Goal: Communication & Community: Ask a question

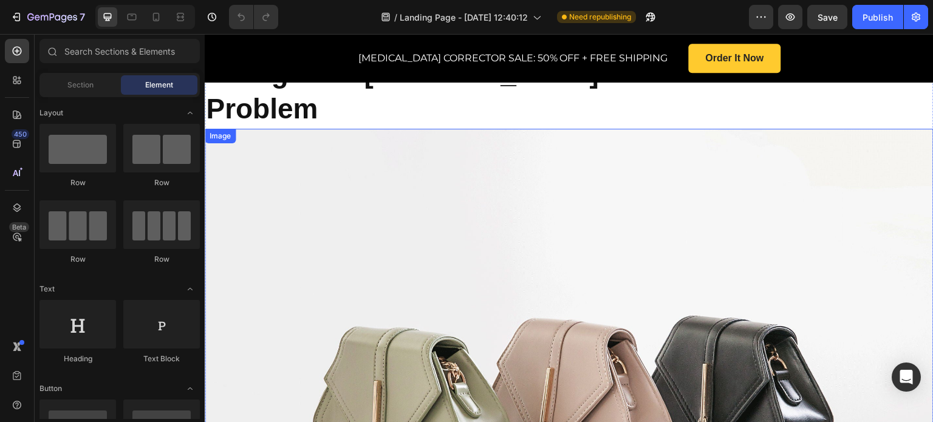
scroll to position [486, 0]
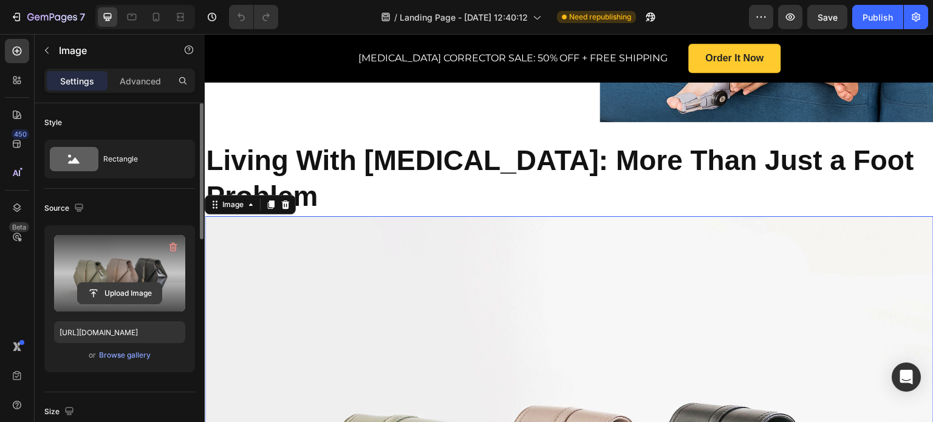
click at [109, 289] on input "file" at bounding box center [120, 293] width 84 height 21
click at [143, 293] on input "file" at bounding box center [120, 293] width 84 height 21
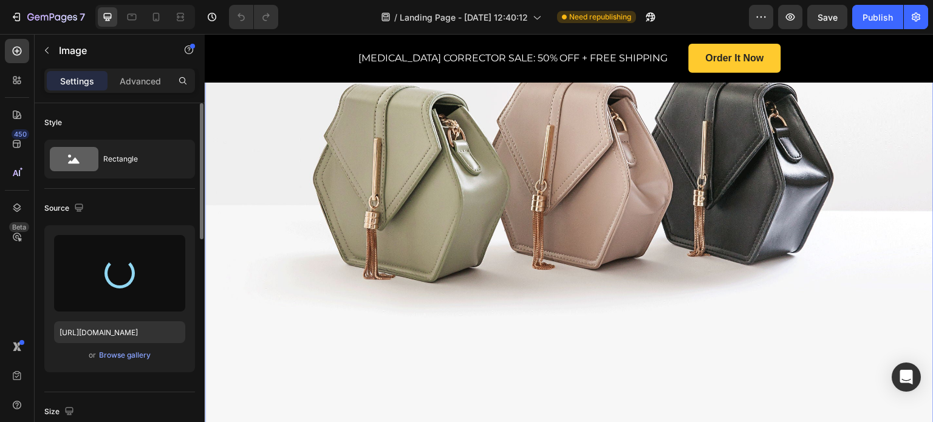
scroll to position [668, 0]
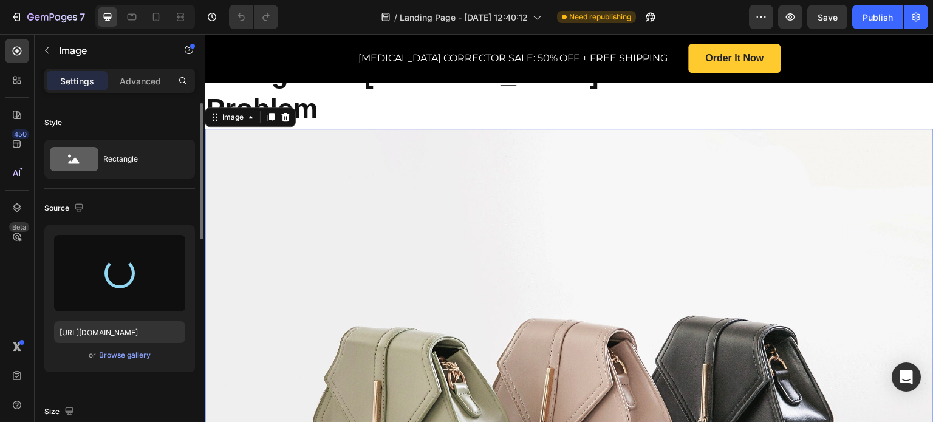
type input "https://cdn.shopify.com/s/files/1/0917/0599/9693/files/gempages_584810382300808…"
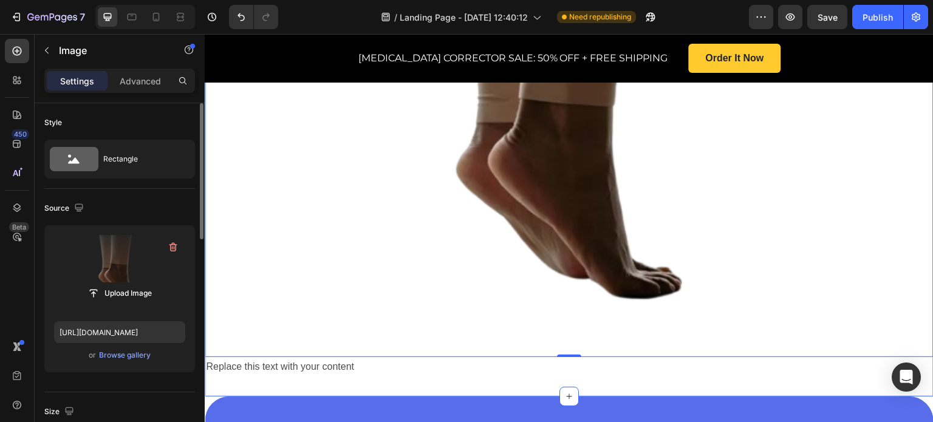
scroll to position [486, 0]
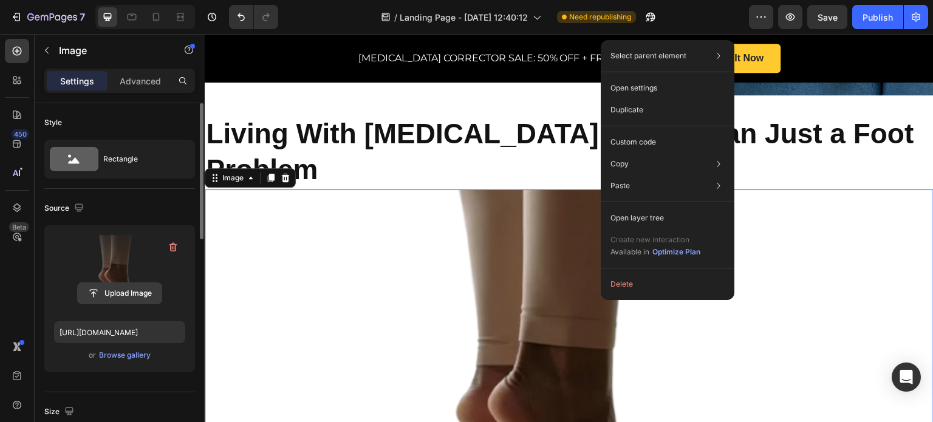
click at [139, 289] on input "file" at bounding box center [120, 293] width 84 height 21
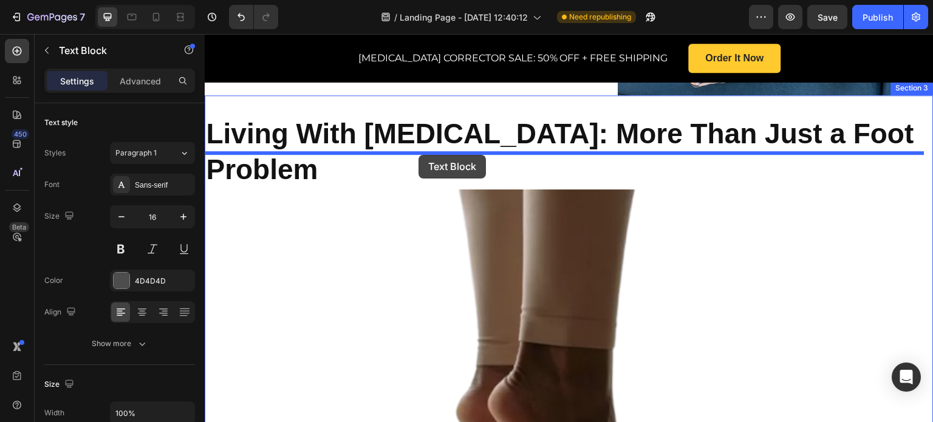
drag, startPoint x: 402, startPoint y: 389, endPoint x: 419, endPoint y: 155, distance: 235.1
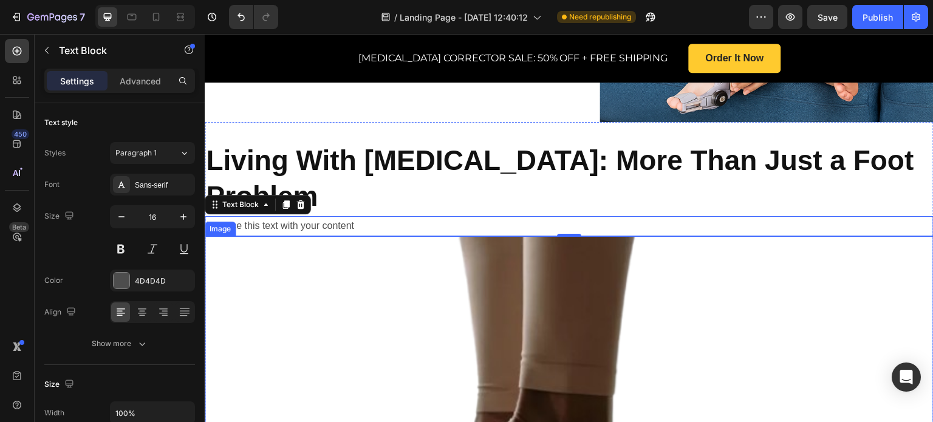
click at [338, 216] on div "Replace this text with your content" at bounding box center [569, 226] width 729 height 20
click at [350, 218] on p "Replace this text with your content" at bounding box center [569, 227] width 727 height 18
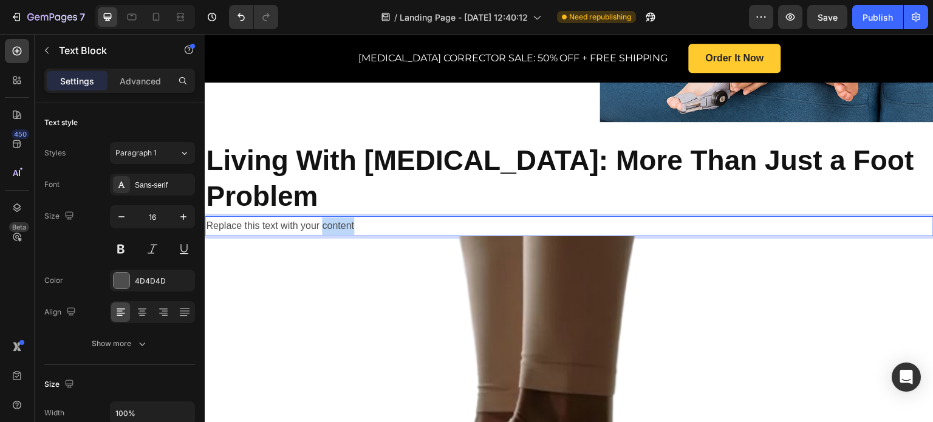
click at [351, 218] on p "Replace this text with your content" at bounding box center [569, 227] width 727 height 18
drag, startPoint x: 353, startPoint y: 163, endPoint x: 295, endPoint y: 162, distance: 57.7
click at [295, 218] on p "Replace this text with your content" at bounding box center [569, 227] width 727 height 18
click at [349, 218] on p "Replace this text with your content" at bounding box center [569, 227] width 727 height 18
click at [351, 218] on p "Replace this text with your content" at bounding box center [569, 227] width 727 height 18
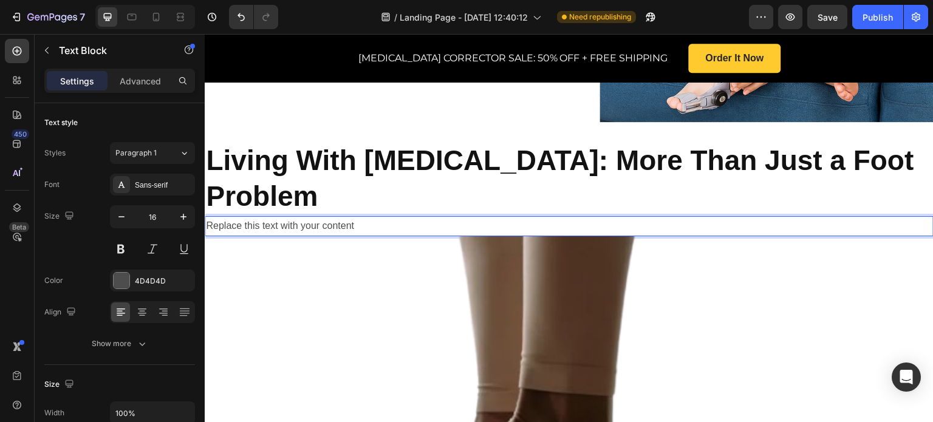
click at [353, 218] on p "Replace this text with your content" at bounding box center [569, 227] width 727 height 18
drag, startPoint x: 353, startPoint y: 162, endPoint x: 204, endPoint y: 166, distance: 149.5
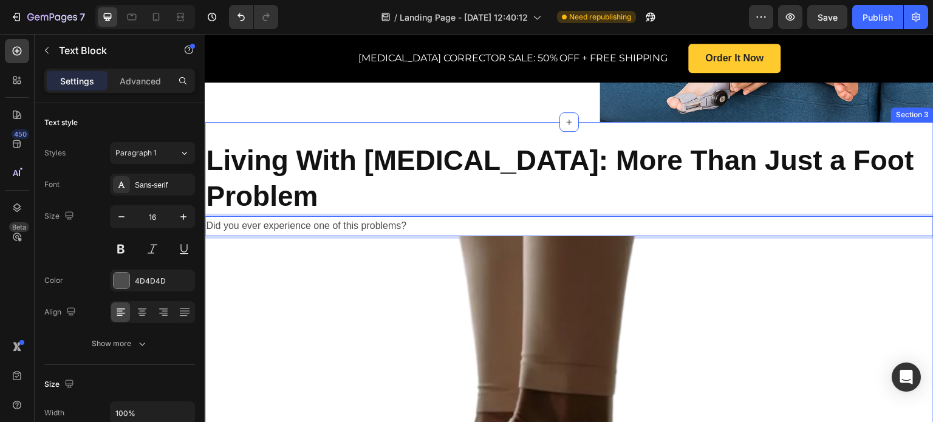
click at [368, 122] on div "Living With Bunions: More Than Just a Foot Problem Heading Did you ever experie…" at bounding box center [569, 394] width 729 height 544
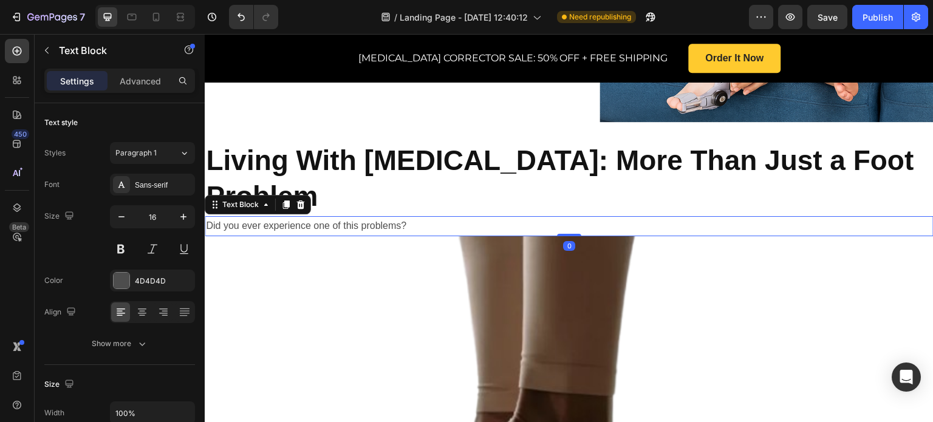
click at [487, 218] on p "Did you ever experience one of this problems?" at bounding box center [569, 227] width 727 height 18
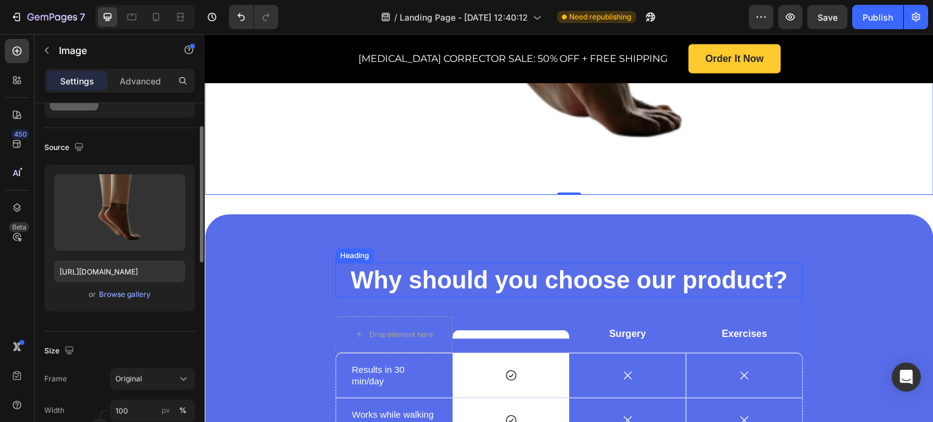
scroll to position [790, 0]
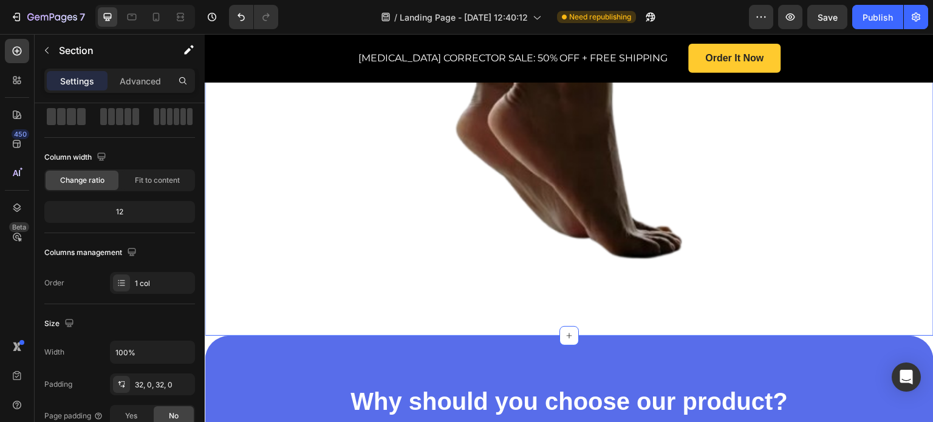
click at [453, 289] on div "Living With Bunions: More Than Just a Foot Problem Heading Did you ever experie…" at bounding box center [569, 64] width 729 height 544
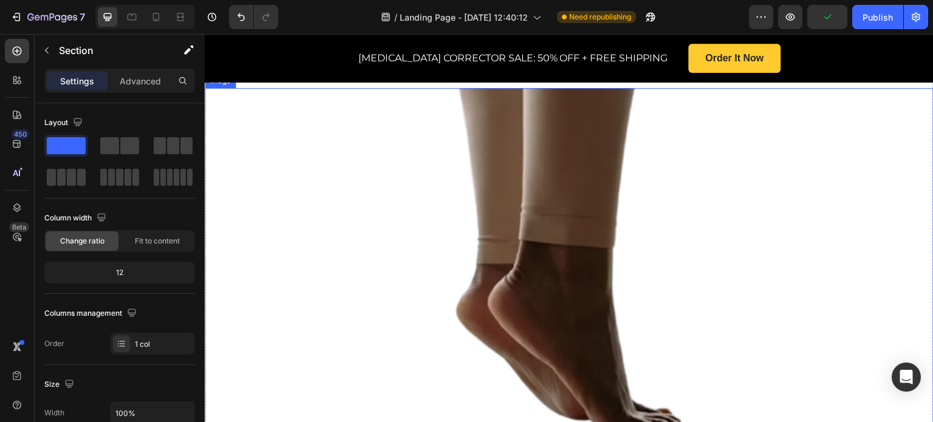
scroll to position [851, 0]
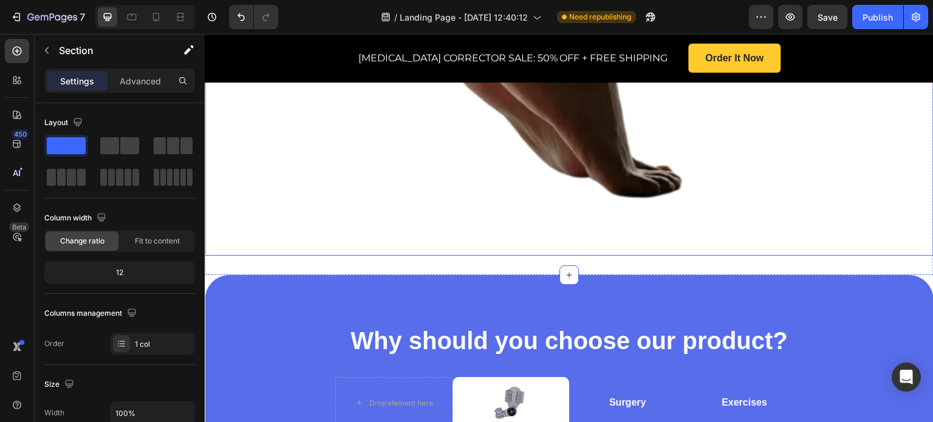
click at [407, 199] on img at bounding box center [569, 50] width 729 height 411
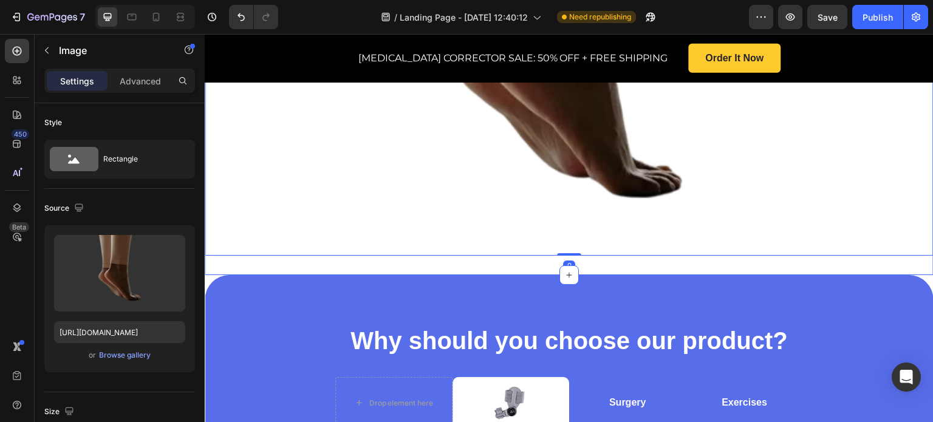
drag, startPoint x: 387, startPoint y: 218, endPoint x: 388, endPoint y: 231, distance: 14.0
click at [388, 220] on div "Living With Bunions: More Than Just a Foot Problem Heading Did you ever experie…" at bounding box center [569, 3] width 729 height 544
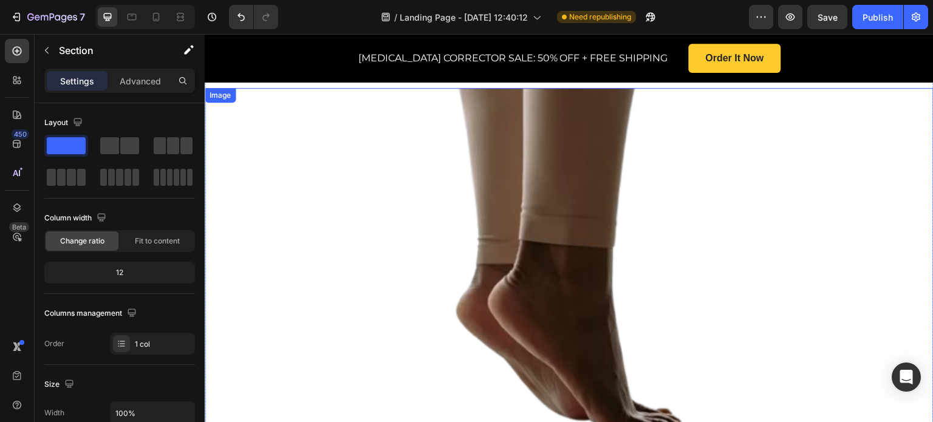
scroll to position [486, 0]
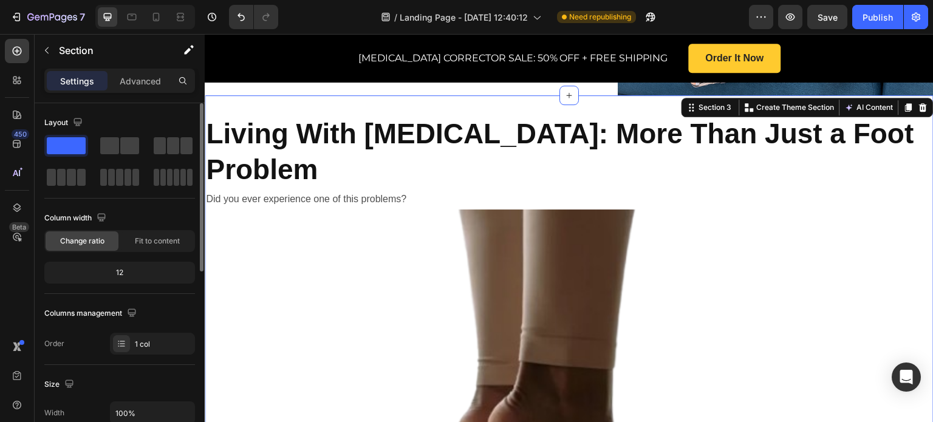
click at [134, 134] on div "Layout" at bounding box center [119, 150] width 151 height 75
click at [126, 139] on span at bounding box center [129, 145] width 19 height 17
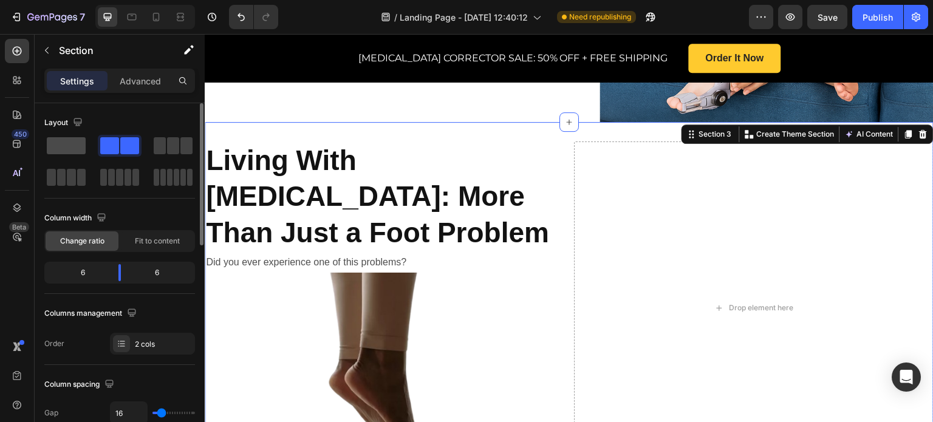
click at [59, 138] on span at bounding box center [66, 145] width 39 height 17
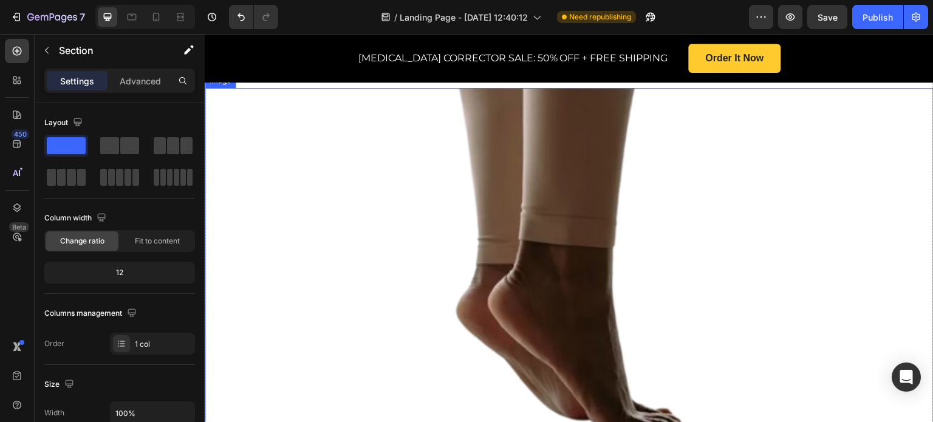
scroll to position [425, 0]
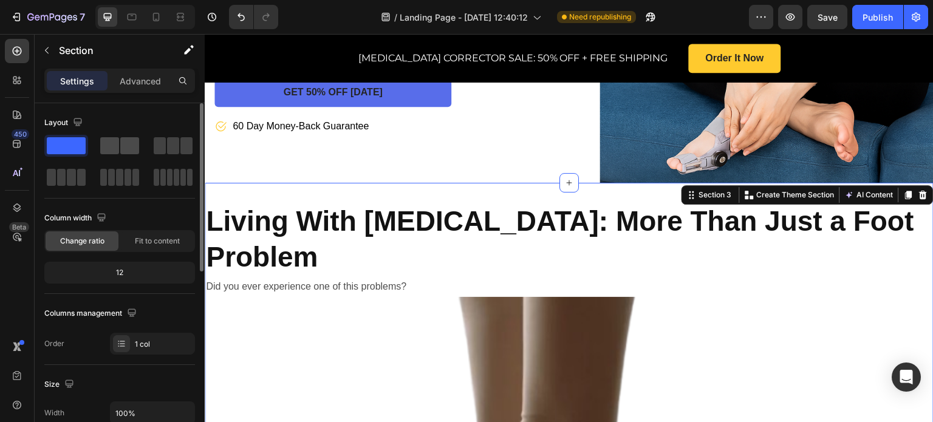
click at [112, 141] on span at bounding box center [109, 145] width 19 height 17
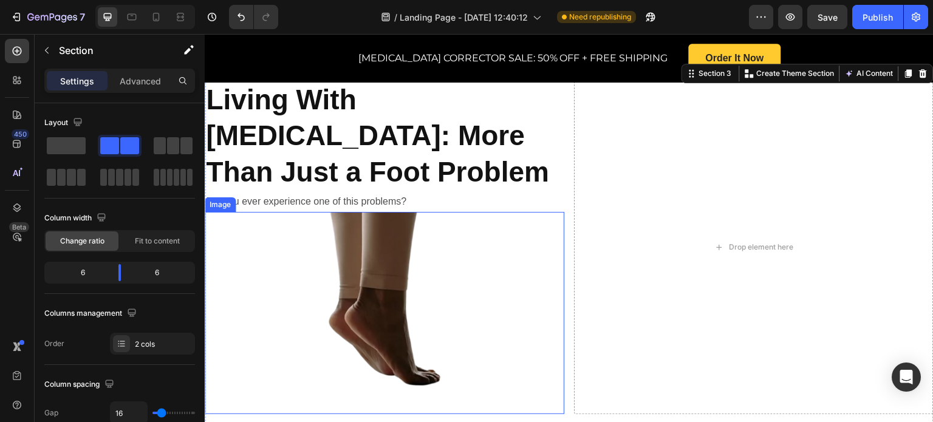
scroll to position [486, 0]
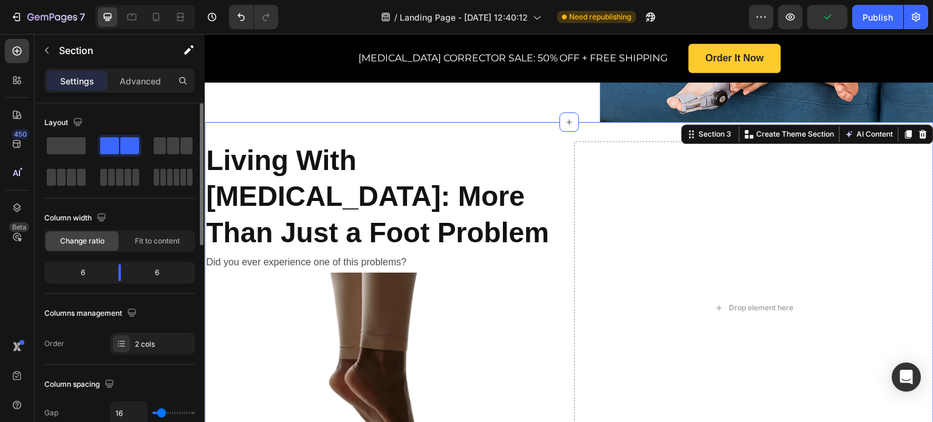
click at [178, 134] on div "Layout" at bounding box center [119, 150] width 151 height 75
click at [177, 149] on span at bounding box center [173, 145] width 12 height 17
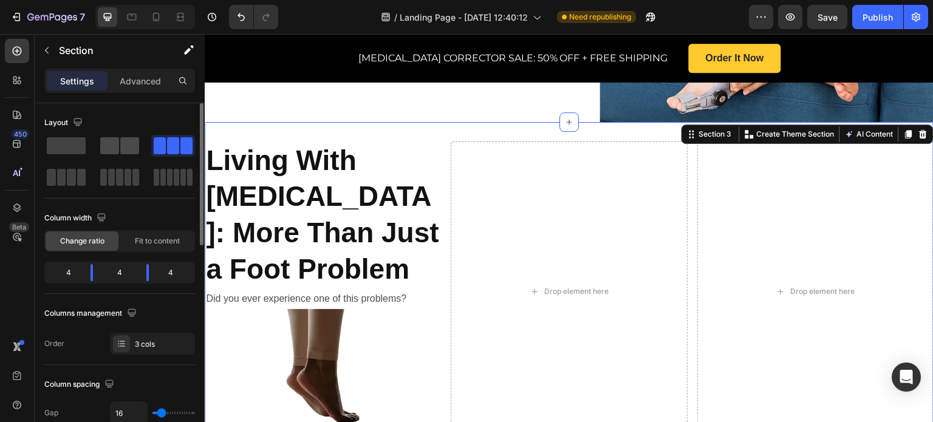
click at [122, 143] on span at bounding box center [129, 145] width 19 height 17
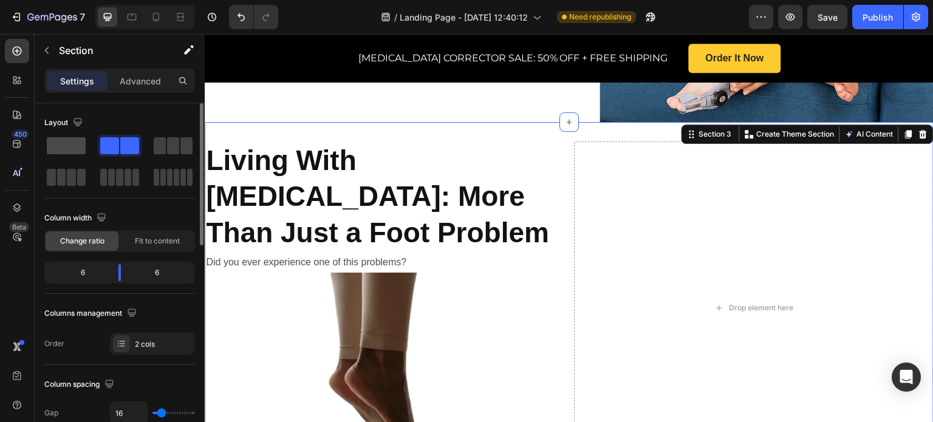
click at [81, 140] on span at bounding box center [66, 145] width 39 height 17
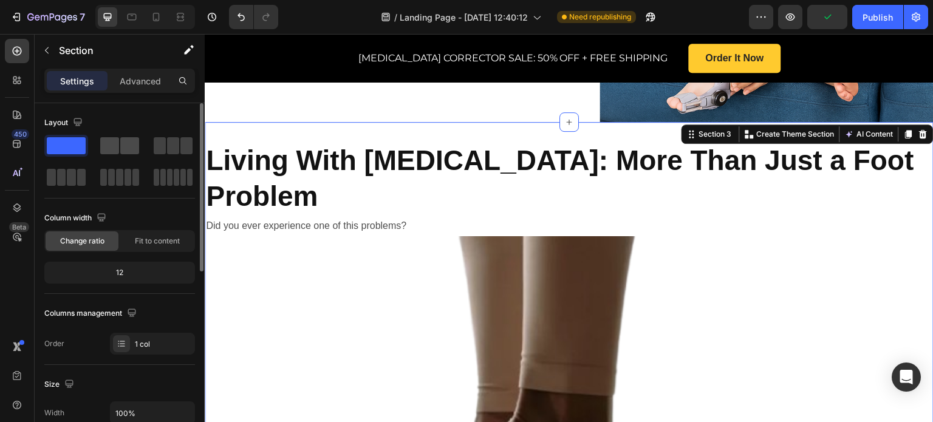
click at [117, 135] on div at bounding box center [120, 146] width 44 height 22
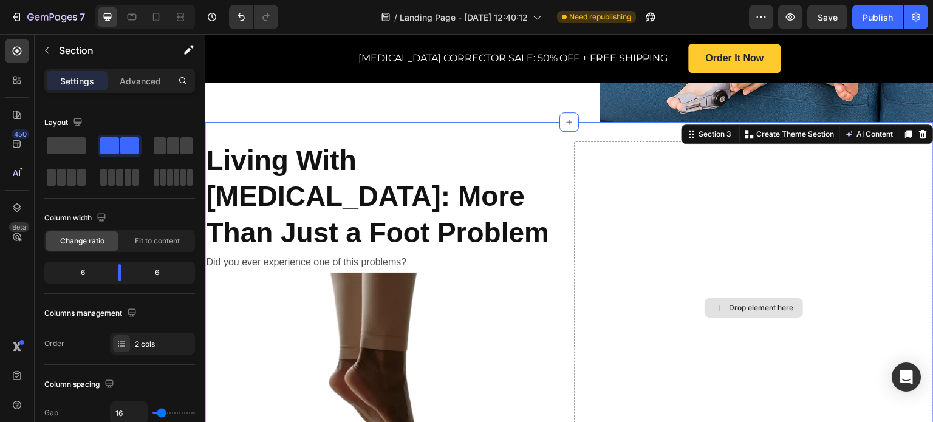
click at [741, 265] on div "Drop element here" at bounding box center [754, 309] width 360 height 334
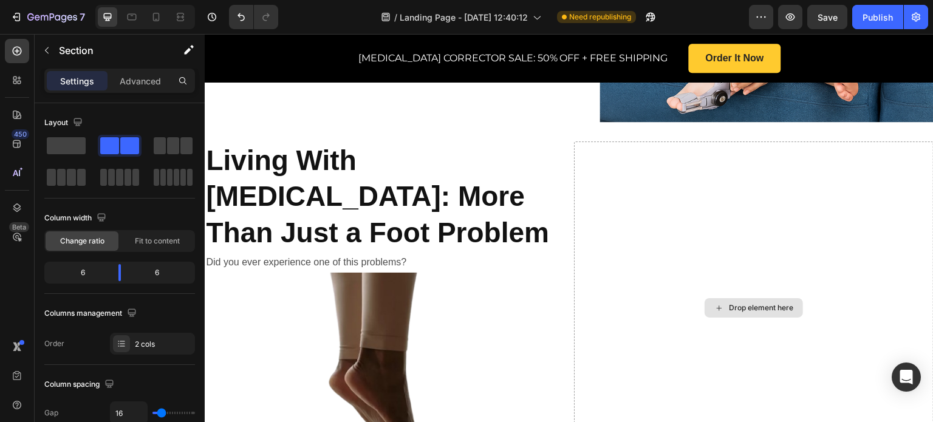
click at [744, 303] on div "Drop element here" at bounding box center [761, 308] width 64 height 10
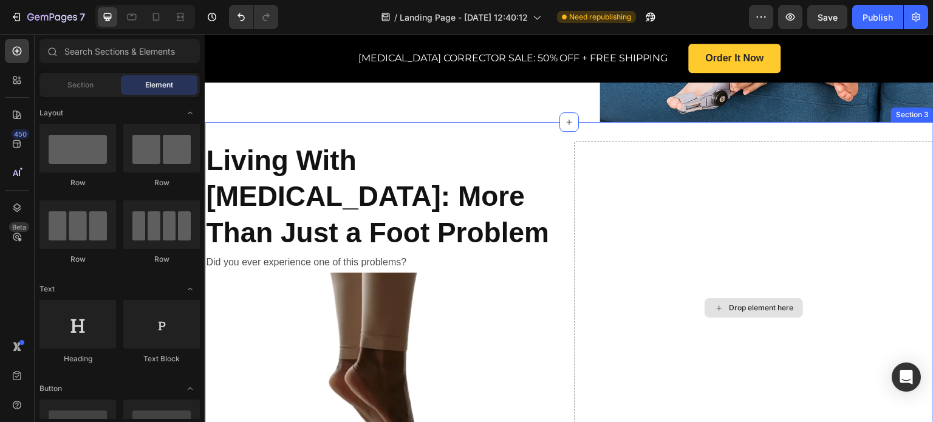
click at [737, 303] on div "Drop element here" at bounding box center [761, 308] width 64 height 10
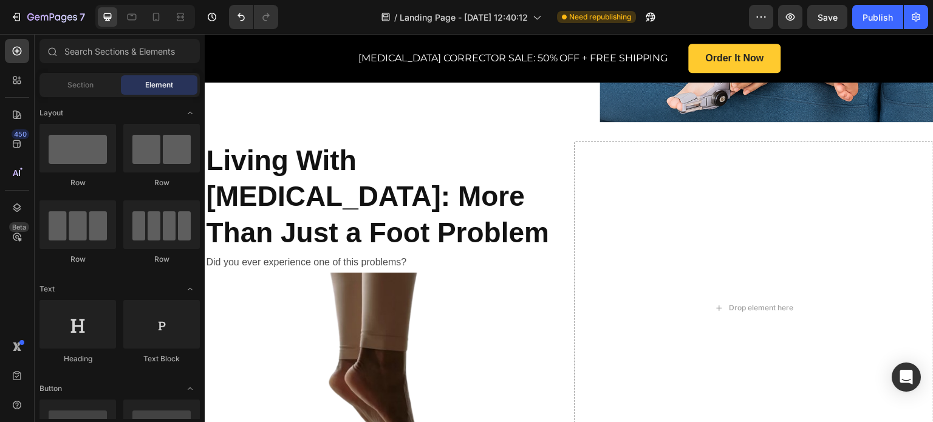
scroll to position [182, 0]
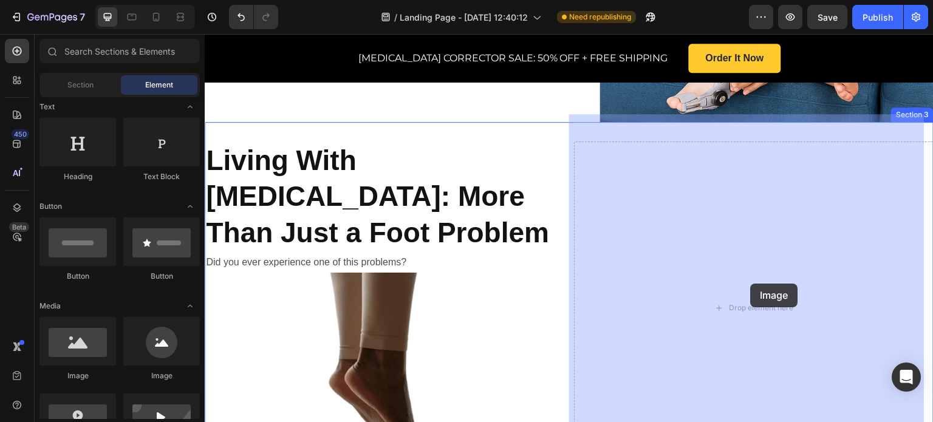
drag, startPoint x: 287, startPoint y: 381, endPoint x: 751, endPoint y: 284, distance: 473.7
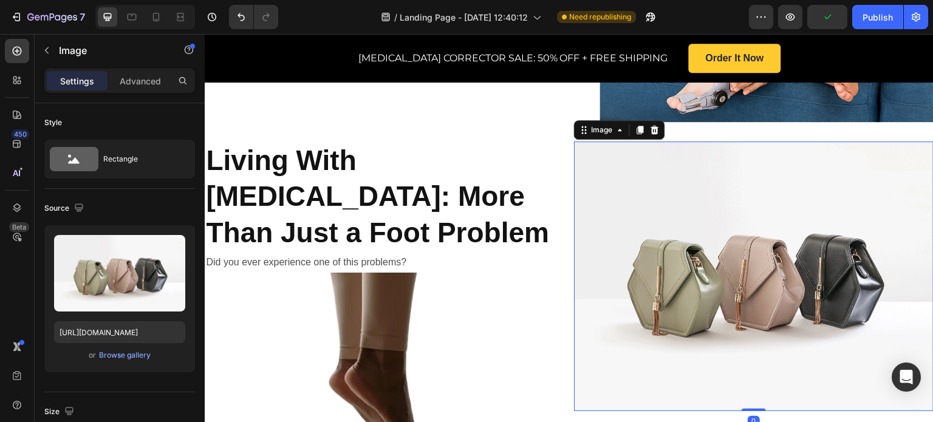
scroll to position [547, 0]
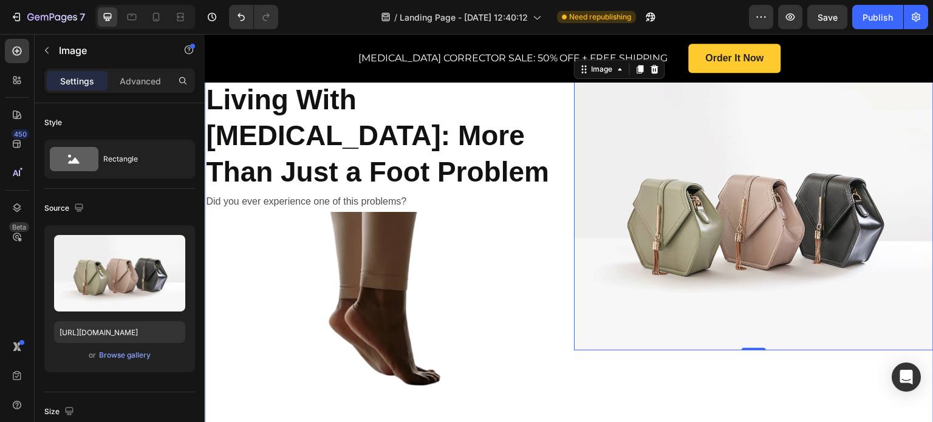
click at [721, 337] on div "Image 0" at bounding box center [754, 248] width 360 height 334
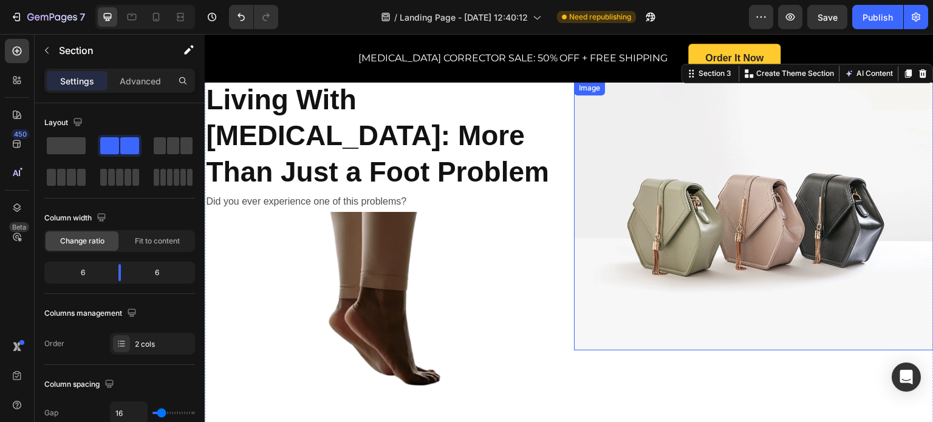
click at [689, 283] on img at bounding box center [754, 216] width 360 height 270
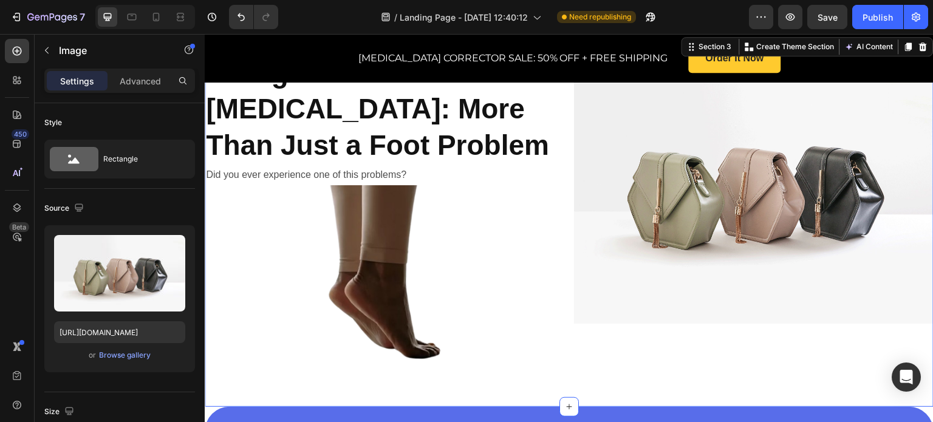
click at [592, 346] on div "Image" at bounding box center [754, 221] width 360 height 334
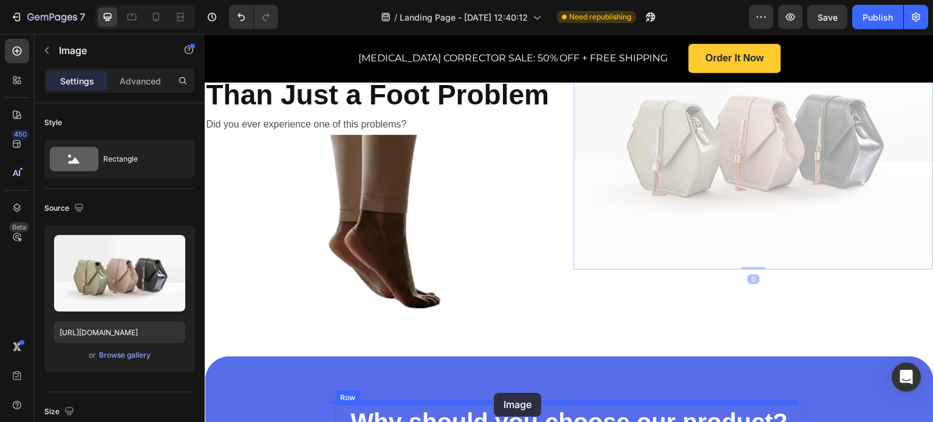
scroll to position [647, 0]
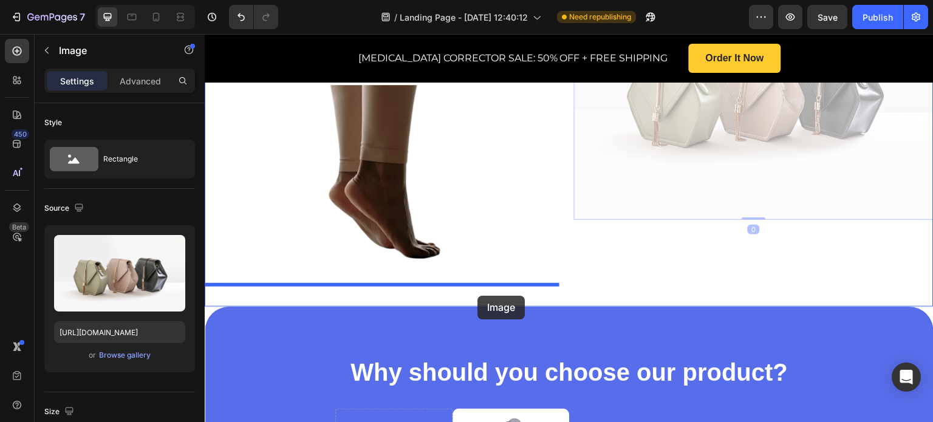
drag, startPoint x: 622, startPoint y: 280, endPoint x: 478, endPoint y: 296, distance: 145.5
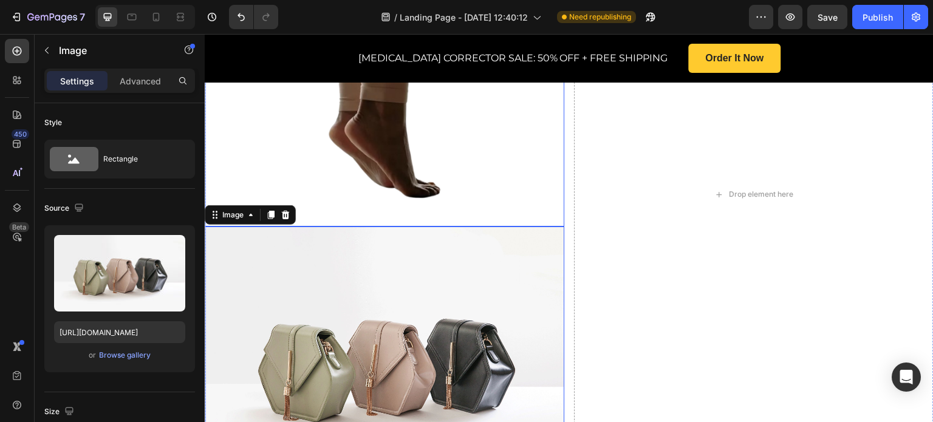
scroll to position [769, 0]
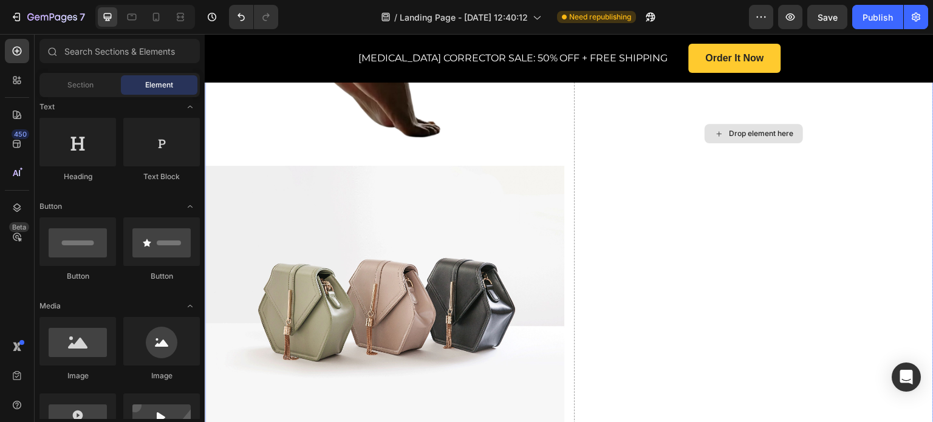
click at [738, 129] on div "Drop element here" at bounding box center [761, 134] width 64 height 10
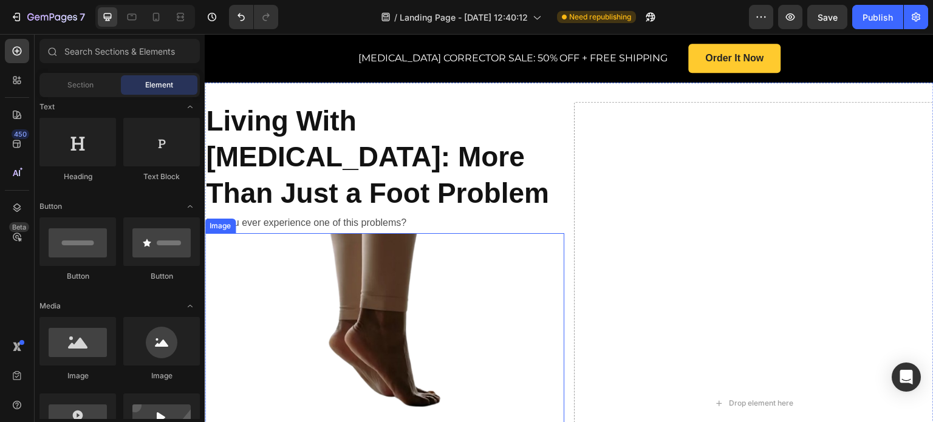
scroll to position [465, 0]
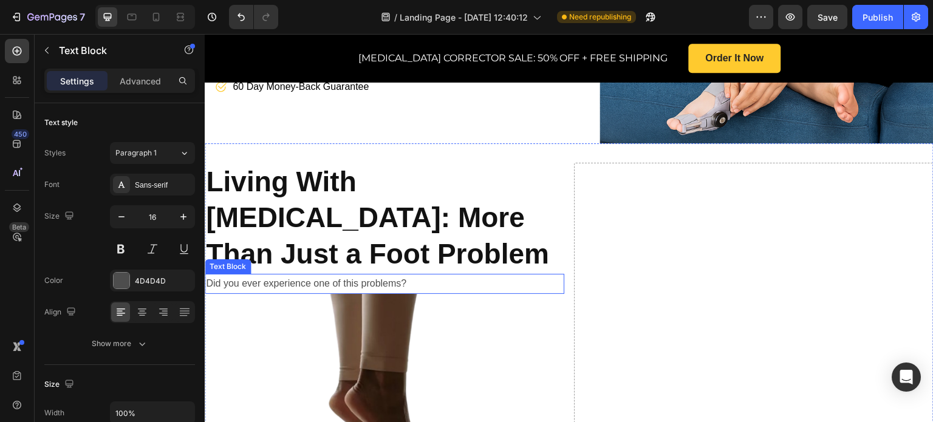
click at [411, 275] on p "Did you ever experience one of this problems?" at bounding box center [384, 284] width 357 height 18
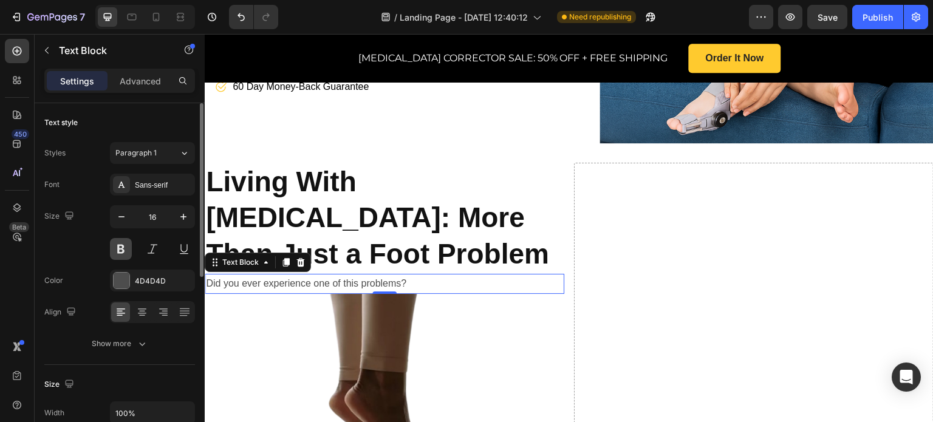
click at [119, 250] on button at bounding box center [121, 249] width 22 height 22
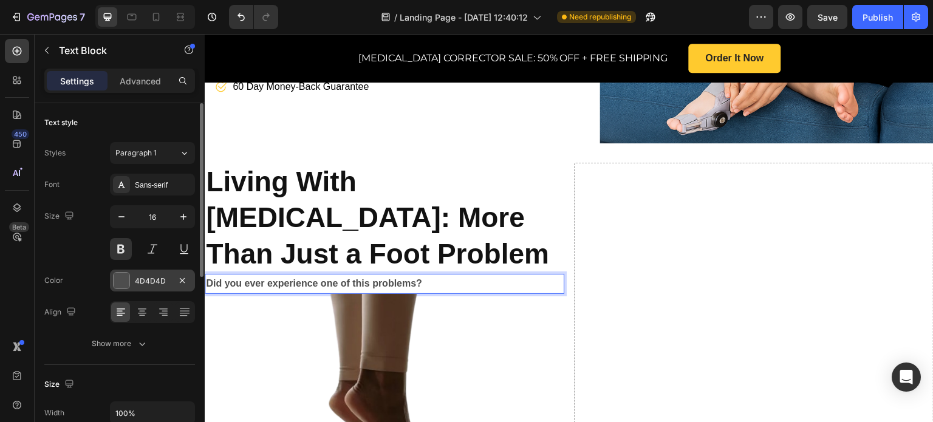
click at [129, 273] on div "4D4D4D" at bounding box center [152, 281] width 85 height 22
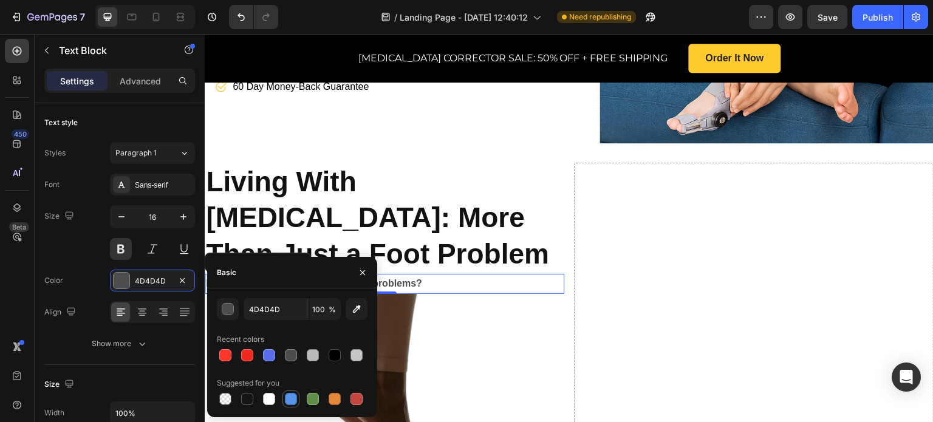
click at [290, 393] on div at bounding box center [291, 399] width 12 height 12
click at [265, 355] on div at bounding box center [269, 355] width 12 height 12
type input "586DEA"
drag, startPoint x: 359, startPoint y: 272, endPoint x: 211, endPoint y: 211, distance: 160.2
click at [359, 272] on icon "button" at bounding box center [363, 273] width 10 height 10
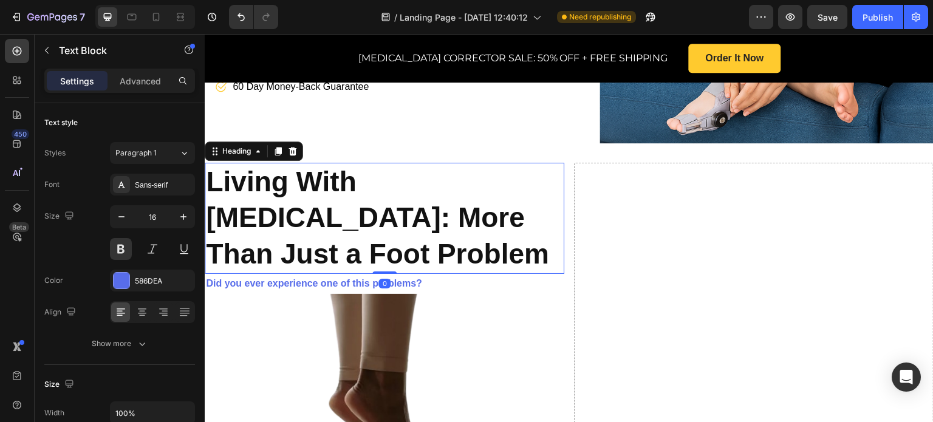
click at [424, 238] on h2 "Living With Bunions: More Than Just a Foot Problem" at bounding box center [385, 218] width 360 height 111
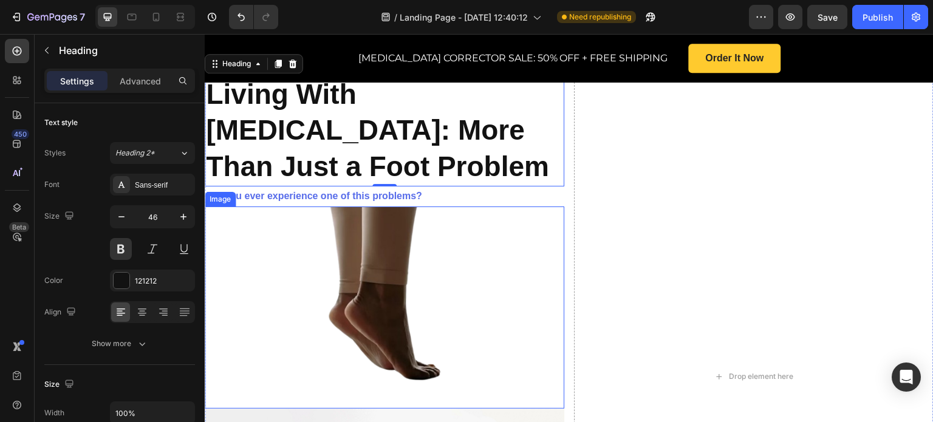
scroll to position [647, 0]
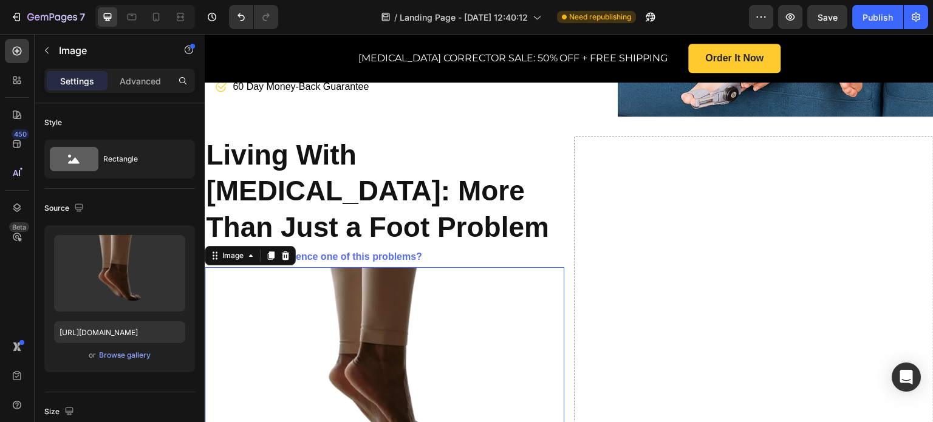
click at [489, 328] on img at bounding box center [385, 368] width 360 height 202
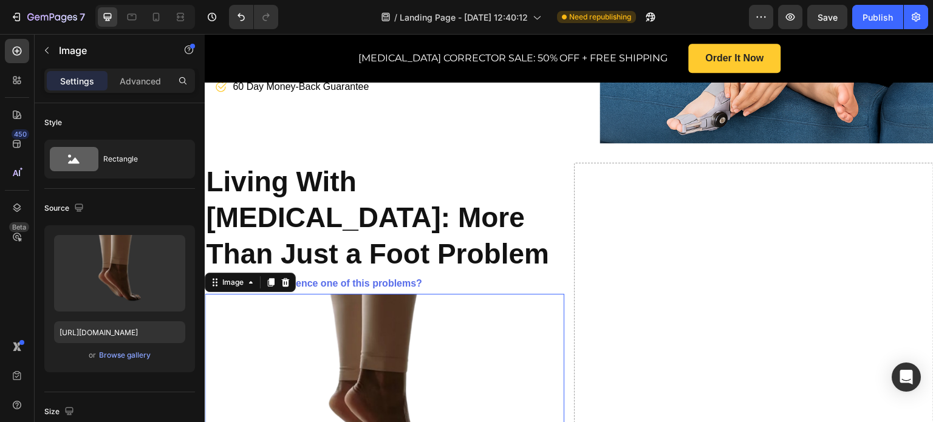
scroll to position [526, 0]
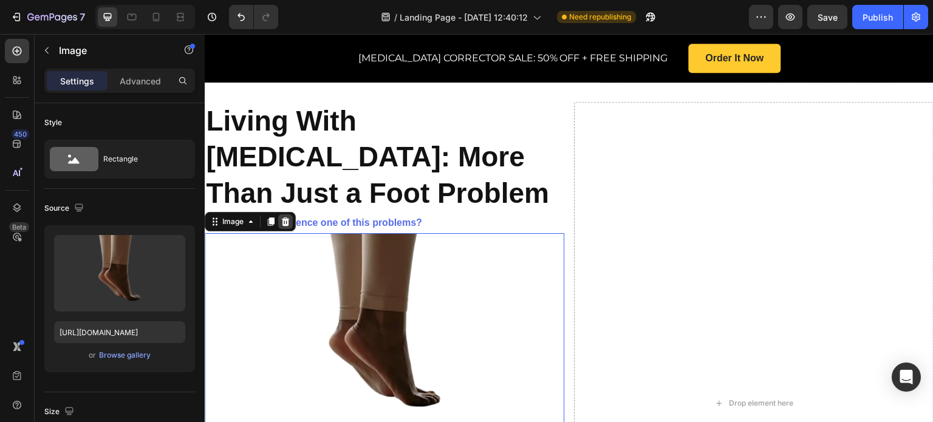
click at [288, 218] on icon at bounding box center [286, 222] width 8 height 9
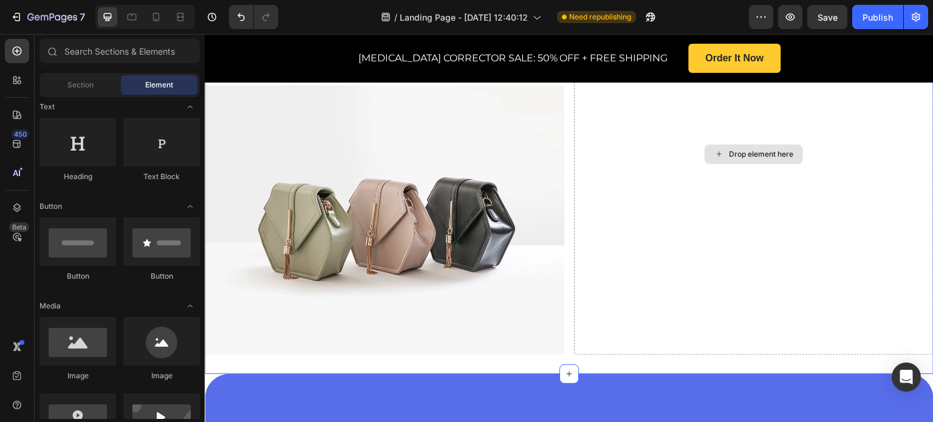
scroll to position [586, 0]
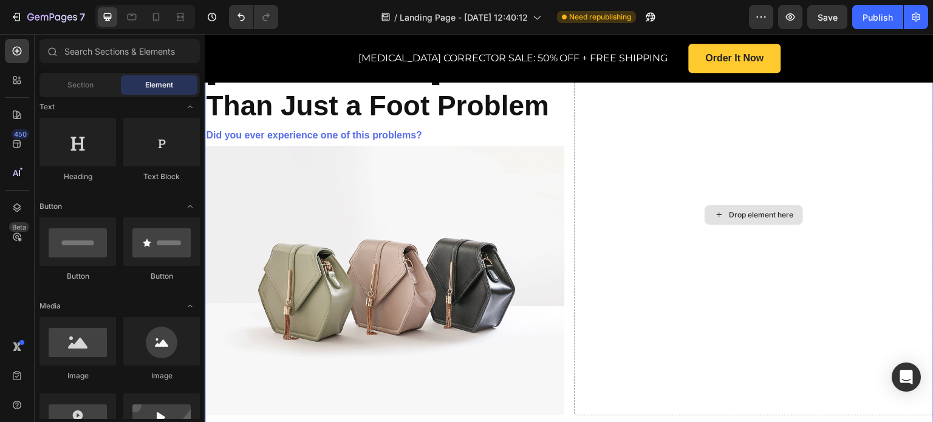
click at [732, 211] on div "Drop element here" at bounding box center [761, 215] width 64 height 10
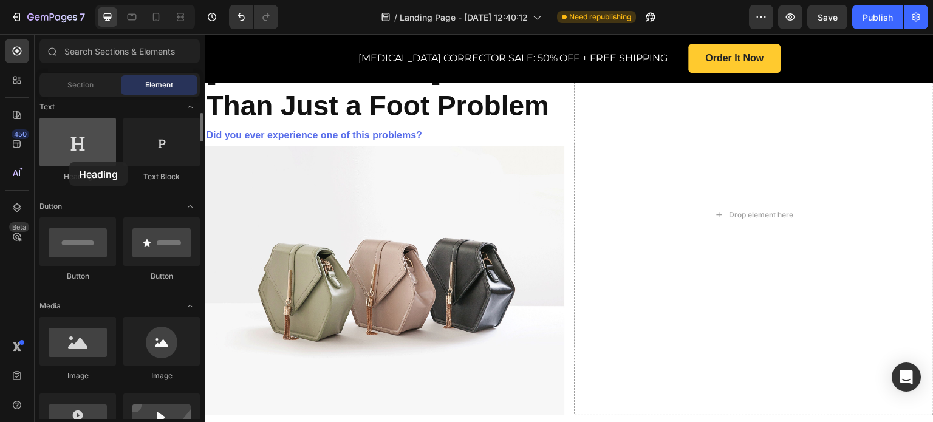
click at [69, 162] on div at bounding box center [77, 142] width 77 height 49
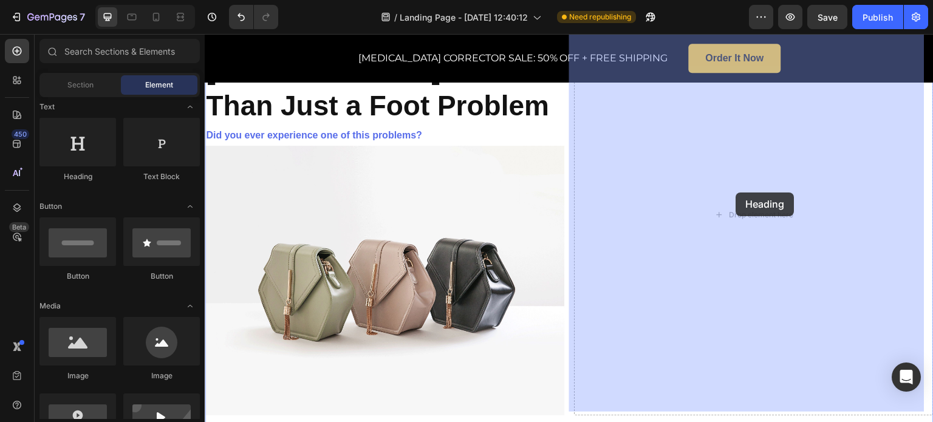
drag, startPoint x: 295, startPoint y: 180, endPoint x: 721, endPoint y: 201, distance: 427.0
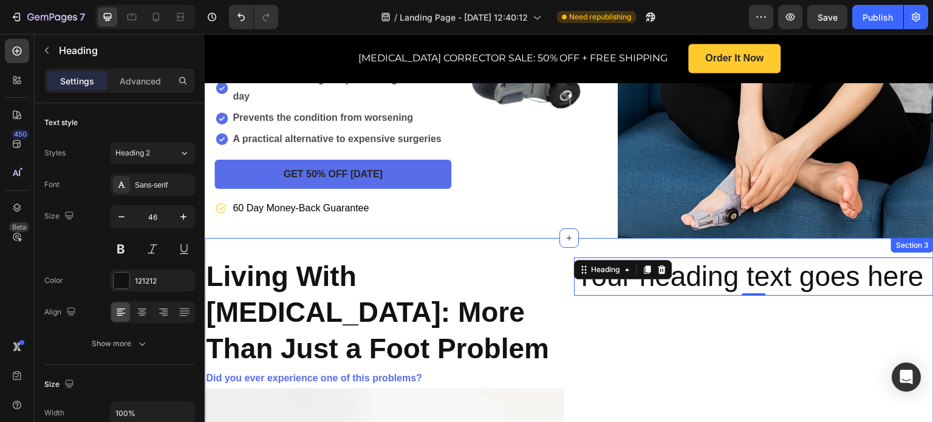
scroll to position [465, 0]
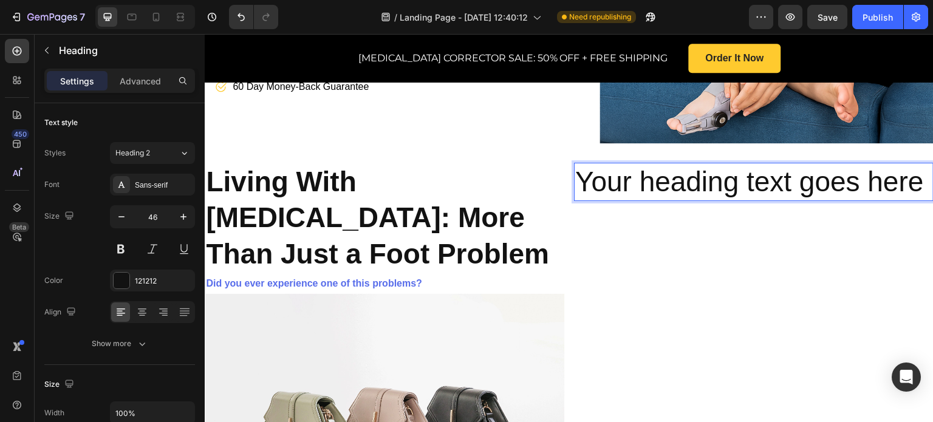
click at [768, 163] on h2 "Your heading text goes here" at bounding box center [754, 182] width 360 height 39
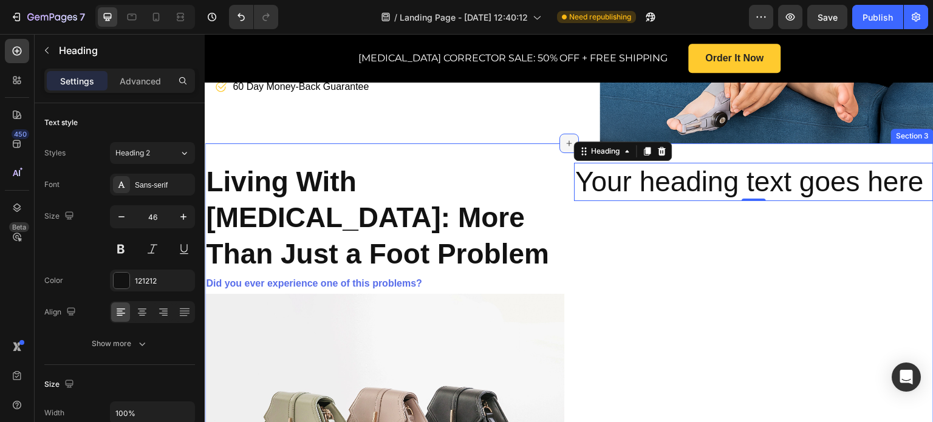
click at [565, 134] on div at bounding box center [569, 143] width 19 height 19
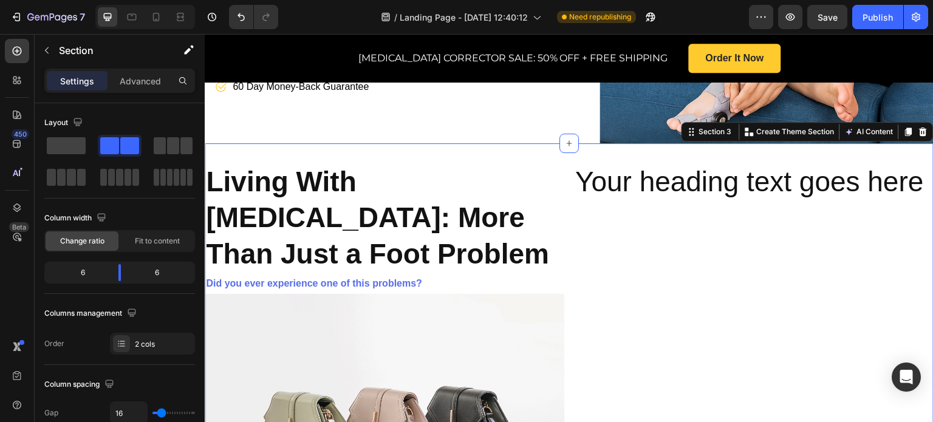
click at [524, 143] on div "Living With Bunions: More Than Just a Foot Problem Heading Did you ever experie…" at bounding box center [569, 363] width 729 height 440
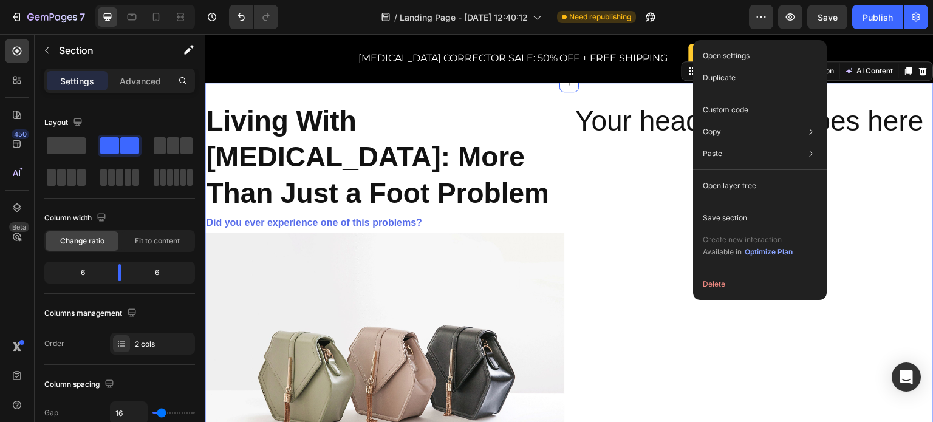
click at [649, 248] on div "Your heading text goes here Heading" at bounding box center [754, 302] width 360 height 401
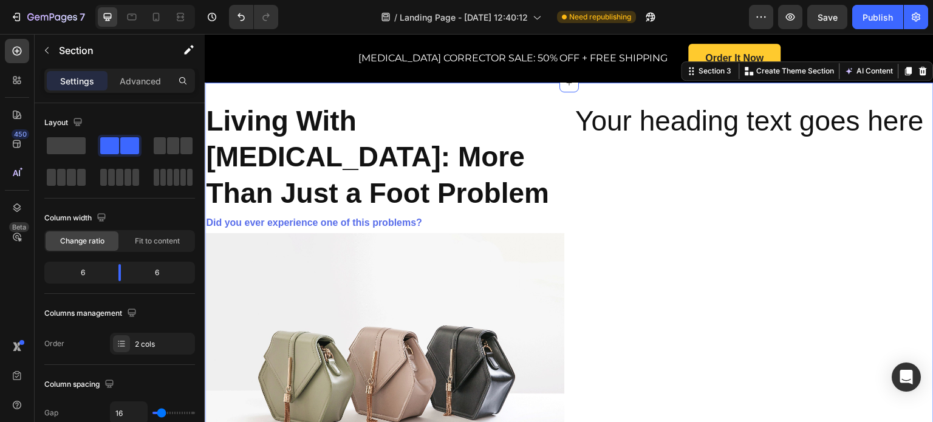
click at [649, 248] on div "Your heading text goes here Heading" at bounding box center [754, 302] width 360 height 401
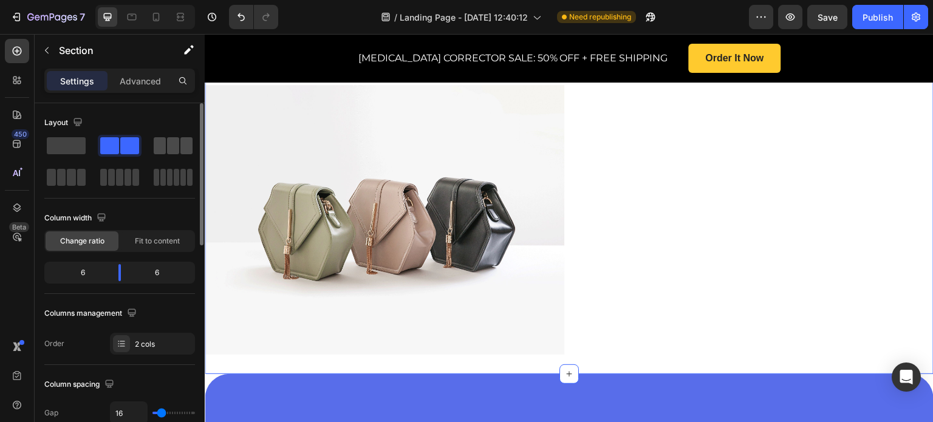
click at [160, 143] on span at bounding box center [160, 145] width 12 height 17
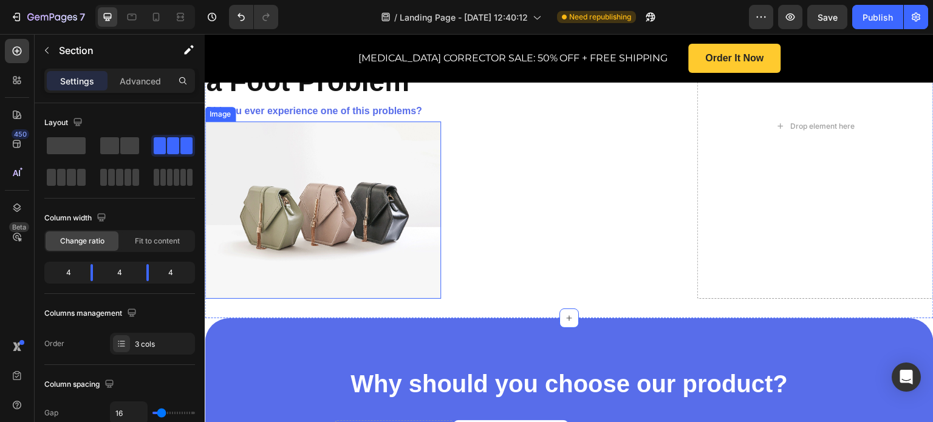
scroll to position [465, 0]
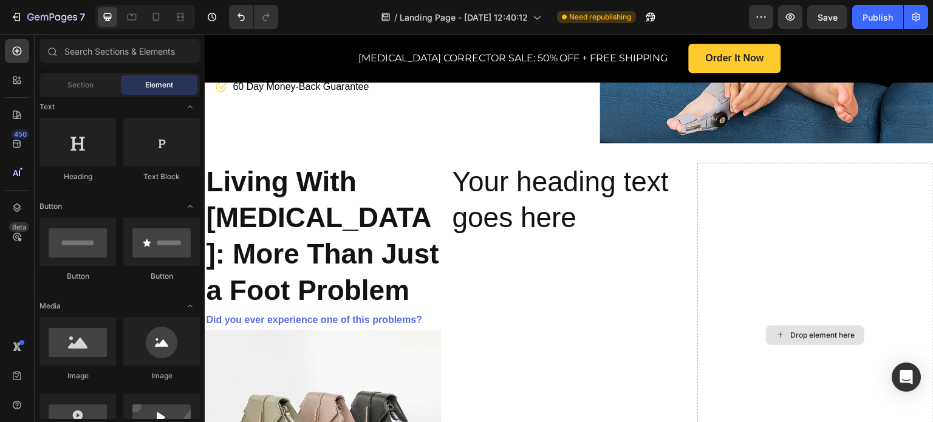
click at [790, 331] on div "Drop element here" at bounding box center [822, 336] width 64 height 10
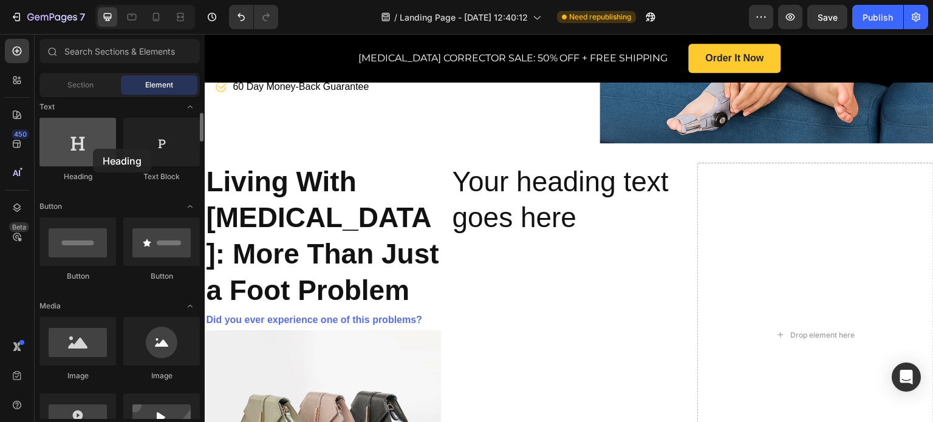
click at [93, 149] on div at bounding box center [77, 142] width 77 height 49
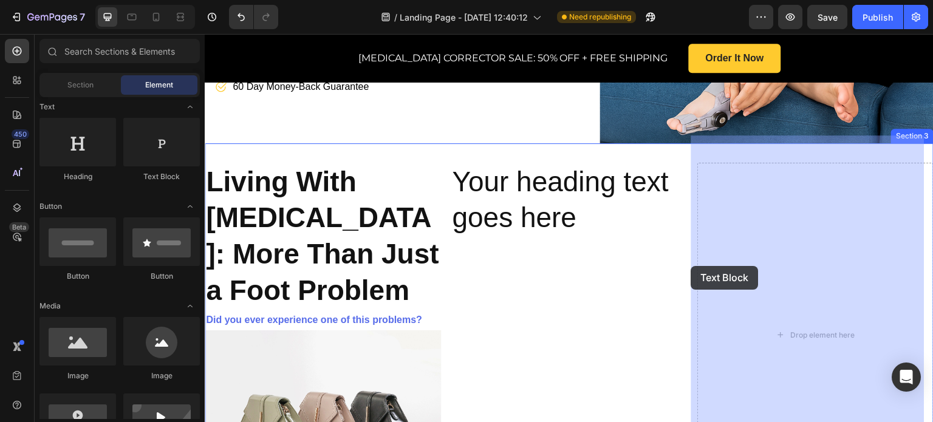
drag, startPoint x: 400, startPoint y: 184, endPoint x: 826, endPoint y: 325, distance: 449.2
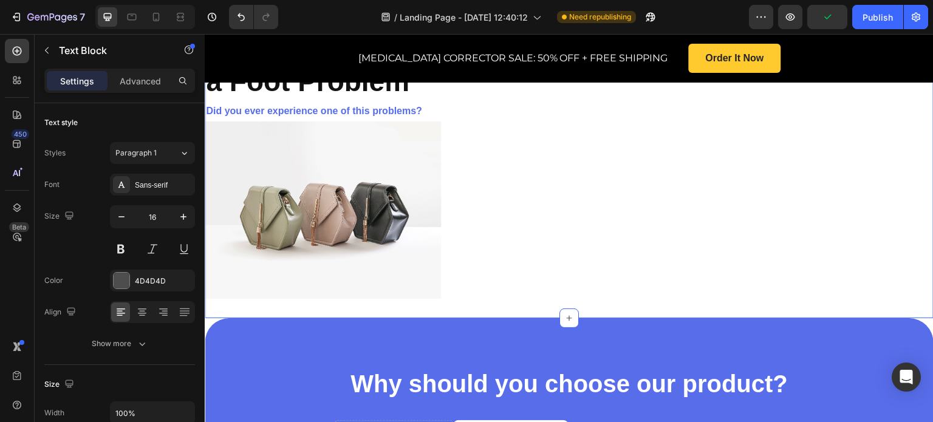
scroll to position [526, 0]
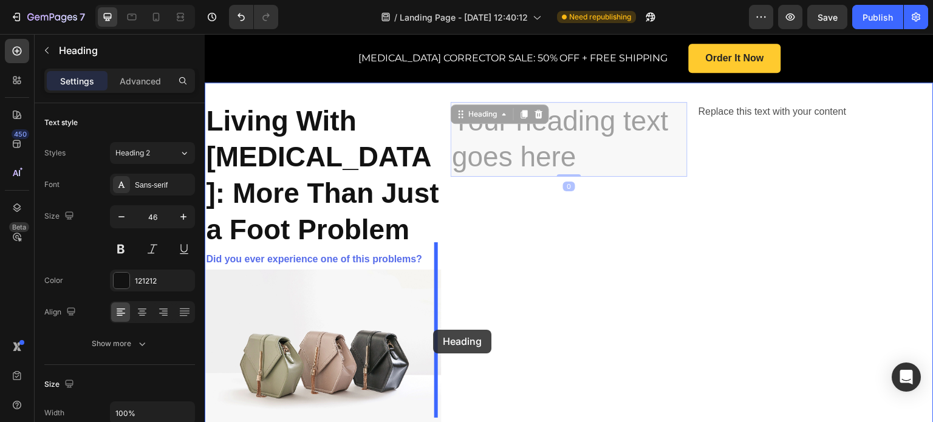
drag, startPoint x: 585, startPoint y: 111, endPoint x: 433, endPoint y: 330, distance: 266.0
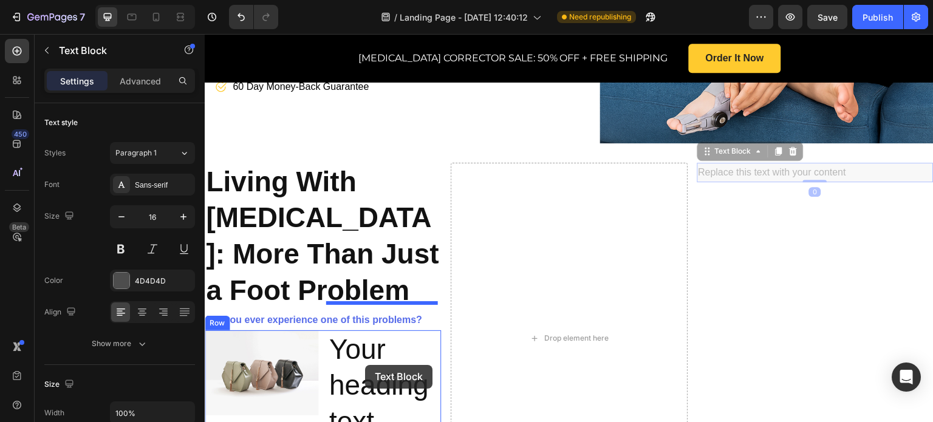
scroll to position [586, 0]
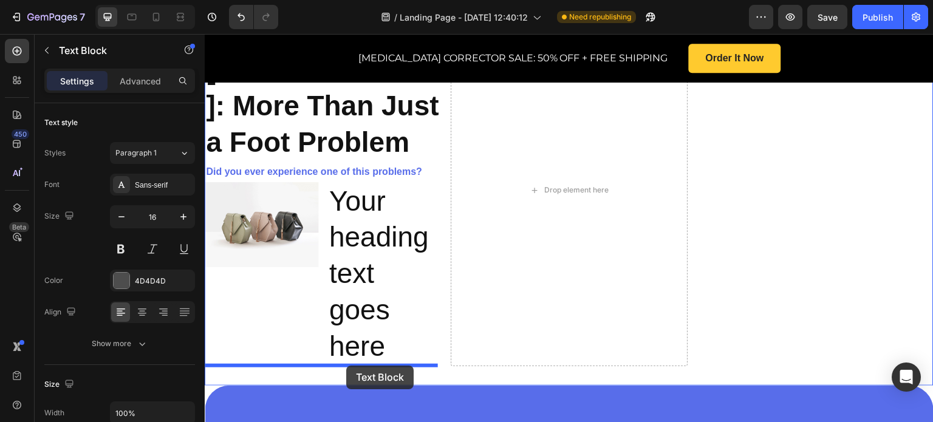
drag, startPoint x: 748, startPoint y: 146, endPoint x: 346, endPoint y: 366, distance: 457.9
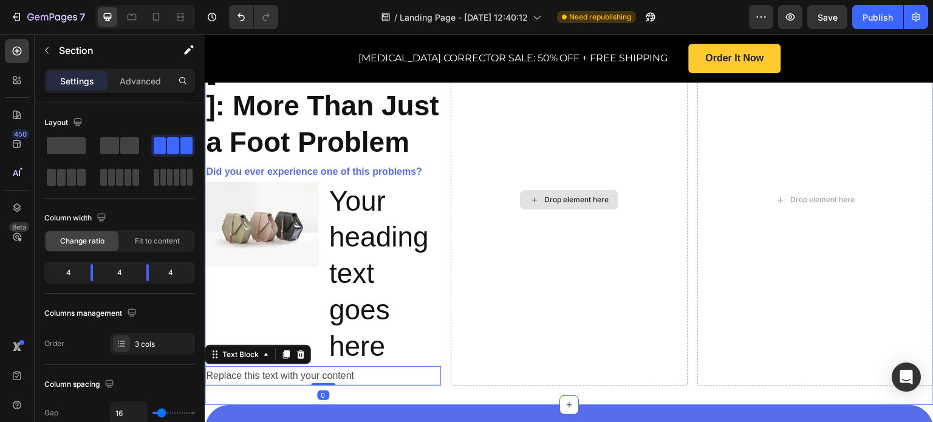
click at [563, 250] on div "Drop element here" at bounding box center [569, 201] width 236 height 372
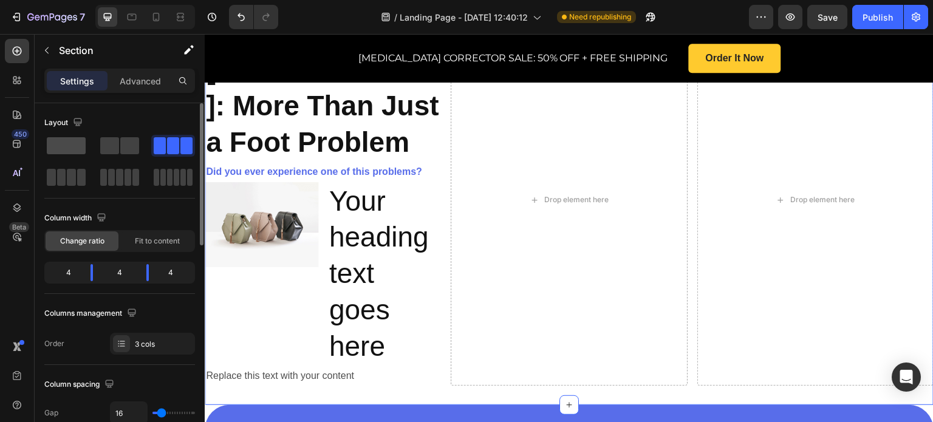
click at [66, 148] on span at bounding box center [66, 145] width 39 height 17
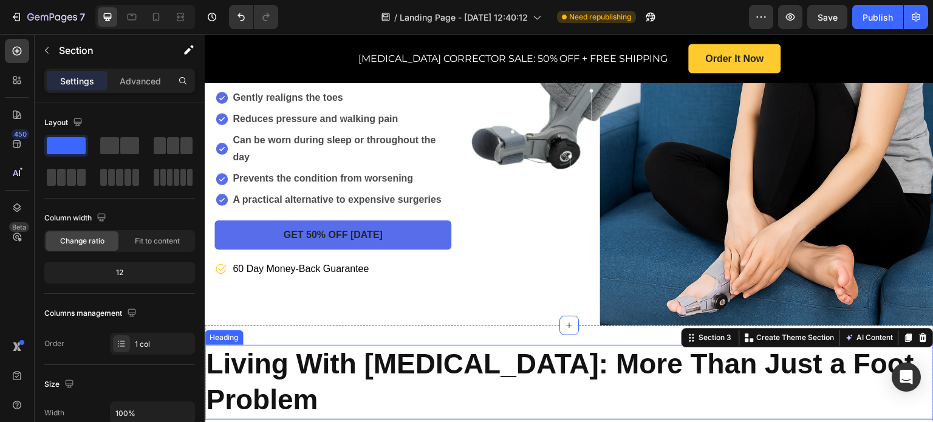
scroll to position [404, 0]
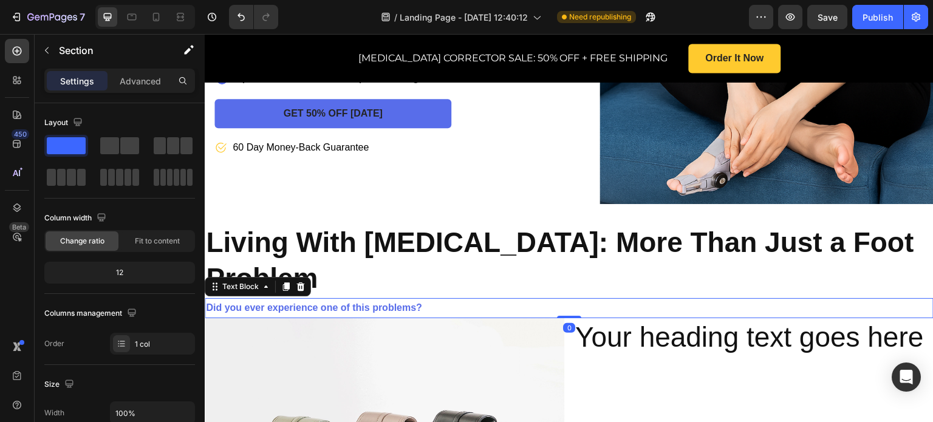
click at [468, 300] on p "Did you ever experience one of this problems?" at bounding box center [569, 309] width 727 height 18
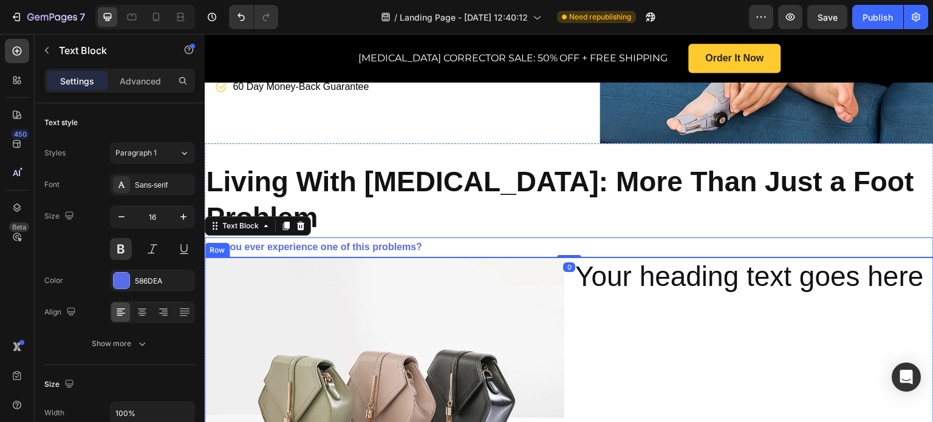
scroll to position [526, 0]
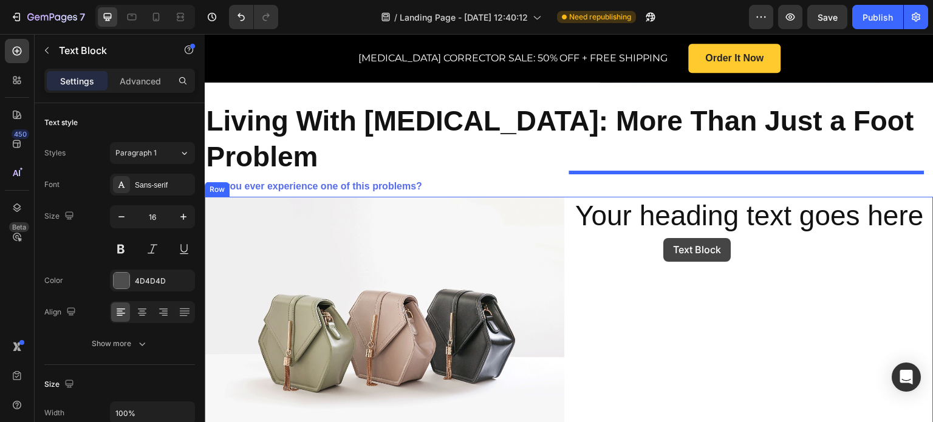
drag, startPoint x: 326, startPoint y: 409, endPoint x: 664, endPoint y: 238, distance: 379.1
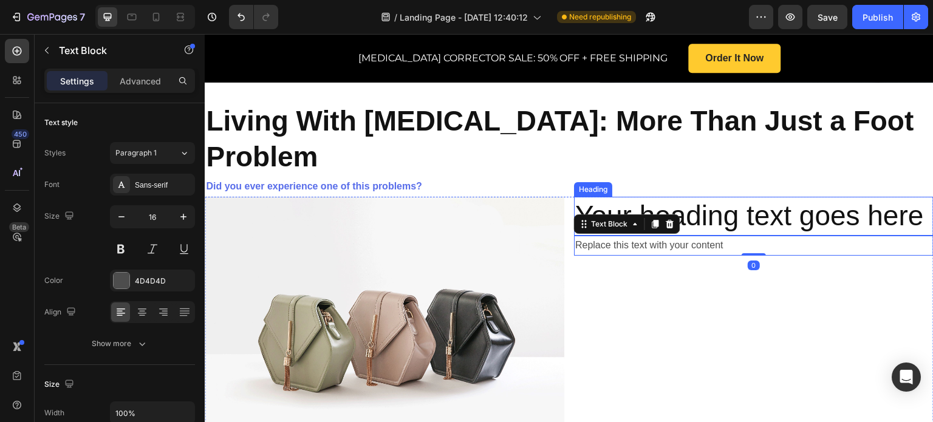
click at [777, 197] on h2 "Your heading text goes here" at bounding box center [754, 216] width 360 height 39
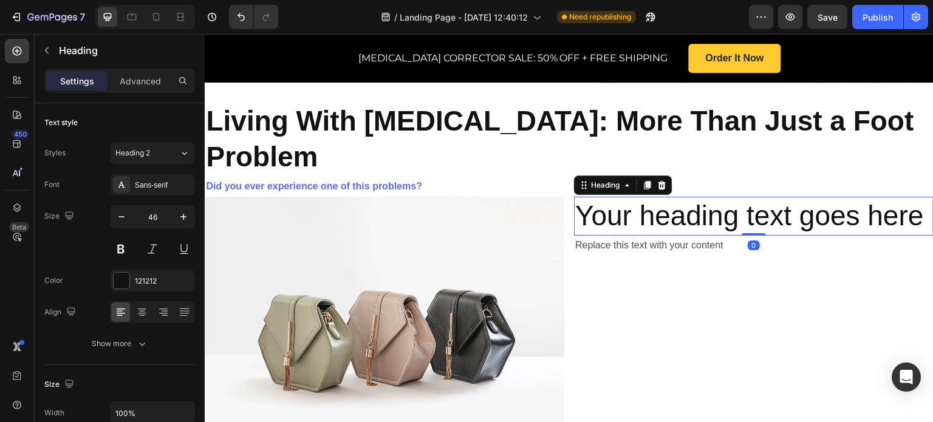
click at [834, 197] on h2 "Your heading text goes here" at bounding box center [754, 216] width 360 height 39
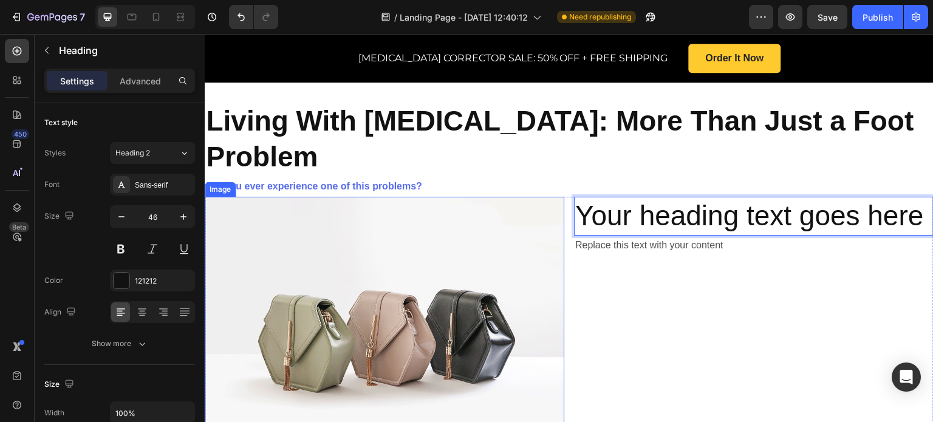
click at [312, 208] on img at bounding box center [385, 332] width 360 height 270
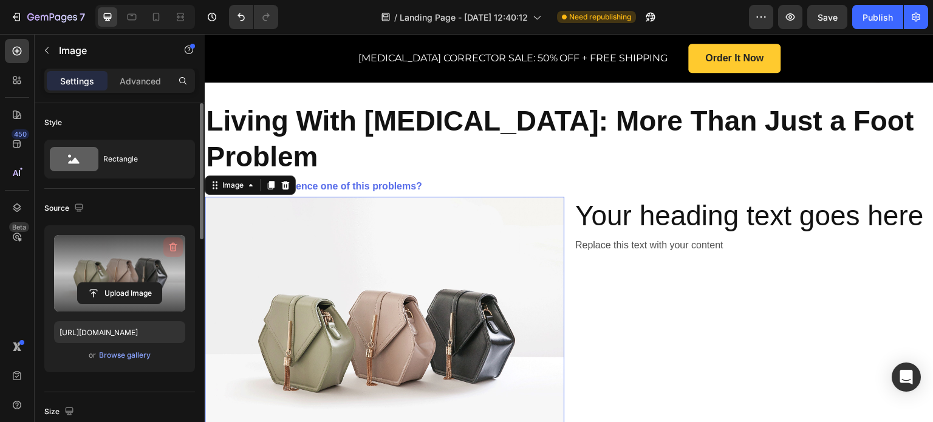
drag, startPoint x: 173, startPoint y: 247, endPoint x: 54, endPoint y: 205, distance: 125.7
click at [173, 247] on icon "button" at bounding box center [173, 247] width 12 height 12
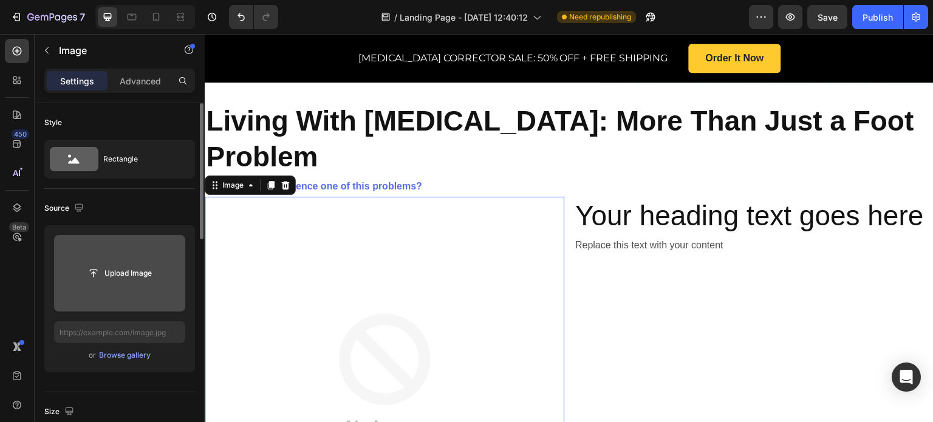
click at [379, 305] on img at bounding box center [385, 377] width 360 height 360
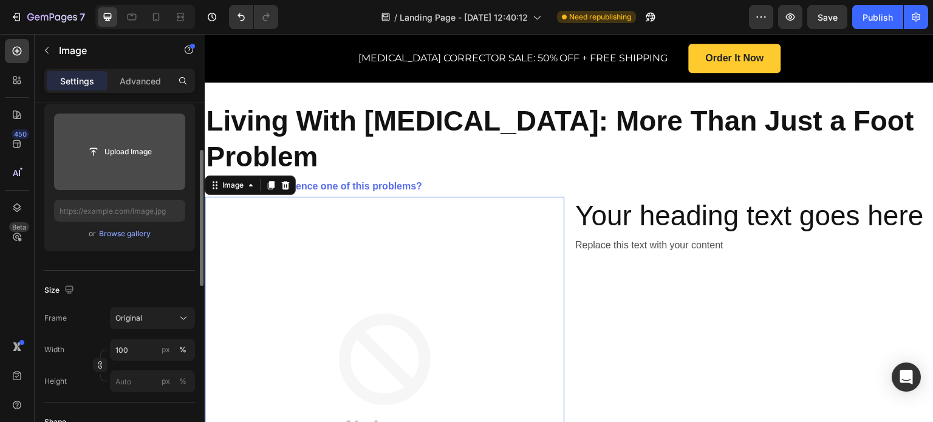
scroll to position [465, 0]
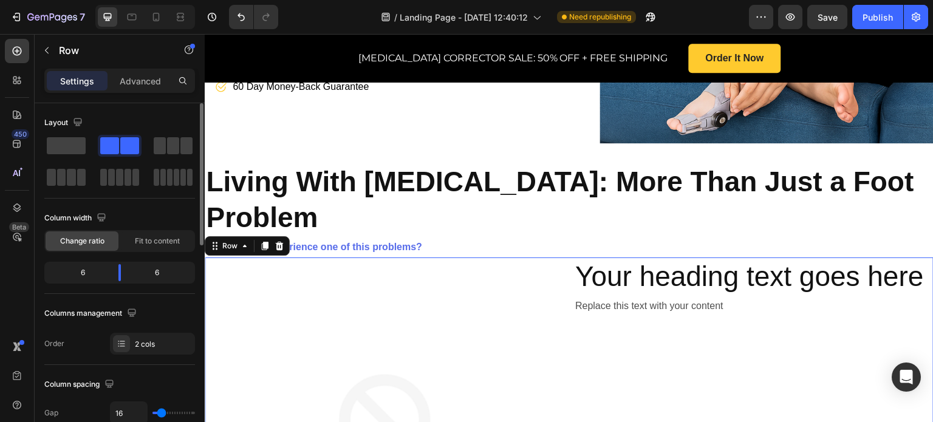
scroll to position [526, 0]
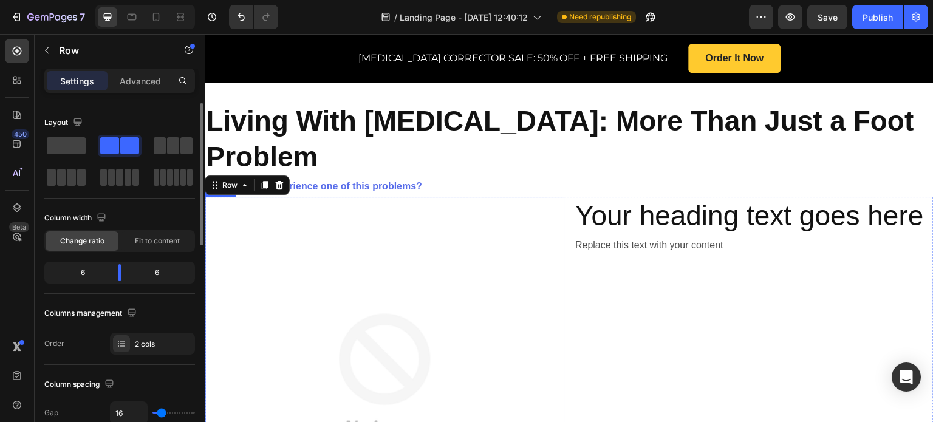
click at [441, 286] on img at bounding box center [385, 377] width 360 height 360
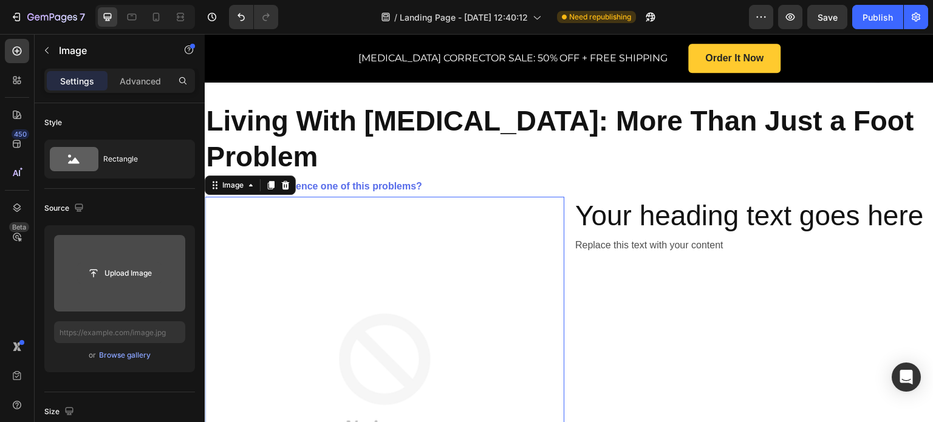
click at [120, 278] on input "file" at bounding box center [120, 273] width 84 height 21
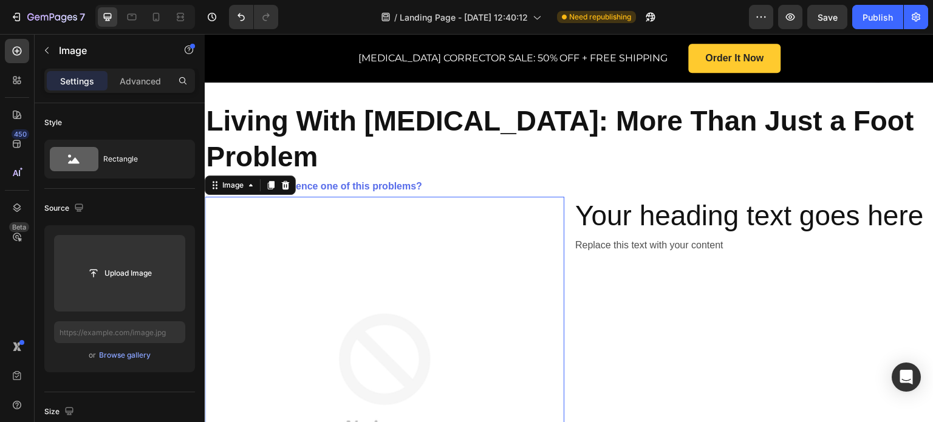
click at [477, 239] on img at bounding box center [385, 377] width 360 height 360
click at [236, 16] on button "Undo/Redo" at bounding box center [241, 17] width 24 height 24
type input "https://cdn.shopify.com/s/files/1/2005/9307/files/image_demo.jpg"
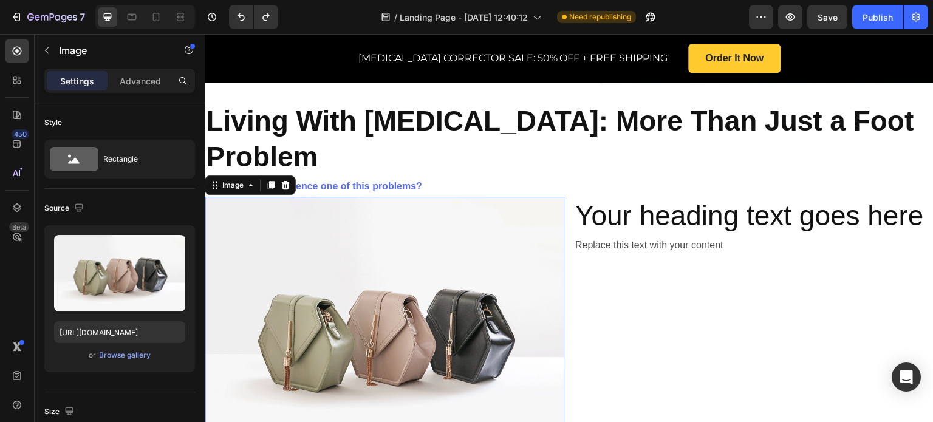
click at [382, 234] on img at bounding box center [385, 332] width 360 height 270
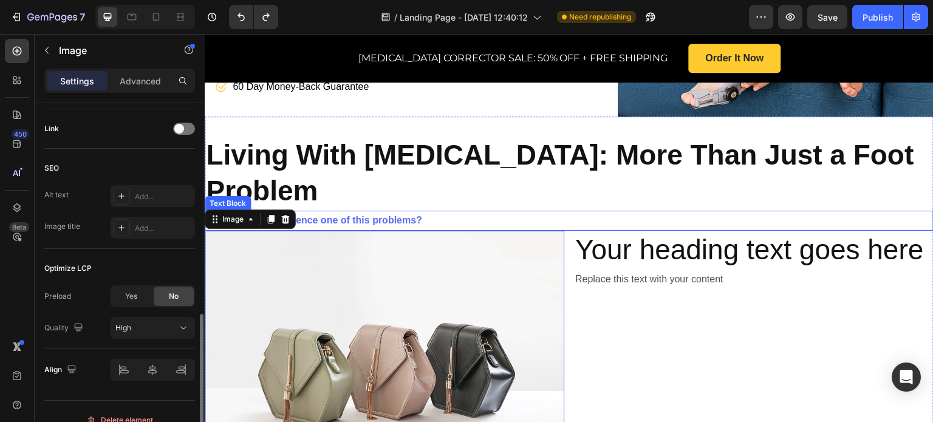
scroll to position [404, 0]
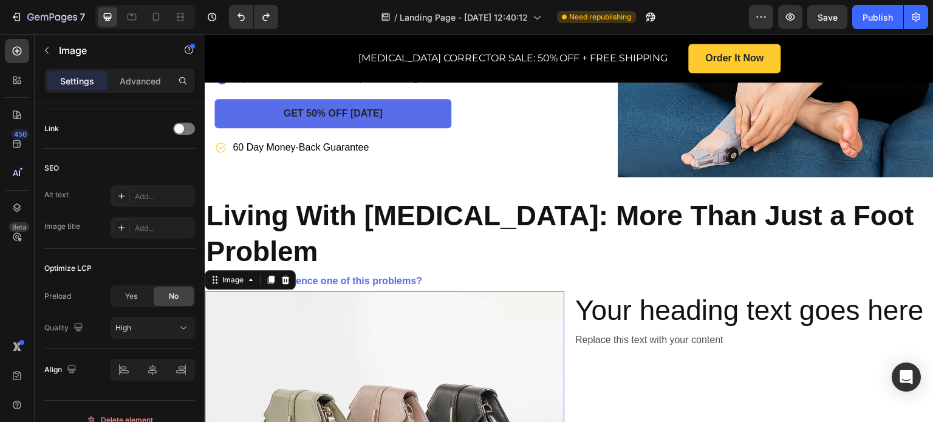
drag, startPoint x: 337, startPoint y: 304, endPoint x: 331, endPoint y: 298, distance: 8.6
click at [334, 301] on img at bounding box center [385, 427] width 360 height 270
click at [286, 276] on icon at bounding box center [286, 280] width 8 height 9
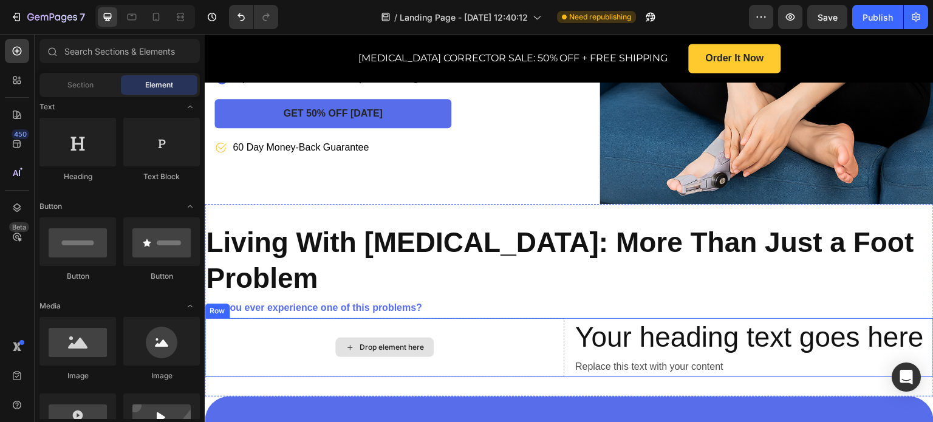
click at [371, 343] on div "Drop element here" at bounding box center [392, 348] width 64 height 10
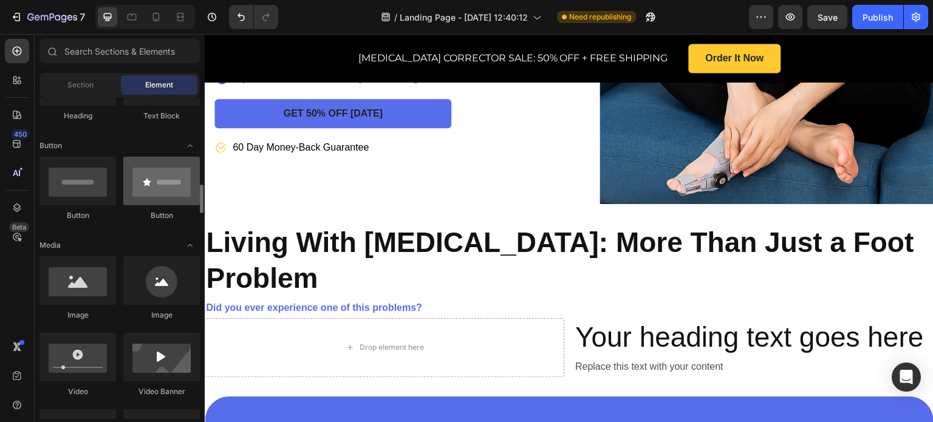
scroll to position [304, 0]
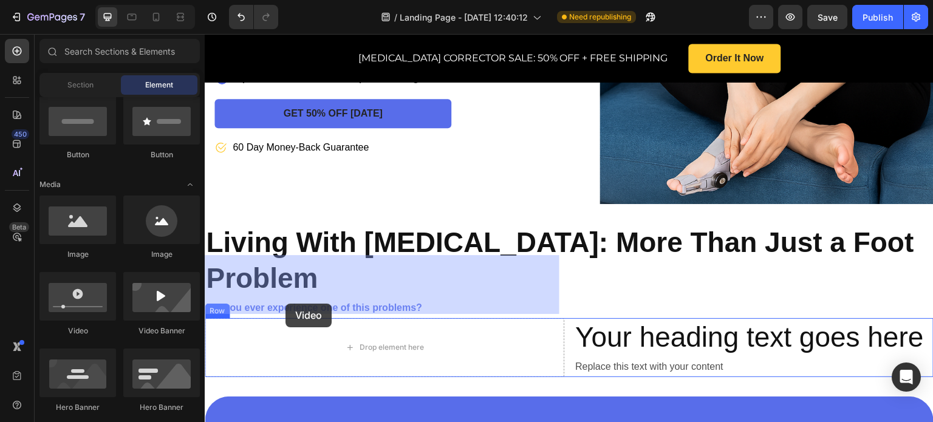
drag, startPoint x: 300, startPoint y: 328, endPoint x: 306, endPoint y: 290, distance: 38.8
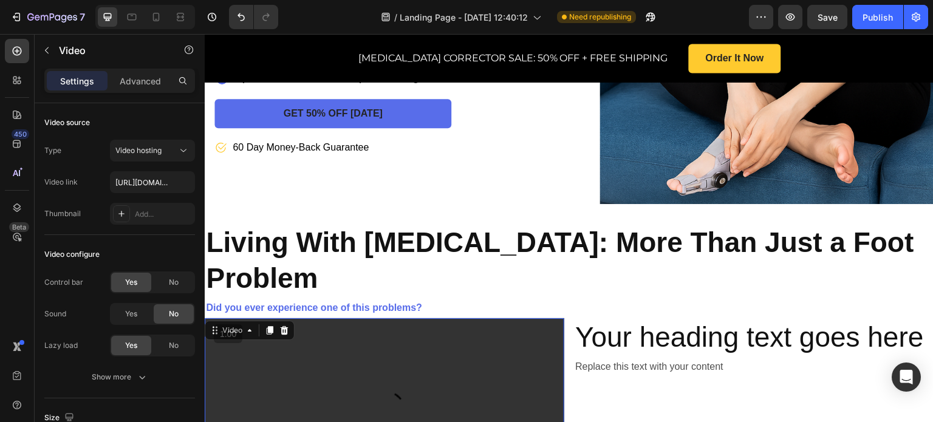
scroll to position [526, 0]
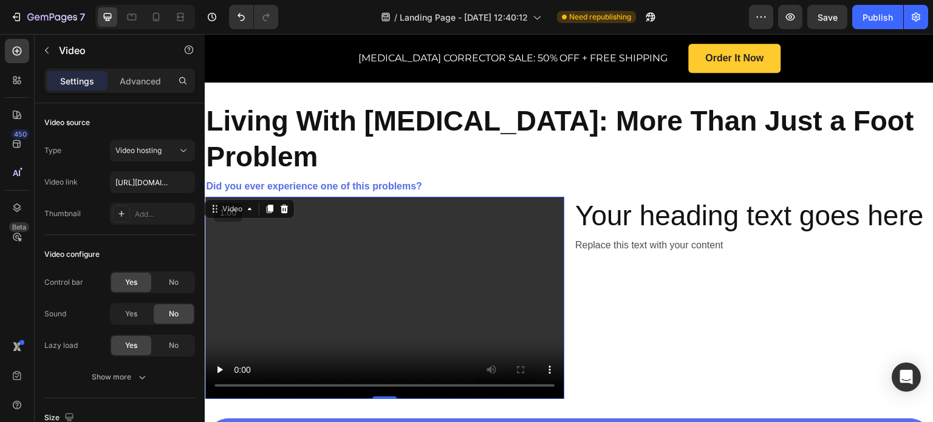
click at [348, 232] on video at bounding box center [385, 298] width 360 height 202
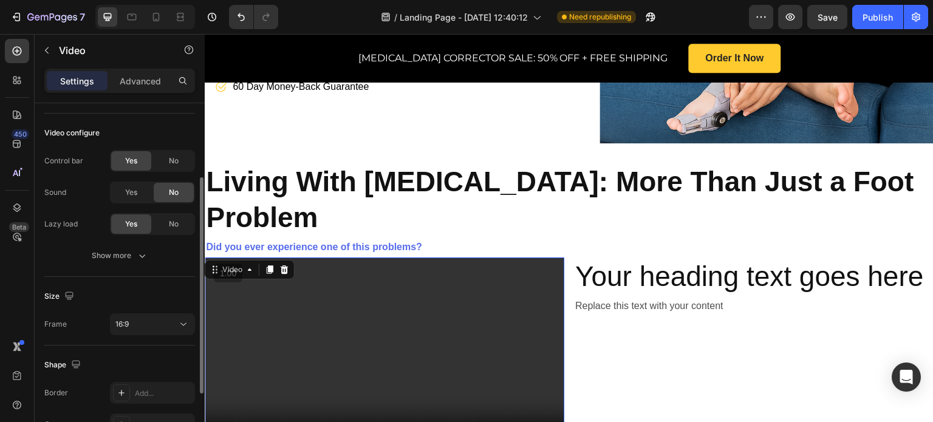
scroll to position [0, 0]
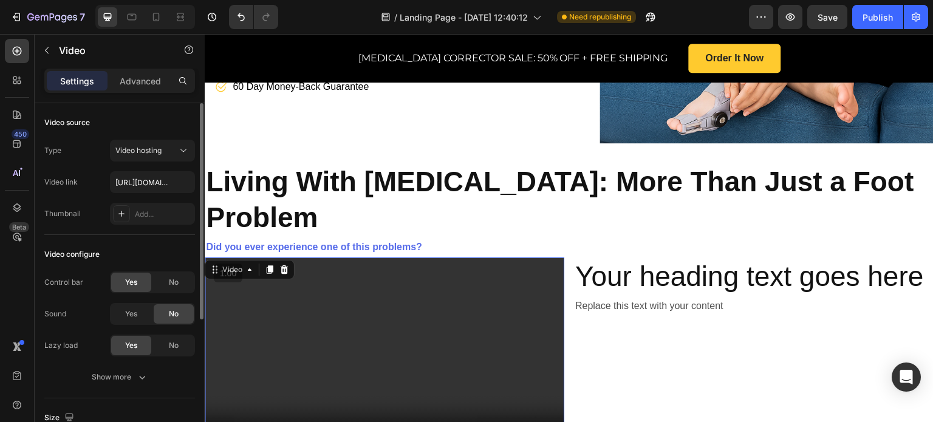
click at [422, 323] on video at bounding box center [385, 359] width 360 height 202
type input "https://videos.funnelish.com/6192/1737113818-b5e60580-a22d-4f64-95bc-26f01d7a53…"
click at [168, 179] on input "https://videos.funnelish.com/6192/1737113818-b5e60580-a22d-4f64-95bc-26f01d7a53…" at bounding box center [152, 182] width 85 height 22
click at [294, 262] on video at bounding box center [385, 359] width 360 height 202
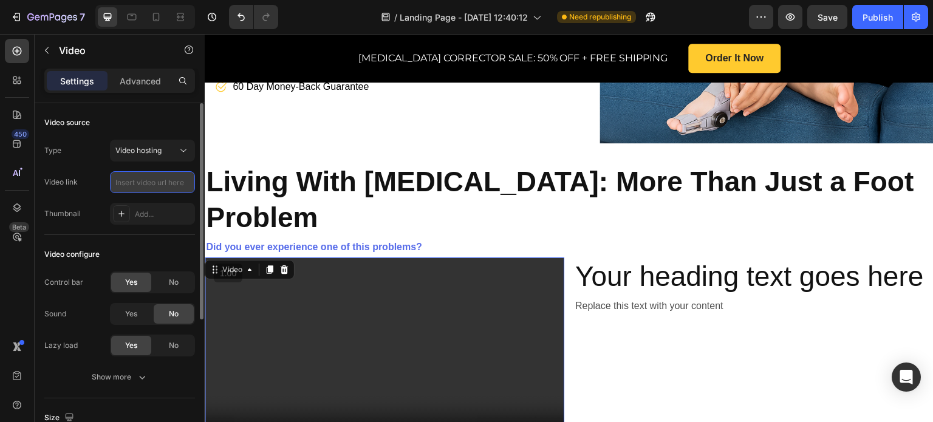
scroll to position [0, 0]
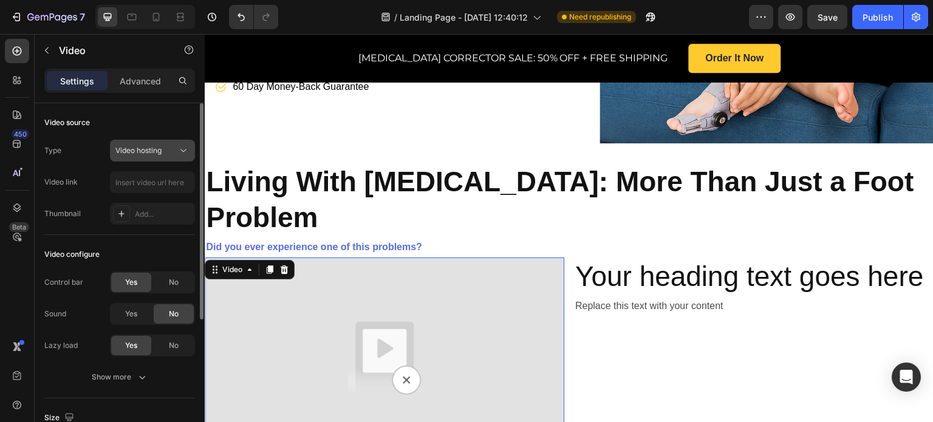
click at [165, 145] on div "Video hosting" at bounding box center [152, 151] width 74 height 12
click at [146, 151] on span "Video hosting" at bounding box center [138, 150] width 46 height 9
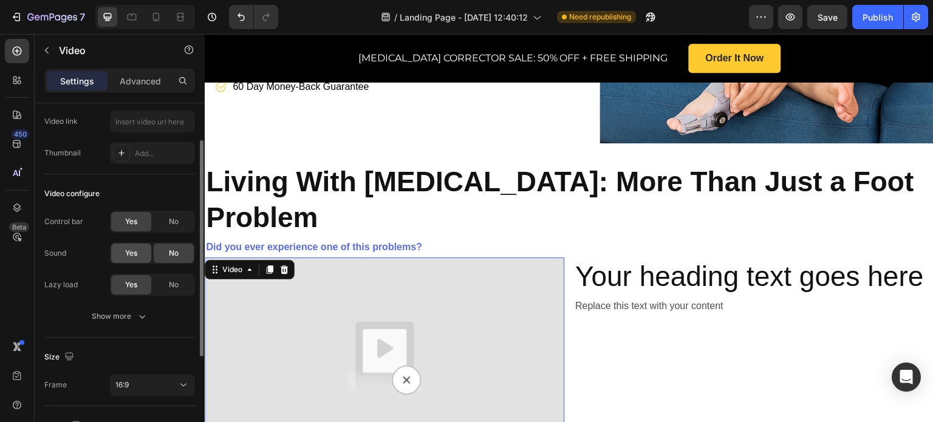
scroll to position [122, 0]
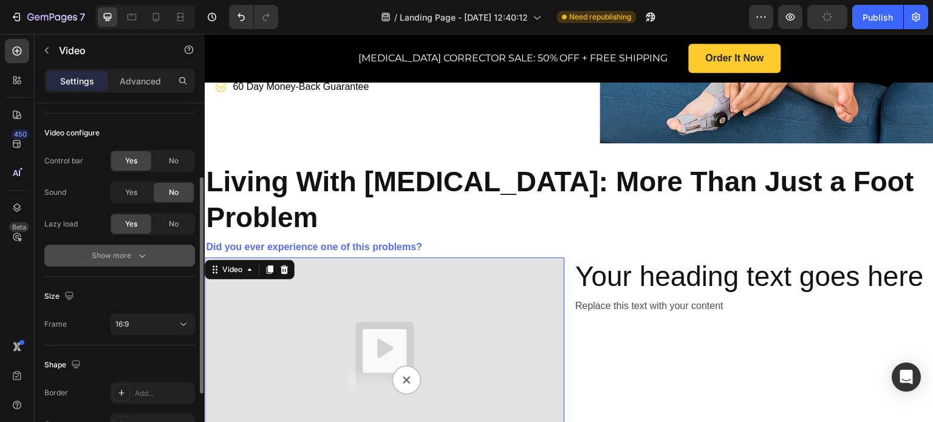
click at [143, 258] on icon "button" at bounding box center [142, 256] width 12 height 12
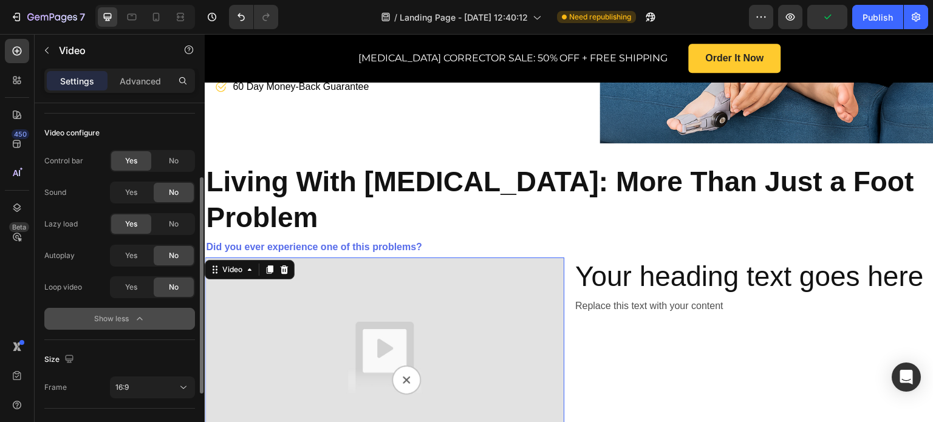
click at [115, 317] on div "Show less" at bounding box center [120, 319] width 52 height 12
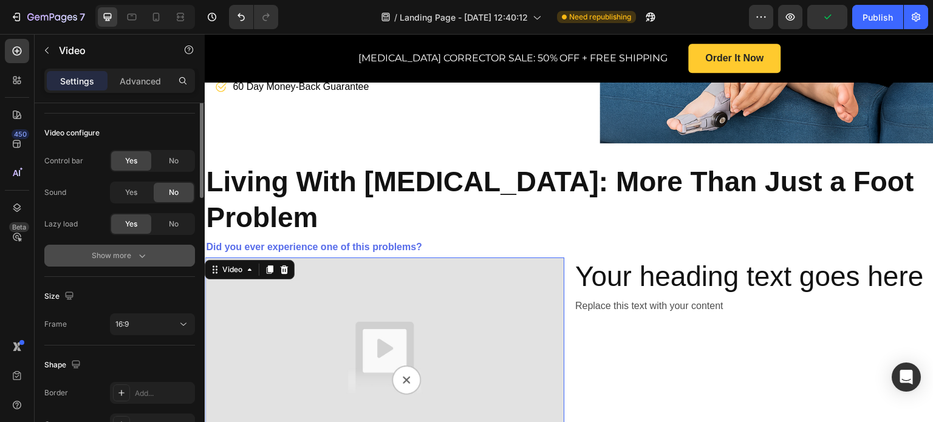
scroll to position [0, 0]
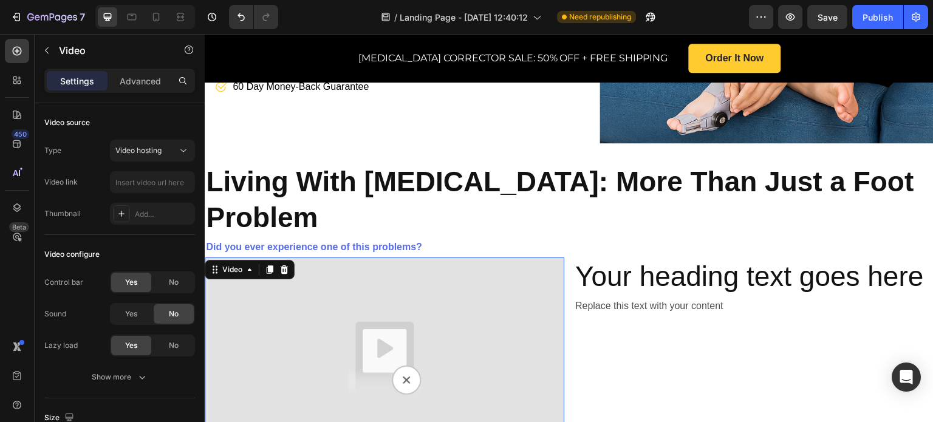
click at [348, 260] on img at bounding box center [385, 359] width 360 height 202
click at [418, 306] on img at bounding box center [385, 359] width 360 height 202
click at [409, 314] on img at bounding box center [385, 359] width 360 height 202
click at [143, 143] on button "Video hosting" at bounding box center [152, 151] width 85 height 22
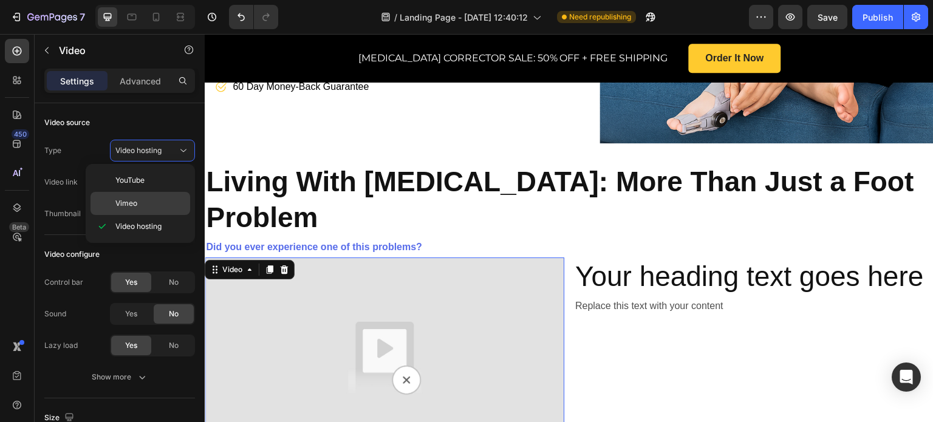
click at [147, 208] on div "Vimeo" at bounding box center [141, 203] width 100 height 23
type input "https://vimeo.com/1095883398"
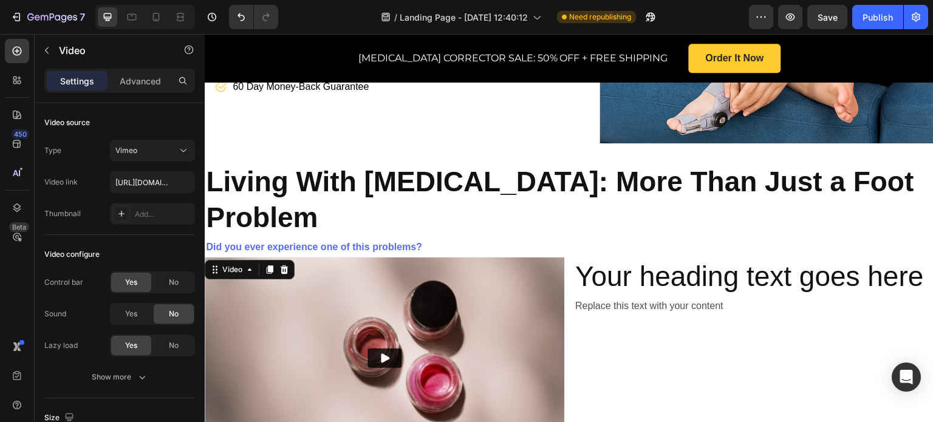
click at [379, 352] on icon "Play" at bounding box center [385, 358] width 12 height 12
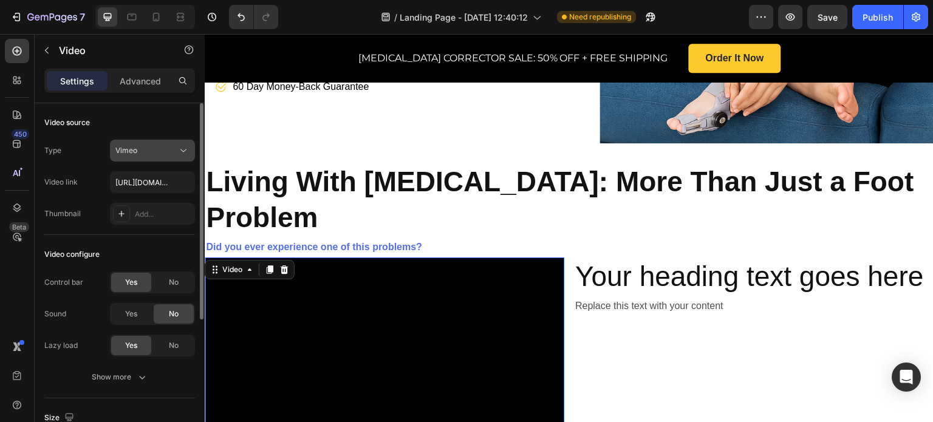
click at [139, 158] on button "Vimeo" at bounding box center [152, 151] width 85 height 22
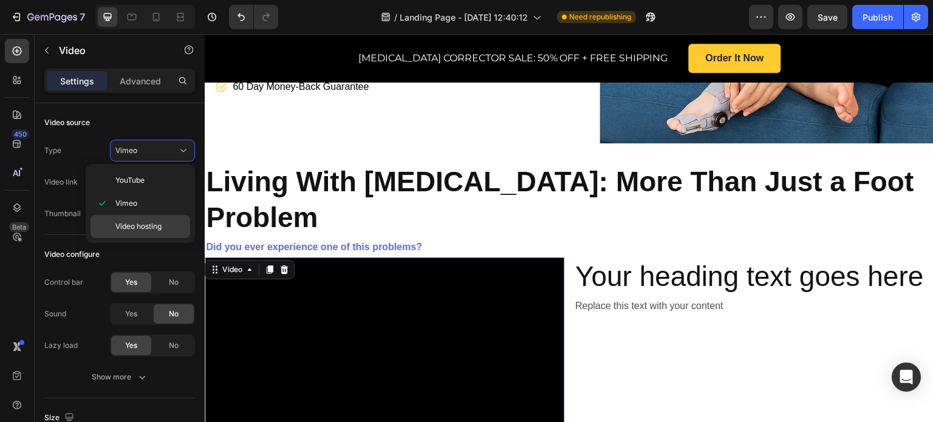
click at [134, 230] on span "Video hosting" at bounding box center [138, 226] width 46 height 11
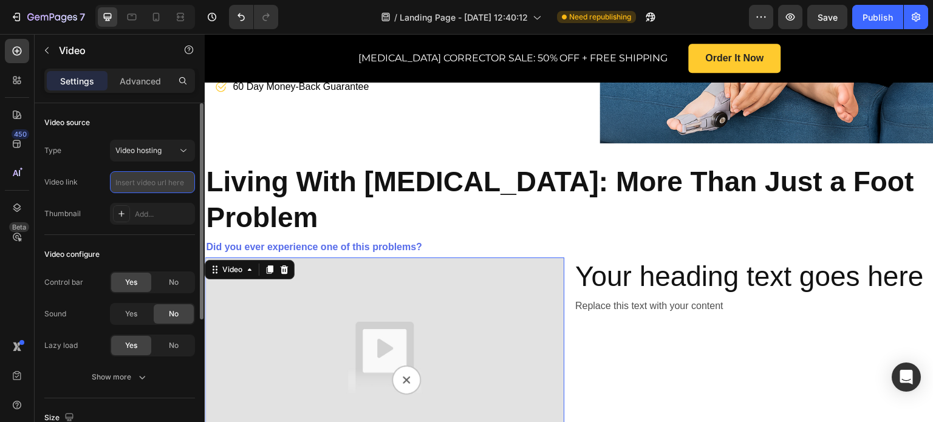
click at [145, 178] on input "text" at bounding box center [152, 182] width 85 height 22
paste input "https://shop.treatmedy.com/bunion/ps-2-50"
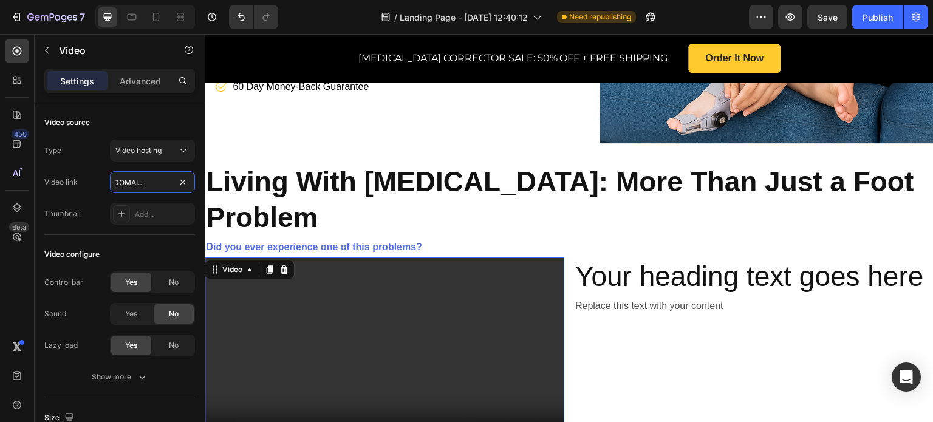
type input "https://shop.treatmedy.com/bunion/ps-2-50"
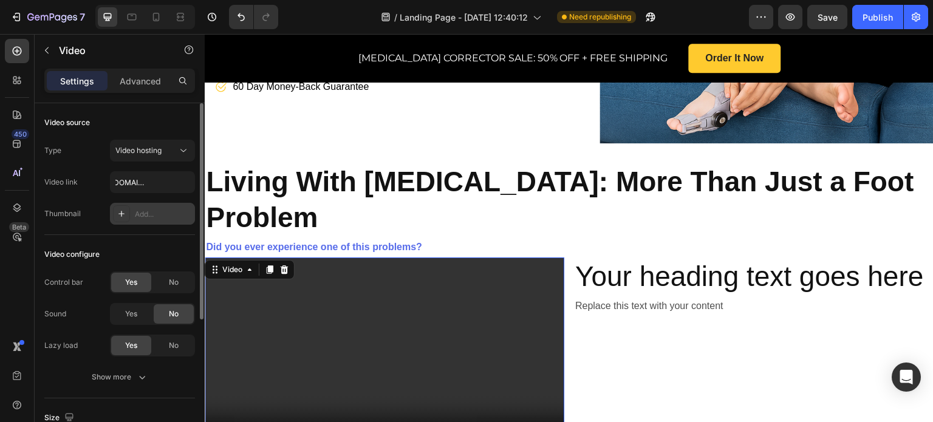
scroll to position [0, 0]
click at [146, 208] on div "Add..." at bounding box center [152, 214] width 85 height 22
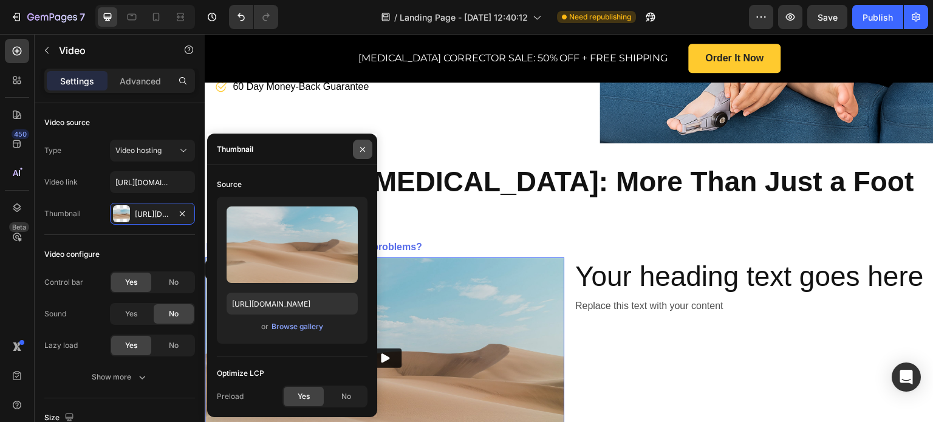
click at [362, 145] on icon "button" at bounding box center [363, 150] width 10 height 10
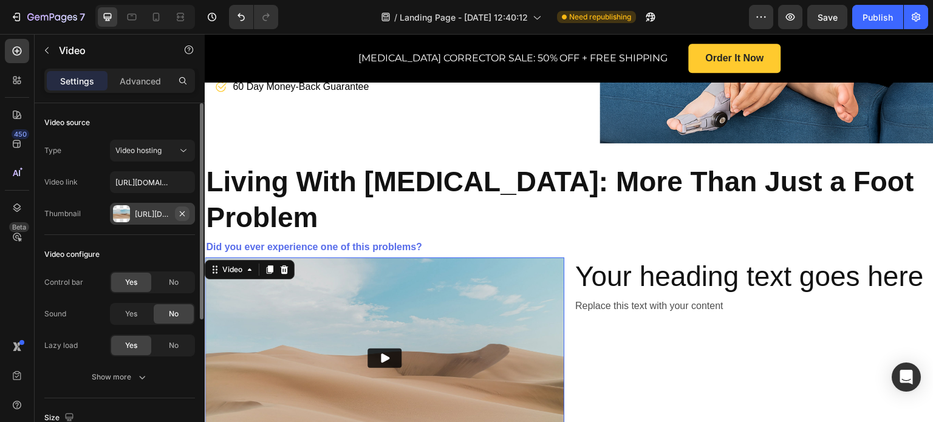
click at [177, 210] on icon "button" at bounding box center [182, 214] width 10 height 10
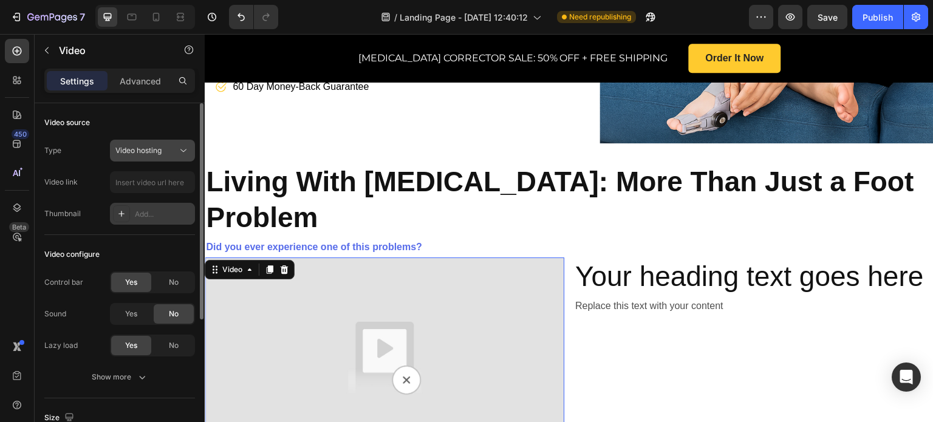
click at [166, 161] on button "Video hosting" at bounding box center [152, 151] width 85 height 22
click at [139, 153] on span "Video hosting" at bounding box center [138, 150] width 46 height 9
click at [396, 322] on img at bounding box center [385, 359] width 360 height 202
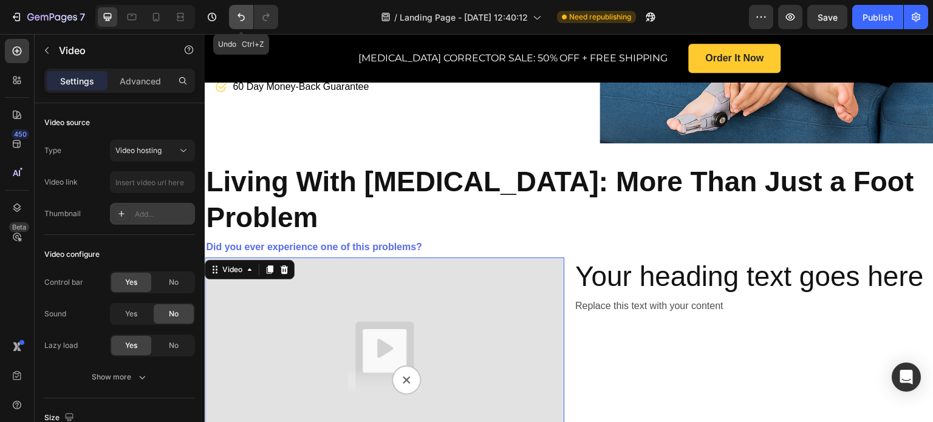
click at [250, 14] on button "Undo/Redo" at bounding box center [241, 17] width 24 height 24
type input "https://shop.treatmedy.com/bunion/ps-2-50"
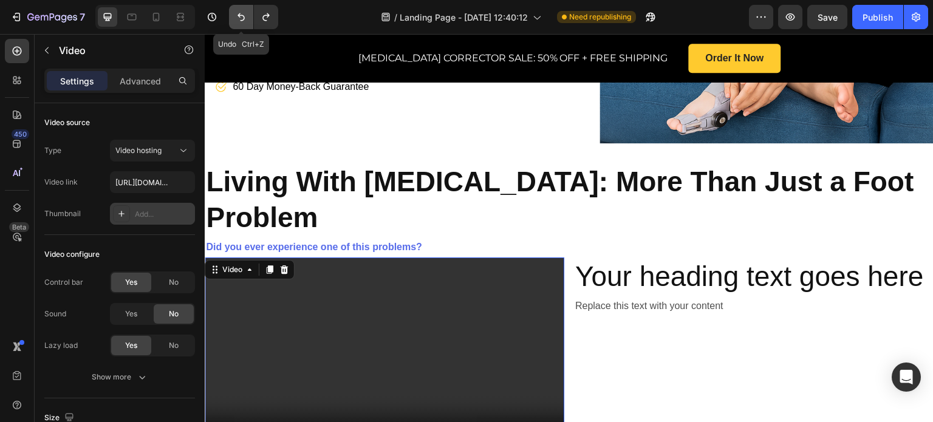
click at [250, 14] on button "Undo/Redo" at bounding box center [241, 17] width 24 height 24
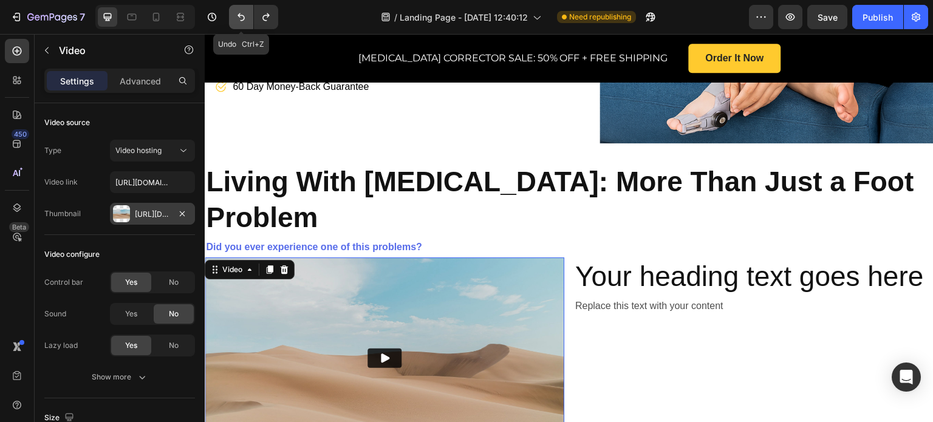
click at [250, 14] on button "Undo/Redo" at bounding box center [241, 17] width 24 height 24
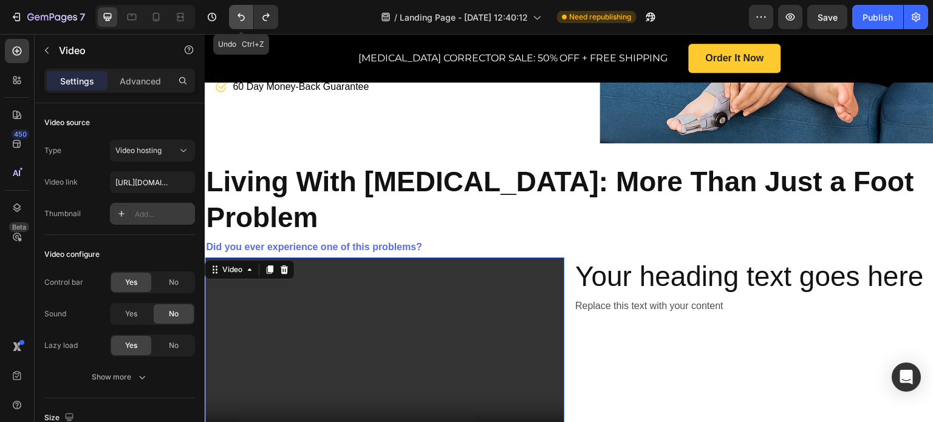
click at [249, 13] on button "Undo/Redo" at bounding box center [241, 17] width 24 height 24
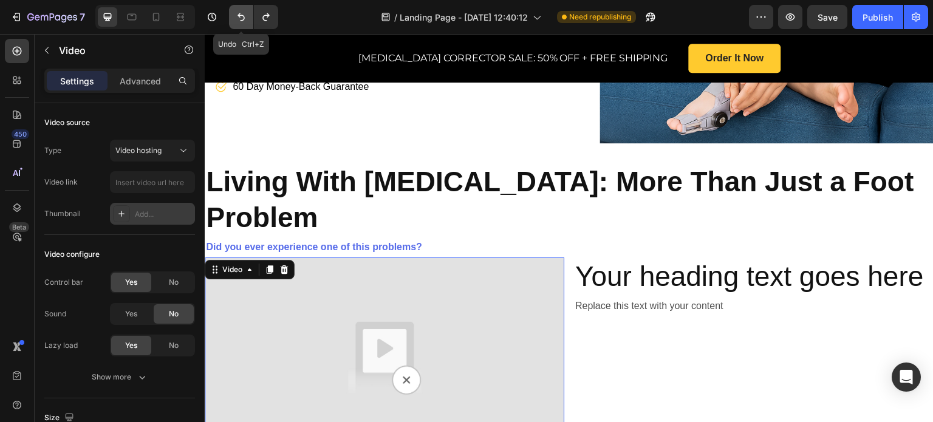
click at [249, 13] on button "Undo/Redo" at bounding box center [241, 17] width 24 height 24
type input "https://vimeo.com/1095883398"
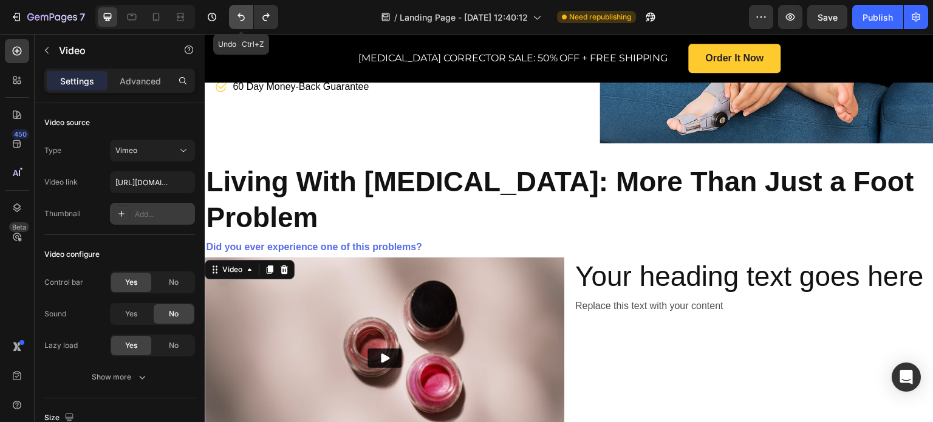
click at [249, 13] on button "Undo/Redo" at bounding box center [241, 17] width 24 height 24
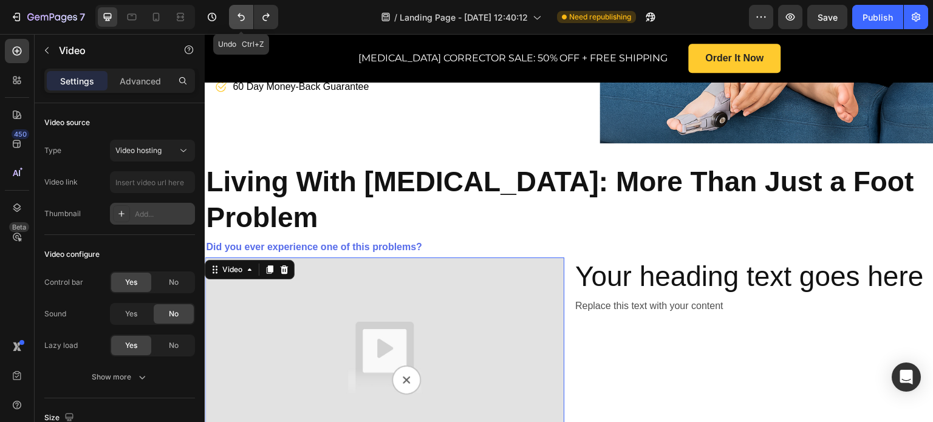
click at [249, 13] on button "Undo/Redo" at bounding box center [241, 17] width 24 height 24
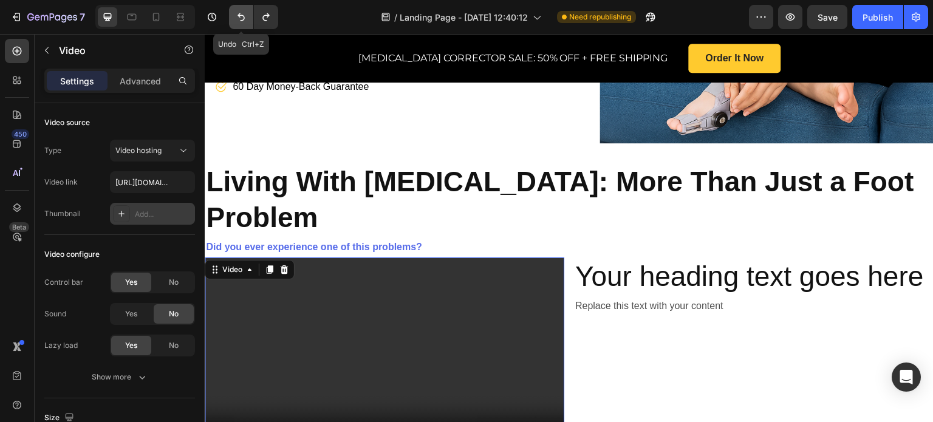
click at [249, 13] on button "Undo/Redo" at bounding box center [241, 17] width 24 height 24
type input "https://cdn.shopify.com/videos/c/o/v/2cd3deb506b54b009063f7270ab5cf2e.mp4"
click at [249, 13] on button "Undo/Redo" at bounding box center [241, 17] width 24 height 24
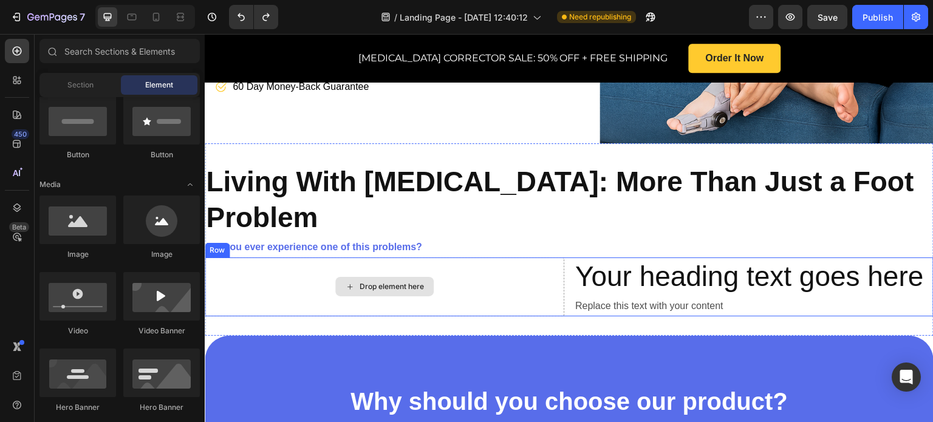
click at [355, 277] on div "Drop element here" at bounding box center [384, 286] width 98 height 19
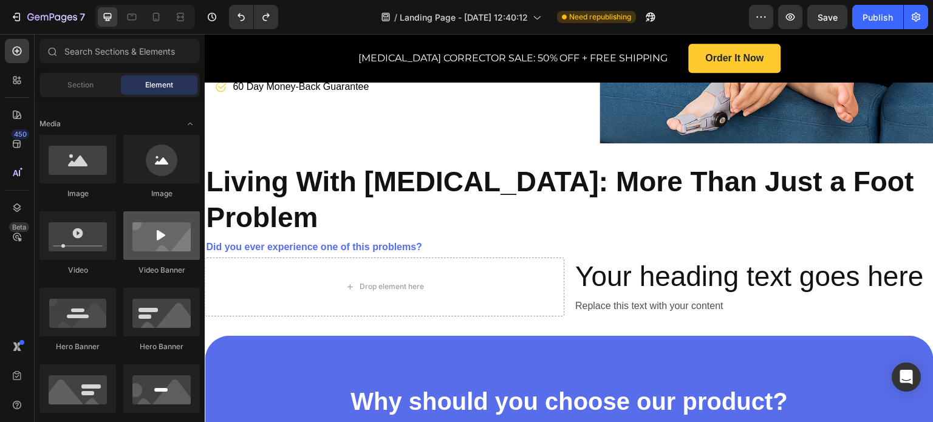
scroll to position [304, 0]
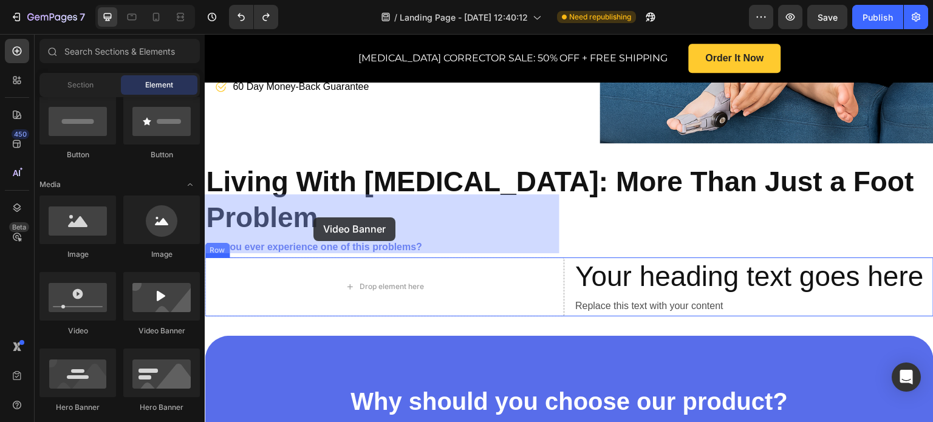
drag, startPoint x: 358, startPoint y: 336, endPoint x: 314, endPoint y: 218, distance: 126.5
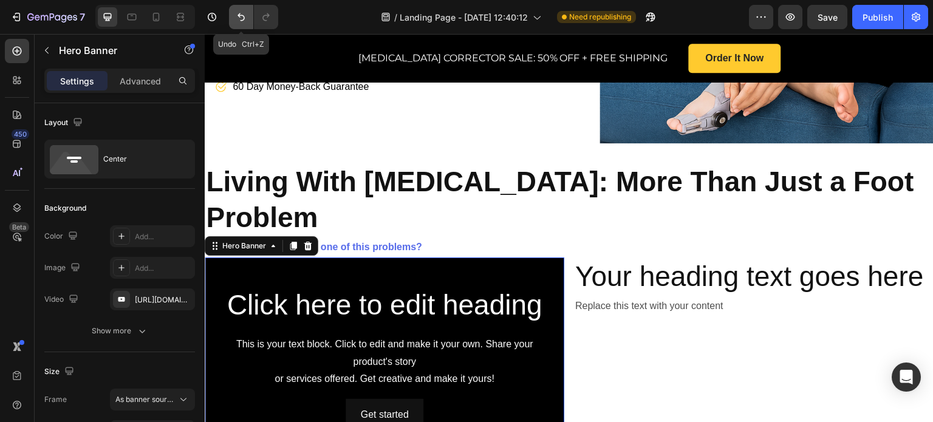
click at [238, 12] on icon "Undo/Redo" at bounding box center [241, 17] width 12 height 12
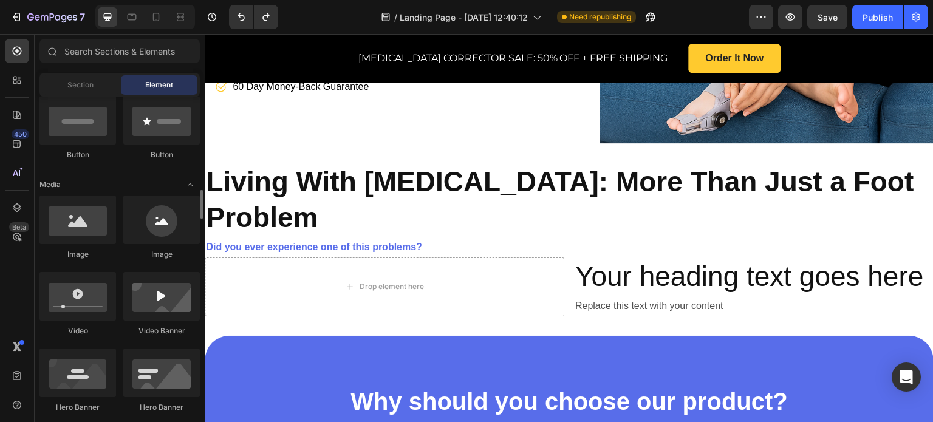
scroll to position [365, 0]
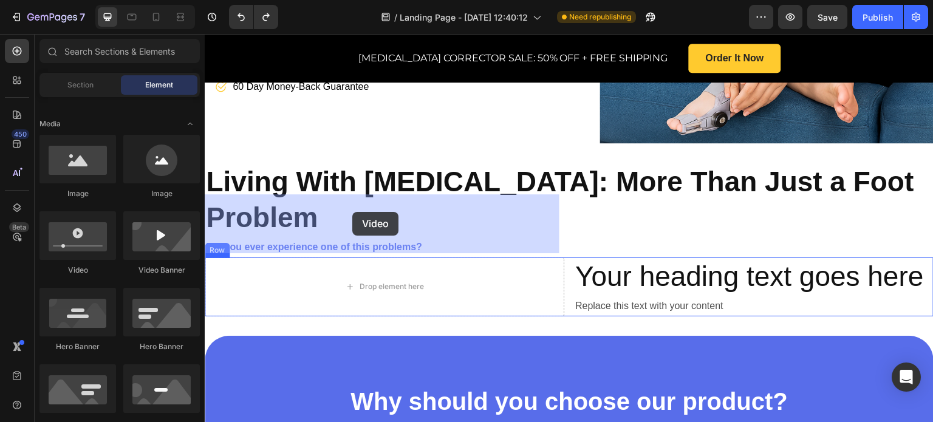
drag, startPoint x: 286, startPoint y: 284, endPoint x: 397, endPoint y: 206, distance: 135.2
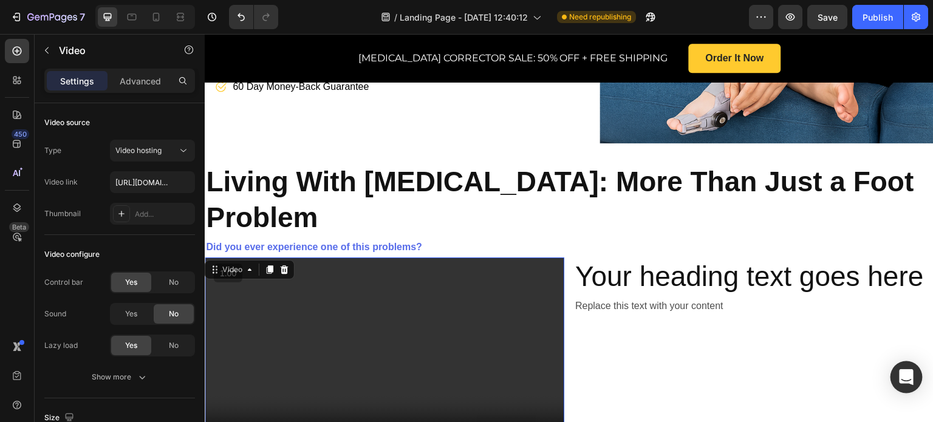
click at [908, 372] on icon "Open Intercom Messenger" at bounding box center [906, 377] width 14 height 16
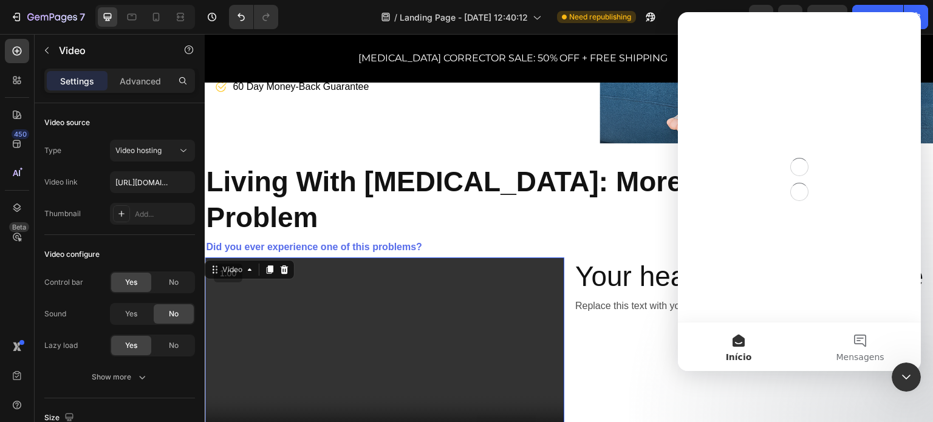
scroll to position [0, 0]
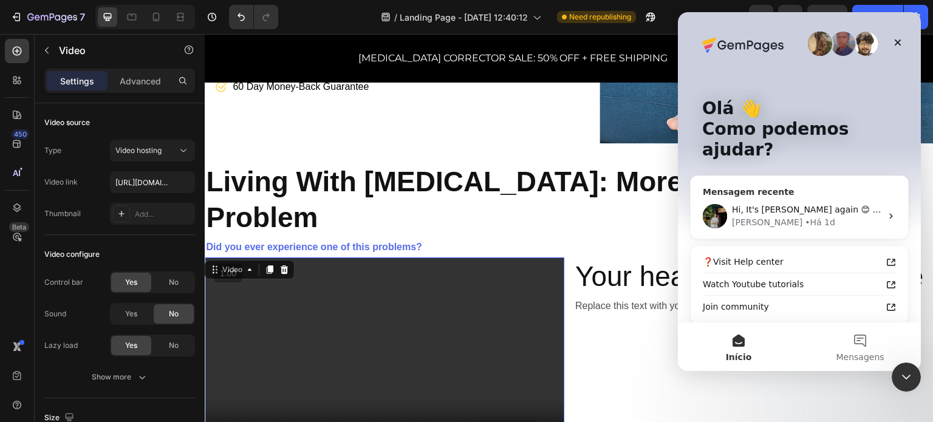
click at [797, 194] on div "Hi, It's Jeremy again 😊 Just want to follow up since I have not received any re…" at bounding box center [800, 216] width 218 height 45
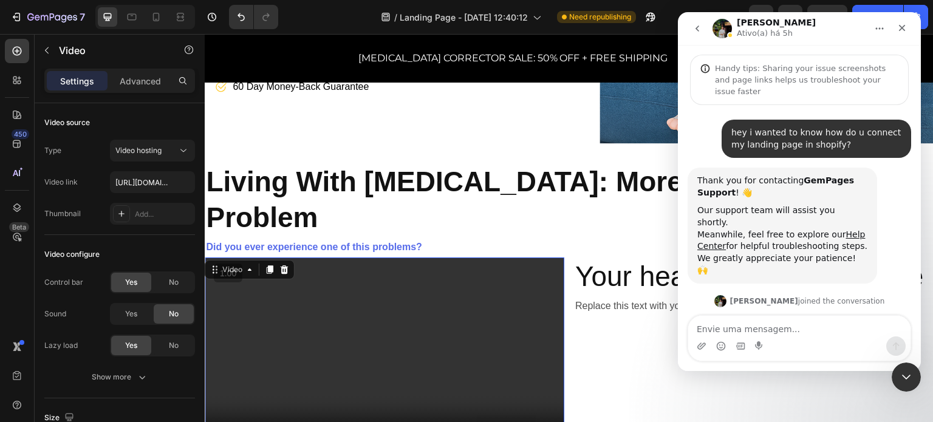
scroll to position [1845, 0]
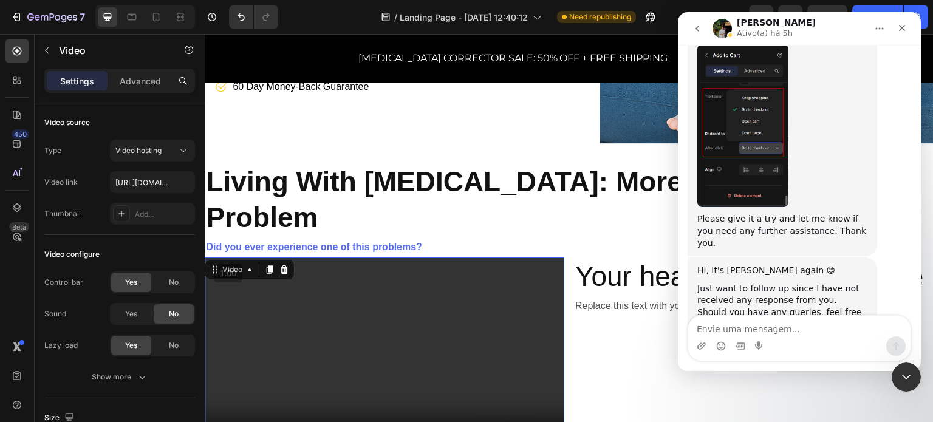
click at [695, 24] on icon "go back" at bounding box center [698, 29] width 10 height 10
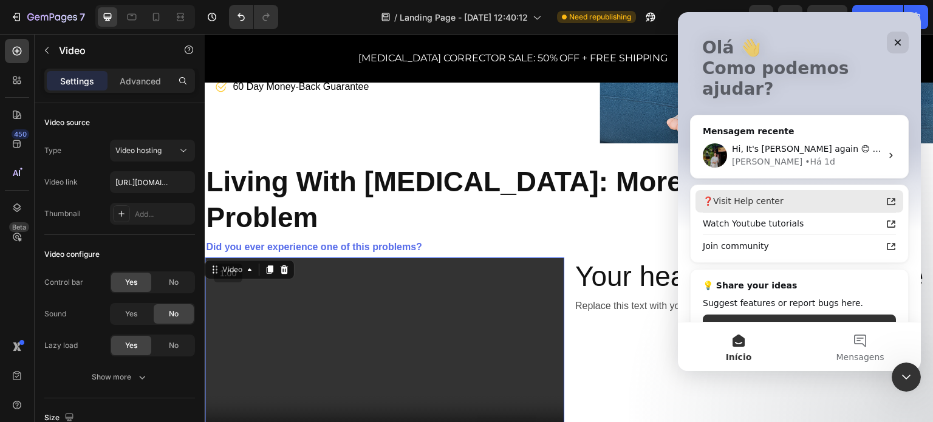
scroll to position [71, 0]
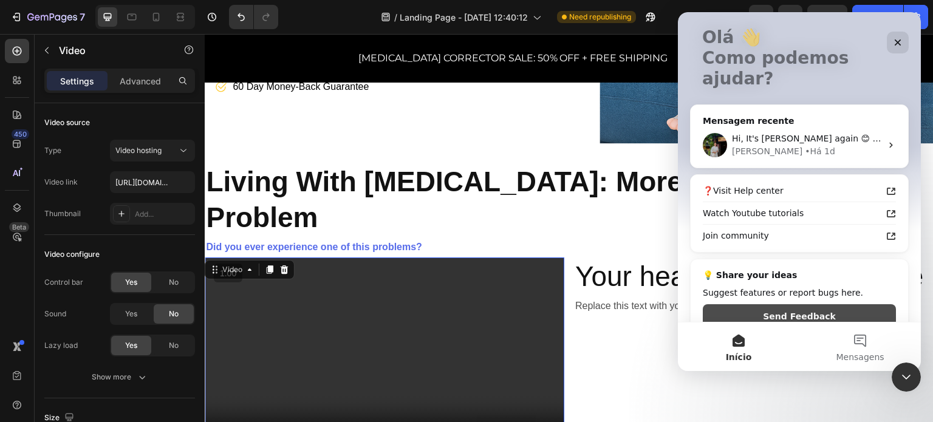
click at [820, 304] on button "Send Feedback" at bounding box center [799, 316] width 193 height 24
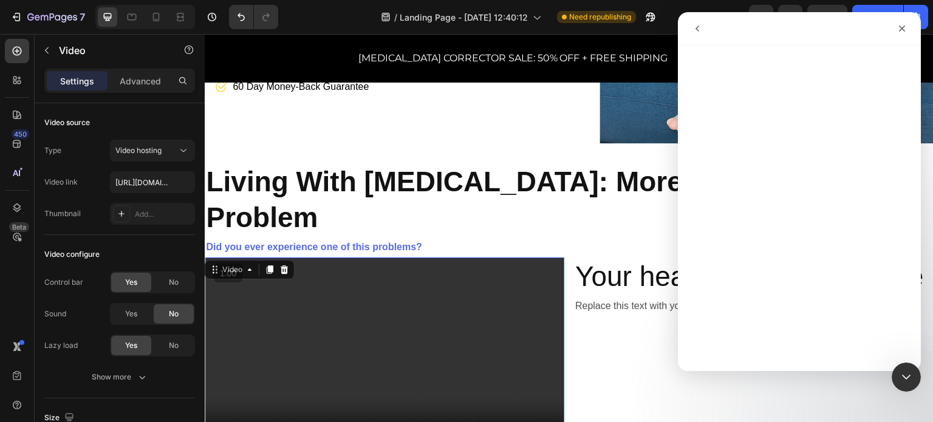
scroll to position [22, 0]
click at [701, 31] on icon "go back" at bounding box center [698, 29] width 10 height 10
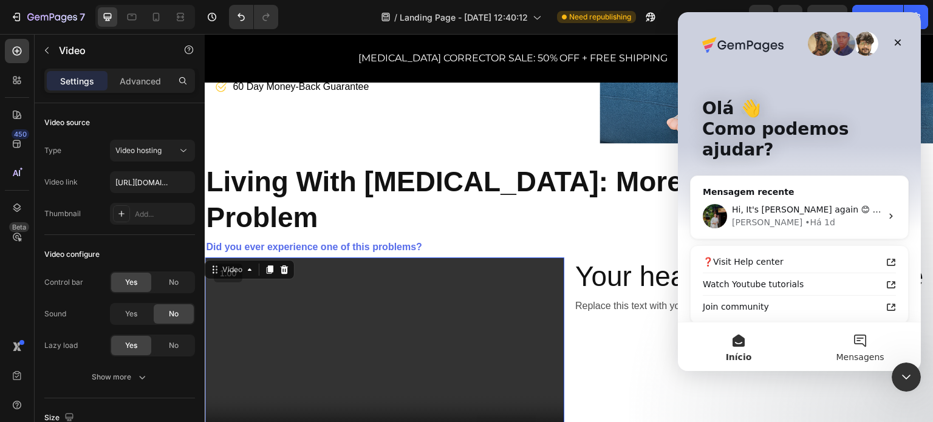
scroll to position [61, 0]
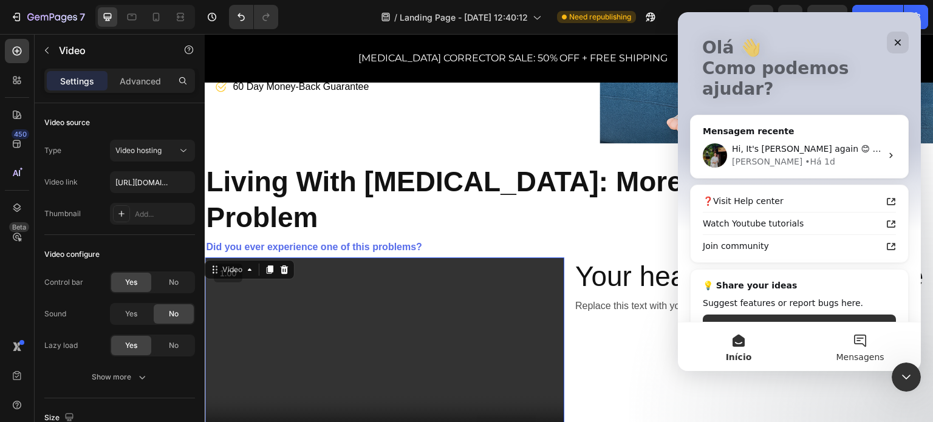
click at [859, 346] on button "Mensagens" at bounding box center [861, 347] width 122 height 49
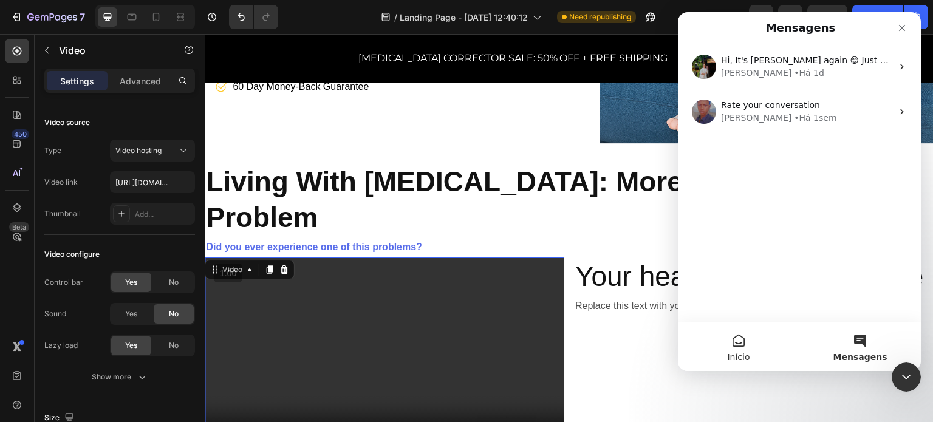
click at [742, 351] on button "Início" at bounding box center [739, 347] width 122 height 49
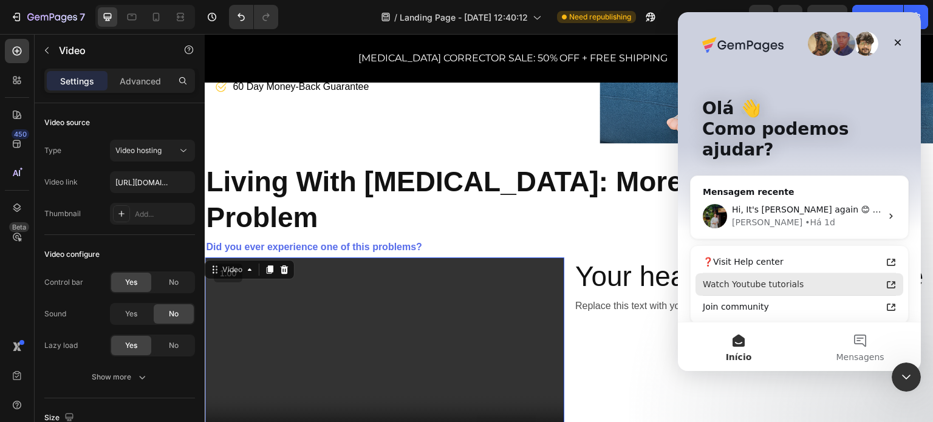
scroll to position [71, 0]
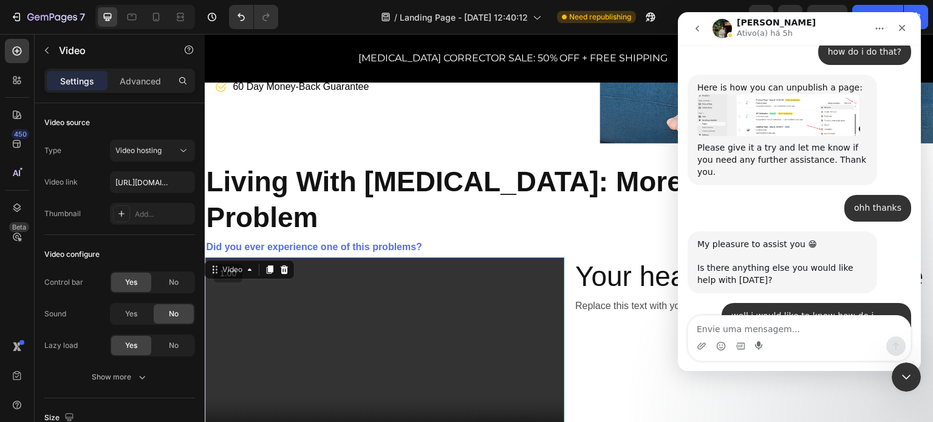
scroll to position [1813, 0]
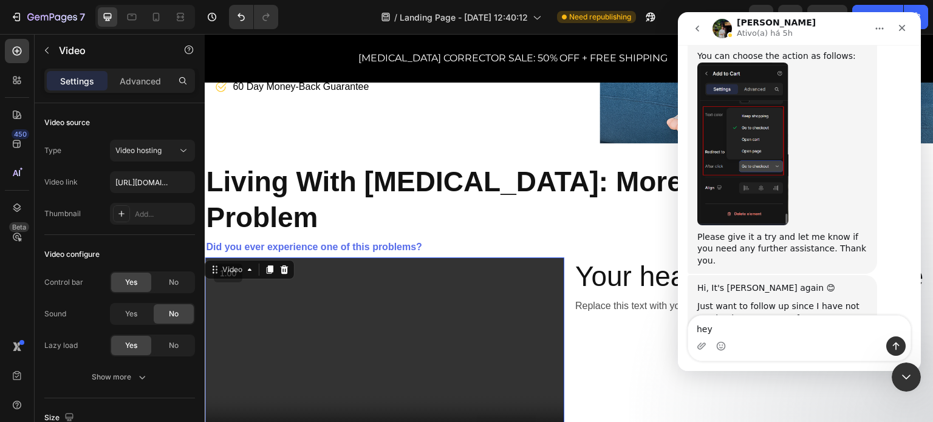
type textarea "hey"
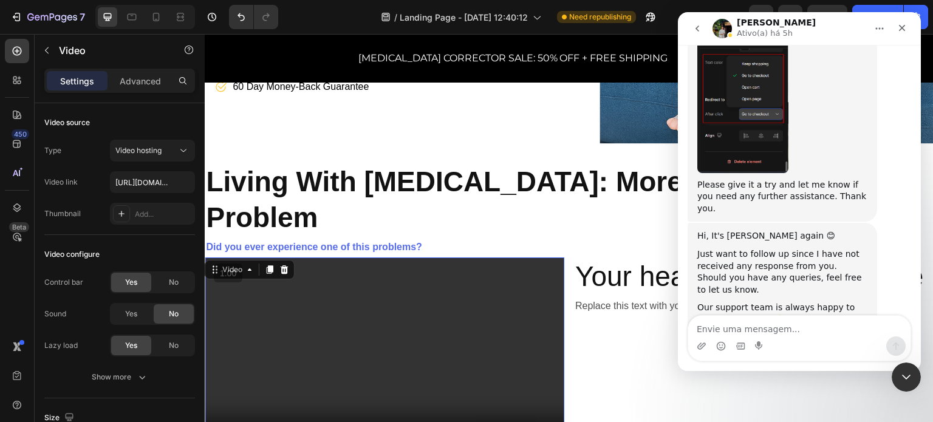
type textarea "s"
type textarea "so i wanted to know how i import my own videos?"
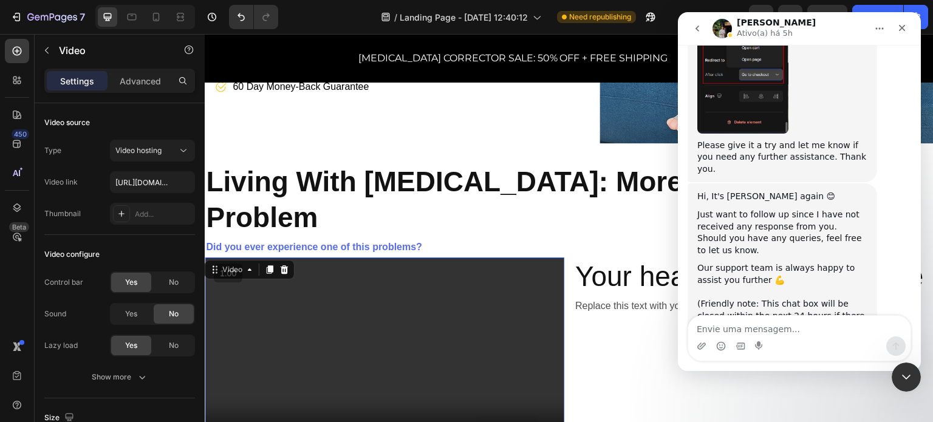
click at [698, 21] on button "go back" at bounding box center [697, 28] width 23 height 23
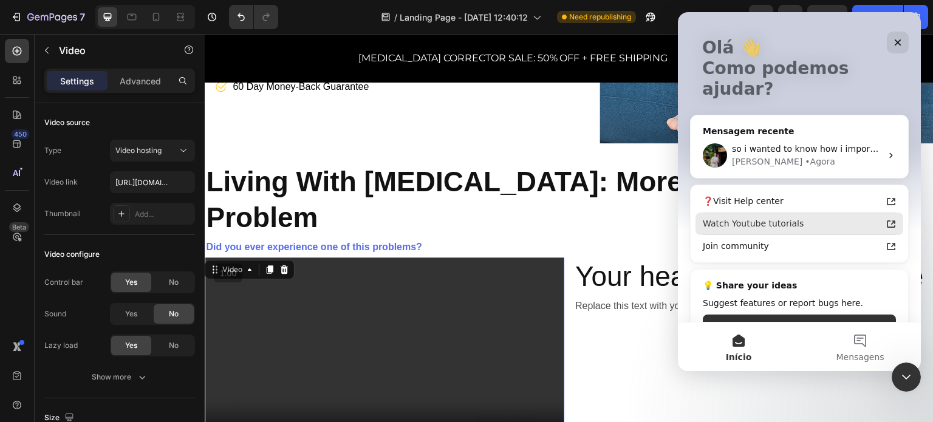
scroll to position [71, 0]
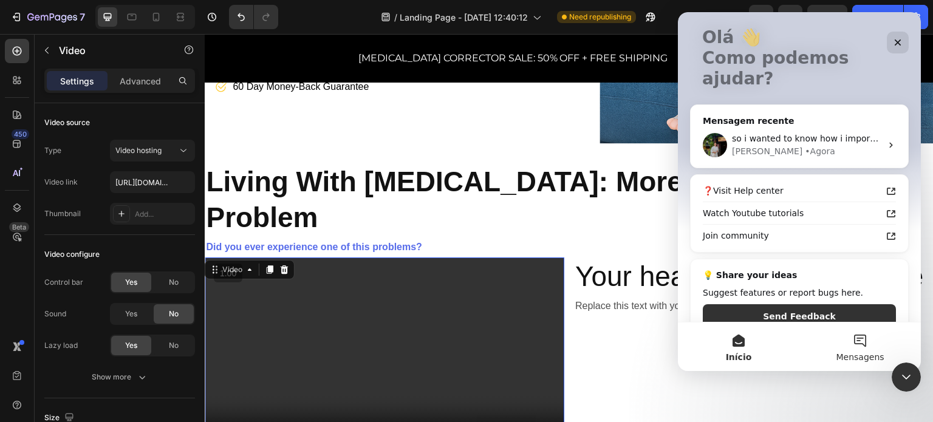
click at [854, 348] on button "Mensagens" at bounding box center [861, 347] width 122 height 49
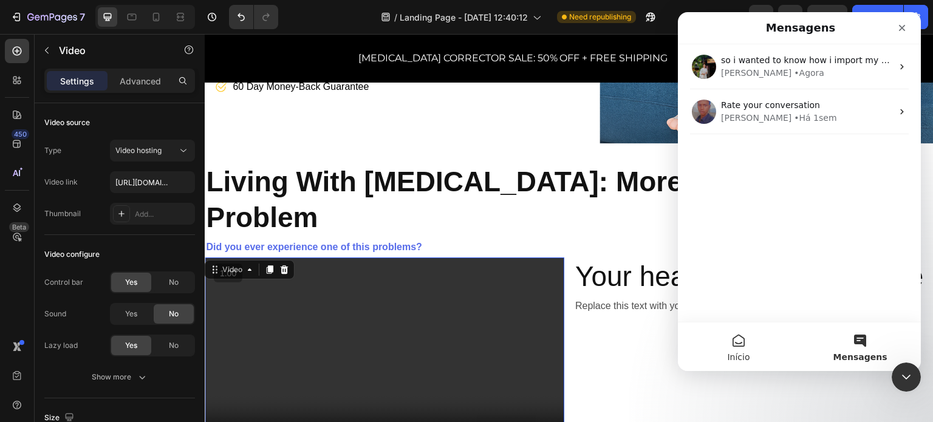
click at [763, 352] on button "Início" at bounding box center [739, 347] width 122 height 49
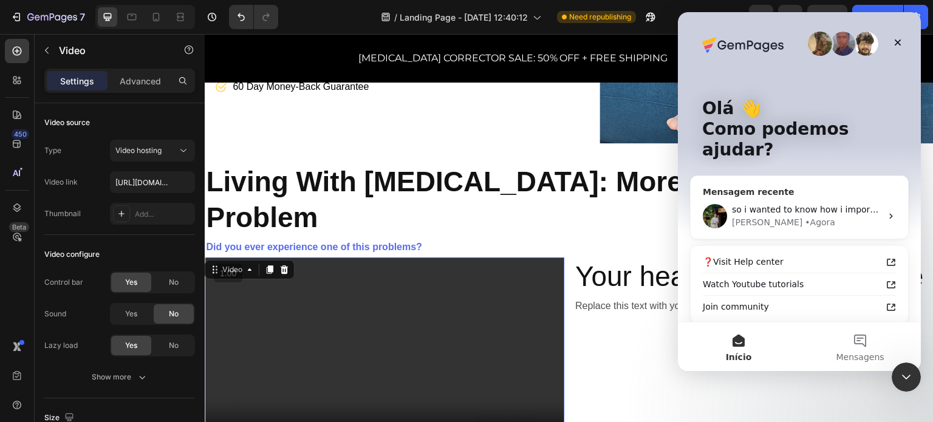
click at [802, 216] on div "Jeremy • Agora" at bounding box center [806, 222] width 149 height 13
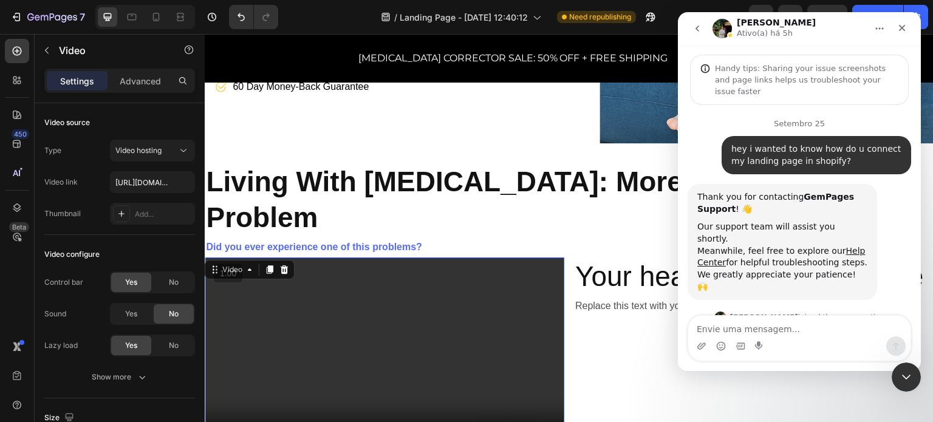
scroll to position [1921, 0]
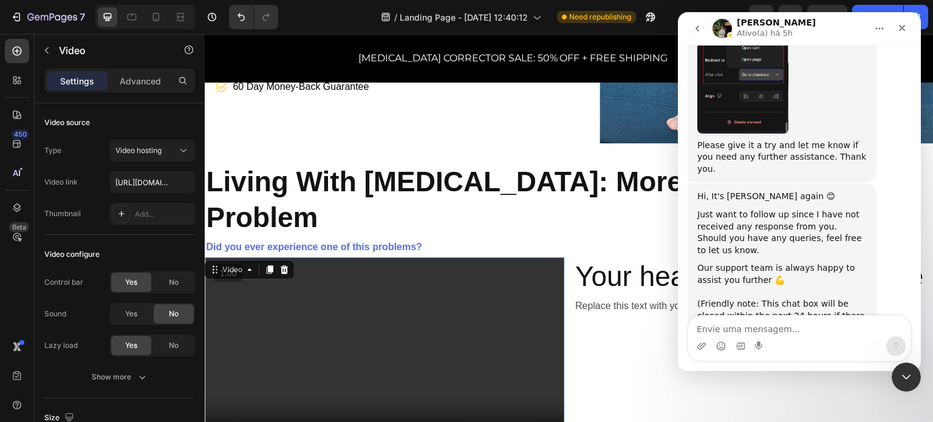
click at [693, 31] on icon "go back" at bounding box center [698, 29] width 10 height 10
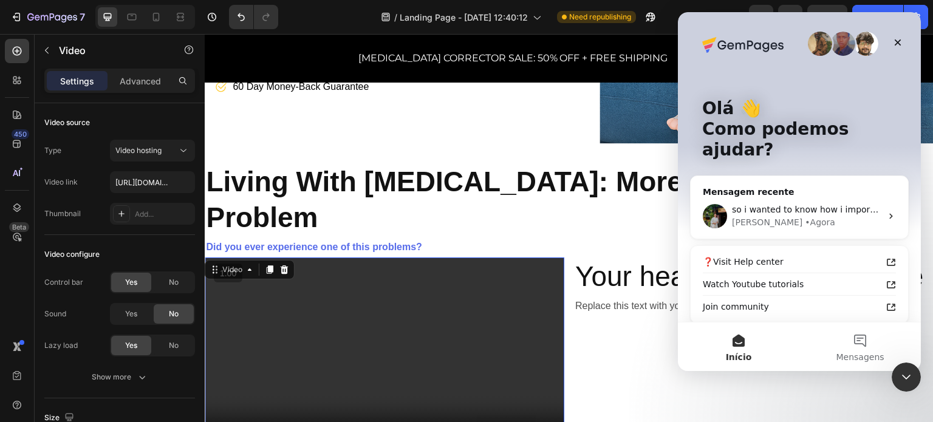
scroll to position [61, 0]
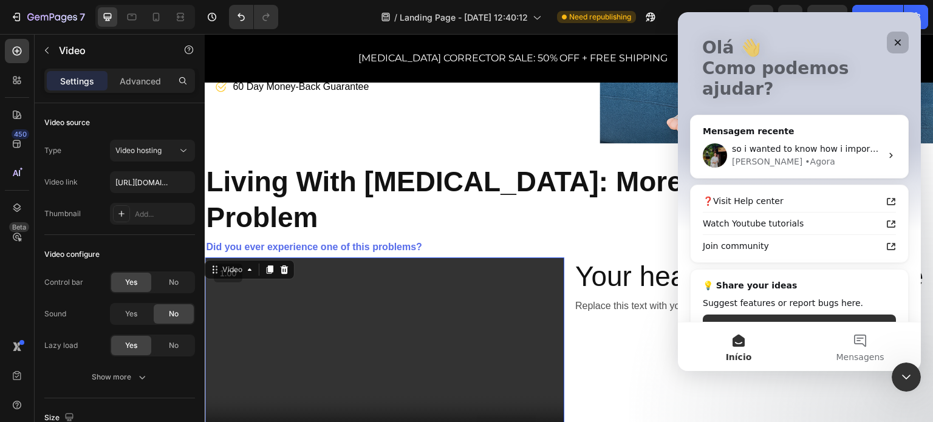
click at [900, 38] on icon "Fechar" at bounding box center [898, 43] width 10 height 10
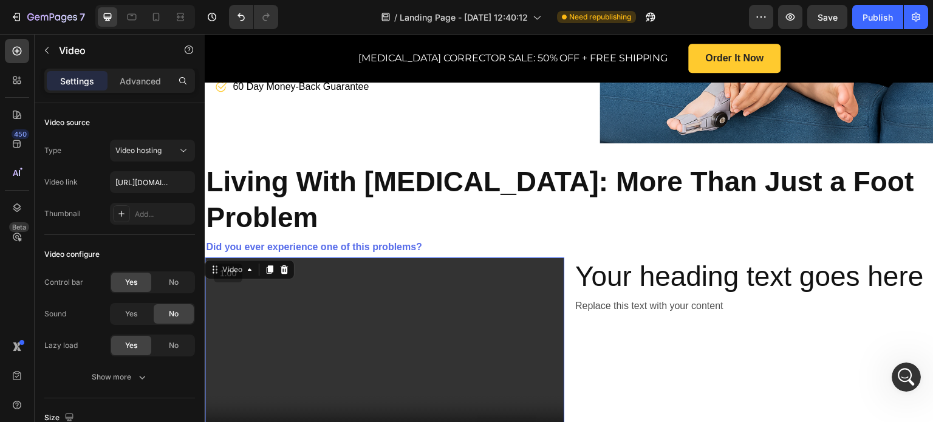
scroll to position [526, 0]
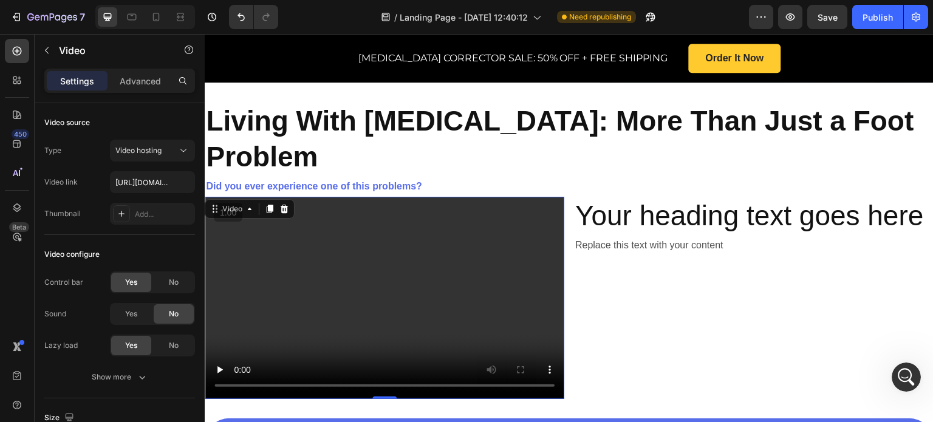
click at [380, 235] on video at bounding box center [385, 298] width 360 height 202
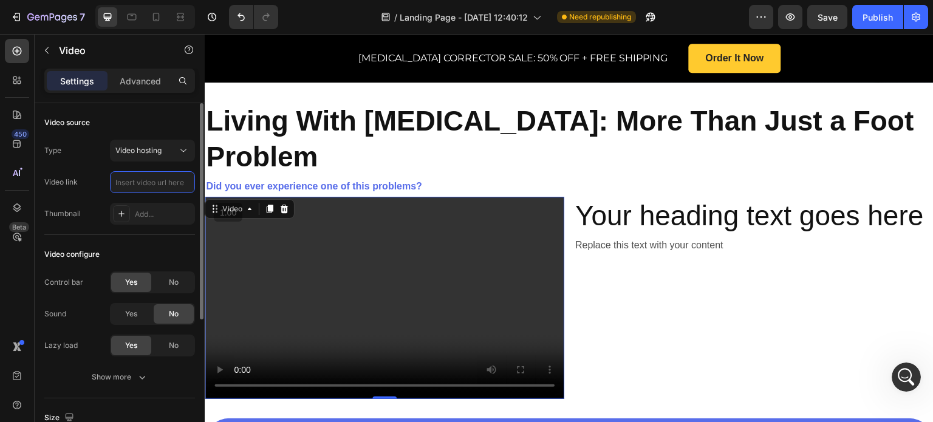
scroll to position [0, 0]
click at [154, 174] on input "text" at bounding box center [152, 182] width 85 height 22
click at [171, 155] on div "Video hosting" at bounding box center [146, 150] width 62 height 11
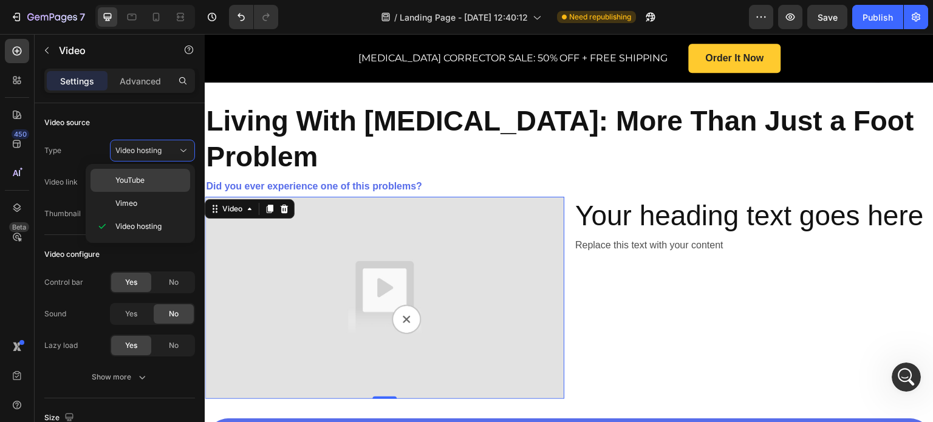
click at [143, 180] on span "YouTube" at bounding box center [129, 180] width 29 height 11
type input "https://www.youtube.com/watch?v=drIt4RH_kyQ"
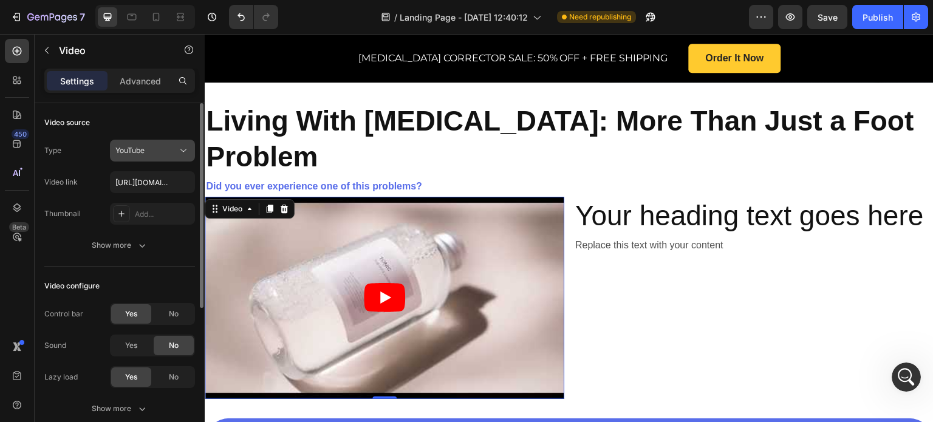
click at [180, 157] on button "YouTube" at bounding box center [152, 151] width 85 height 22
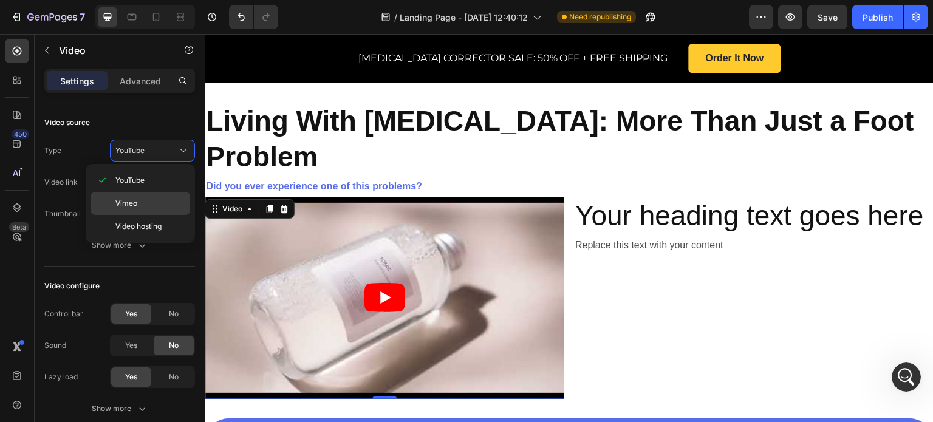
drag, startPoint x: 163, startPoint y: 224, endPoint x: 164, endPoint y: 206, distance: 18.3
click at [163, 224] on p "Video hosting" at bounding box center [149, 226] width 69 height 11
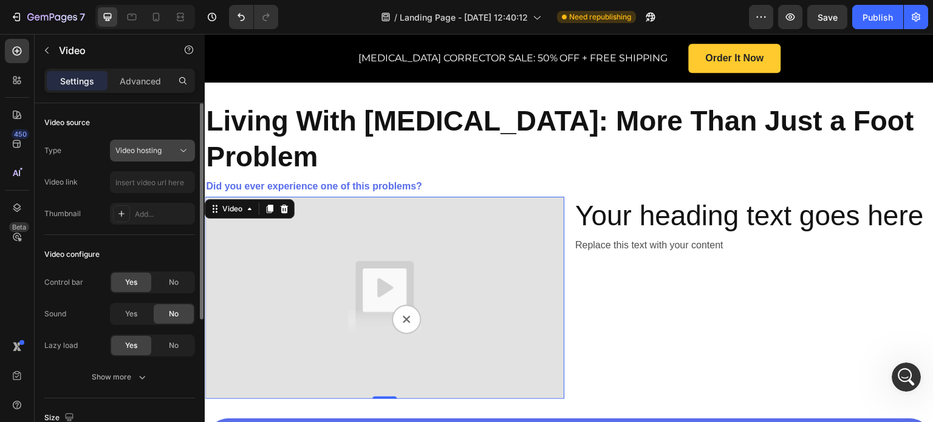
click at [166, 149] on div "Video hosting" at bounding box center [146, 150] width 62 height 11
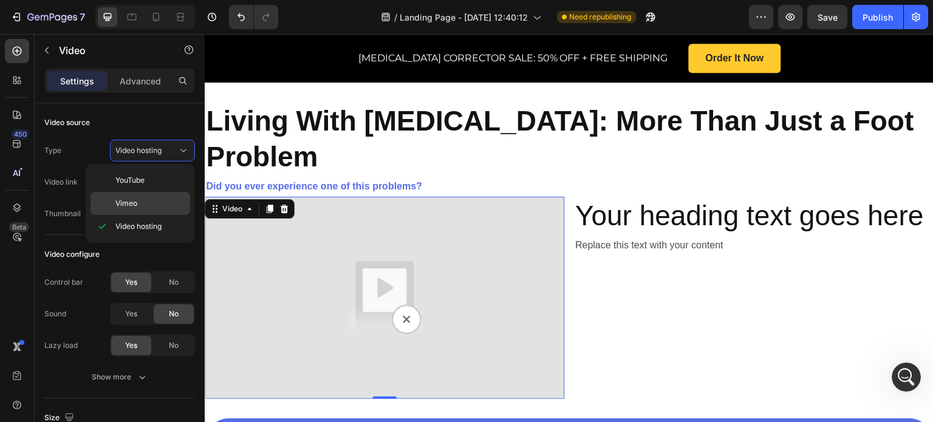
click at [154, 196] on div "Vimeo" at bounding box center [141, 203] width 100 height 23
type input "https://vimeo.com/1095883398"
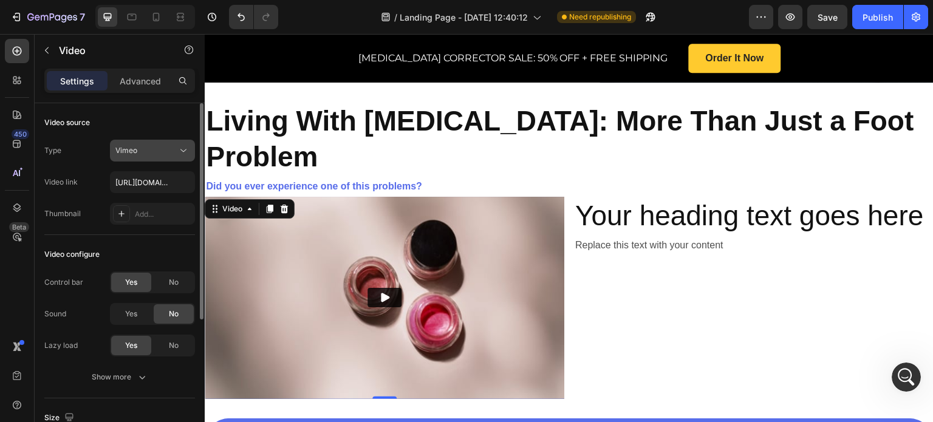
click at [170, 146] on button "Vimeo" at bounding box center [152, 151] width 85 height 22
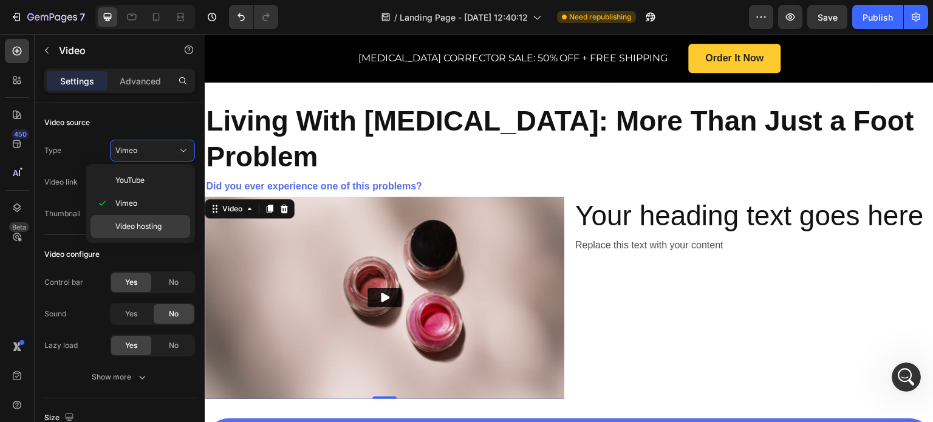
click at [156, 219] on div "Video hosting" at bounding box center [141, 226] width 100 height 23
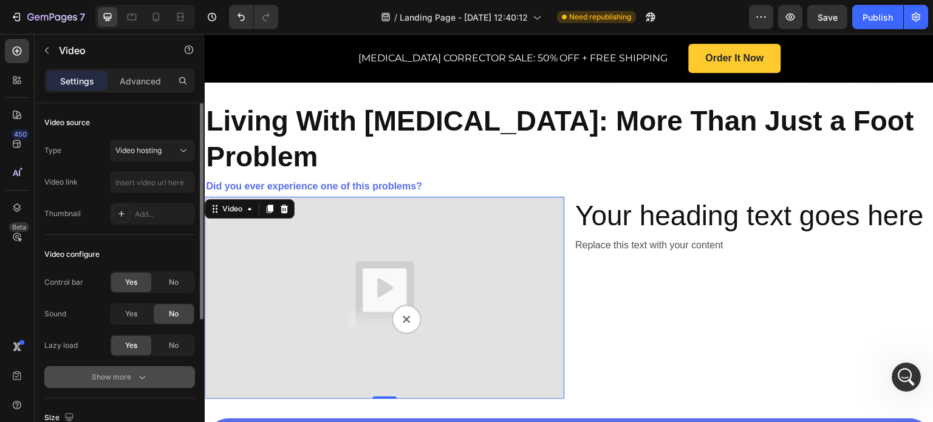
scroll to position [122, 0]
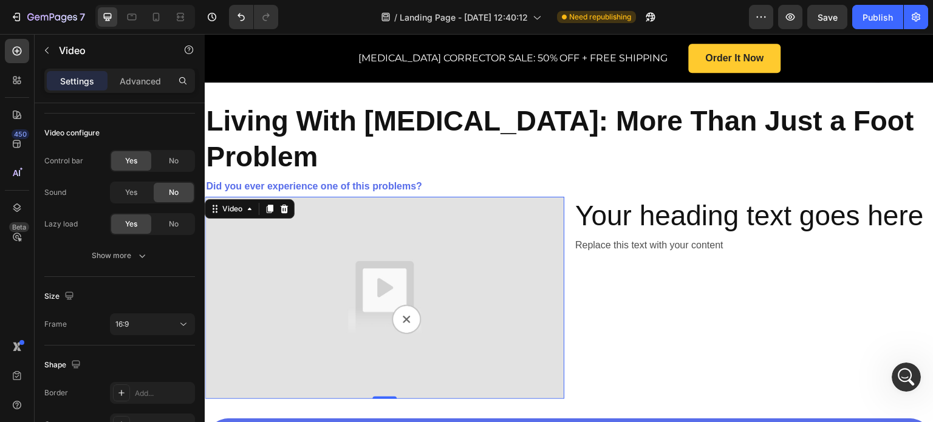
click at [348, 218] on img at bounding box center [385, 298] width 360 height 202
click at [283, 205] on icon at bounding box center [285, 209] width 8 height 9
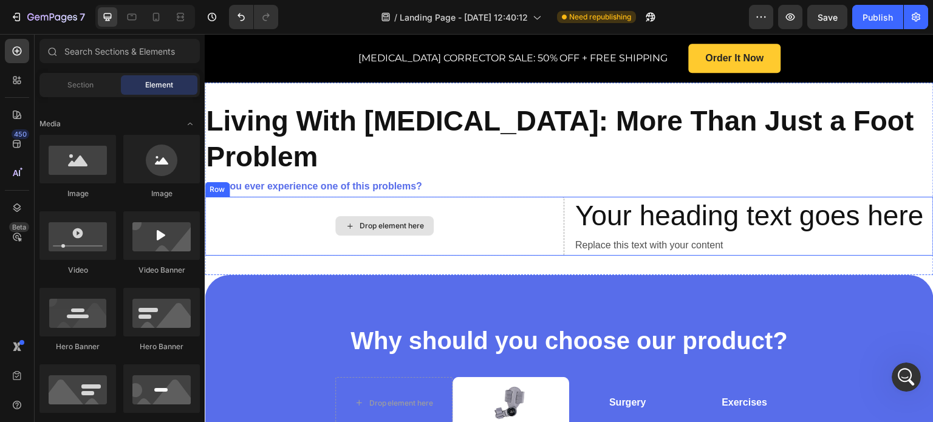
click at [373, 216] on div "Drop element here" at bounding box center [384, 225] width 98 height 19
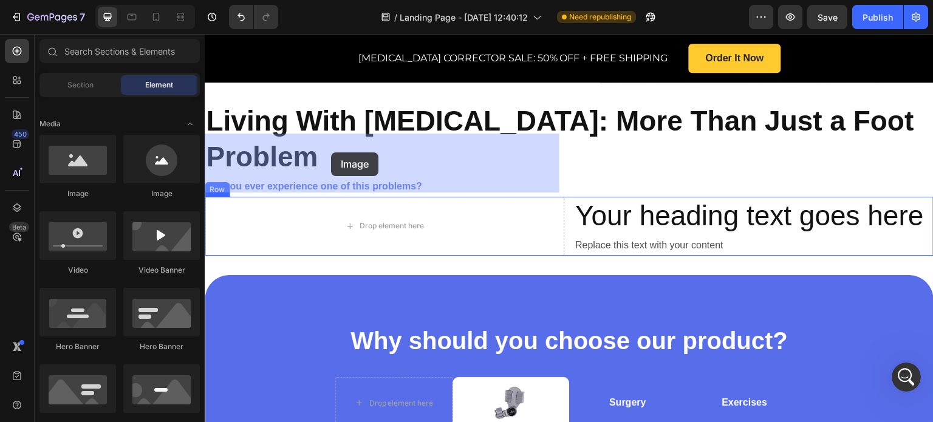
drag, startPoint x: 293, startPoint y: 197, endPoint x: 343, endPoint y: 165, distance: 59.1
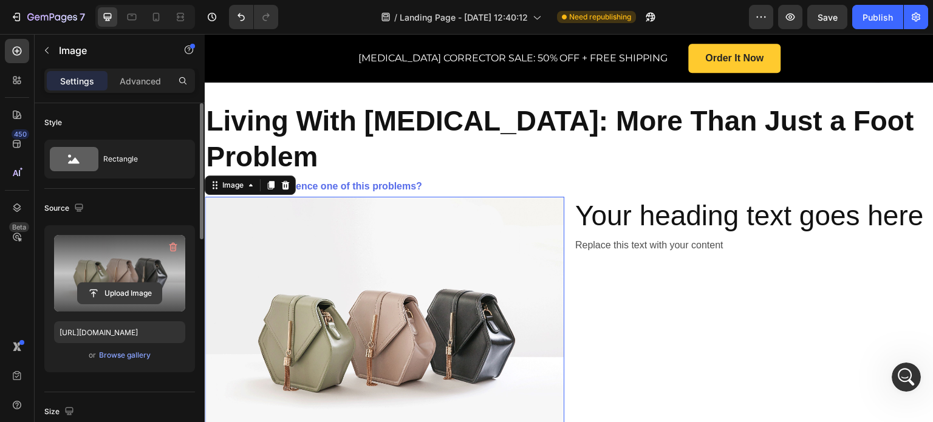
click at [138, 291] on input "file" at bounding box center [120, 293] width 84 height 21
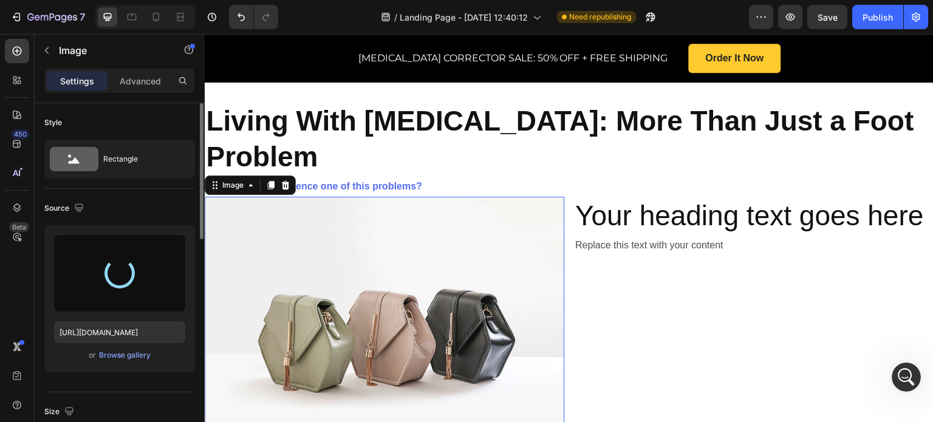
type input "[URL][DOMAIN_NAME]"
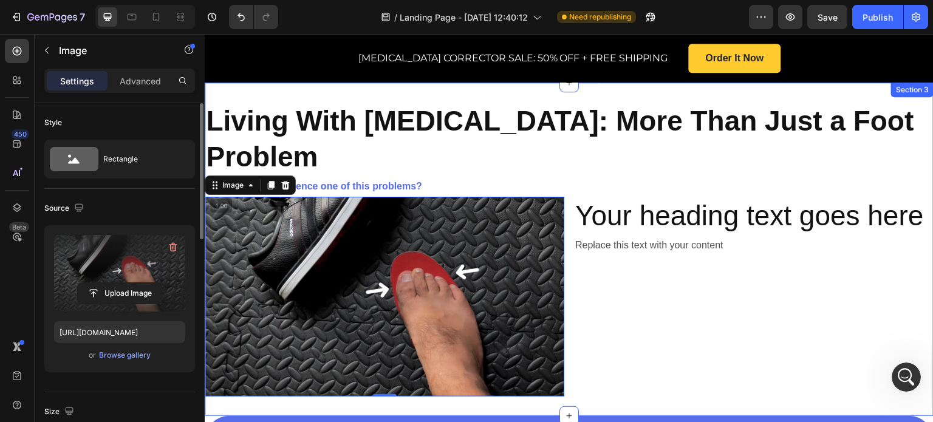
click at [525, 341] on div "Living With Bunions: More Than Just a Foot Problem Heading Did you ever experie…" at bounding box center [569, 250] width 729 height 334
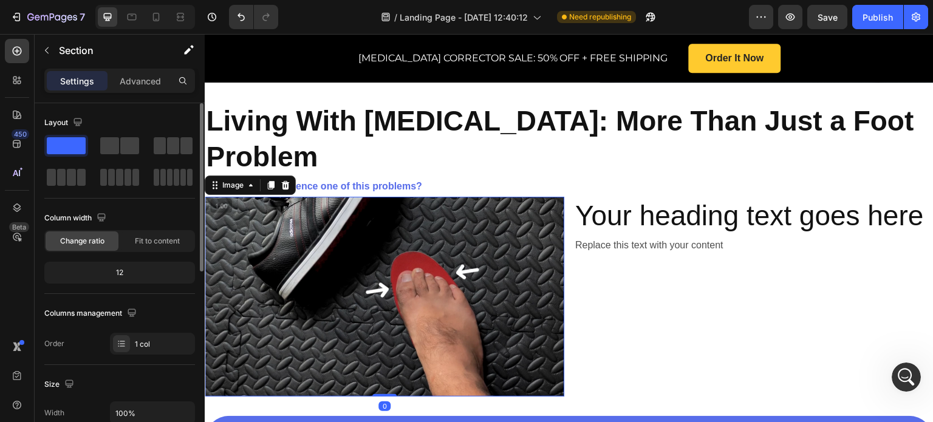
click at [397, 231] on img at bounding box center [385, 297] width 360 height 200
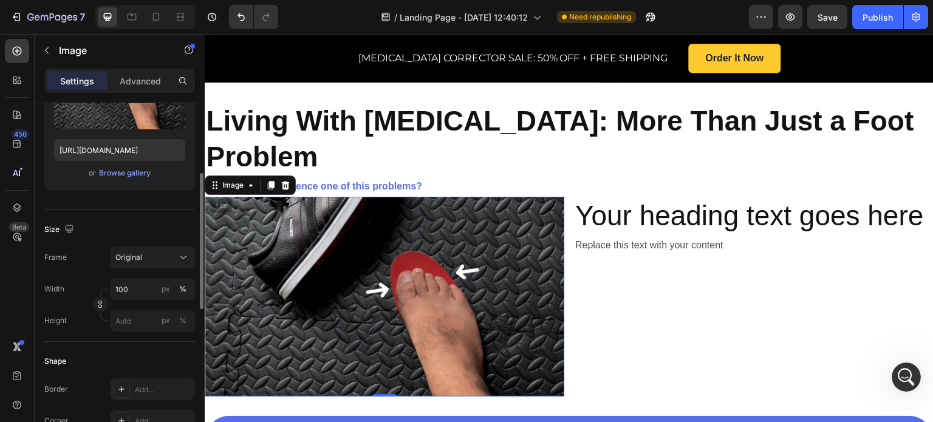
scroll to position [243, 0]
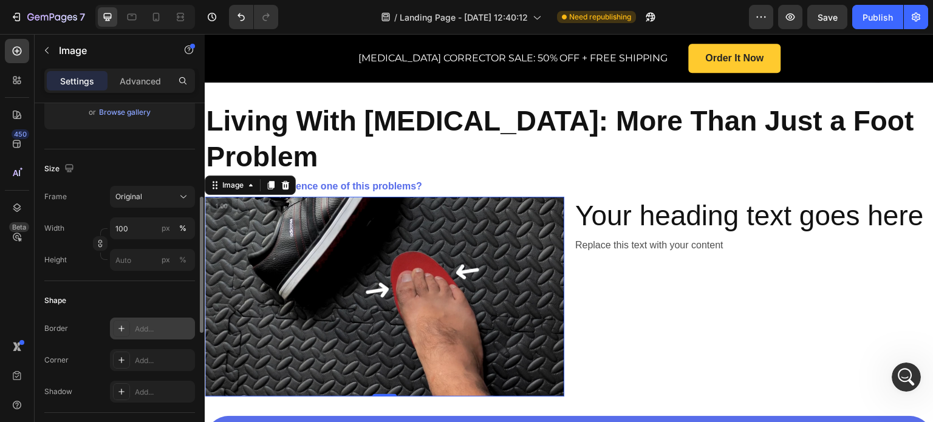
click at [128, 327] on div at bounding box center [121, 328] width 17 height 17
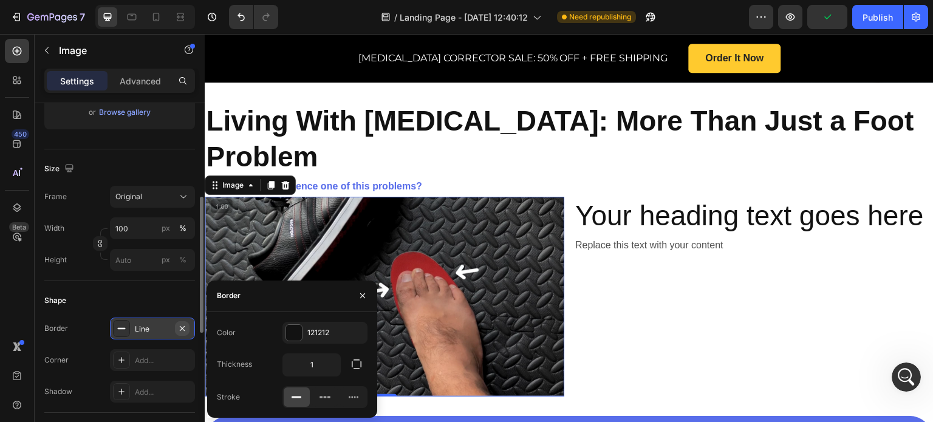
click at [179, 326] on icon "button" at bounding box center [182, 329] width 10 height 10
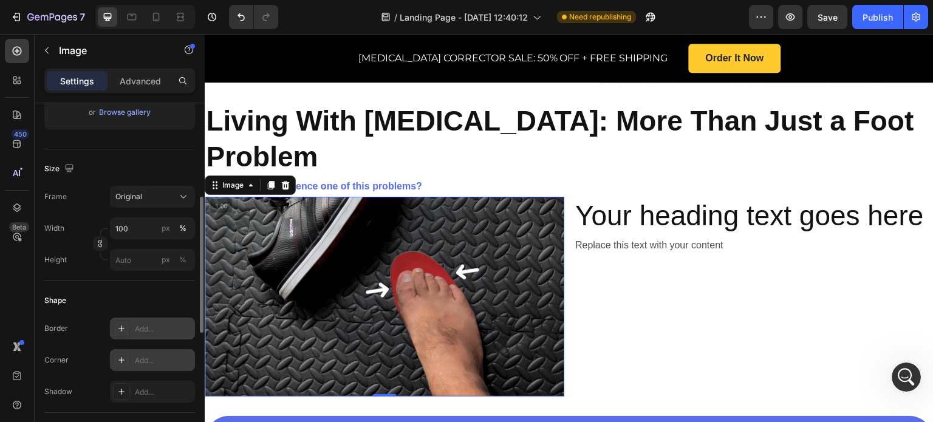
click at [148, 355] on div "Add..." at bounding box center [163, 360] width 57 height 11
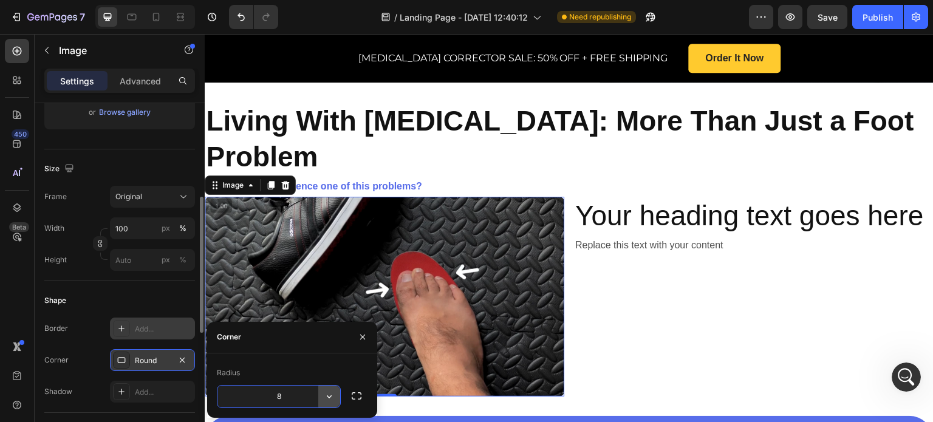
click at [321, 398] on button "button" at bounding box center [329, 397] width 22 height 22
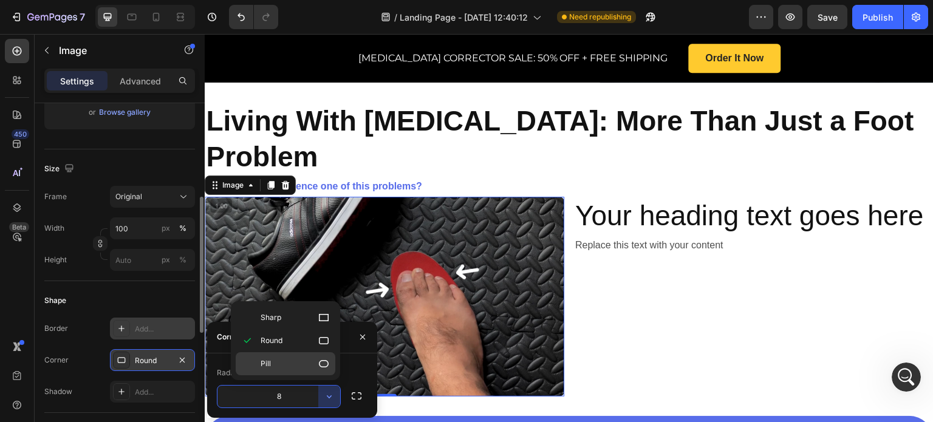
click at [284, 366] on p "Pill" at bounding box center [295, 364] width 69 height 12
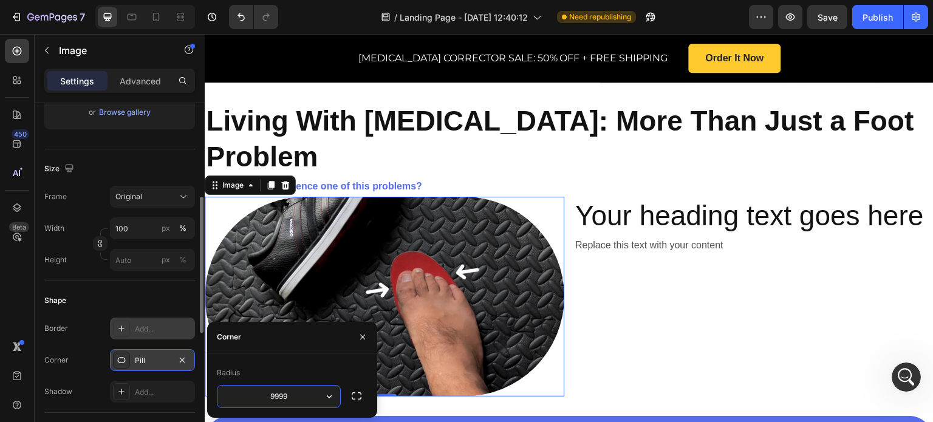
click at [310, 396] on input "9999" at bounding box center [279, 397] width 123 height 22
click at [326, 395] on icon "button" at bounding box center [329, 397] width 12 height 12
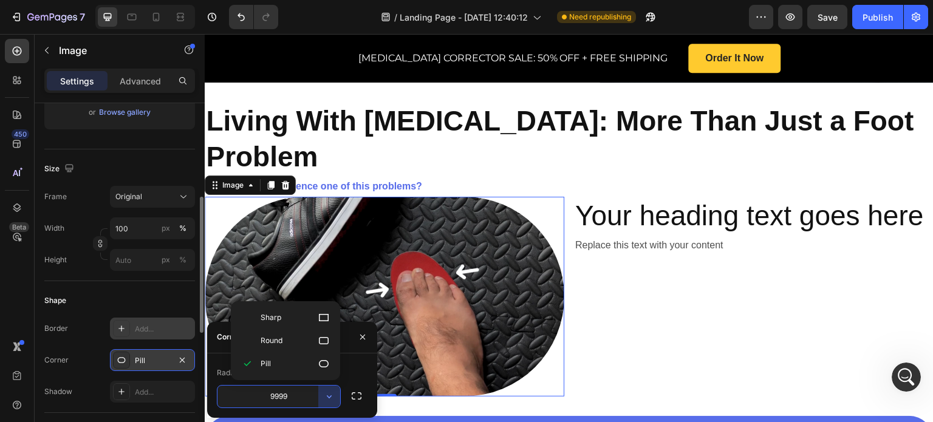
click at [295, 398] on input "9999" at bounding box center [279, 397] width 123 height 22
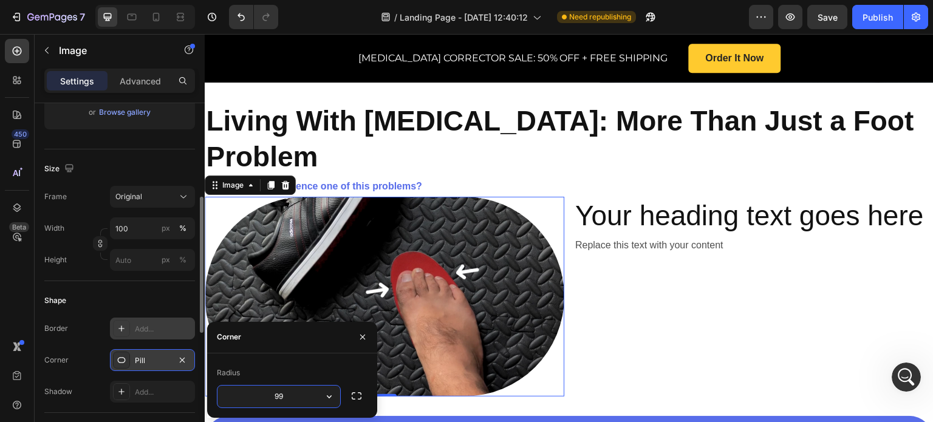
type input "9"
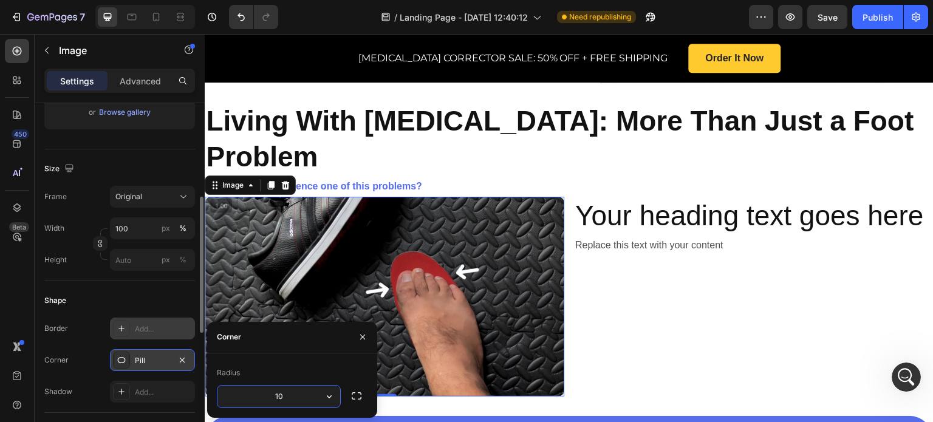
type input "1"
type input "50"
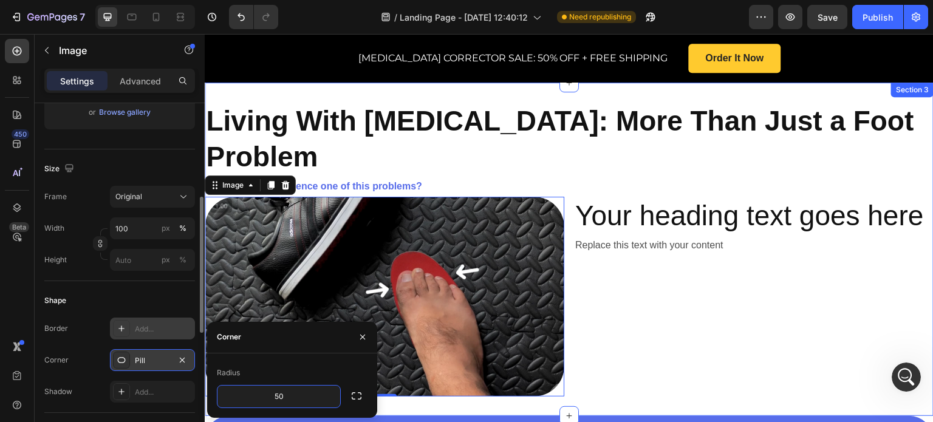
click at [428, 344] on div "Living With Bunions: More Than Just a Foot Problem Heading Did you ever experie…" at bounding box center [569, 250] width 729 height 334
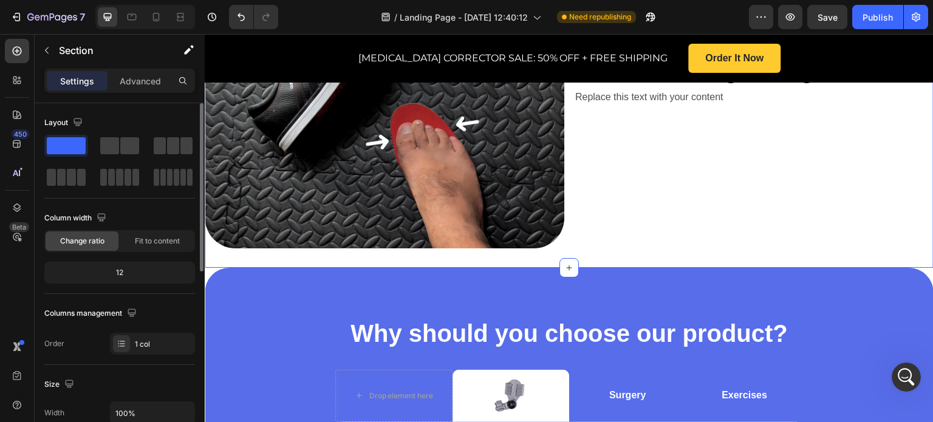
scroll to position [465, 0]
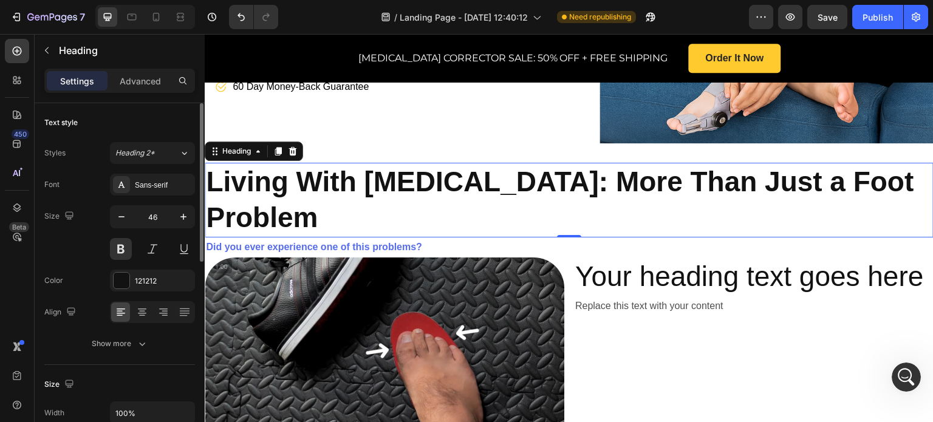
click at [523, 171] on h2 "Living With Bunions: More Than Just a Foot Problem" at bounding box center [569, 200] width 729 height 75
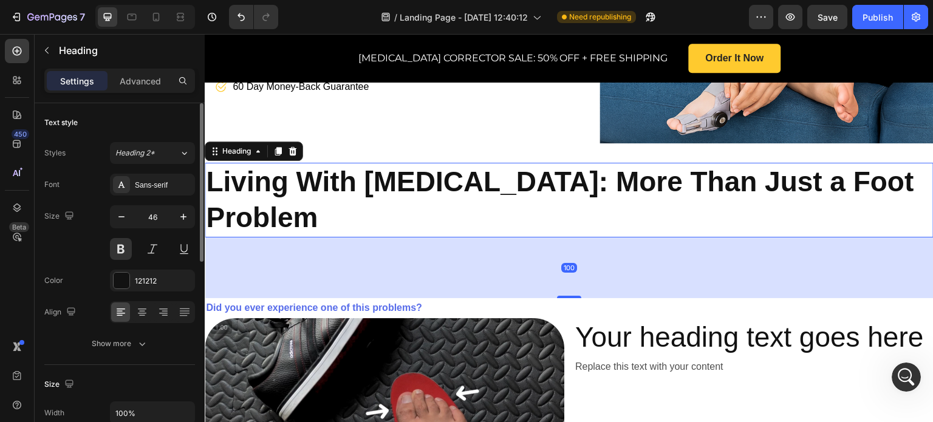
drag, startPoint x: 564, startPoint y: 170, endPoint x: 570, endPoint y: 233, distance: 63.5
click at [570, 238] on div "100" at bounding box center [569, 238] width 729 height 0
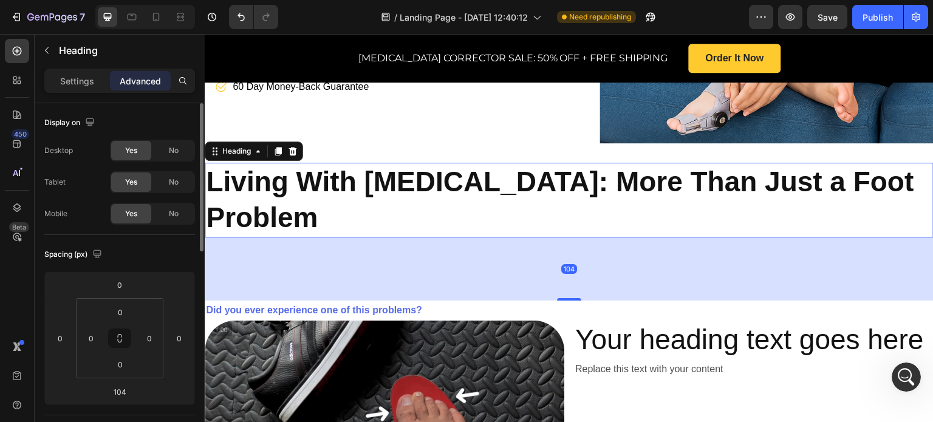
click at [568, 238] on div "104" at bounding box center [569, 269] width 729 height 63
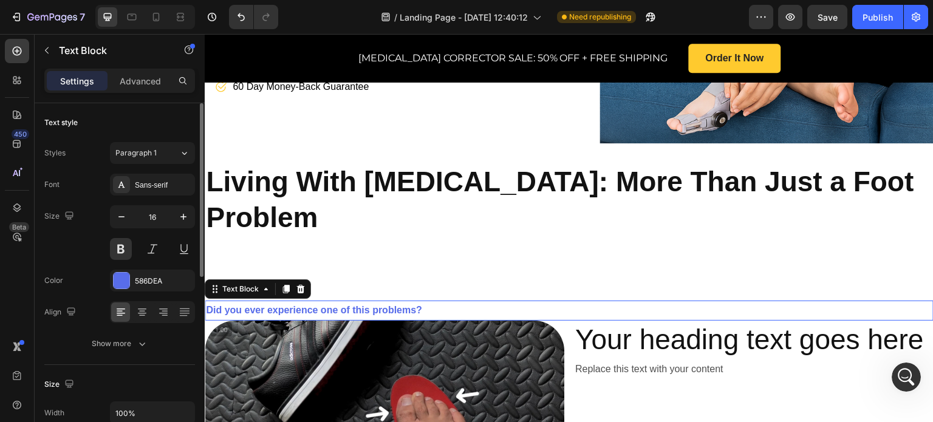
click at [565, 235] on div "Living With Bunions: More Than Just a Foot Problem Heading Did you ever experie…" at bounding box center [569, 342] width 729 height 358
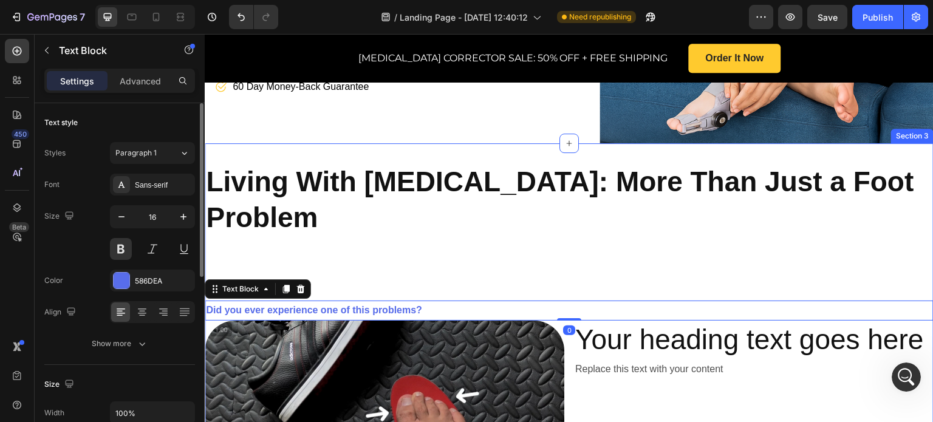
click at [548, 220] on div "Living With Bunions: More Than Just a Foot Problem Heading Did you ever experie…" at bounding box center [569, 342] width 729 height 358
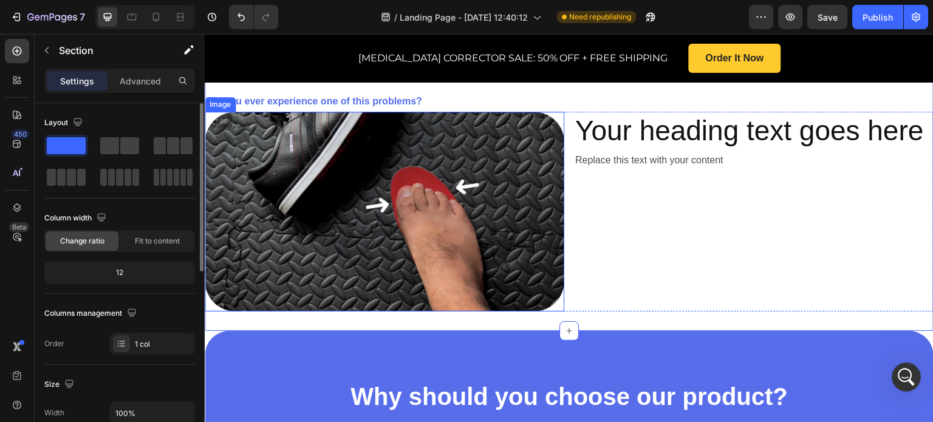
scroll to position [404, 0]
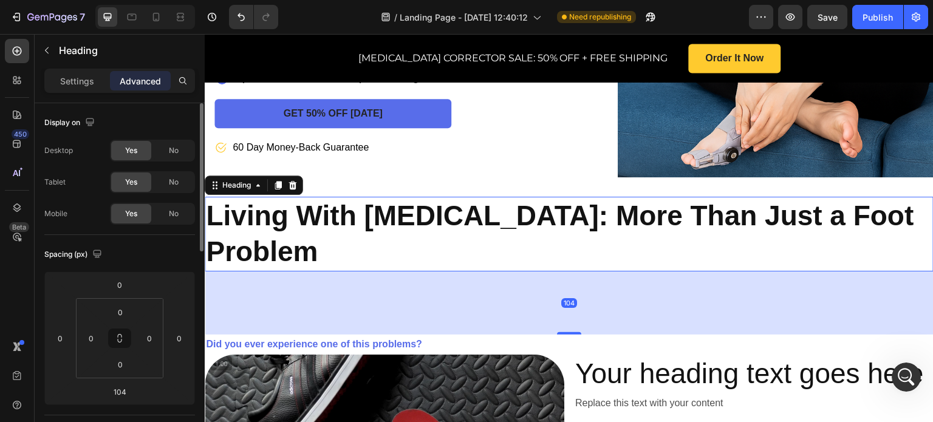
click at [538, 211] on h2 "Living With Bunions: More Than Just a Foot Problem" at bounding box center [569, 234] width 729 height 75
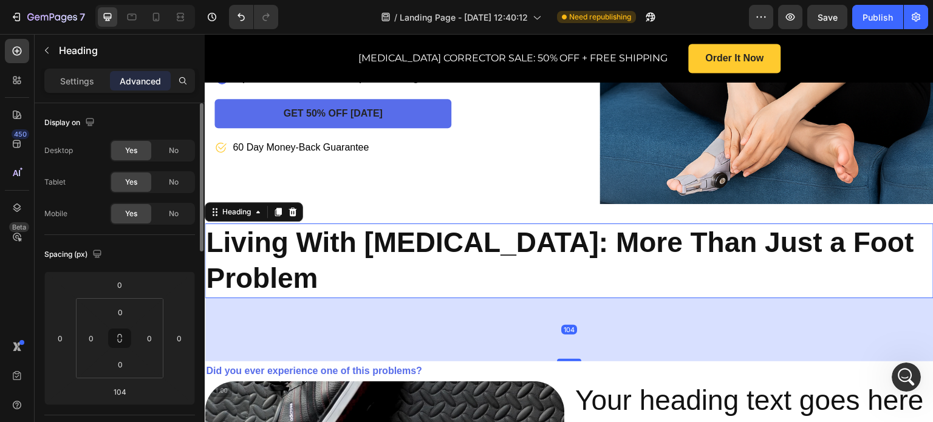
click at [519, 298] on div "104" at bounding box center [569, 329] width 729 height 63
click at [541, 204] on div "Living With Bunions: More Than Just a Foot Problem Heading 104 Did you ever exp…" at bounding box center [569, 402] width 729 height 397
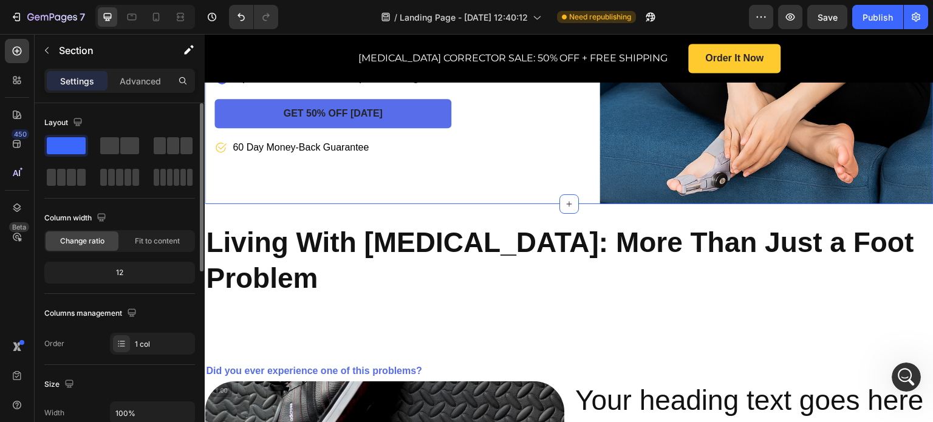
click at [623, 204] on div "Living With Bunions: More Than Just a Foot Problem Heading Did you ever experie…" at bounding box center [569, 402] width 729 height 397
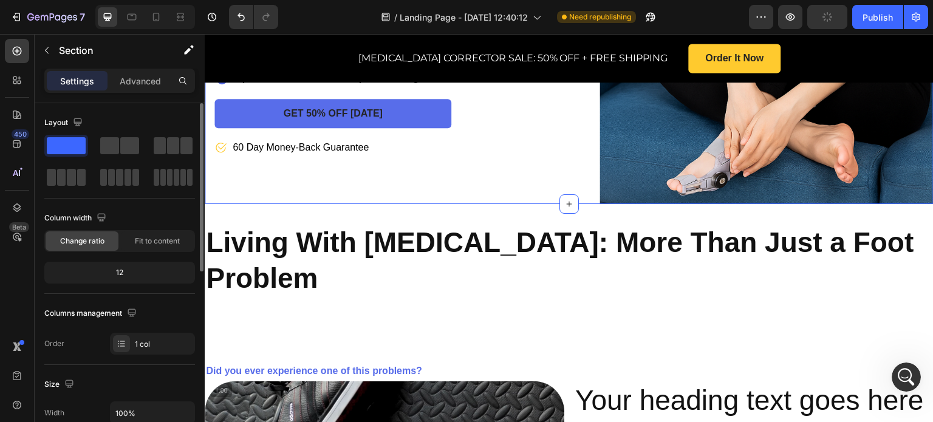
click at [594, 204] on div "Living With Bunions: More Than Just a Foot Problem Heading Did you ever experie…" at bounding box center [569, 402] width 729 height 397
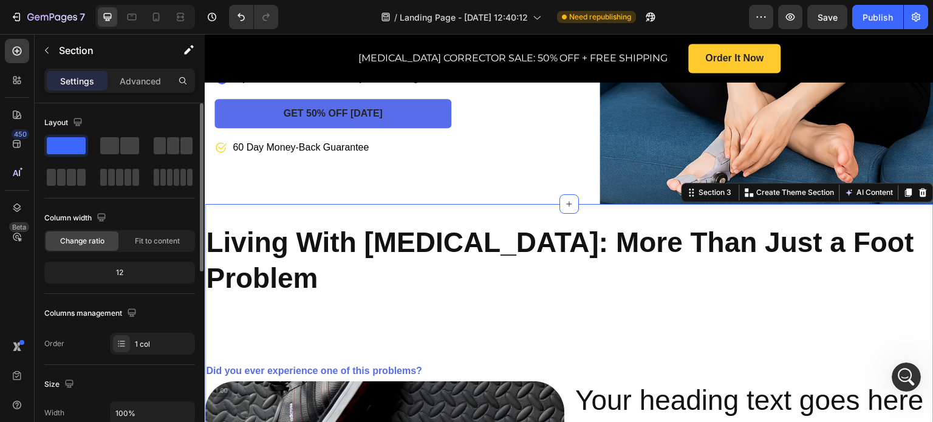
drag, startPoint x: 557, startPoint y: 258, endPoint x: 549, endPoint y: 258, distance: 7.3
click at [554, 258] on div "Living With Bunions: More Than Just a Foot Problem Heading Did you ever experie…" at bounding box center [569, 403] width 729 height 358
click at [549, 297] on div "Living With Bunions: More Than Just a Foot Problem Heading Did you ever experie…" at bounding box center [569, 403] width 729 height 358
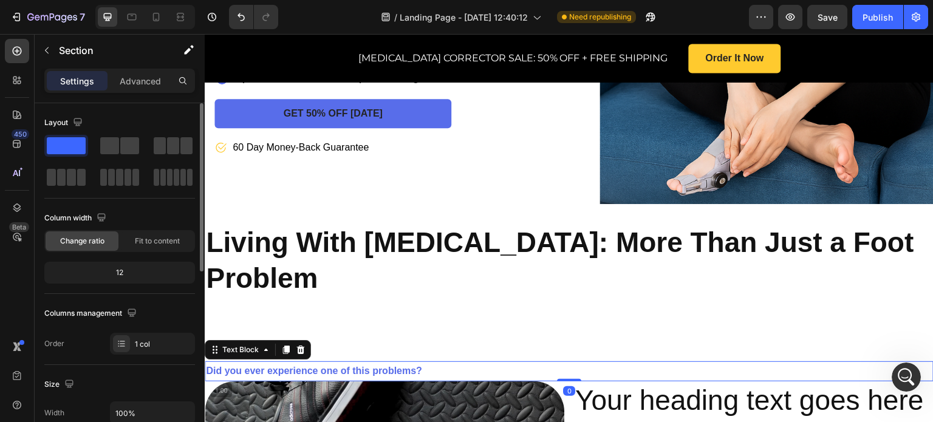
click at [549, 363] on p "Did you ever experience one of this problems?" at bounding box center [569, 372] width 727 height 18
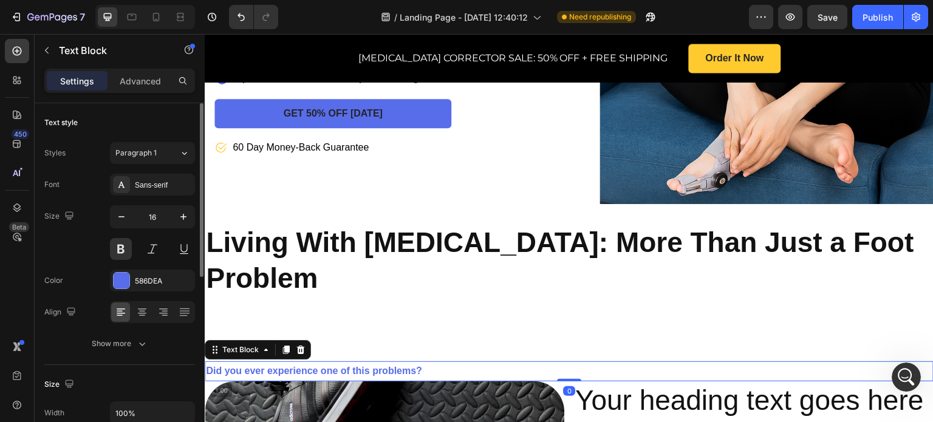
click at [569, 362] on div "Did you ever experience one of this problems? Text Block 0" at bounding box center [569, 372] width 729 height 20
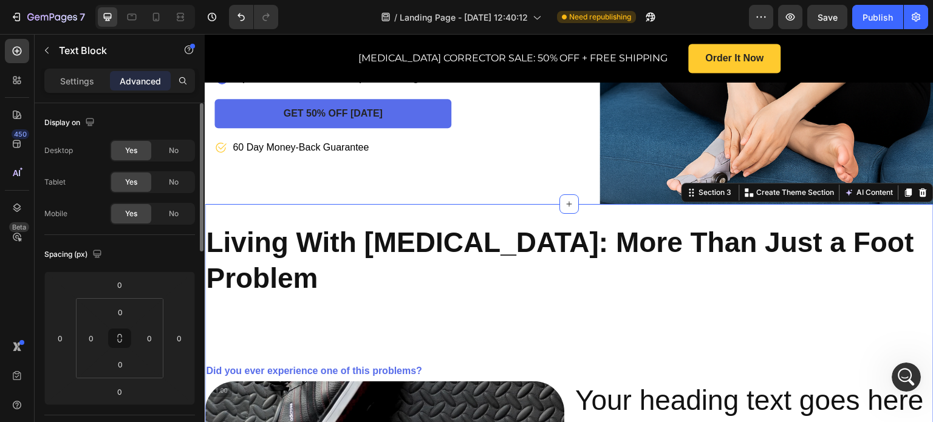
click at [563, 290] on div "Living With Bunions: More Than Just a Foot Problem Heading Did you ever experie…" at bounding box center [569, 403] width 729 height 358
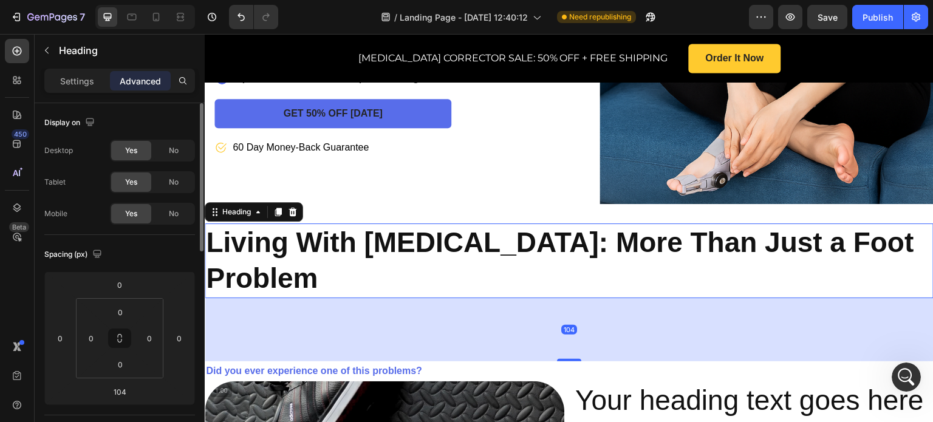
click at [580, 224] on h2 "Living With Bunions: More Than Just a Foot Problem" at bounding box center [569, 261] width 729 height 75
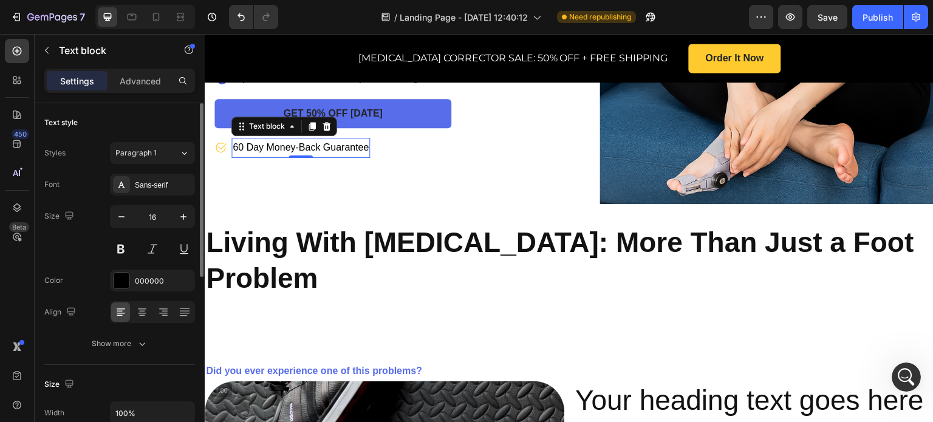
click at [368, 138] on div "60 Day Money-Back Guarantee" at bounding box center [300, 148] width 139 height 20
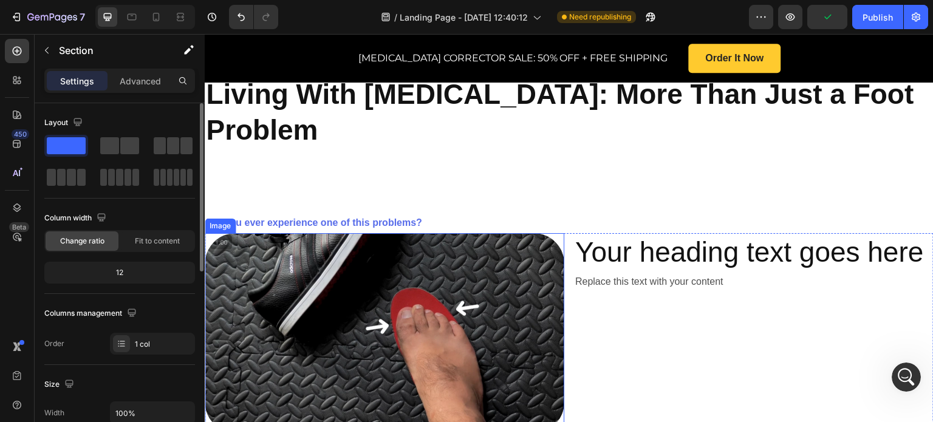
scroll to position [465, 0]
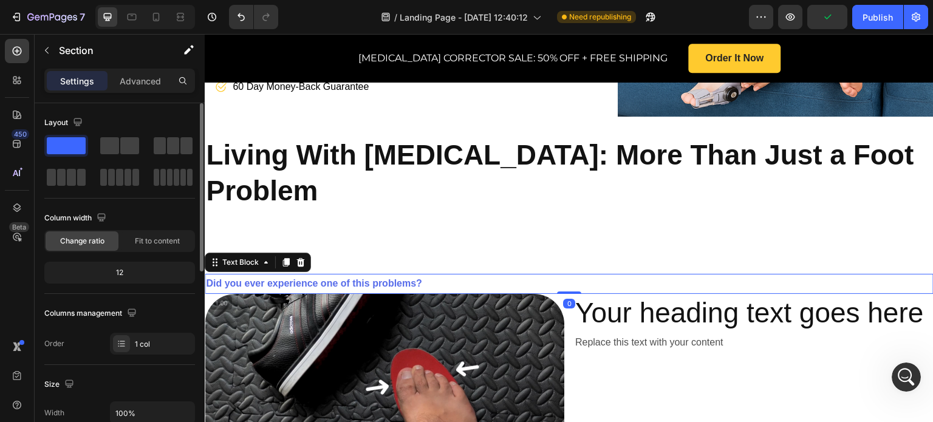
click at [429, 275] on p "Did you ever experience one of this problems?" at bounding box center [569, 284] width 727 height 18
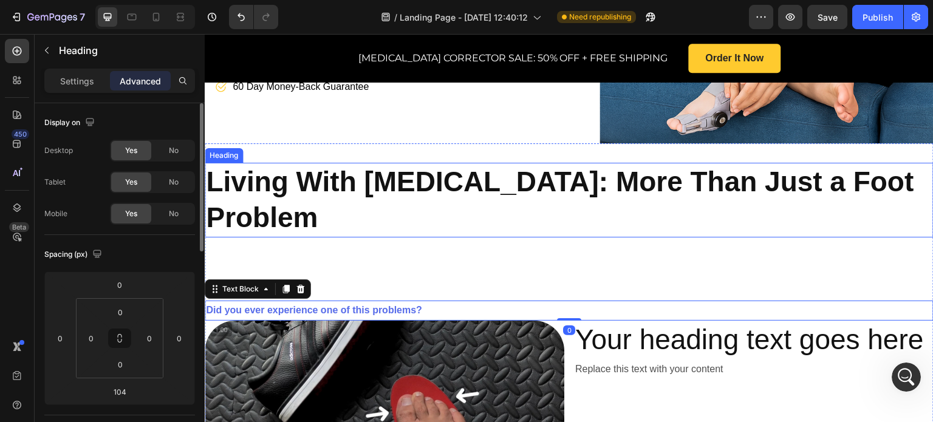
click at [514, 171] on h2 "Living With Bunions: More Than Just a Foot Problem" at bounding box center [569, 200] width 729 height 75
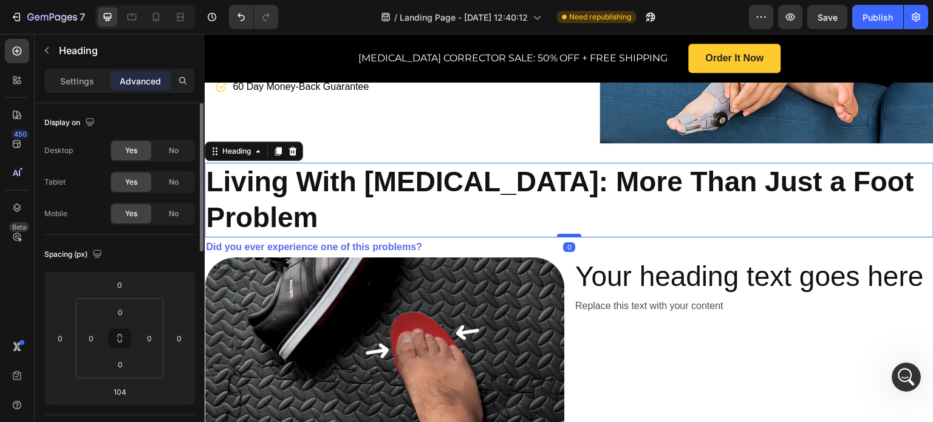
drag, startPoint x: 563, startPoint y: 236, endPoint x: 570, endPoint y: 170, distance: 66.0
click at [570, 234] on div at bounding box center [569, 236] width 24 height 4
type input "0"
click at [417, 239] on p "Did you ever experience one of this problems?" at bounding box center [569, 248] width 727 height 18
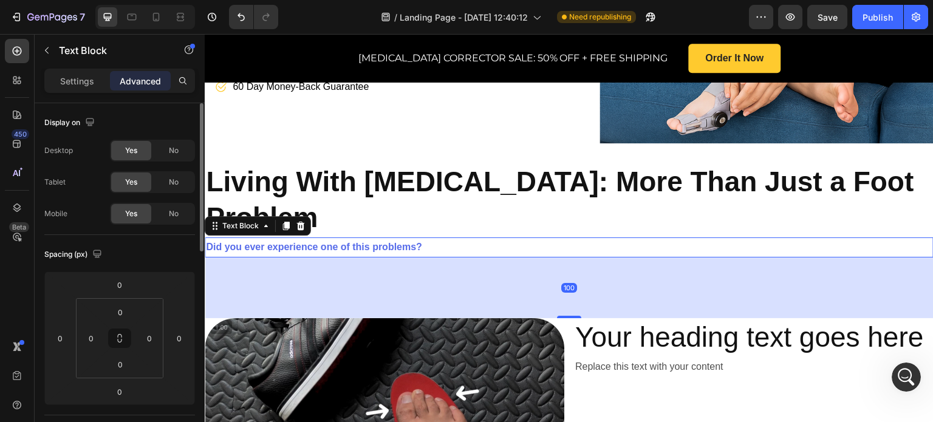
drag, startPoint x: 566, startPoint y: 191, endPoint x: 578, endPoint y: 252, distance: 62.0
click at [578, 258] on div "100" at bounding box center [569, 258] width 729 height 0
type input "100"
click at [503, 258] on div "100" at bounding box center [569, 288] width 729 height 61
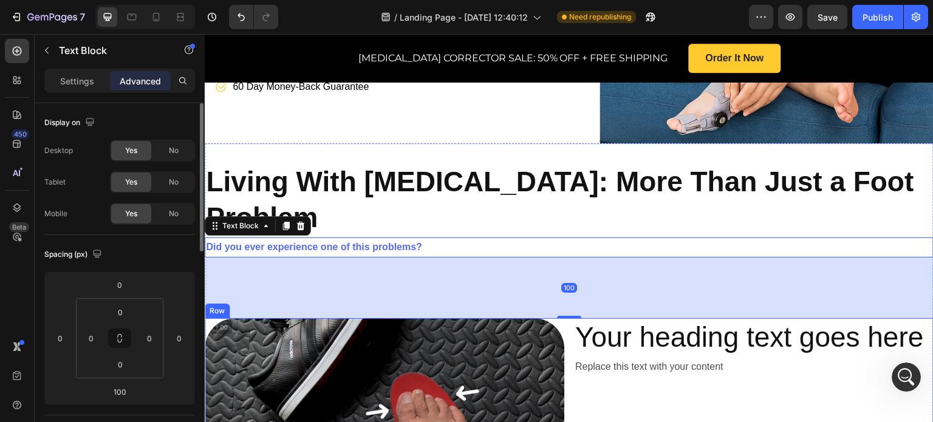
click at [631, 333] on div "Your heading text goes here Heading Replace this text with your content Text Bl…" at bounding box center [754, 418] width 360 height 200
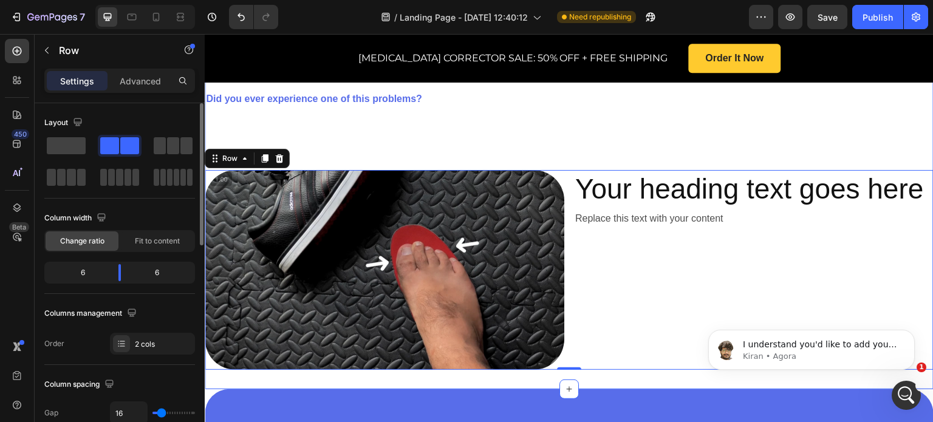
scroll to position [0, 0]
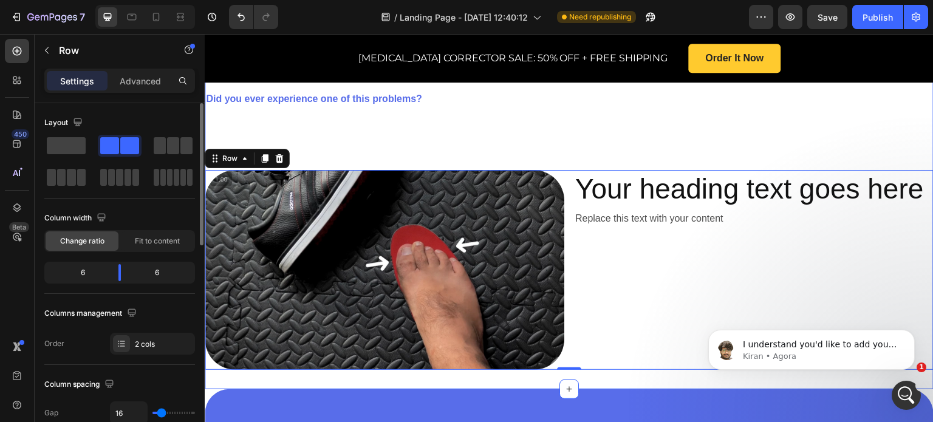
click at [476, 339] on div "Living With Bunions: More Than Just a Foot Problem Heading Did you ever experie…" at bounding box center [569, 192] width 729 height 394
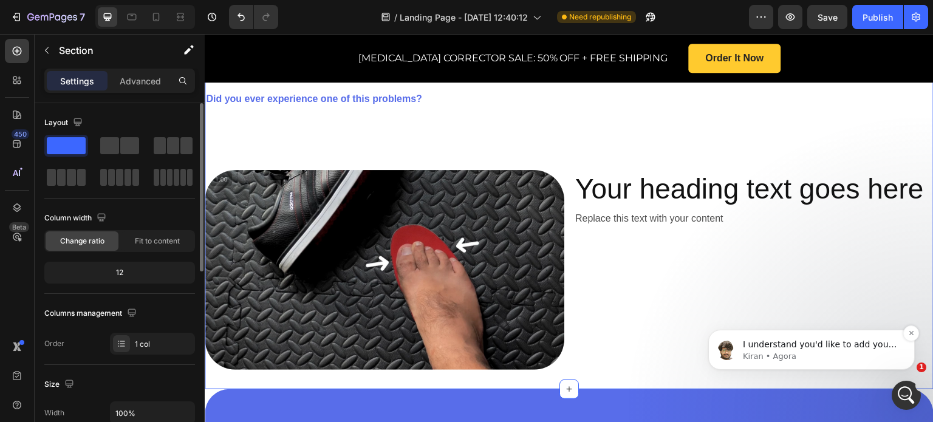
click at [792, 357] on p "Kiran • Agora" at bounding box center [821, 356] width 157 height 11
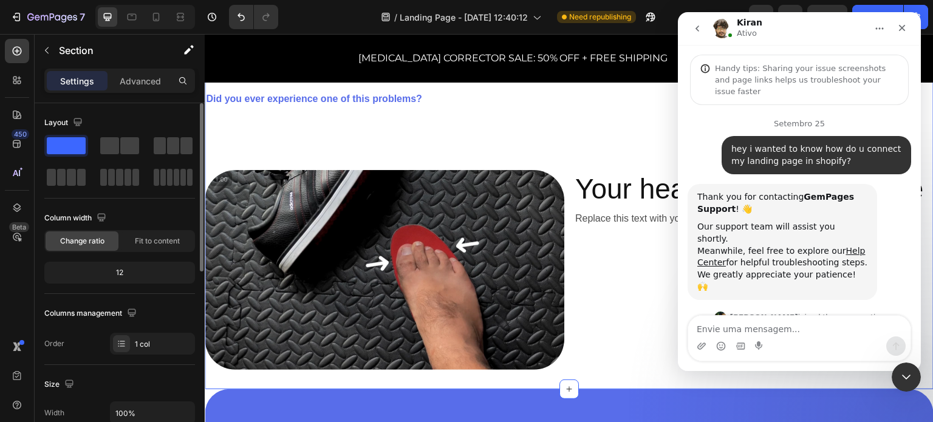
scroll to position [2, 0]
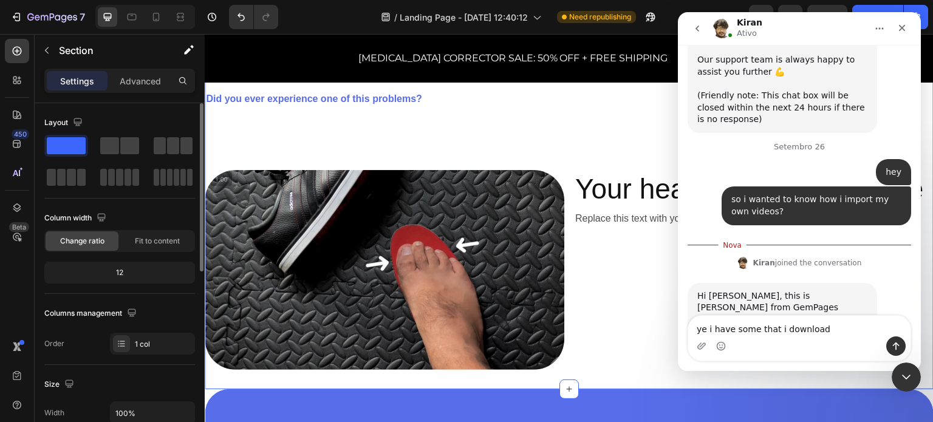
type textarea "ye i have some that i download"
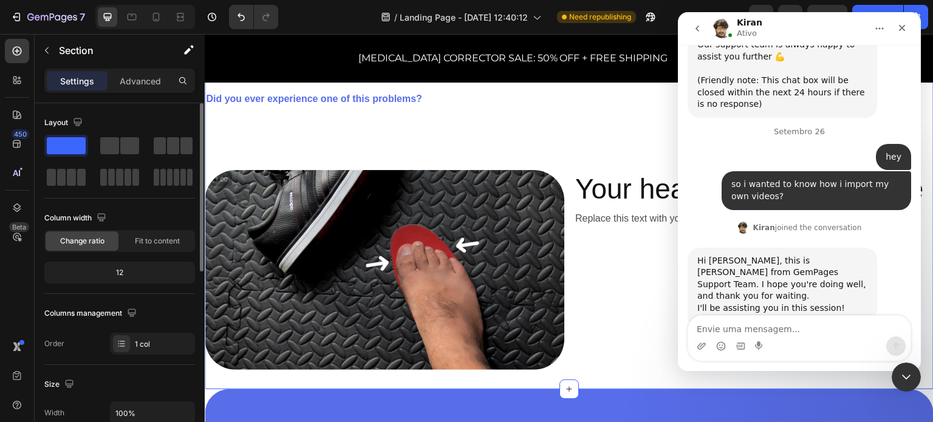
scroll to position [2246, 0]
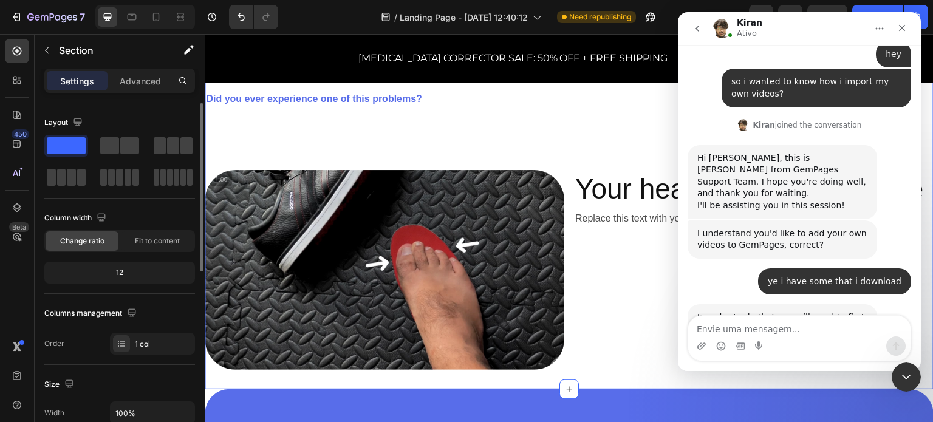
click at [794, 396] on link "Video Element" at bounding box center [815, 401] width 62 height 10
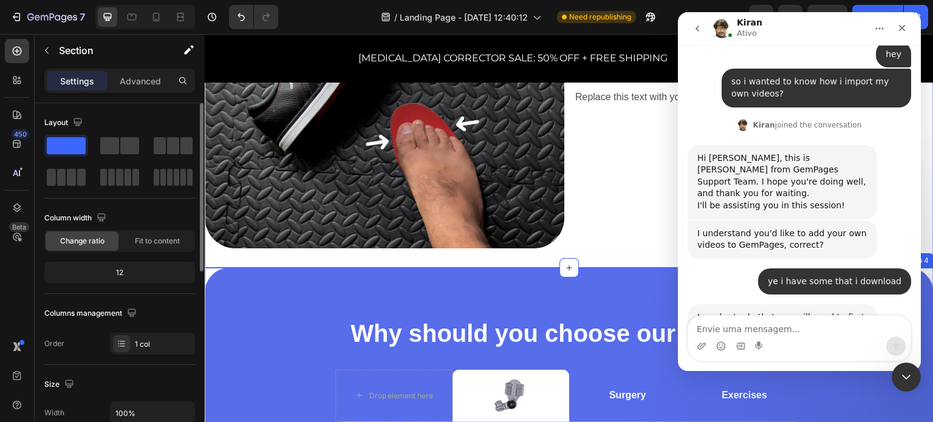
scroll to position [769, 0]
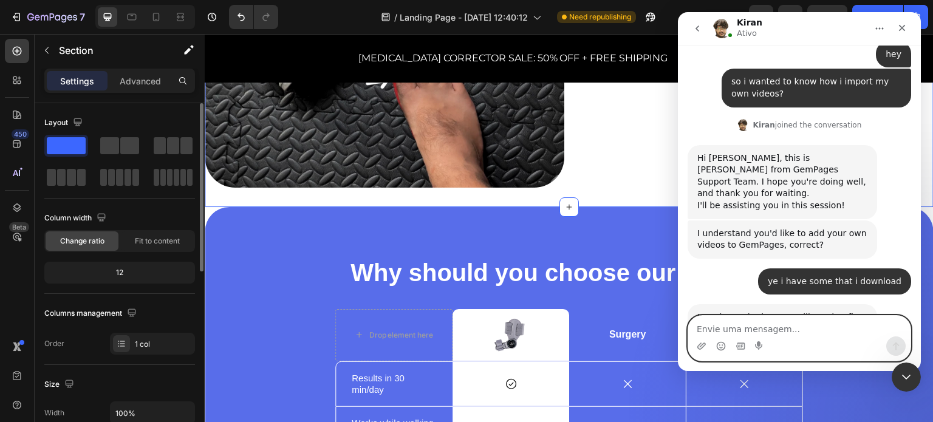
click at [739, 323] on textarea "Envie uma mensagem..." at bounding box center [799, 326] width 222 height 21
type textarea "ok thanks [PERSON_NAME]"
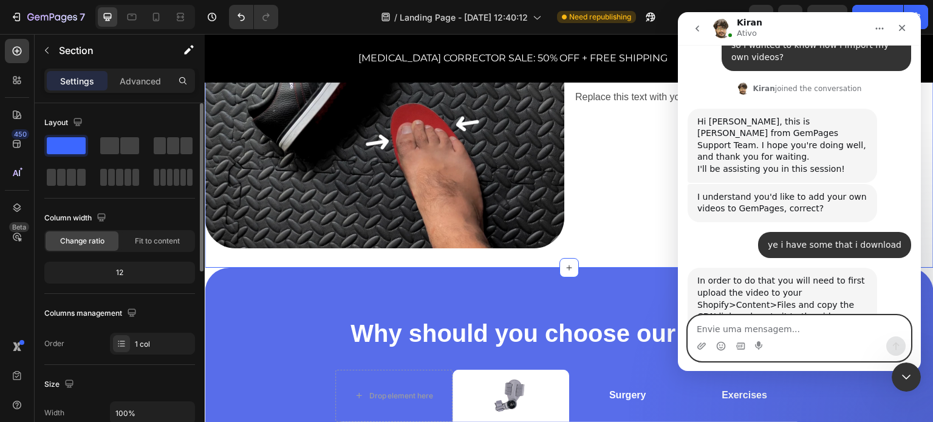
scroll to position [647, 0]
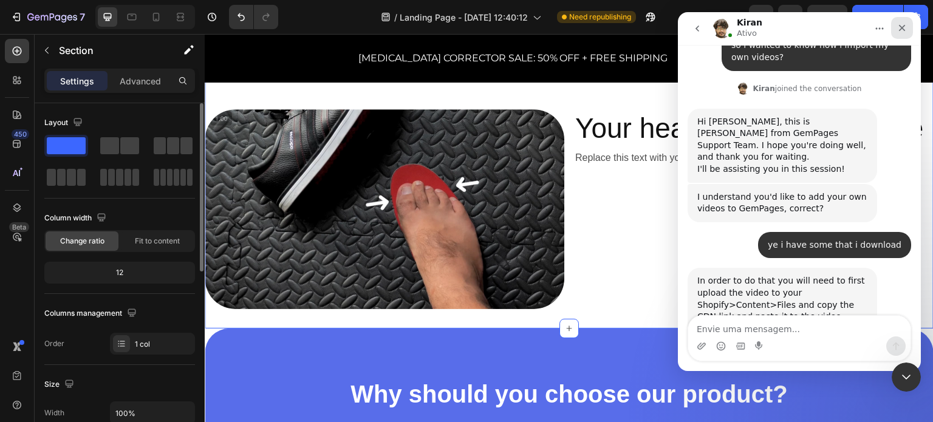
click at [901, 22] on div "Fechar" at bounding box center [902, 28] width 22 height 22
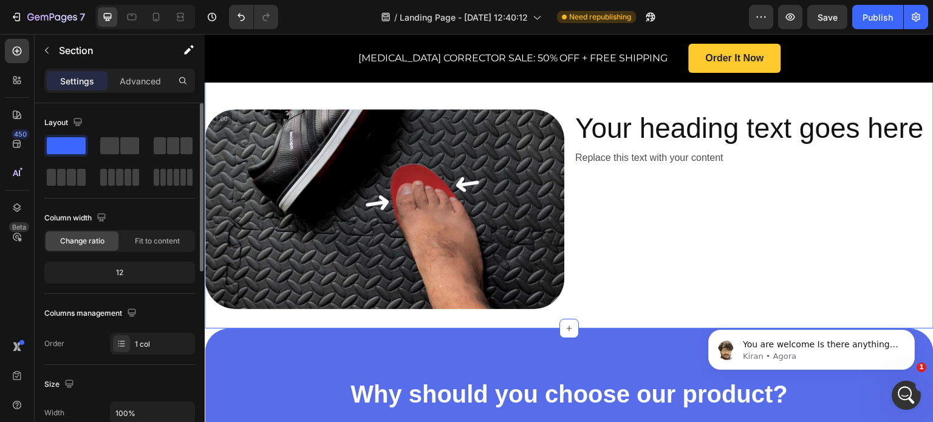
scroll to position [2343, 0]
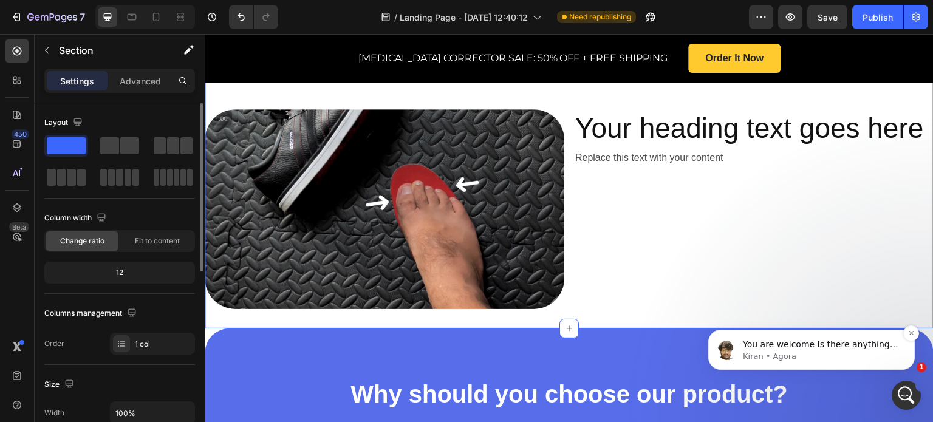
click at [768, 357] on p "Kiran • Agora" at bounding box center [821, 356] width 157 height 11
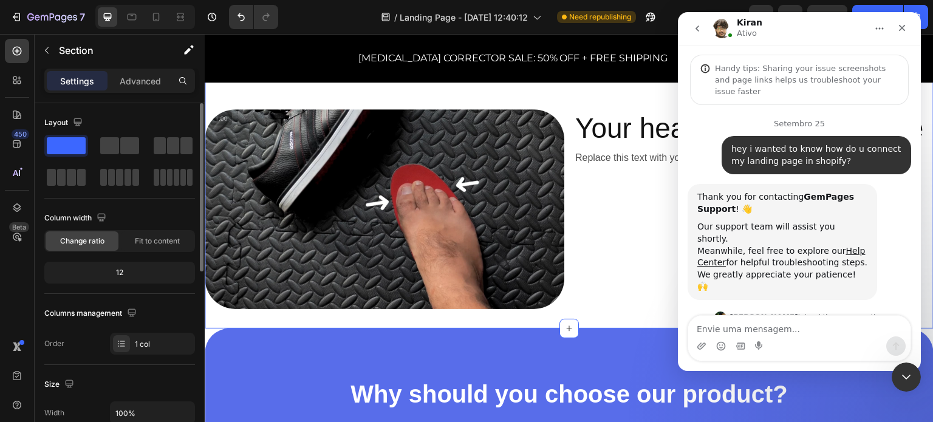
scroll to position [1, 0]
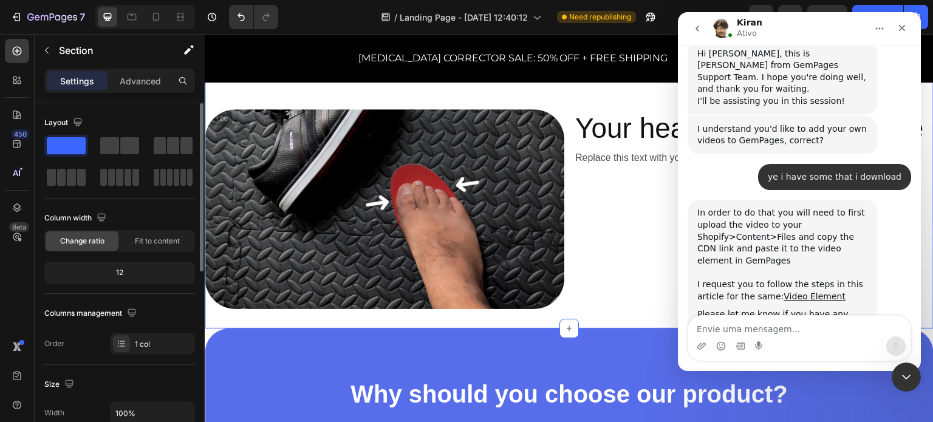
click at [785, 323] on textarea "Envie uma mensagem..." at bounding box center [799, 326] width 222 height 21
type textarea "n"
type textarea "nop that was all"
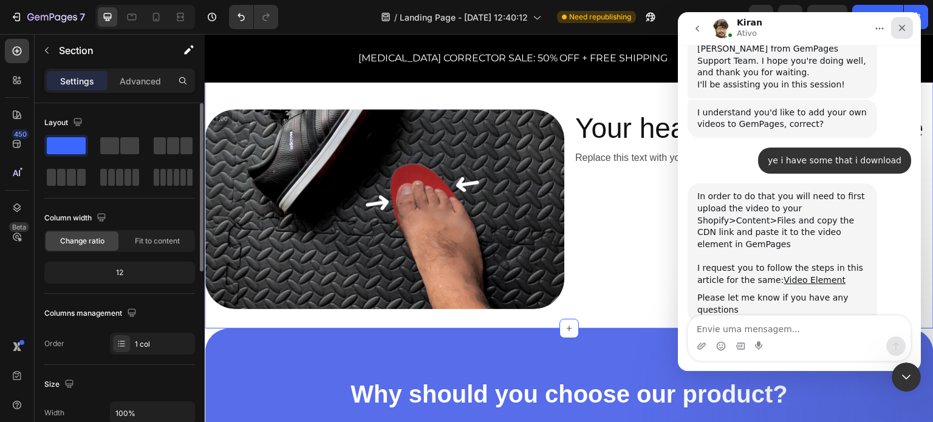
click at [904, 34] on div "Fechar" at bounding box center [902, 28] width 22 height 22
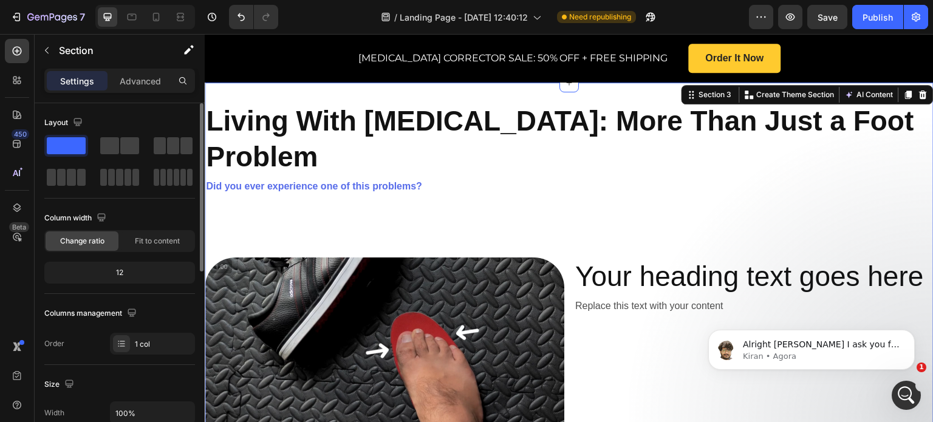
scroll to position [2576, 0]
click at [791, 352] on p "Kiran • Agora" at bounding box center [821, 356] width 157 height 11
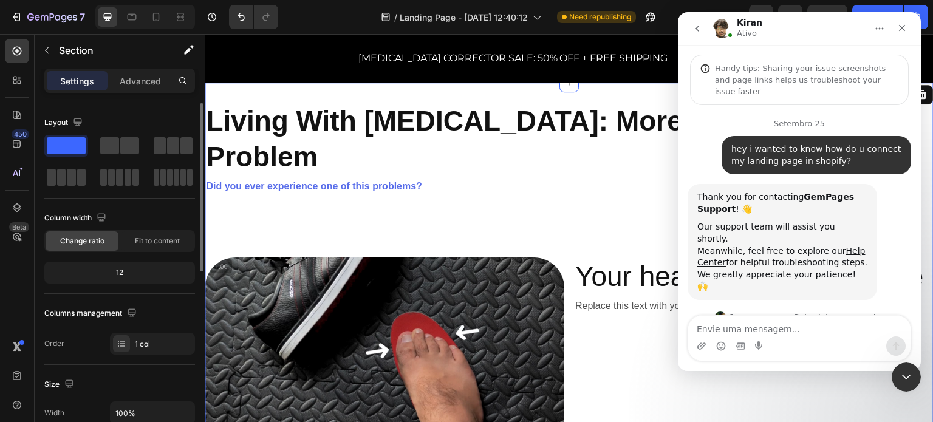
scroll to position [1, 0]
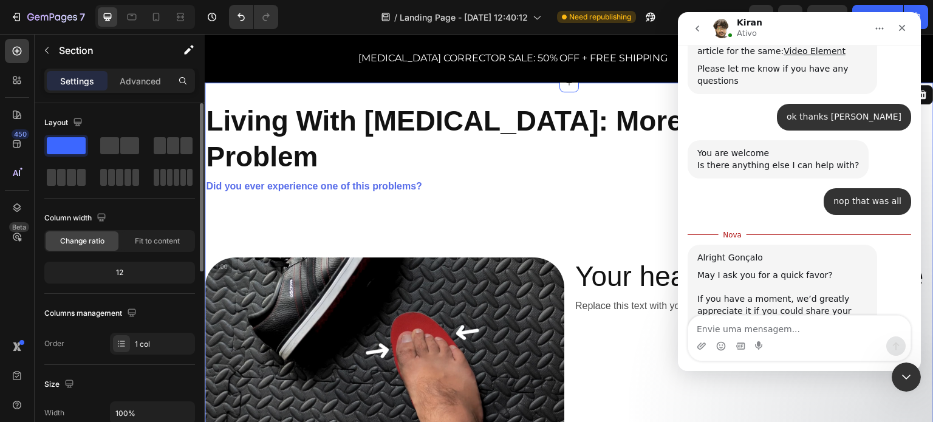
click at [766, 342] on link "[URL][DOMAIN_NAME]" at bounding box center [745, 347] width 95 height 10
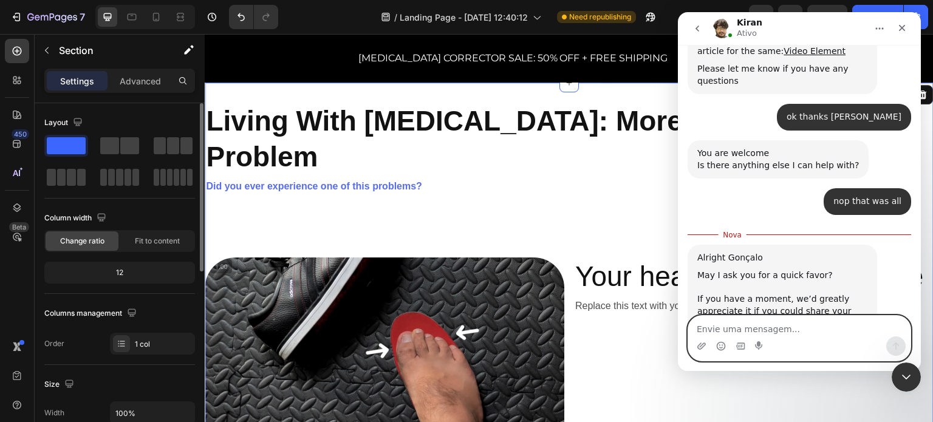
drag, startPoint x: 730, startPoint y: 327, endPoint x: 731, endPoint y: 320, distance: 8.0
click at [729, 327] on textarea "Envie uma mensagem..." at bounding box center [799, 326] width 222 height 21
type textarea "ok i send the review 5 star"
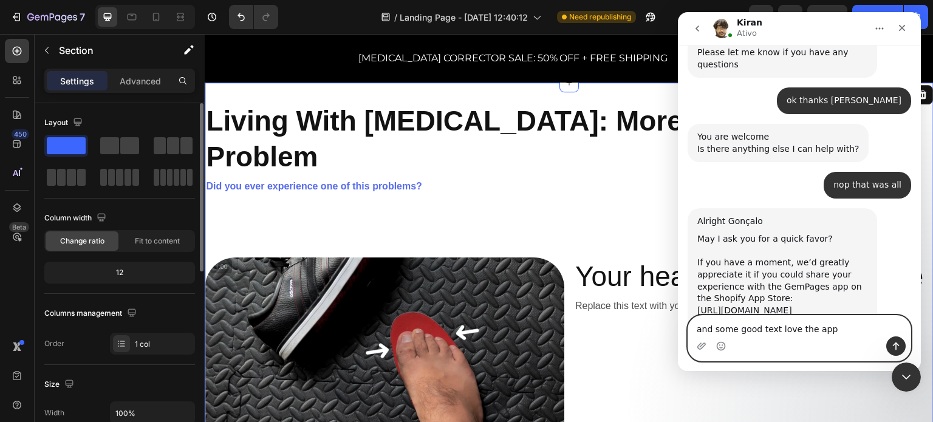
type textarea "and some good text love the app"
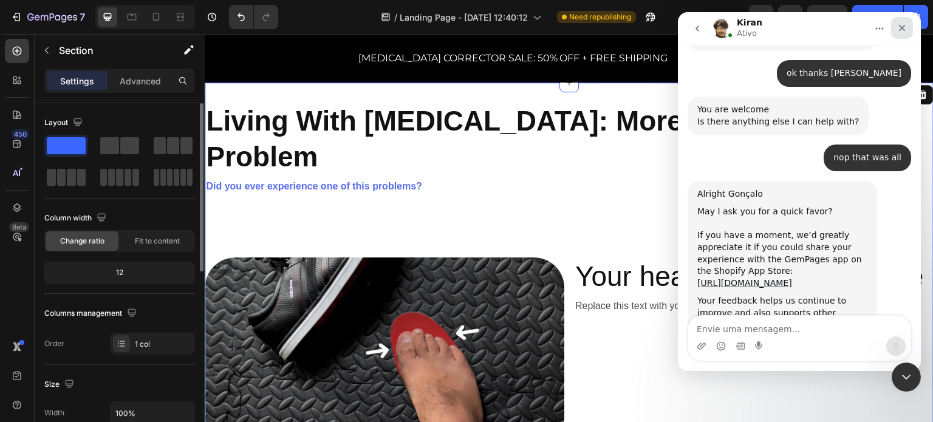
click at [903, 26] on icon "Fechar" at bounding box center [902, 28] width 7 height 7
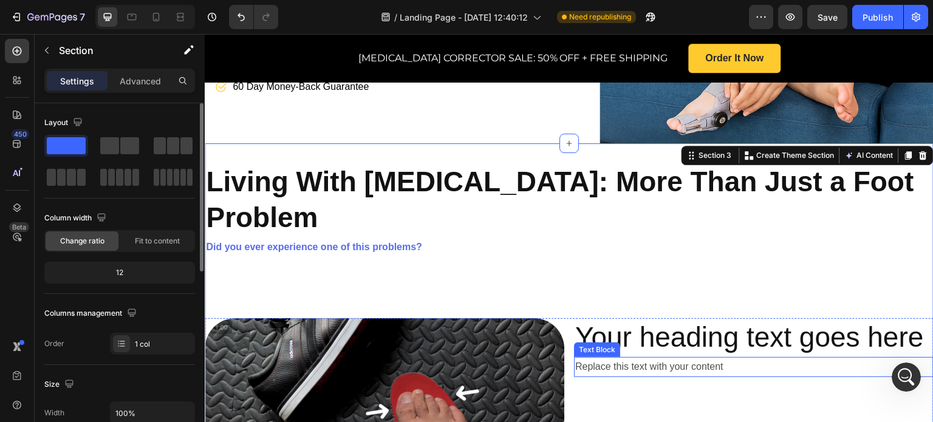
scroll to position [404, 0]
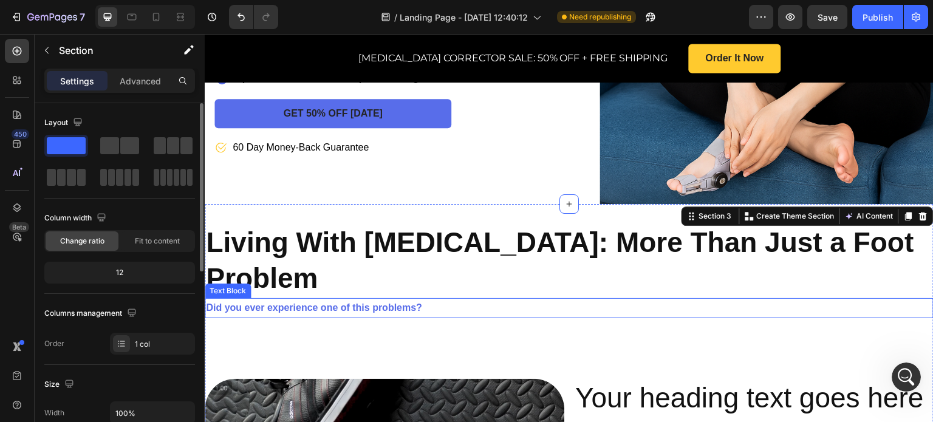
click at [414, 300] on p "Did you ever experience one of this problems?" at bounding box center [569, 309] width 727 height 18
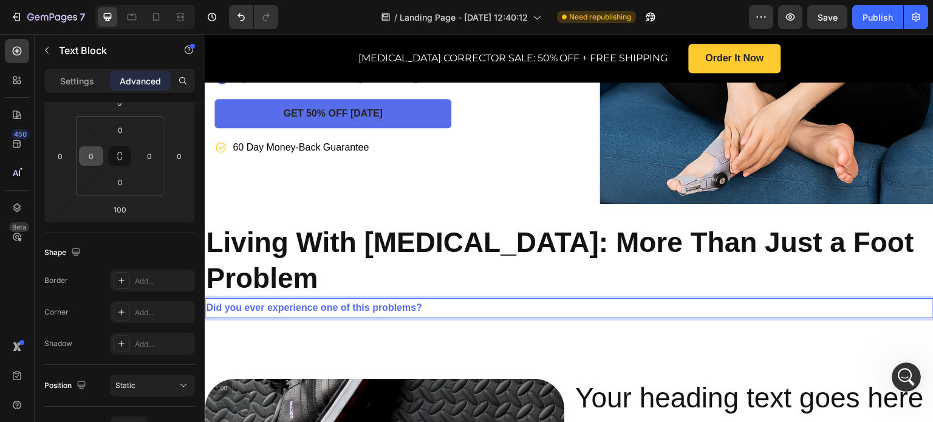
scroll to position [0, 0]
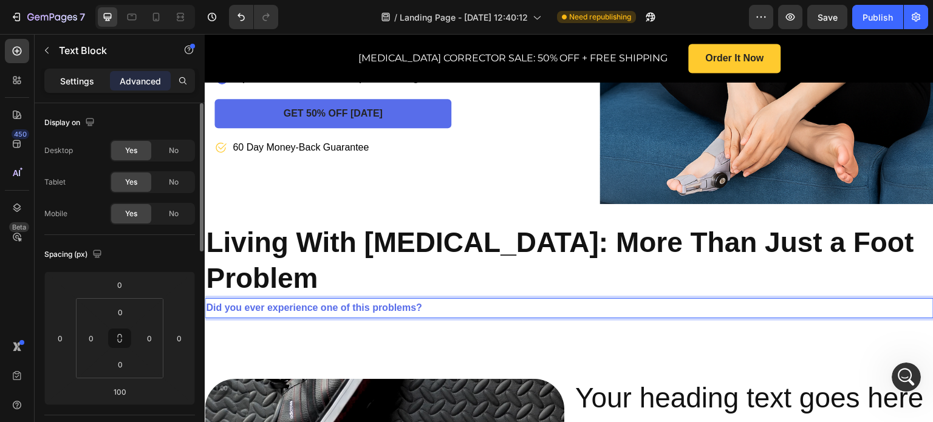
click at [87, 81] on p "Settings" at bounding box center [77, 81] width 34 height 13
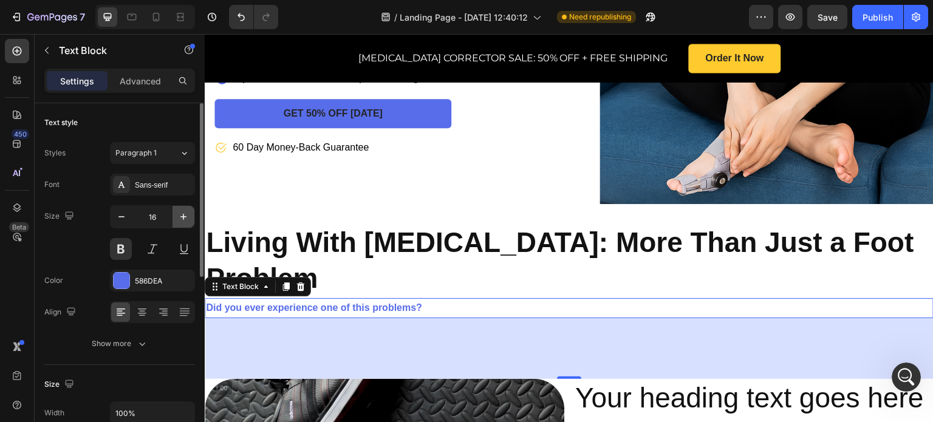
click at [187, 217] on icon "button" at bounding box center [183, 217] width 12 height 12
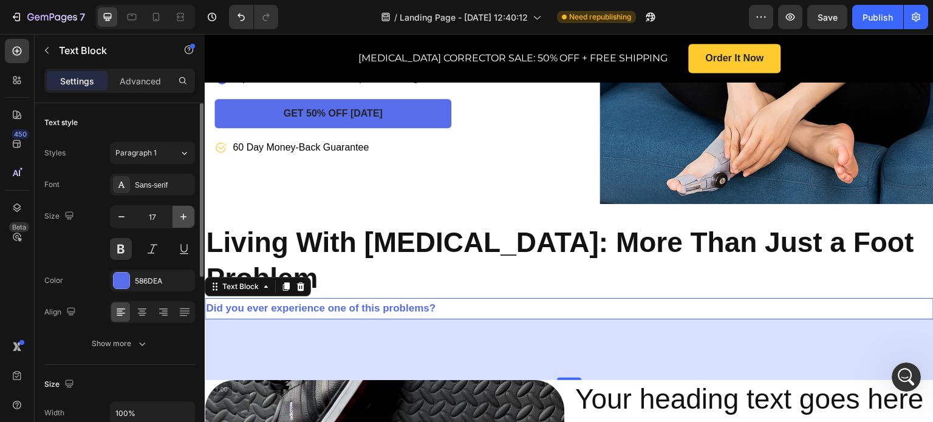
click at [187, 217] on icon "button" at bounding box center [183, 217] width 12 height 12
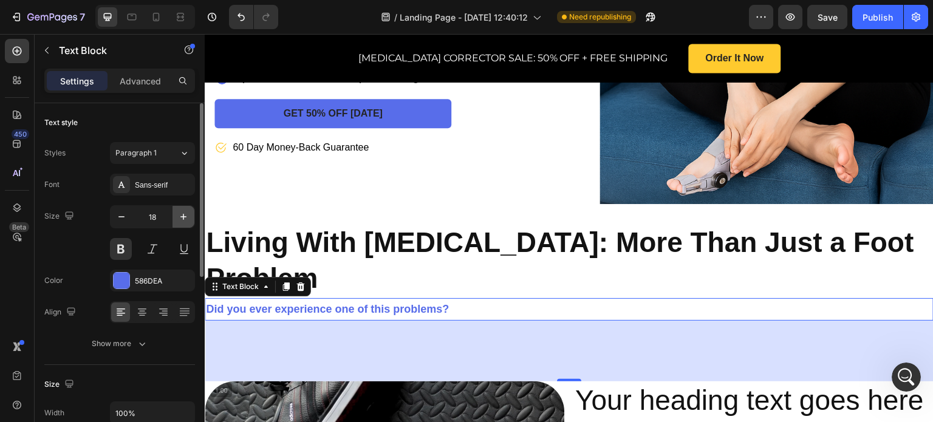
click at [187, 217] on icon "button" at bounding box center [183, 217] width 12 height 12
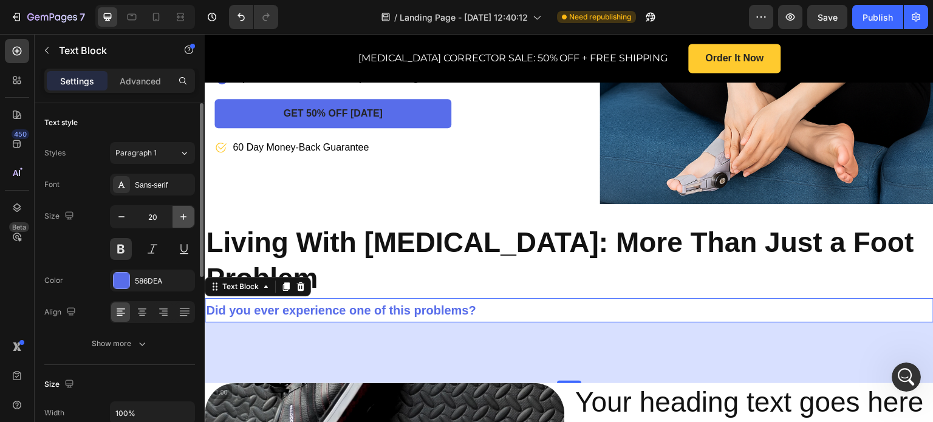
click at [187, 217] on icon "button" at bounding box center [183, 217] width 12 height 12
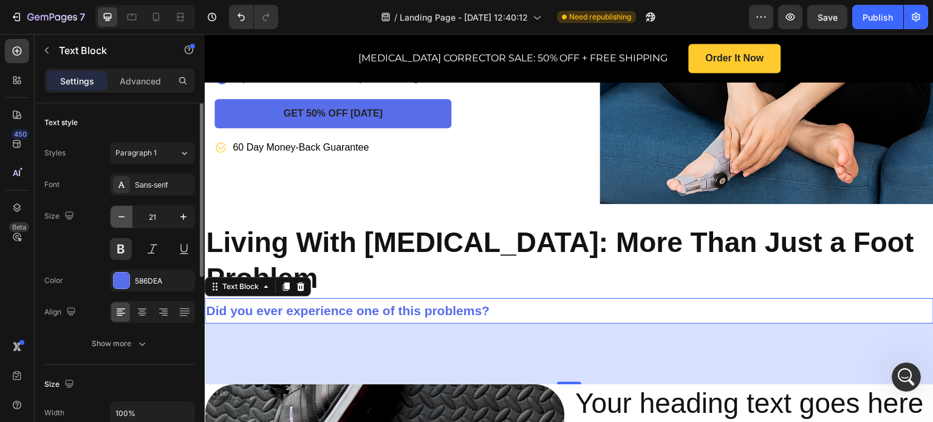
click at [117, 218] on icon "button" at bounding box center [121, 217] width 12 height 12
type input "20"
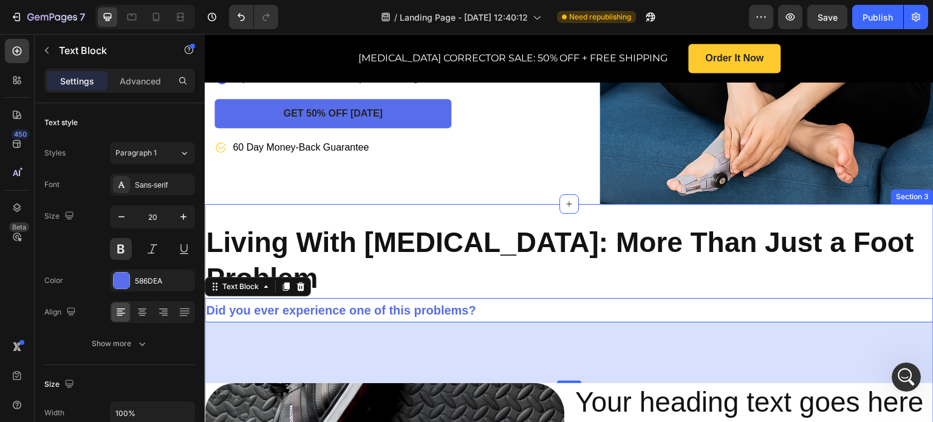
click at [380, 204] on div "Living With Bunions: More Than Just a Foot Problem Heading Did you ever experie…" at bounding box center [569, 403] width 729 height 399
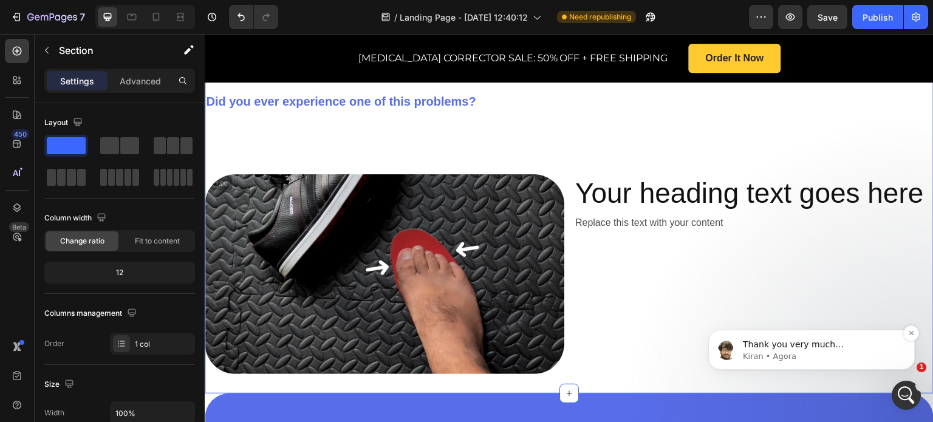
click at [828, 357] on p "Kiran • Agora" at bounding box center [821, 356] width 157 height 11
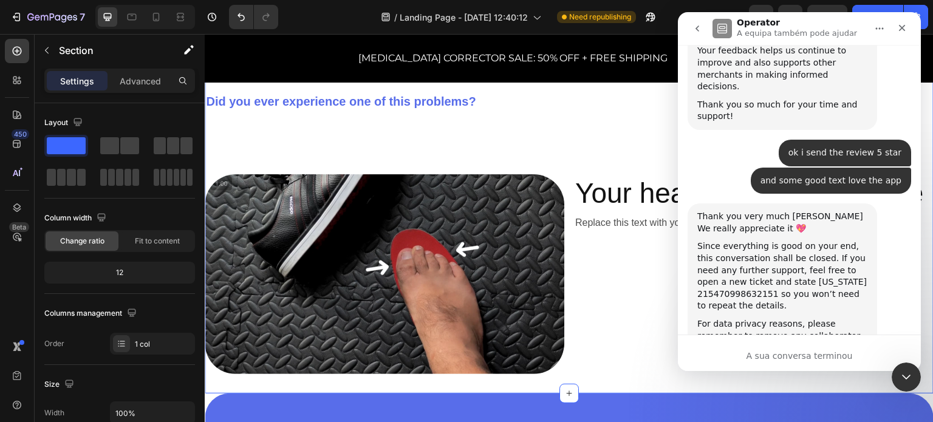
scroll to position [2978, 0]
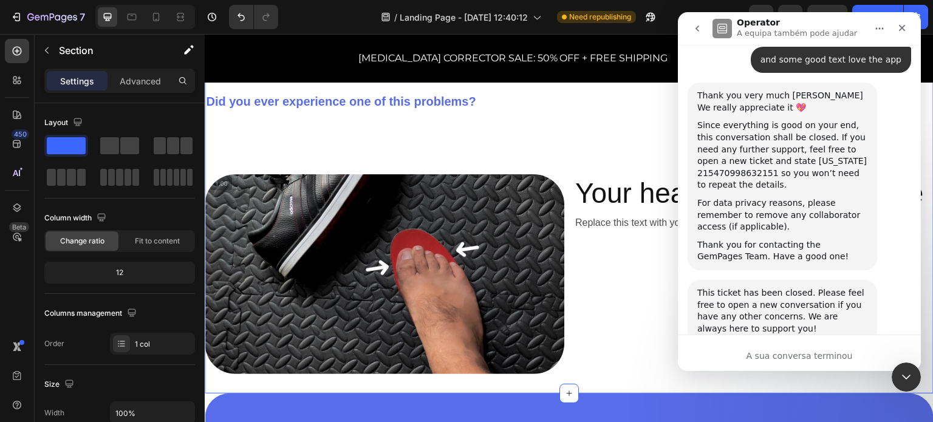
type textarea "amazing"
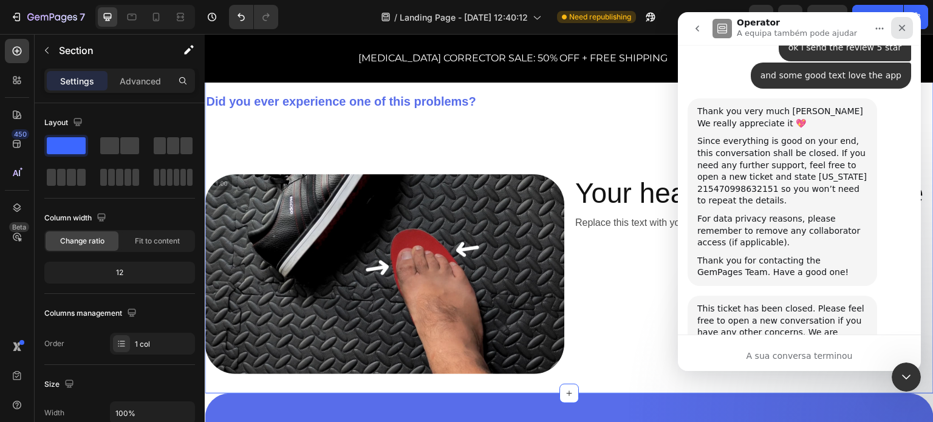
click at [904, 26] on icon "Fechar" at bounding box center [902, 28] width 7 height 7
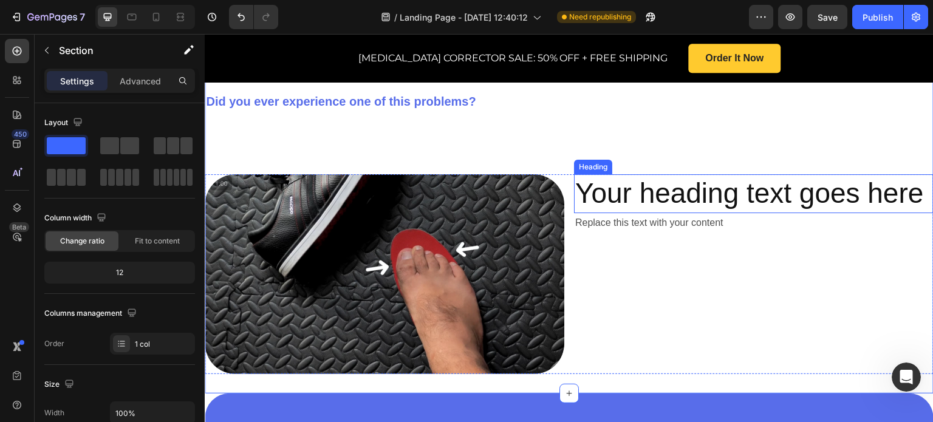
click at [657, 176] on p "Your heading text goes here" at bounding box center [753, 194] width 357 height 36
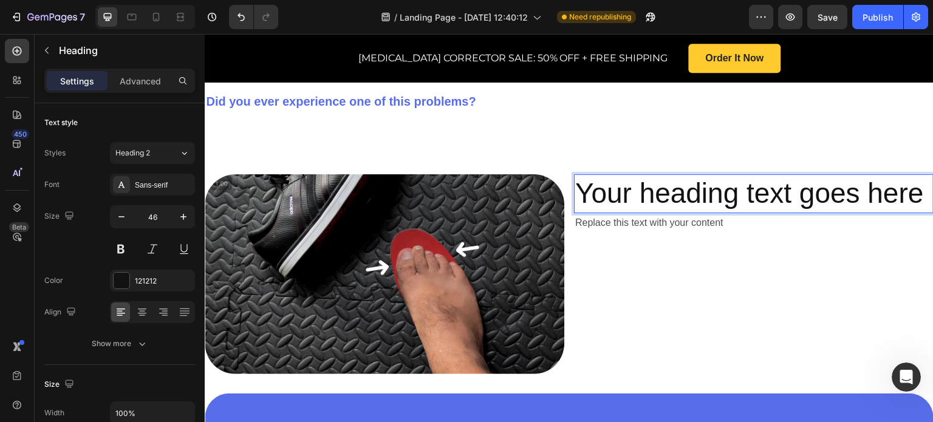
click at [921, 176] on p "Your heading text goes here" at bounding box center [753, 194] width 357 height 36
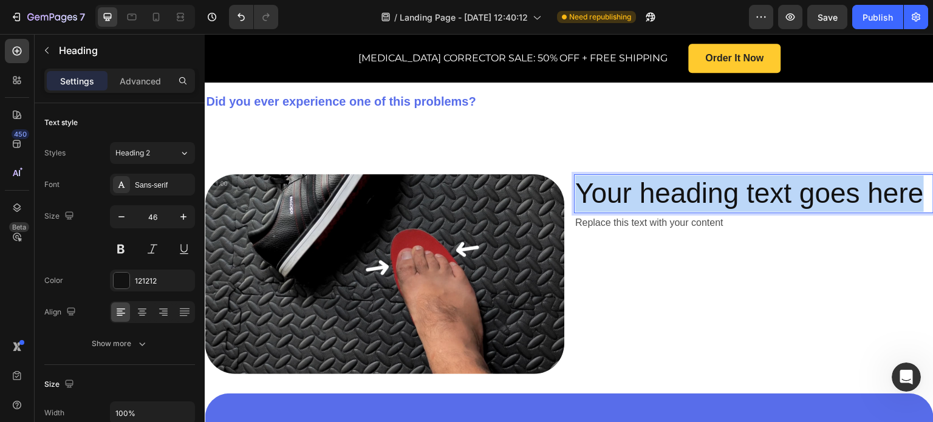
drag, startPoint x: 921, startPoint y: 156, endPoint x: 574, endPoint y: 153, distance: 347.6
click at [575, 176] on p "Your heading text goes here" at bounding box center [753, 194] width 357 height 36
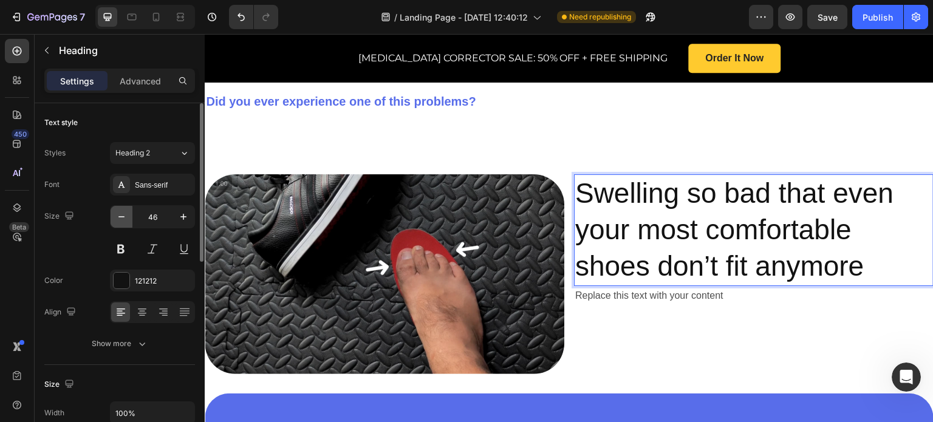
click at [119, 214] on icon "button" at bounding box center [121, 217] width 12 height 12
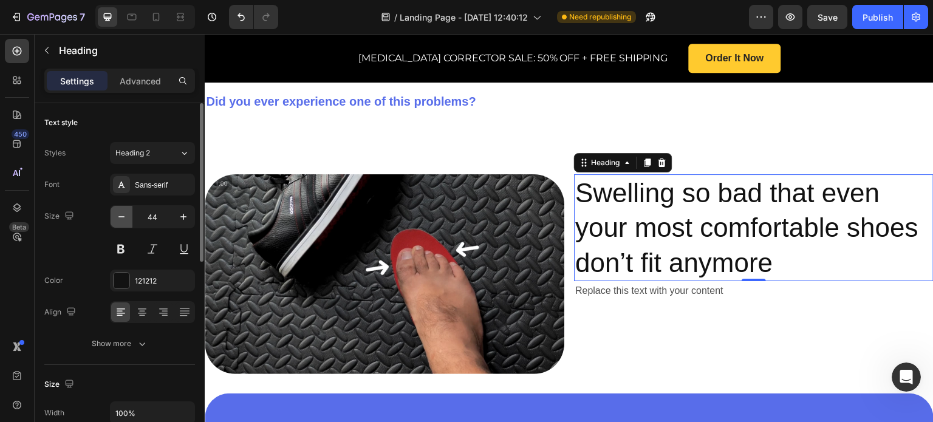
click at [119, 214] on icon "button" at bounding box center [121, 217] width 12 height 12
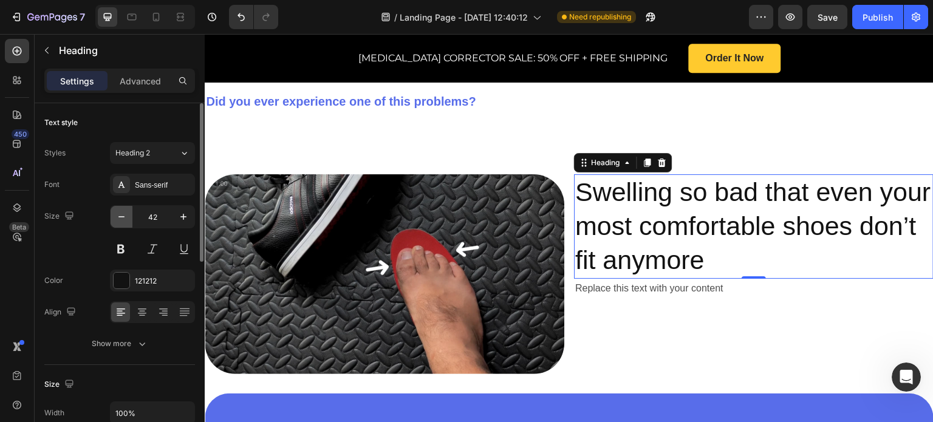
click at [119, 214] on icon "button" at bounding box center [121, 217] width 12 height 12
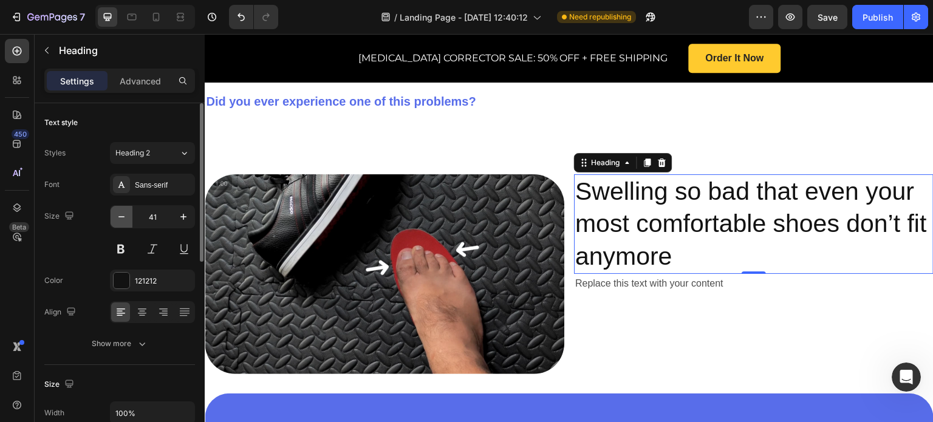
click at [119, 214] on icon "button" at bounding box center [121, 217] width 12 height 12
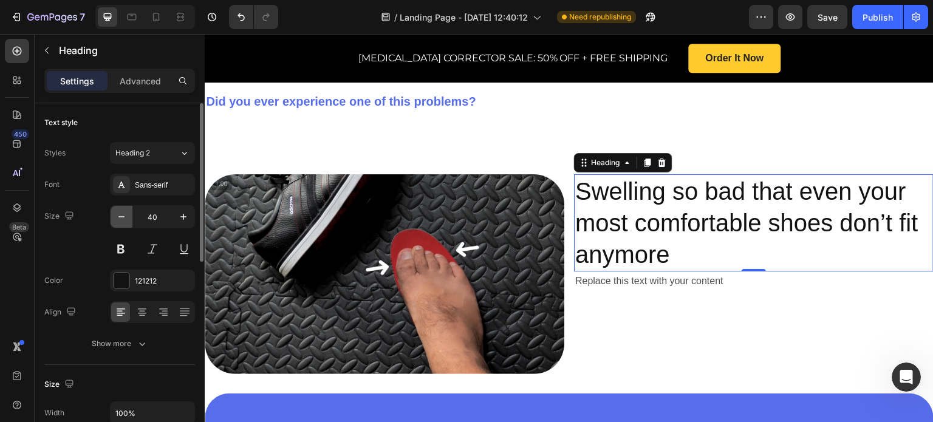
click at [119, 214] on icon "button" at bounding box center [121, 217] width 12 height 12
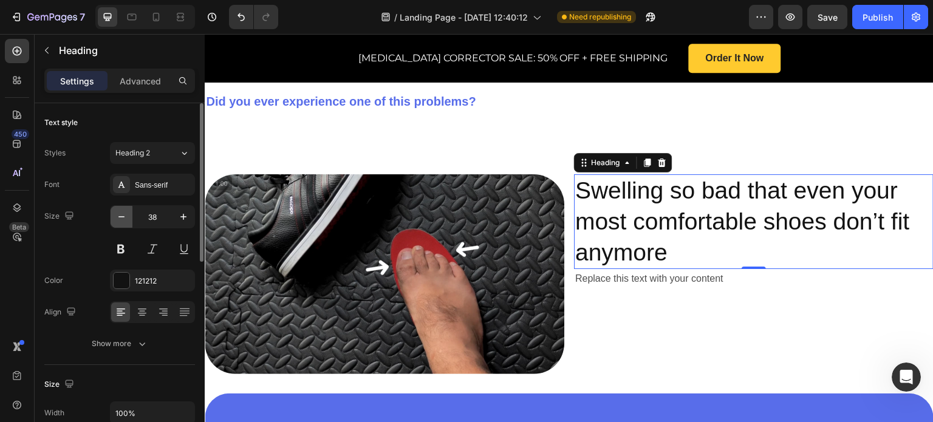
click at [119, 214] on icon "button" at bounding box center [121, 217] width 12 height 12
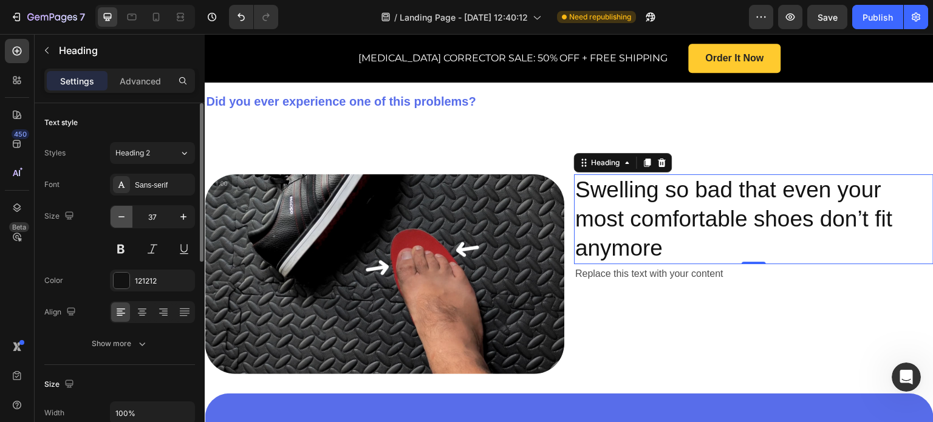
click at [119, 214] on icon "button" at bounding box center [121, 217] width 12 height 12
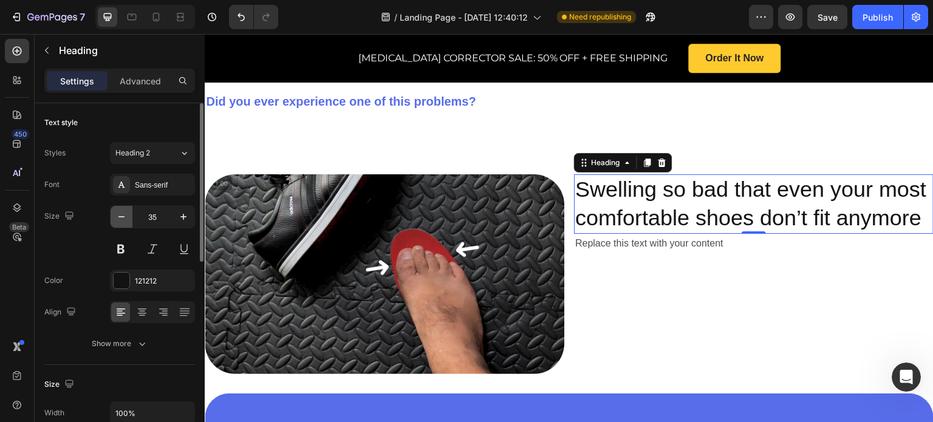
click at [119, 214] on icon "button" at bounding box center [121, 217] width 12 height 12
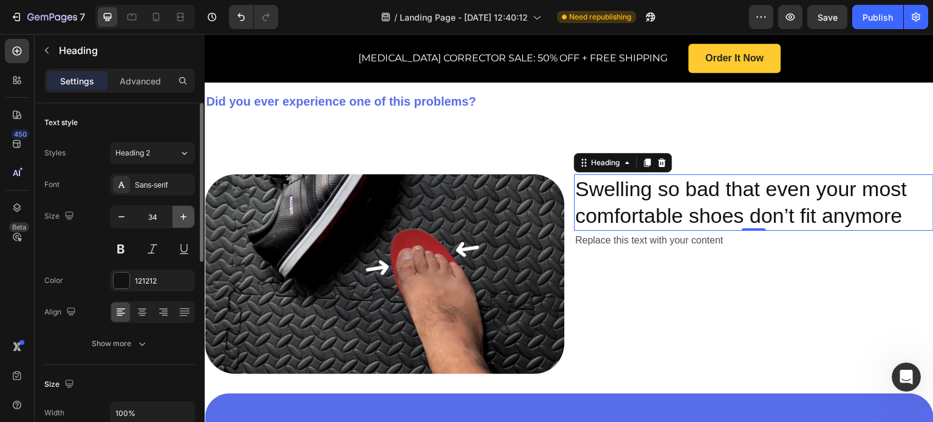
click at [187, 218] on icon "button" at bounding box center [183, 217] width 12 height 12
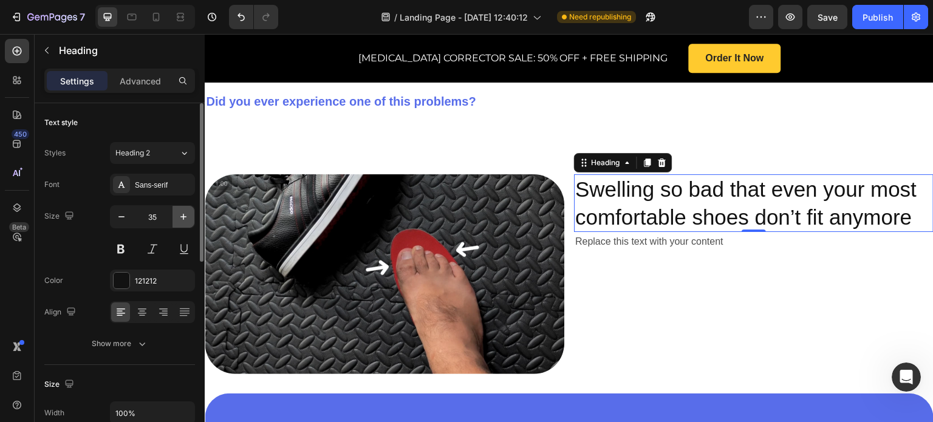
click at [183, 218] on icon "button" at bounding box center [183, 217] width 6 height 6
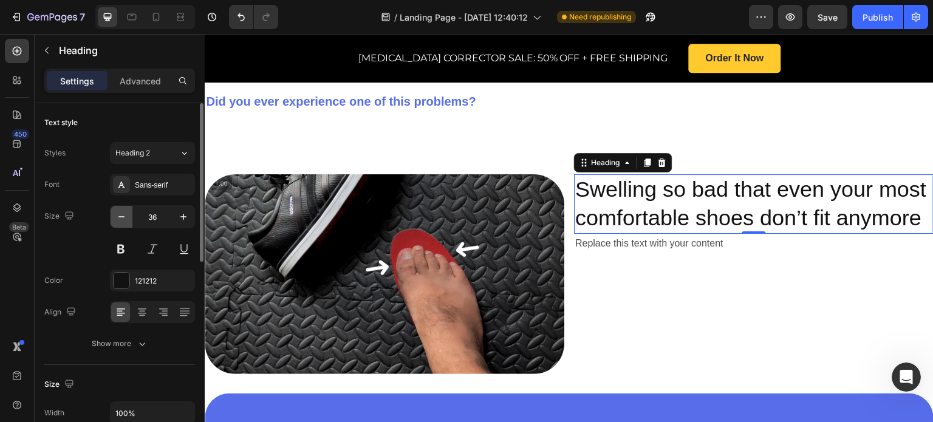
click at [126, 218] on icon "button" at bounding box center [121, 217] width 12 height 12
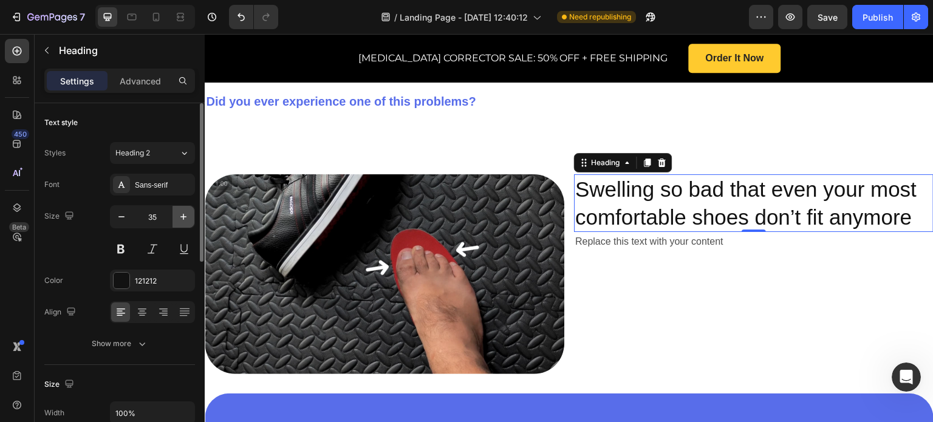
click at [179, 222] on icon "button" at bounding box center [183, 217] width 12 height 12
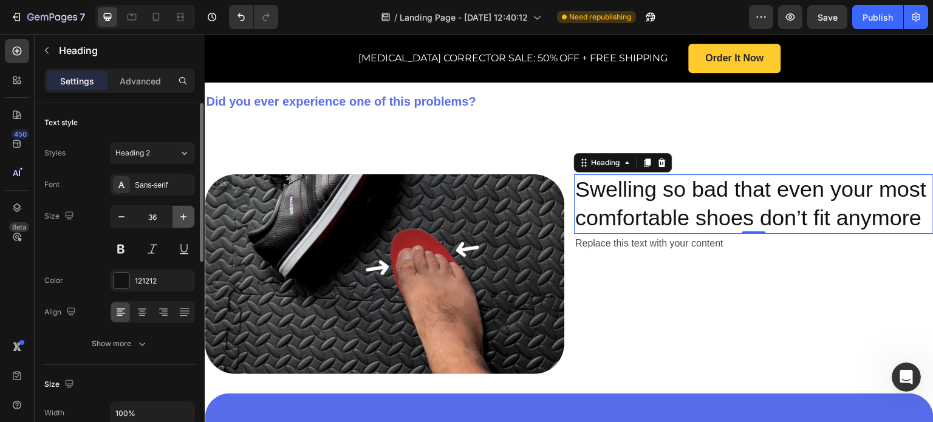
click at [179, 222] on icon "button" at bounding box center [183, 217] width 12 height 12
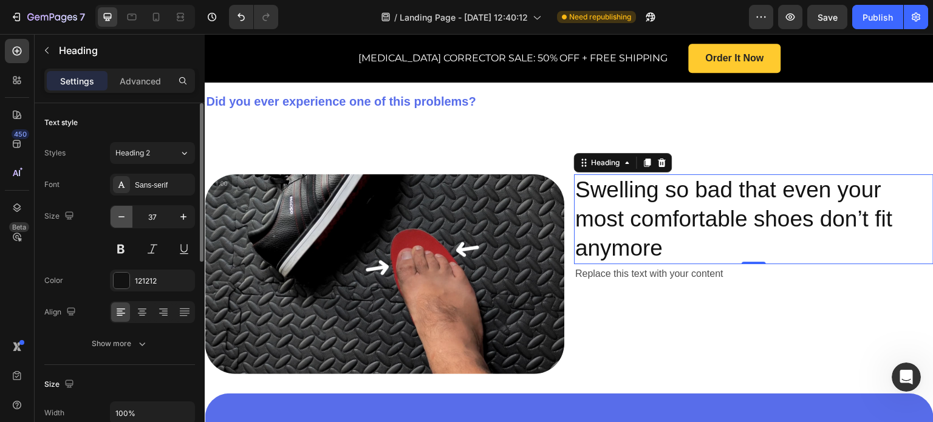
click at [114, 218] on button "button" at bounding box center [122, 217] width 22 height 22
click at [116, 218] on button "button" at bounding box center [122, 217] width 22 height 22
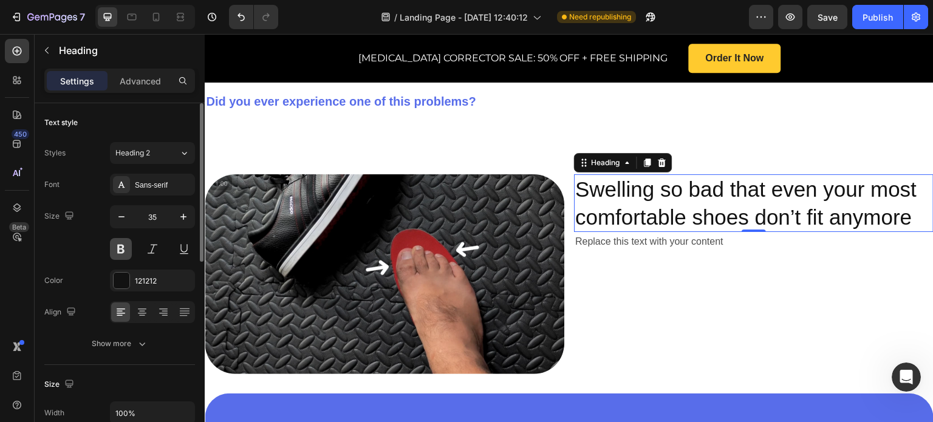
click at [120, 252] on button at bounding box center [121, 249] width 22 height 22
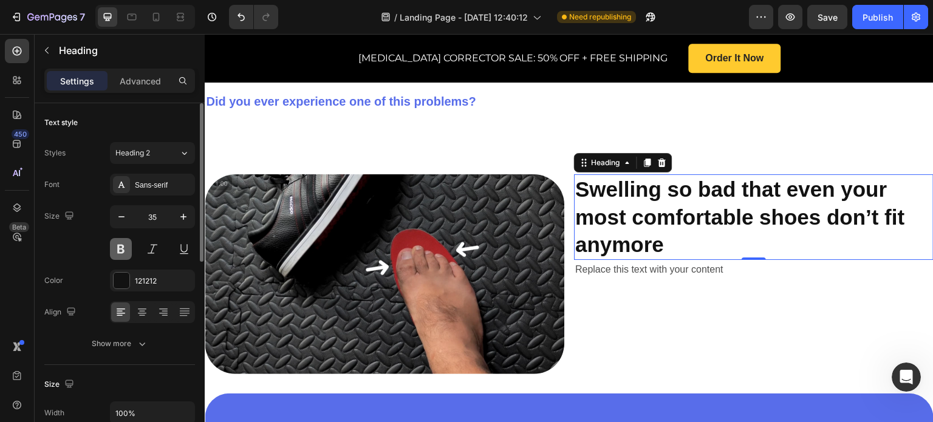
click at [120, 250] on button at bounding box center [121, 249] width 22 height 22
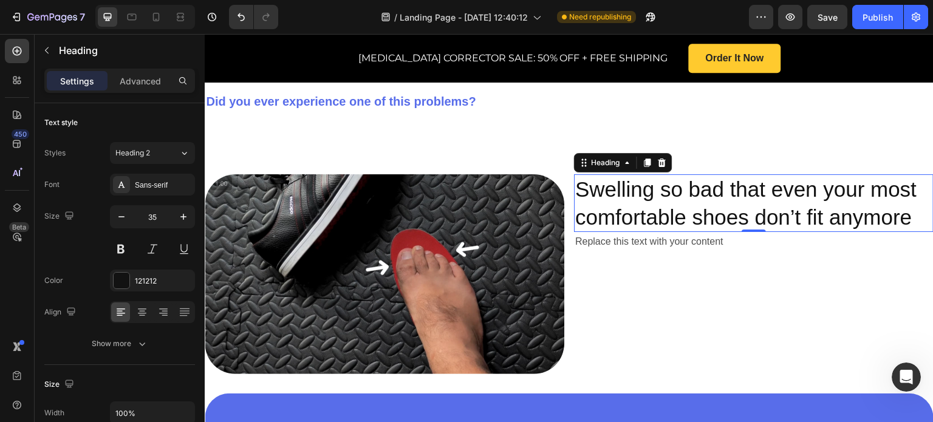
click at [708, 176] on p "Swelling so bad that even your most comfortable shoes don’t fit anymore" at bounding box center [753, 203] width 357 height 55
click at [126, 212] on icon "button" at bounding box center [121, 217] width 12 height 12
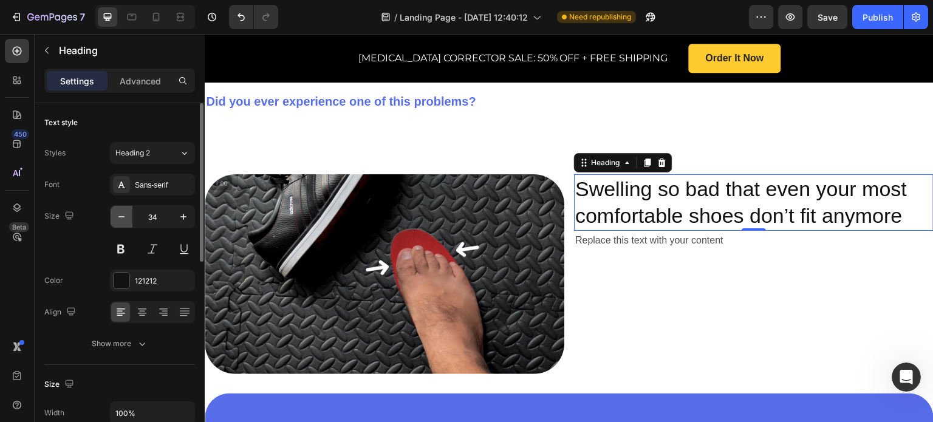
click at [126, 212] on icon "button" at bounding box center [121, 217] width 12 height 12
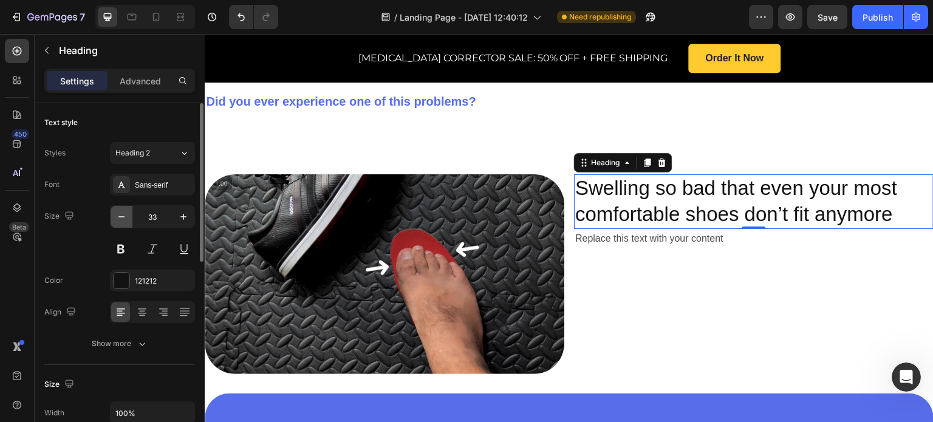
click at [126, 212] on icon "button" at bounding box center [121, 217] width 12 height 12
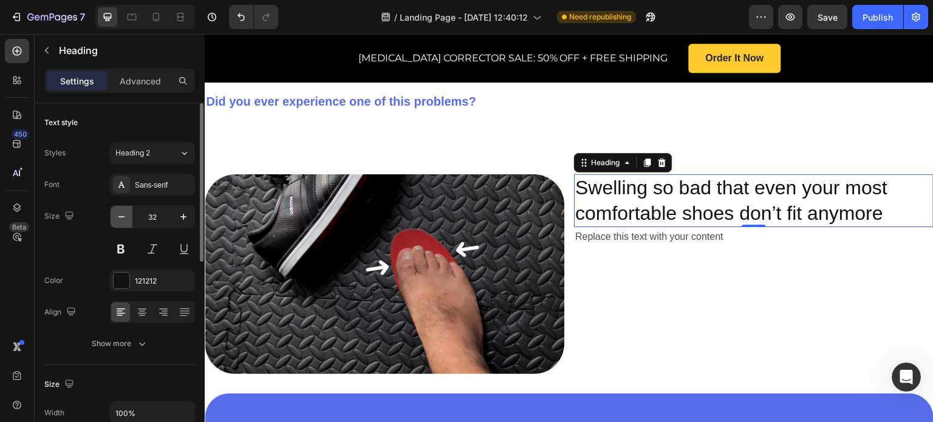
click at [126, 212] on icon "button" at bounding box center [121, 217] width 12 height 12
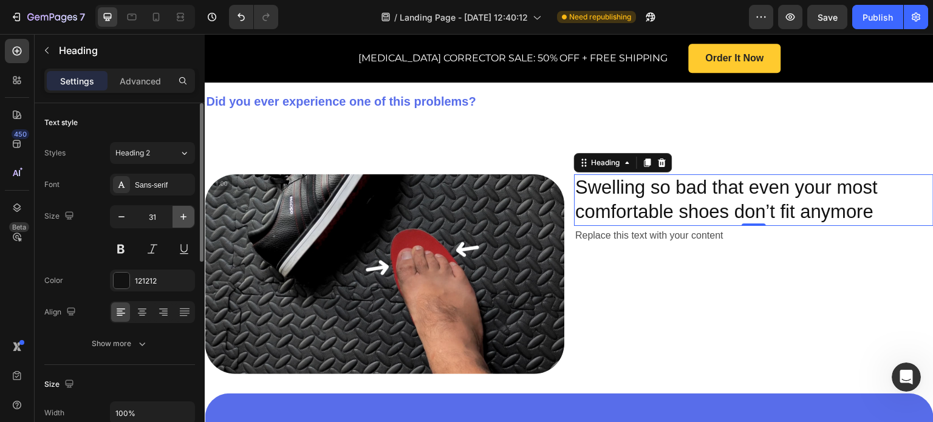
drag, startPoint x: 182, startPoint y: 219, endPoint x: 100, endPoint y: 160, distance: 101.1
click at [182, 219] on icon "button" at bounding box center [183, 217] width 12 height 12
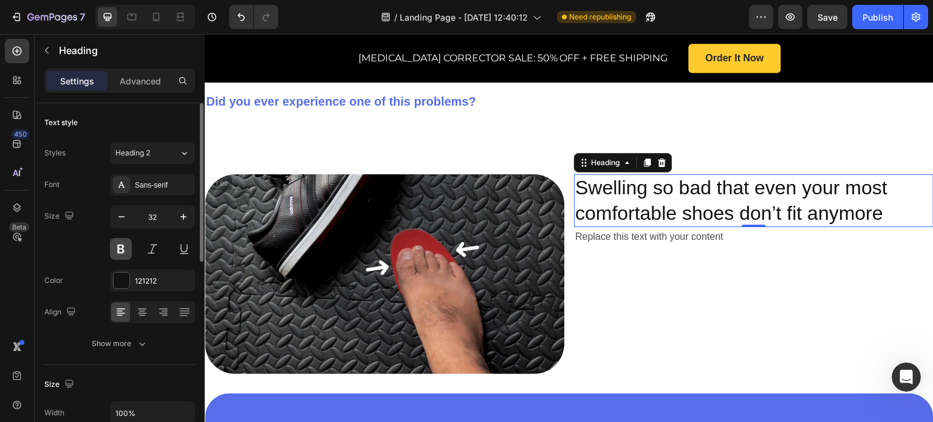
click at [120, 242] on button at bounding box center [121, 249] width 22 height 22
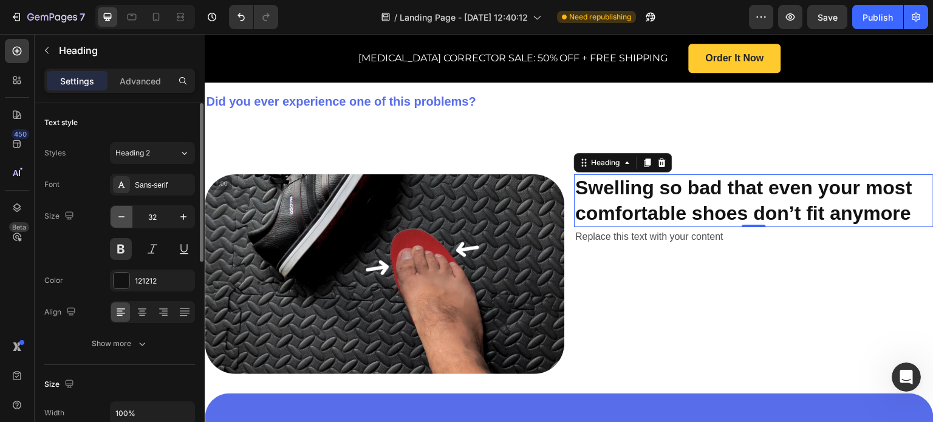
click at [122, 221] on icon "button" at bounding box center [121, 217] width 12 height 12
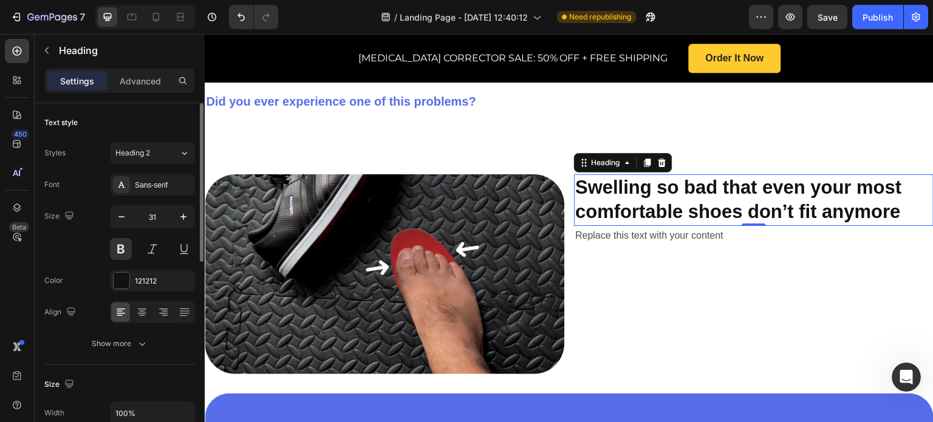
drag, startPoint x: 191, startPoint y: 215, endPoint x: 166, endPoint y: 219, distance: 25.9
click at [191, 216] on button "button" at bounding box center [184, 217] width 22 height 22
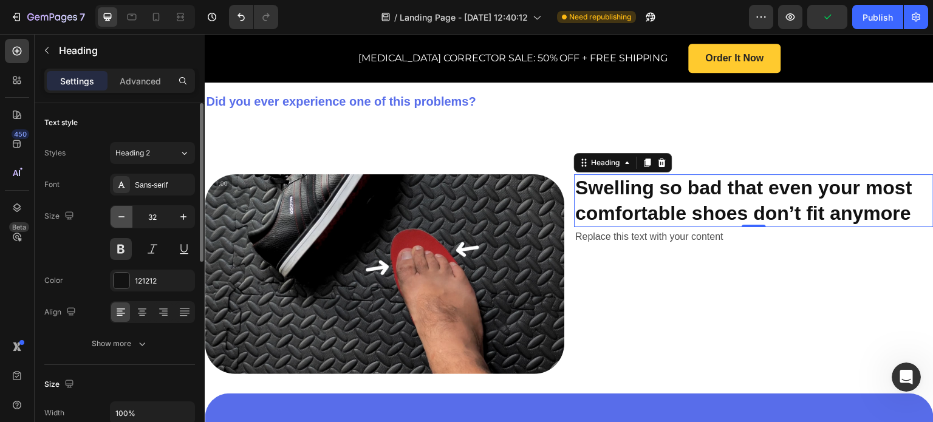
click at [115, 216] on icon "button" at bounding box center [121, 217] width 12 height 12
type input "31"
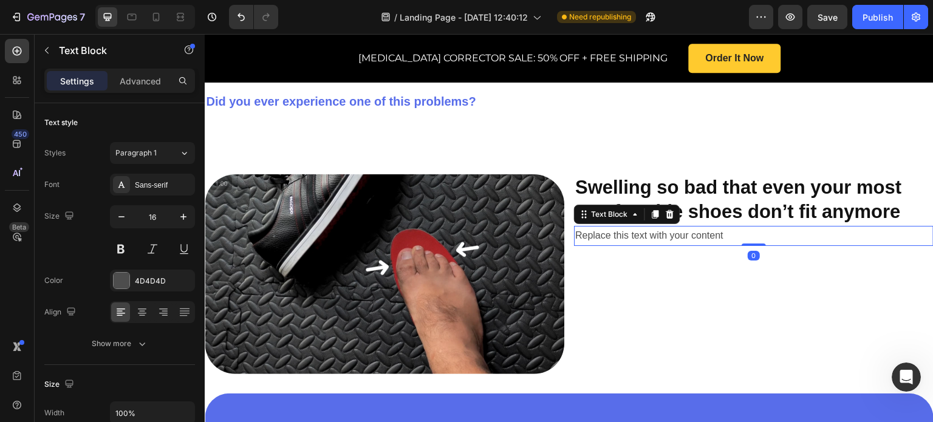
click at [698, 226] on div "Replace this text with your content" at bounding box center [754, 236] width 360 height 20
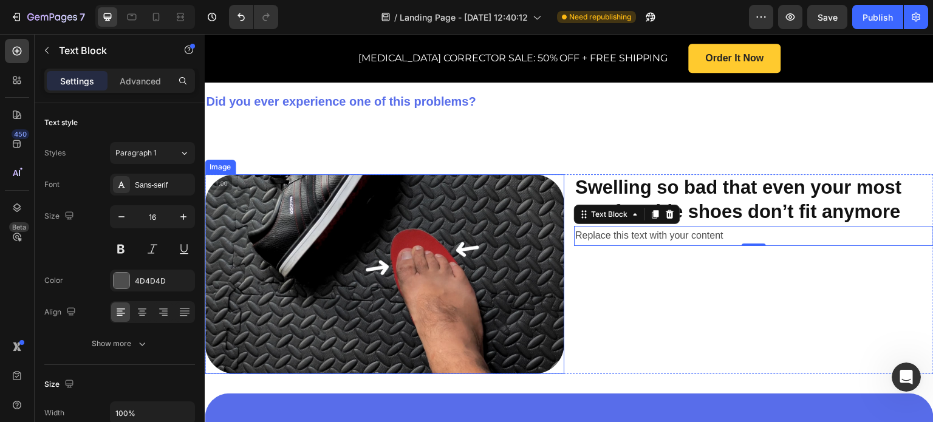
scroll to position [526, 0]
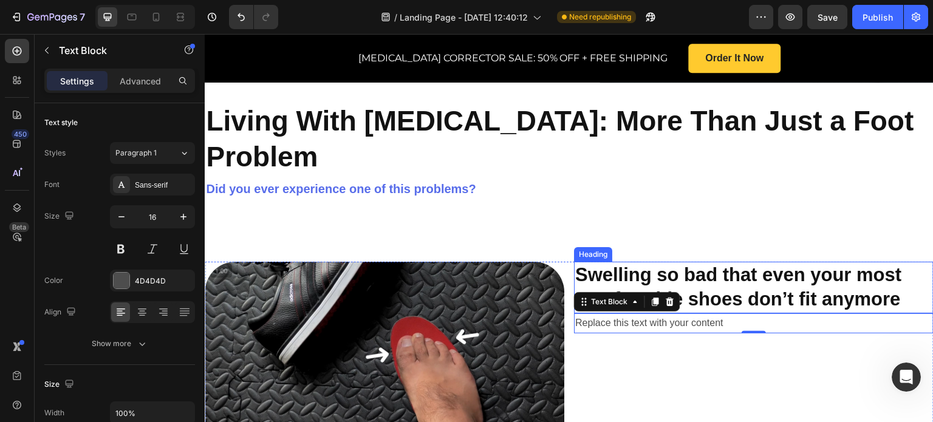
click at [775, 263] on p "Swelling so bad that even your most comfortable shoes don’t fit anymore" at bounding box center [753, 287] width 357 height 49
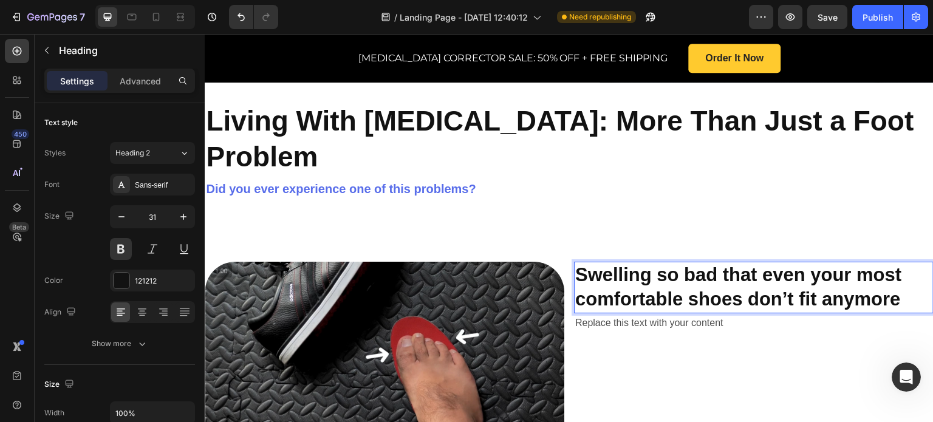
click at [911, 263] on p "Swelling so bad that even your most comfortable shoes don’t fit anymore" at bounding box center [753, 287] width 357 height 49
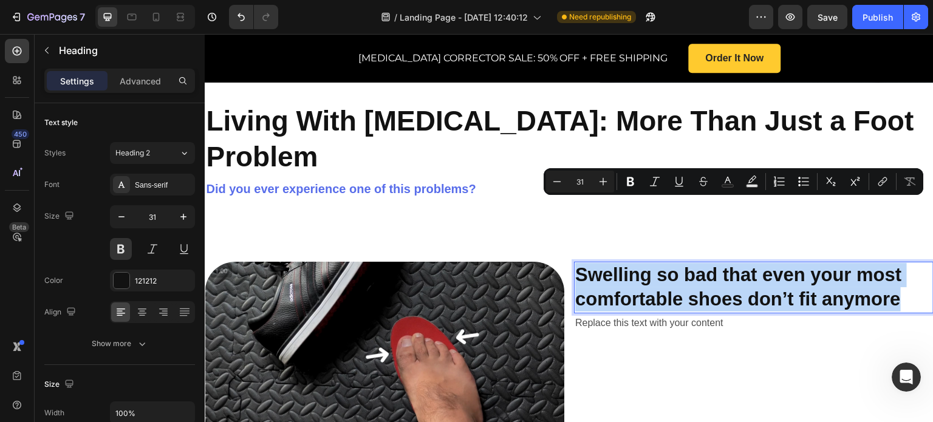
drag, startPoint x: 911, startPoint y: 234, endPoint x: 572, endPoint y: 199, distance: 340.2
click at [575, 263] on p "Swelling so bad that even your most comfortable shoes don’t fit anymore" at bounding box center [753, 287] width 357 height 49
click at [656, 314] on div "Replace this text with your content" at bounding box center [754, 324] width 360 height 20
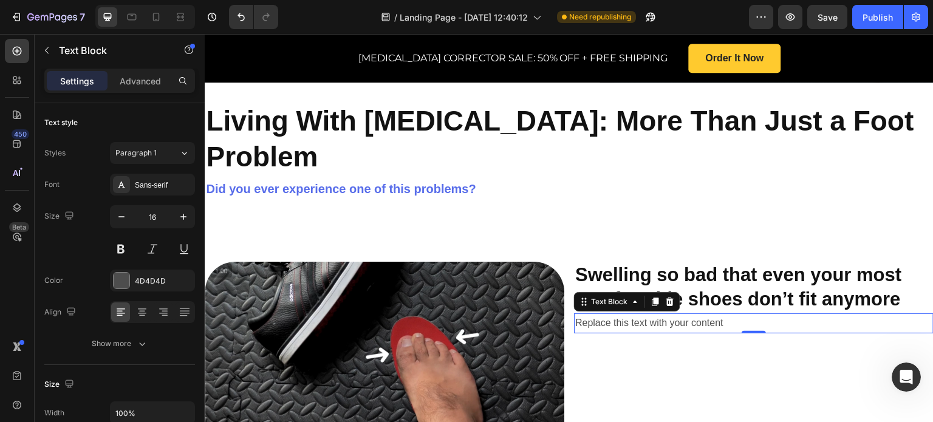
click at [721, 314] on div "Replace this text with your content" at bounding box center [754, 324] width 360 height 20
click at [729, 315] on p "Replace this text with your content" at bounding box center [753, 324] width 357 height 18
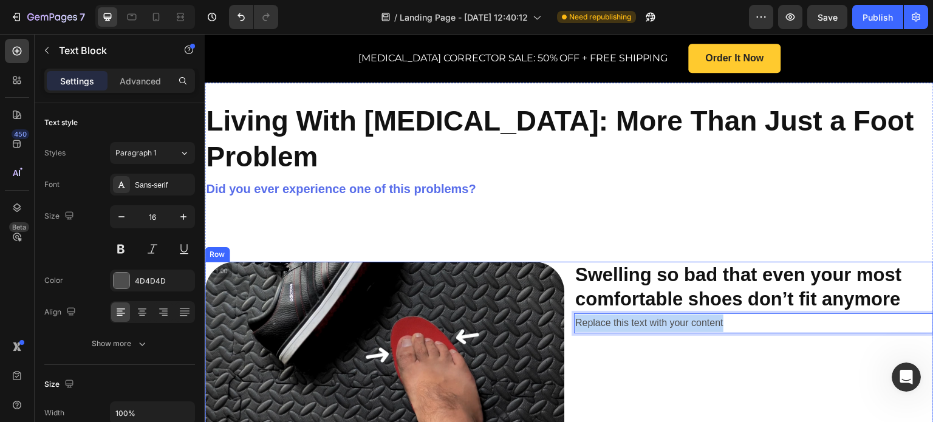
drag, startPoint x: 729, startPoint y: 260, endPoint x: 567, endPoint y: 258, distance: 161.6
click at [567, 262] on div "Image Swelling so bad that even your most comfortable shoes don’t fit anymore H…" at bounding box center [569, 362] width 729 height 200
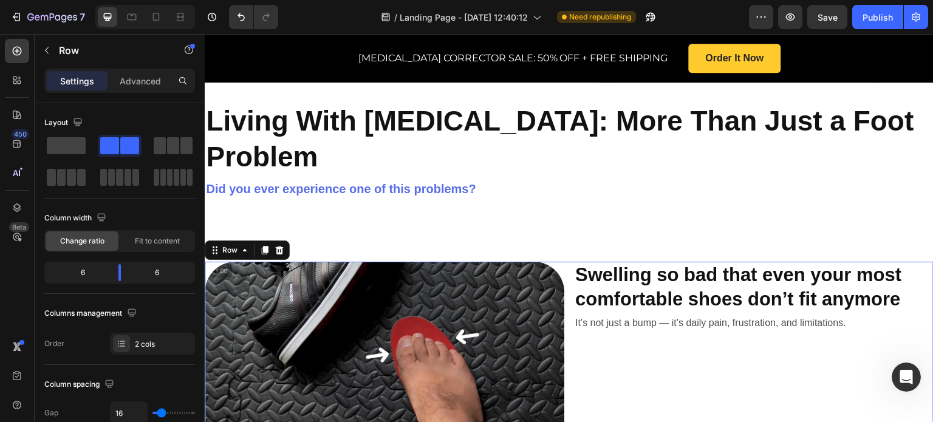
drag, startPoint x: 643, startPoint y: 314, endPoint x: 638, endPoint y: 309, distance: 6.5
click at [642, 314] on div "Swelling so bad that even your most comfortable shoes don’t fit anymore Heading…" at bounding box center [754, 362] width 360 height 200
click at [162, 143] on span at bounding box center [160, 145] width 12 height 17
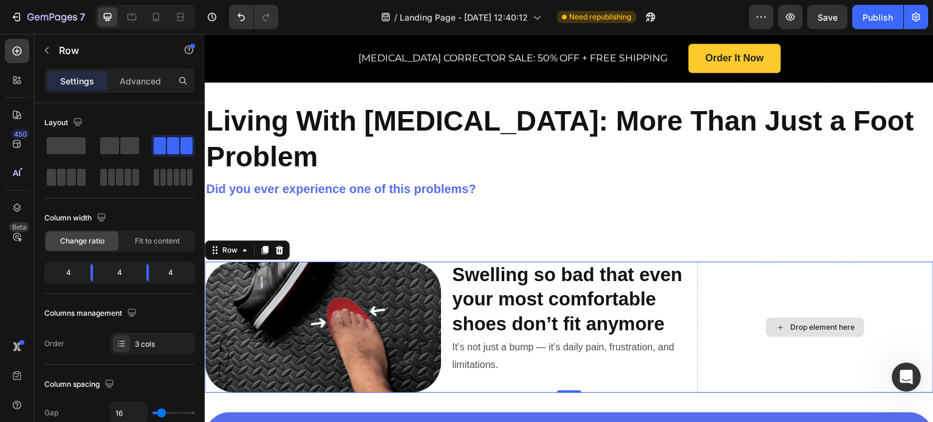
click at [802, 318] on div "Drop element here" at bounding box center [815, 327] width 98 height 19
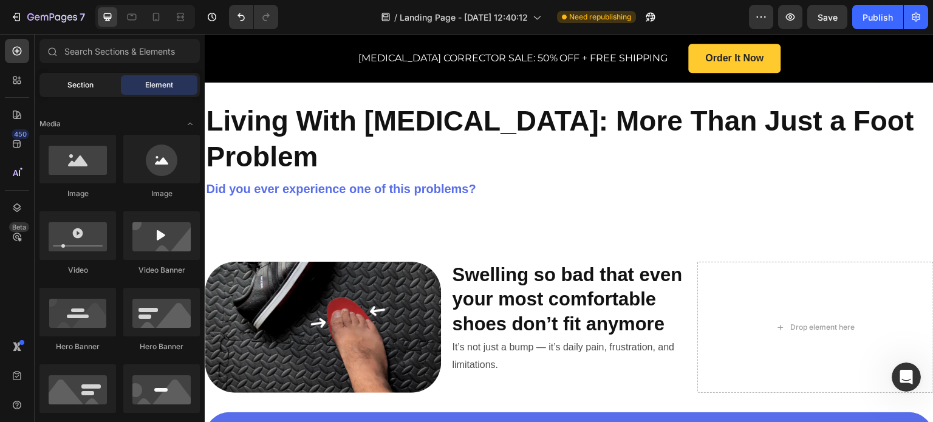
click at [107, 81] on div "Section" at bounding box center [80, 84] width 77 height 19
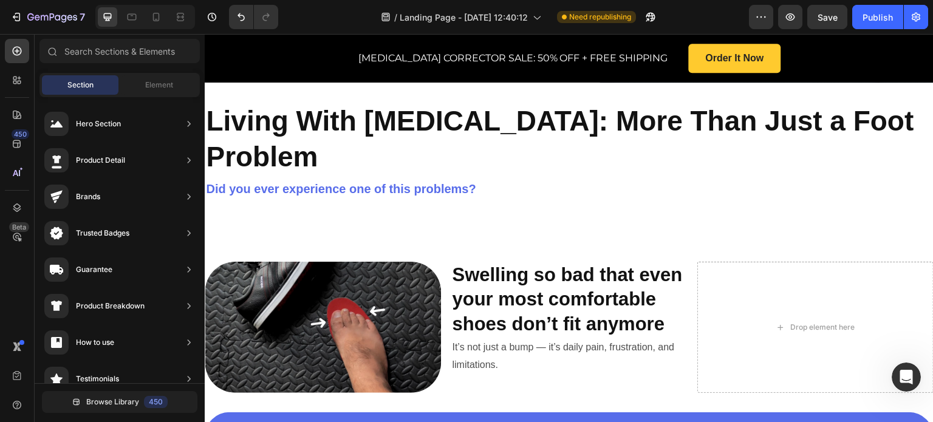
click at [156, 74] on div "Section Element" at bounding box center [119, 85] width 160 height 24
drag, startPoint x: 156, startPoint y: 75, endPoint x: 165, endPoint y: 84, distance: 12.5
click at [158, 77] on div "Element" at bounding box center [159, 84] width 77 height 19
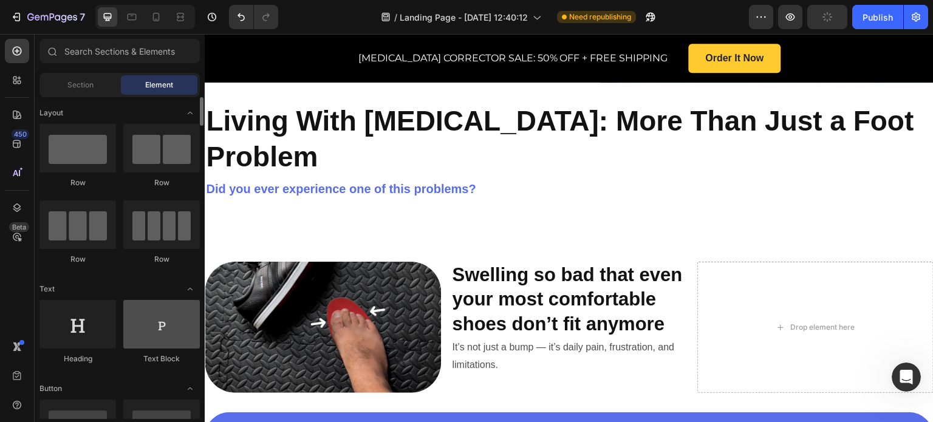
scroll to position [61, 0]
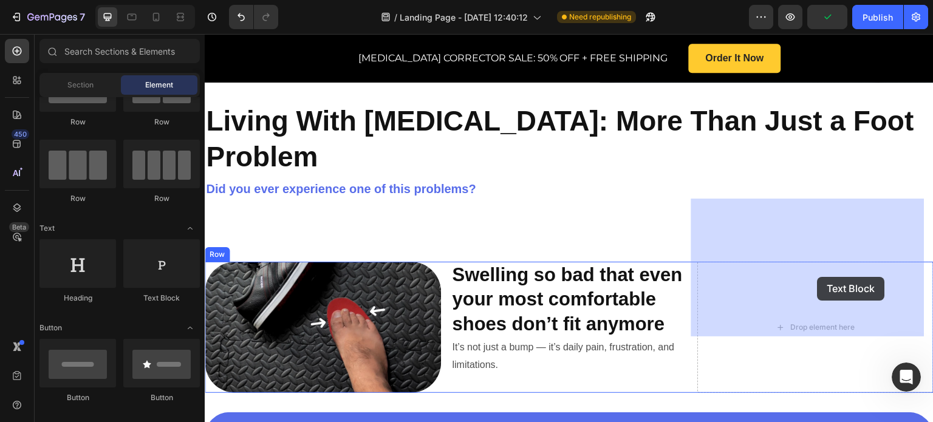
drag, startPoint x: 365, startPoint y: 299, endPoint x: 819, endPoint y: 277, distance: 454.4
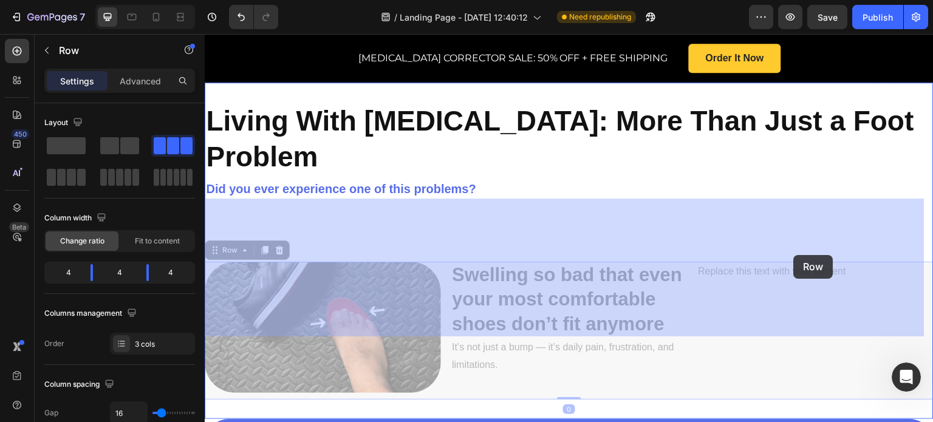
drag, startPoint x: 803, startPoint y: 253, endPoint x: 794, endPoint y: 255, distance: 8.8
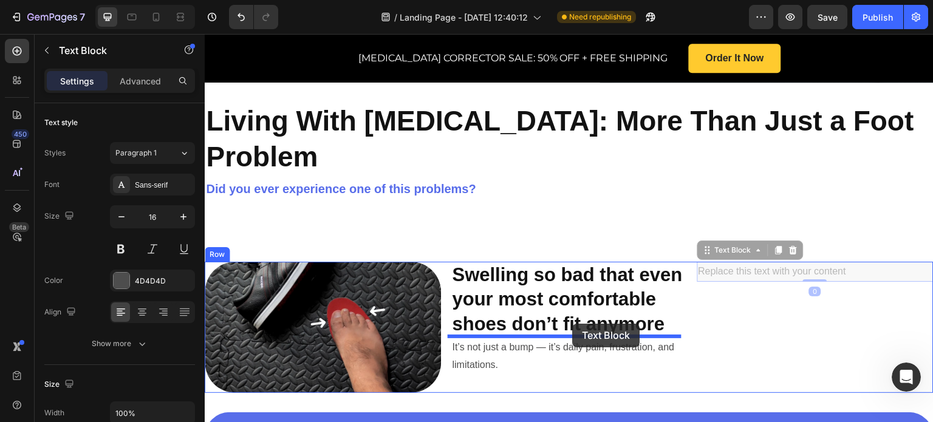
drag, startPoint x: 845, startPoint y: 208, endPoint x: 573, endPoint y: 324, distance: 295.7
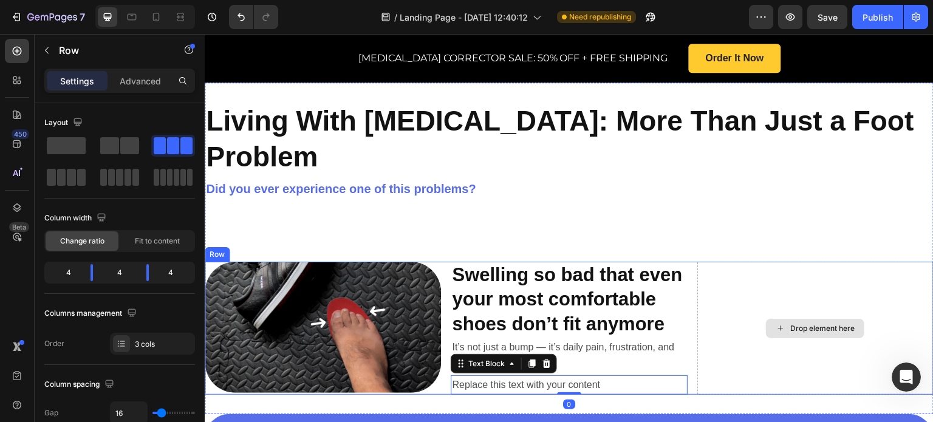
click at [785, 262] on div "Drop element here" at bounding box center [816, 328] width 236 height 133
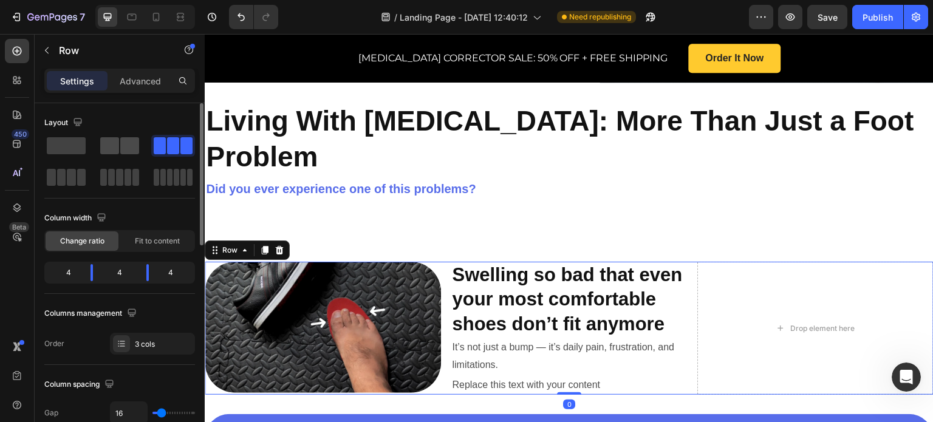
click at [114, 140] on span at bounding box center [109, 145] width 19 height 17
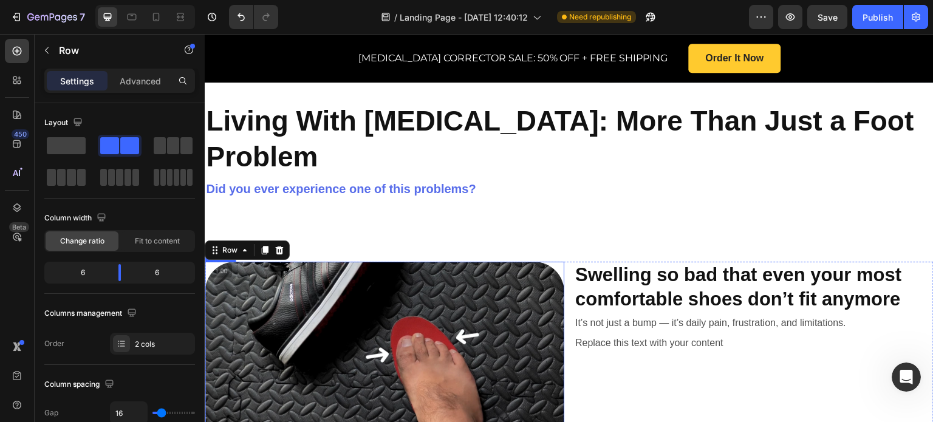
scroll to position [586, 0]
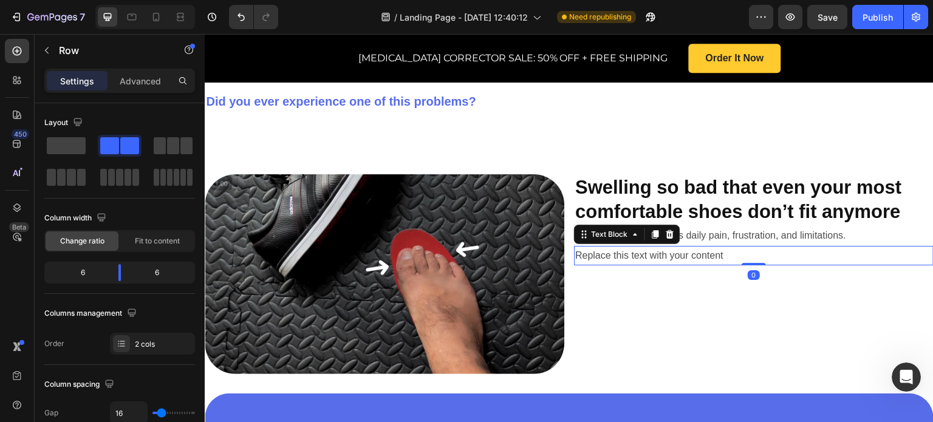
click at [719, 246] on div "Replace this text with your content" at bounding box center [754, 256] width 360 height 20
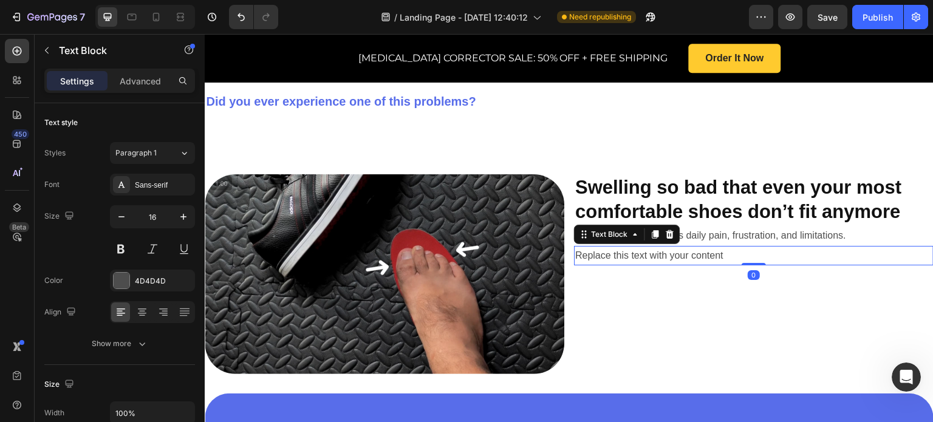
click at [736, 246] on div "Replace this text with your content" at bounding box center [754, 256] width 360 height 20
click at [730, 247] on p "Replace this text with your content" at bounding box center [753, 256] width 357 height 18
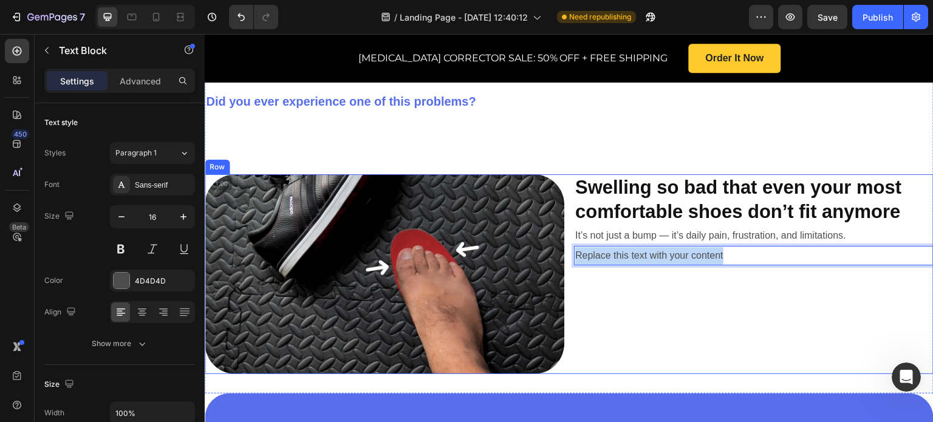
drag, startPoint x: 741, startPoint y: 224, endPoint x: 564, endPoint y: 224, distance: 176.2
click at [565, 224] on div "Image Swelling so bad that even your most comfortable shoes don’t fit anymore H…" at bounding box center [569, 274] width 729 height 200
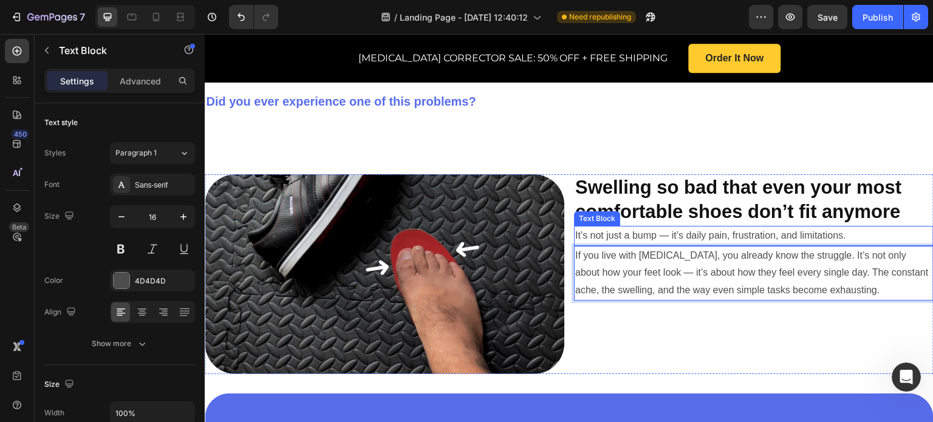
click at [585, 227] on p "It’s not just a bump — it’s daily pain, frustration, and limitations." at bounding box center [753, 236] width 357 height 18
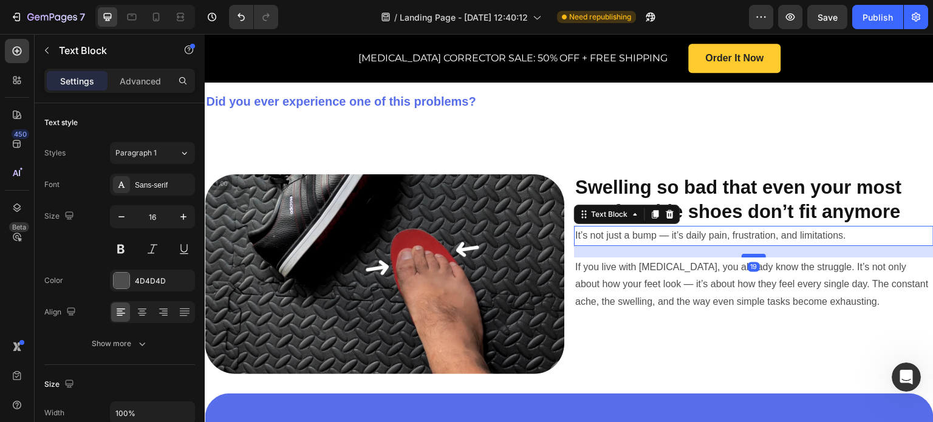
drag, startPoint x: 754, startPoint y: 207, endPoint x: 749, endPoint y: 219, distance: 12.5
click at [749, 254] on div at bounding box center [754, 256] width 24 height 4
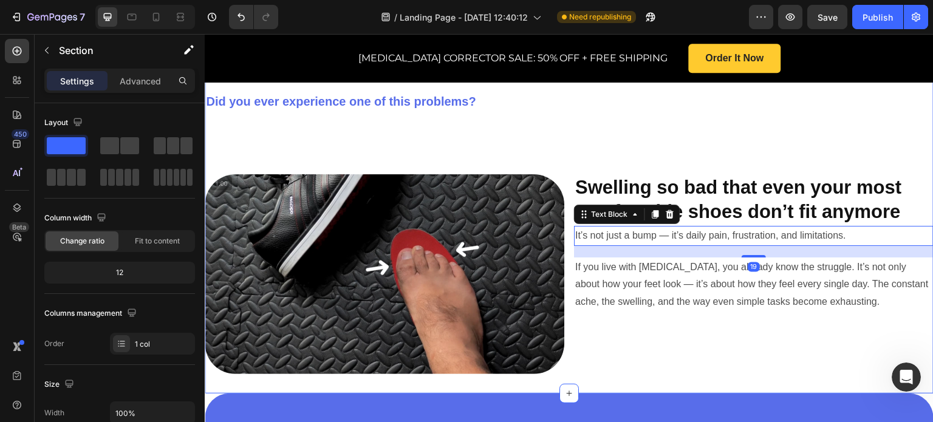
click at [712, 104] on div "Living With Bunions: More Than Just a Foot Problem Heading Did you ever experie…" at bounding box center [569, 195] width 729 height 360
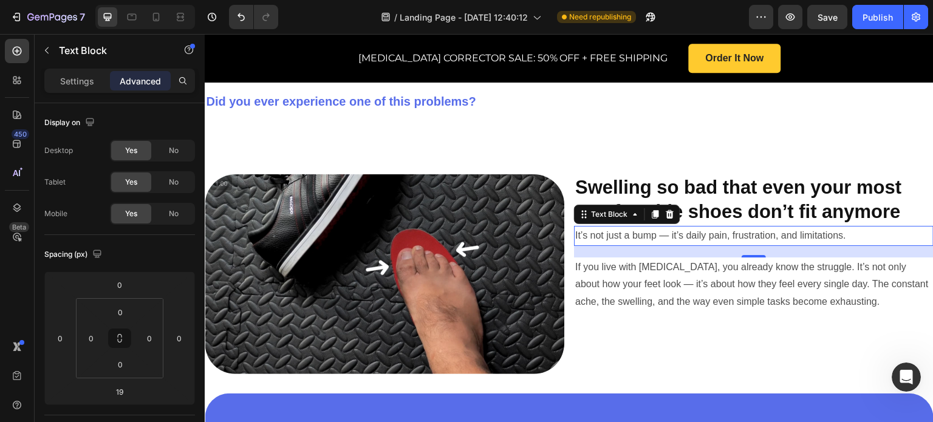
click at [614, 227] on p "It’s not just a bump — it’s daily pain, frustration, and limitations." at bounding box center [753, 236] width 357 height 18
click at [628, 259] on p "If you live with [MEDICAL_DATA], you already know the struggle. It’s not only a…" at bounding box center [753, 285] width 357 height 52
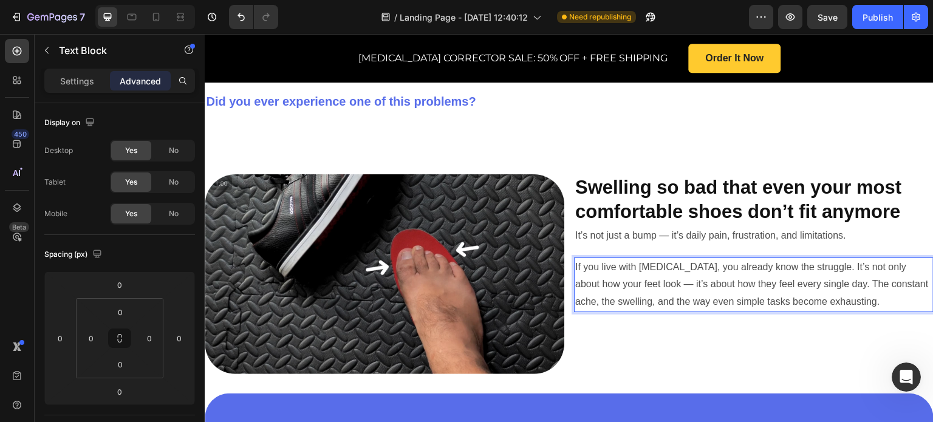
click at [836, 261] on p "If you live with [MEDICAL_DATA], you already know the struggle. It’s not only a…" at bounding box center [753, 285] width 357 height 52
click at [837, 262] on p "If you live with [MEDICAL_DATA], you already know the struggle. It’s not only a…" at bounding box center [753, 285] width 357 height 52
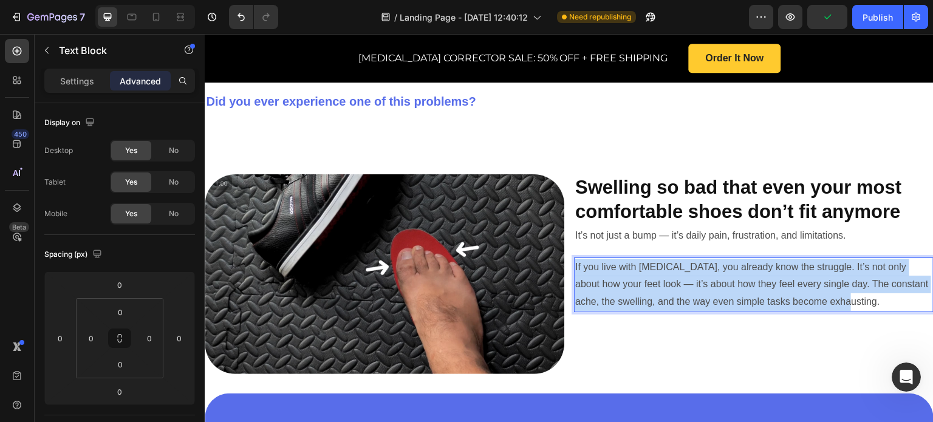
drag, startPoint x: 837, startPoint y: 262, endPoint x: 753, endPoint y: 258, distance: 84.0
click at [753, 259] on p "If you live with [MEDICAL_DATA], you already know the struggle. It’s not only a…" at bounding box center [753, 285] width 357 height 52
copy p "If you live with [MEDICAL_DATA], you already know the struggle. It’s not only a…"
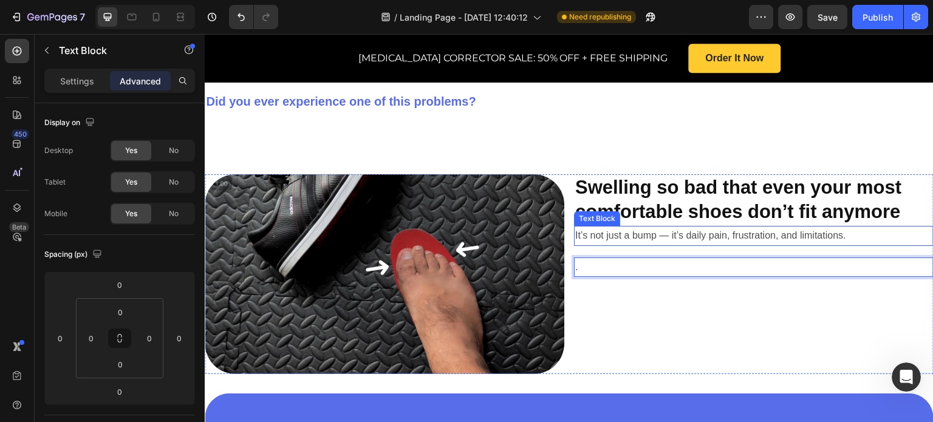
click at [869, 227] on p "It’s not just a bump — it’s daily pain, frustration, and limitations." at bounding box center [753, 236] width 357 height 18
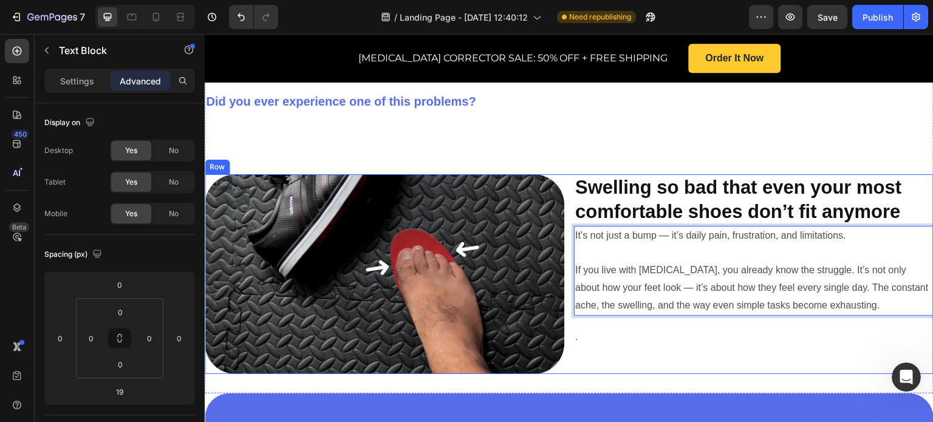
click at [761, 329] on p "." at bounding box center [753, 338] width 357 height 18
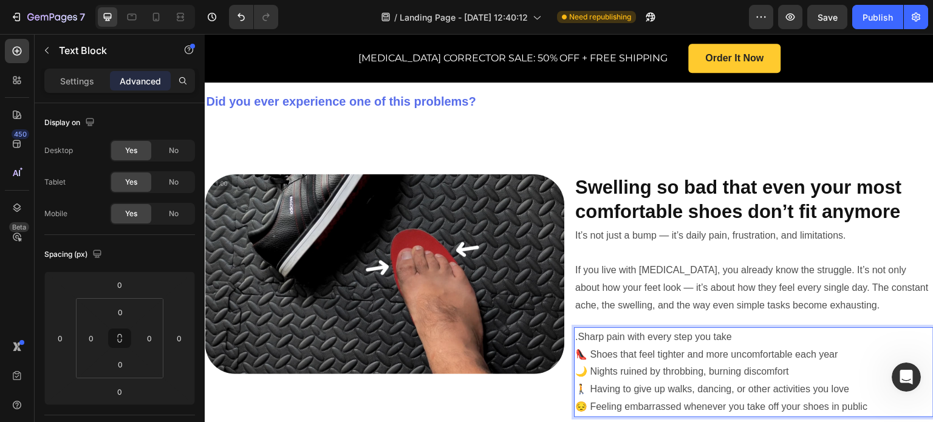
click at [575, 329] on p ".Sharp pain with every step you take" at bounding box center [753, 338] width 357 height 18
click at [589, 346] on p "👠 Shoes that feel tighter and more uncomfortable each year" at bounding box center [753, 355] width 357 height 18
click at [587, 363] on p "🌙 Nights ruined by throbbing, burning discomfort" at bounding box center [753, 372] width 357 height 18
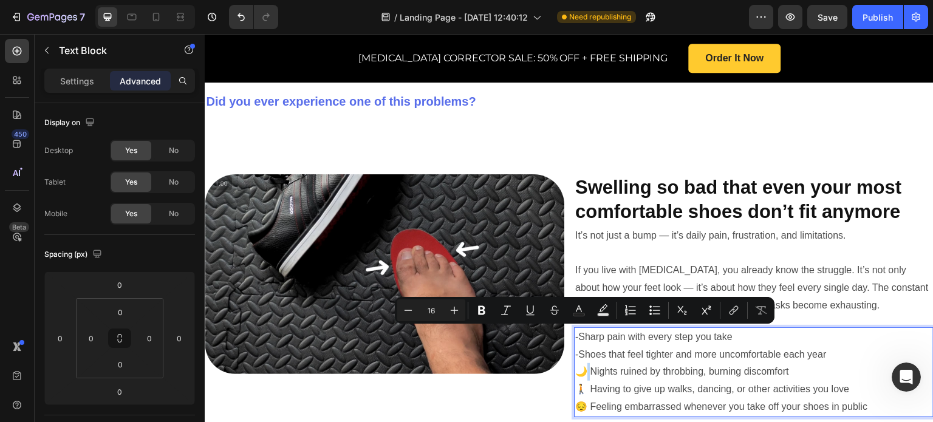
click at [589, 363] on p "🌙 Nights ruined by throbbing, burning discomfort" at bounding box center [753, 372] width 357 height 18
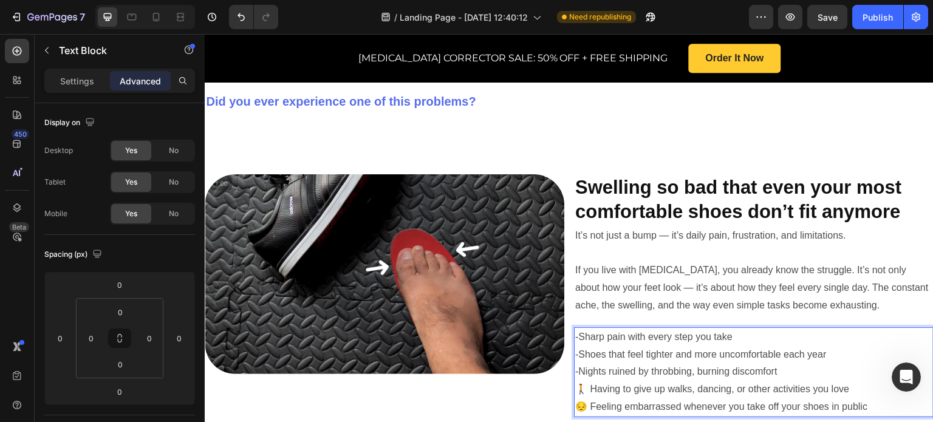
scroll to position [1, 0]
click at [586, 381] on p "🚶 Having to give up walks, dancing, or other activities you love" at bounding box center [753, 390] width 357 height 18
click at [585, 399] on p "😔 Feeling embarrassed whenever you take off your shoes in public" at bounding box center [753, 408] width 357 height 18
click at [589, 399] on p "😔 Feeling embarrassed whenever you take off your shoes in public" at bounding box center [753, 408] width 357 height 18
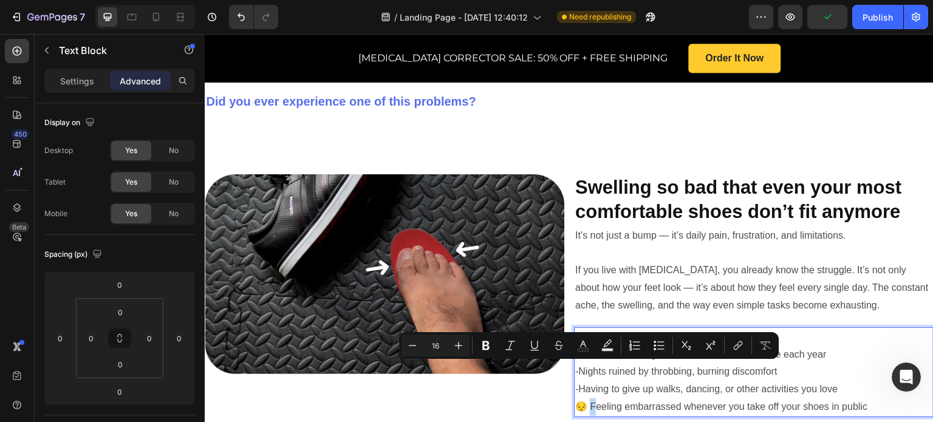
click at [586, 399] on p "😔 Feeling embarrassed whenever you take off your shoes in public" at bounding box center [753, 408] width 357 height 18
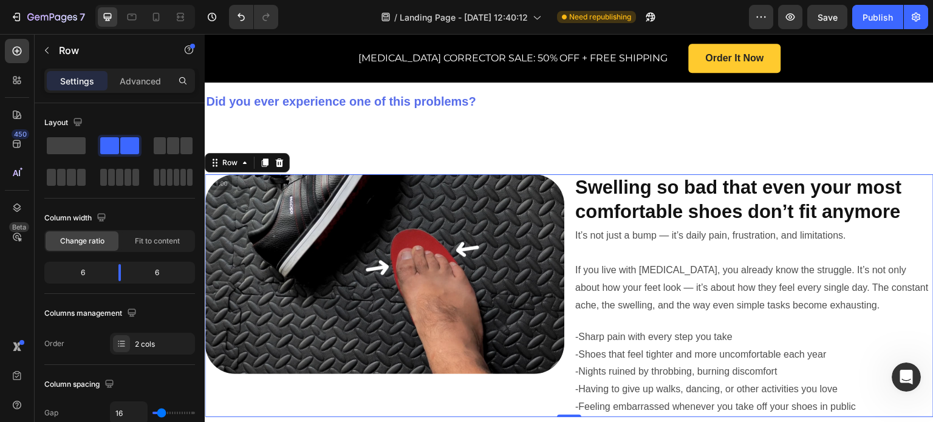
click at [561, 372] on div "Image Swelling so bad that even your most comfortable shoes don’t fit anymore H…" at bounding box center [569, 295] width 729 height 243
click at [628, 346] on p "-Shoes that feel tighter and more uncomfortable each year" at bounding box center [753, 355] width 357 height 18
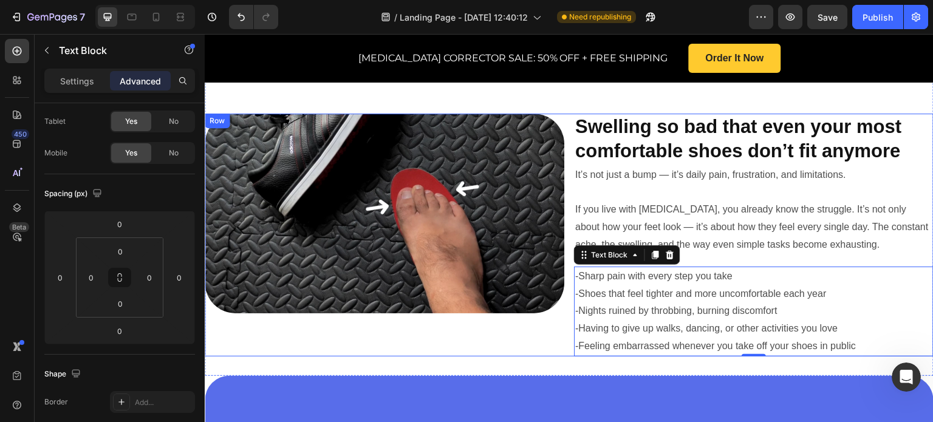
scroll to position [586, 0]
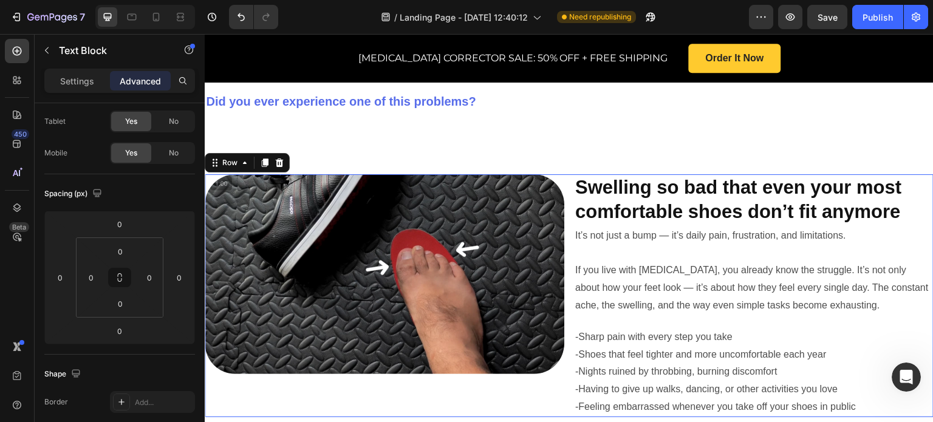
click at [517, 366] on div "Image" at bounding box center [385, 295] width 360 height 243
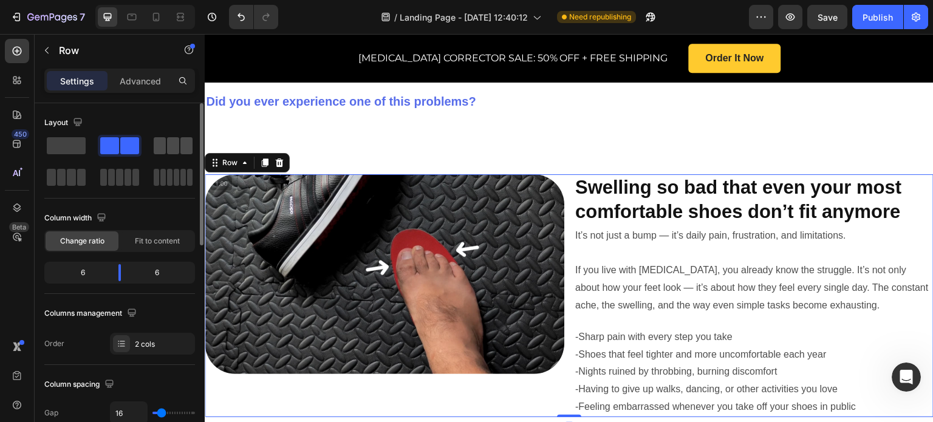
click at [161, 151] on span at bounding box center [160, 145] width 12 height 17
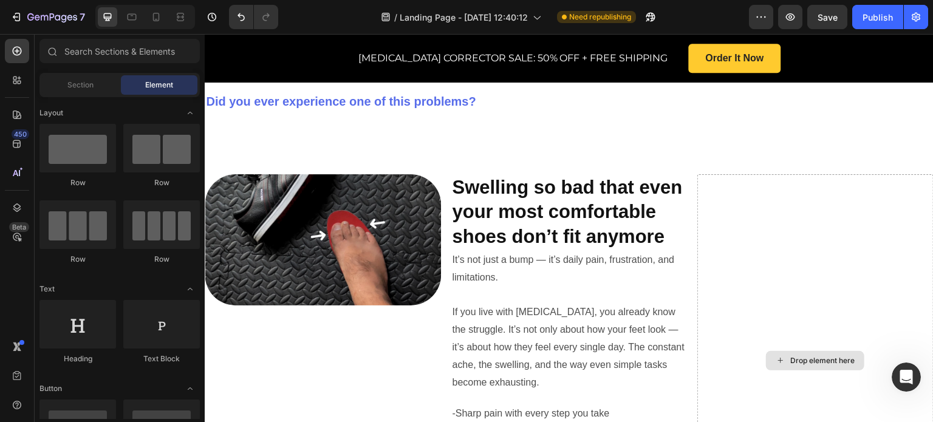
click at [817, 356] on div "Drop element here" at bounding box center [822, 361] width 64 height 10
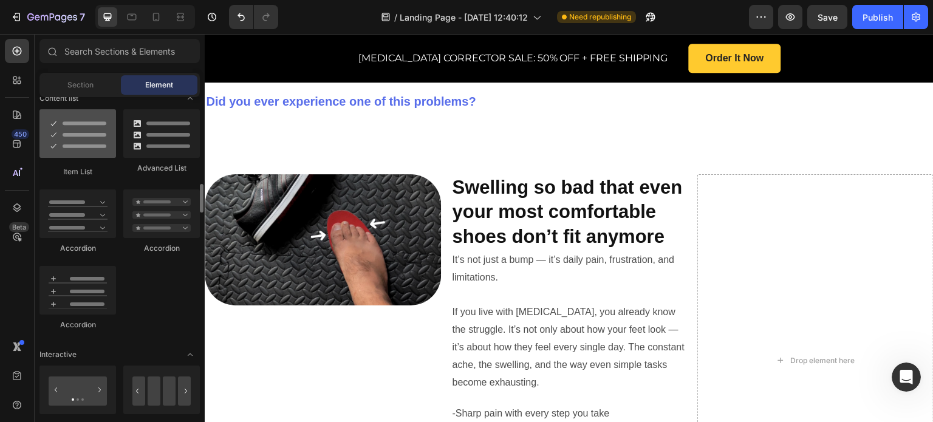
scroll to position [911, 0]
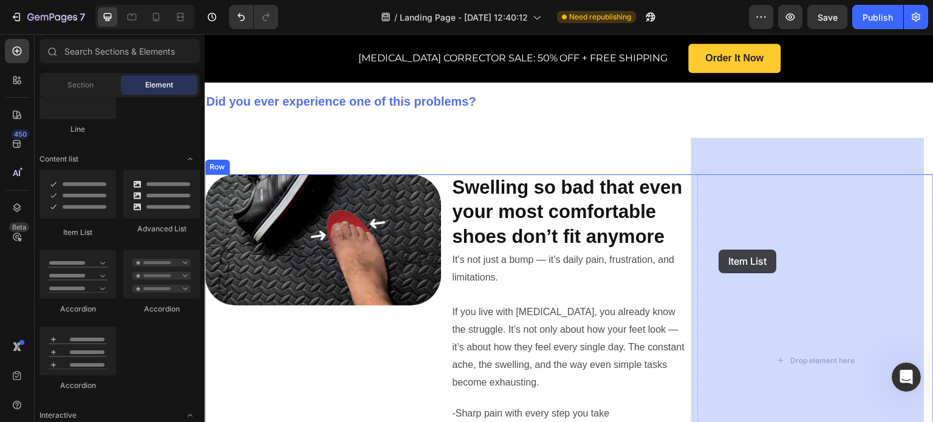
drag, startPoint x: 276, startPoint y: 223, endPoint x: 748, endPoint y: 252, distance: 473.0
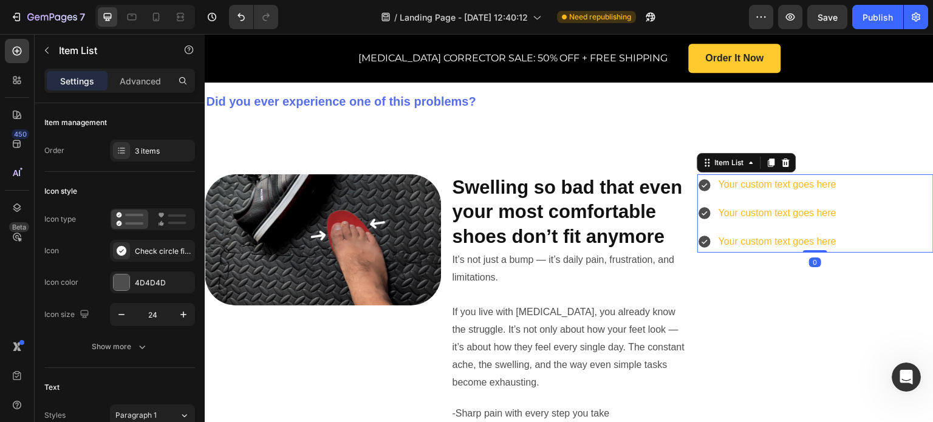
click at [699, 236] on icon at bounding box center [705, 242] width 12 height 12
click at [702, 236] on icon at bounding box center [705, 242] width 12 height 12
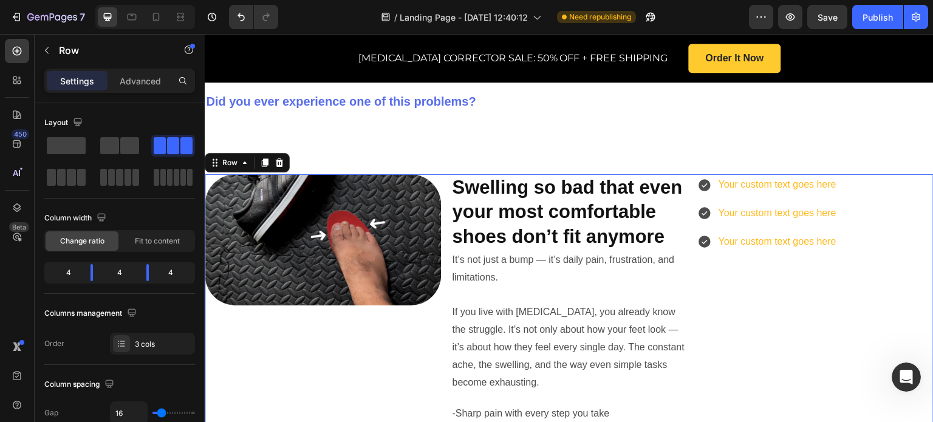
click at [814, 286] on div "Your custom text goes here Your custom text goes here Your custom text goes her…" at bounding box center [816, 360] width 236 height 372
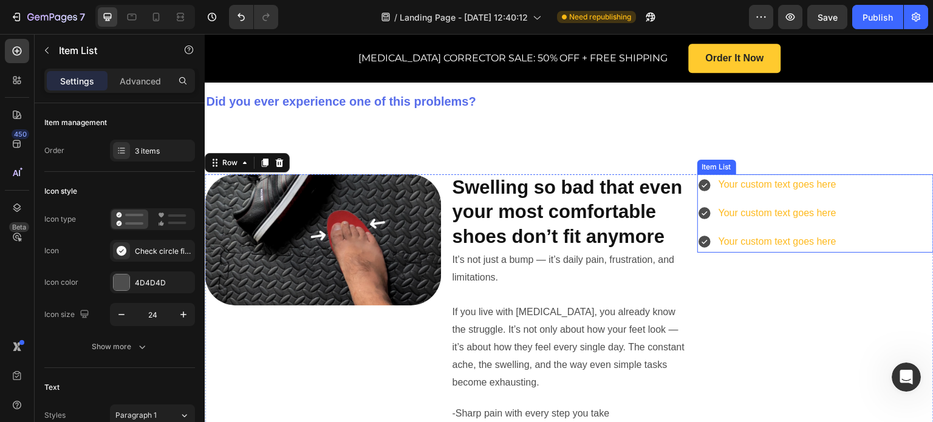
click at [837, 199] on div "Your custom text goes here Your custom text goes here Your custom text goes here" at bounding box center [816, 213] width 236 height 78
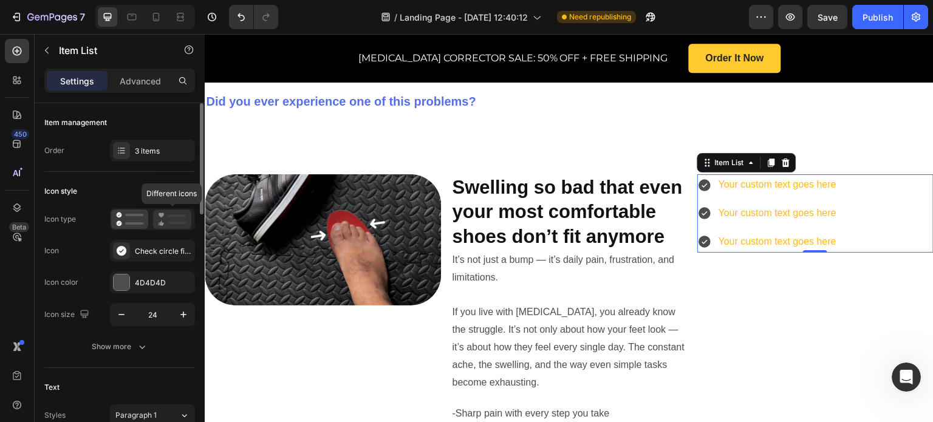
click at [174, 219] on icon at bounding box center [172, 219] width 29 height 15
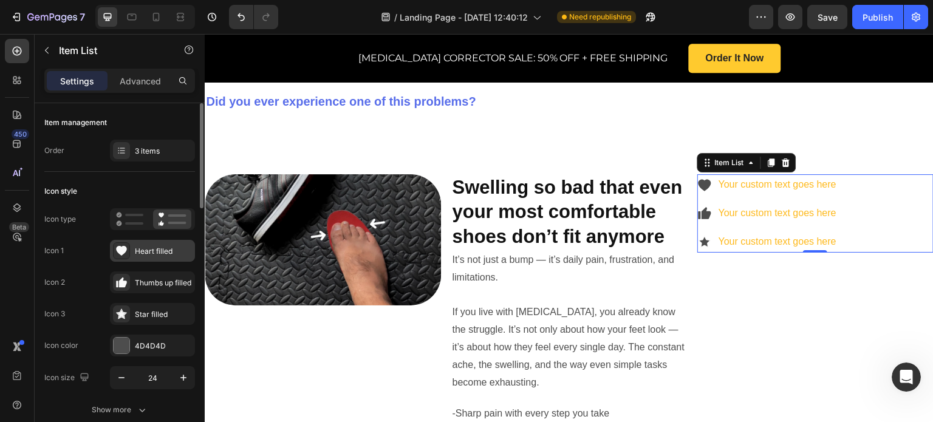
click at [156, 249] on div "Heart filled" at bounding box center [163, 251] width 57 height 11
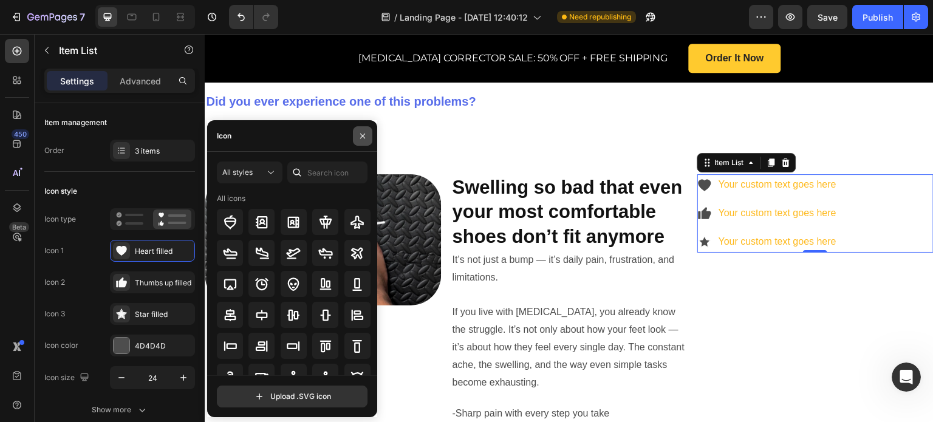
click at [362, 134] on icon "button" at bounding box center [363, 136] width 10 height 10
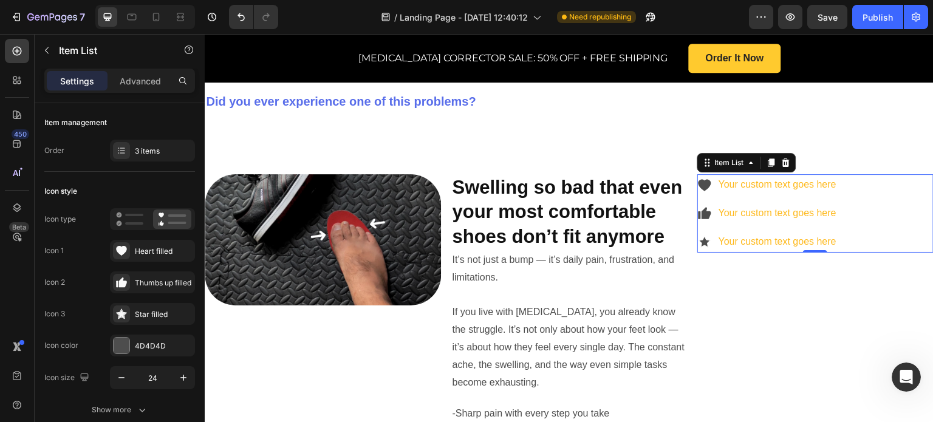
click at [834, 191] on div "Your custom text goes here Your custom text goes here Your custom text goes here" at bounding box center [816, 213] width 236 height 78
click at [782, 159] on icon at bounding box center [786, 163] width 8 height 9
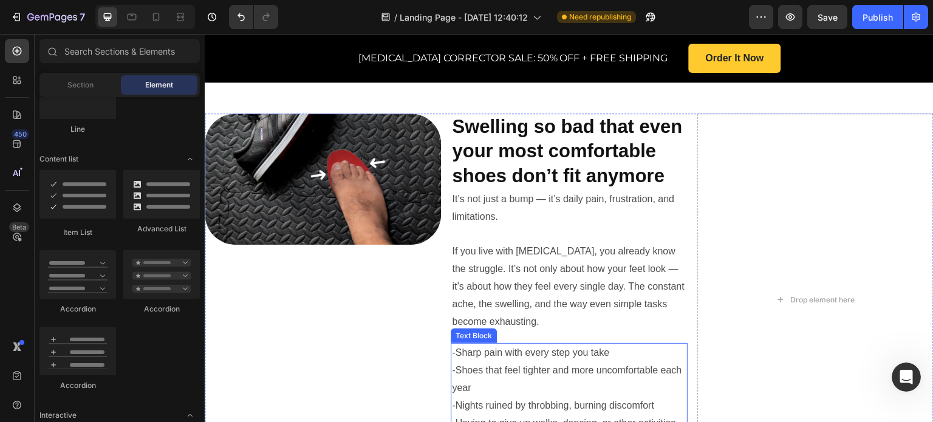
scroll to position [708, 0]
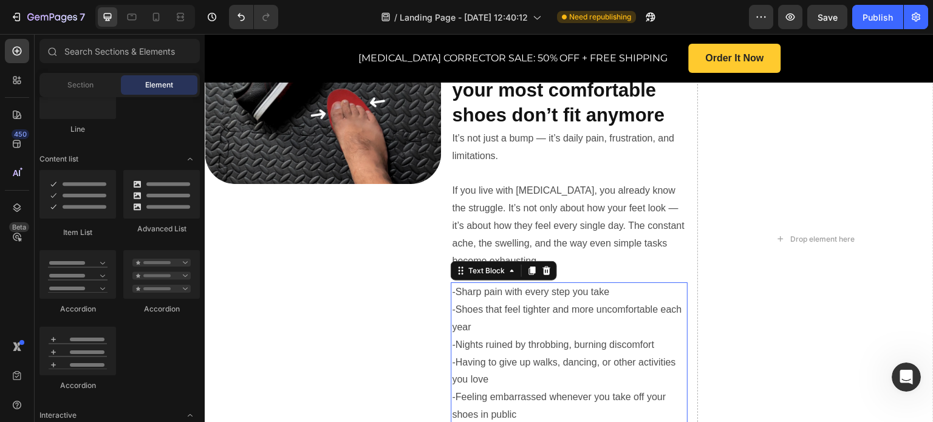
click at [583, 301] on p "-Shoes that feel tighter and more uncomfortable each year" at bounding box center [569, 318] width 234 height 35
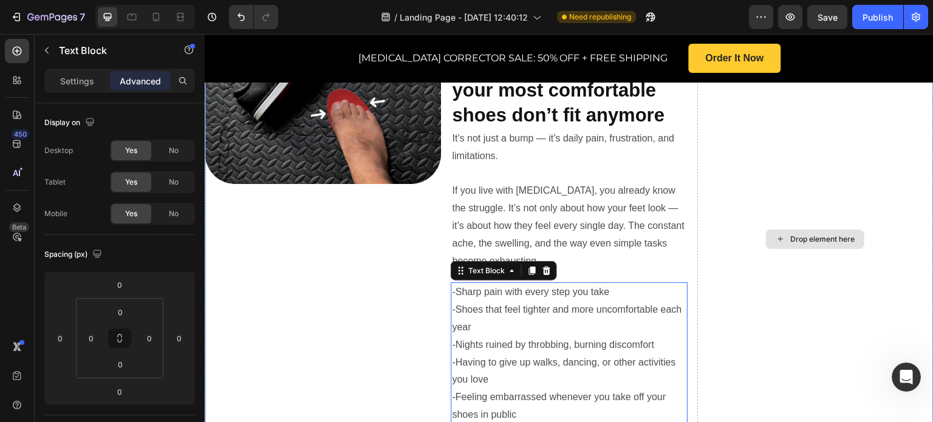
click at [745, 221] on div "Drop element here" at bounding box center [816, 239] width 236 height 372
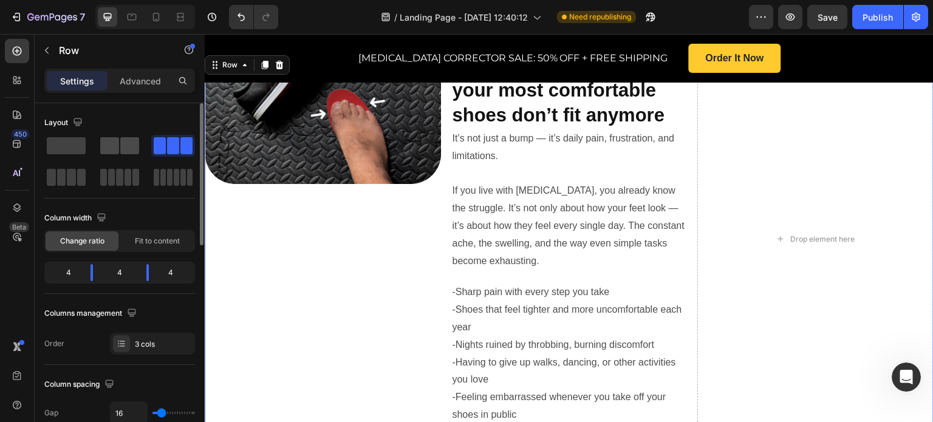
click at [123, 145] on span at bounding box center [129, 145] width 19 height 17
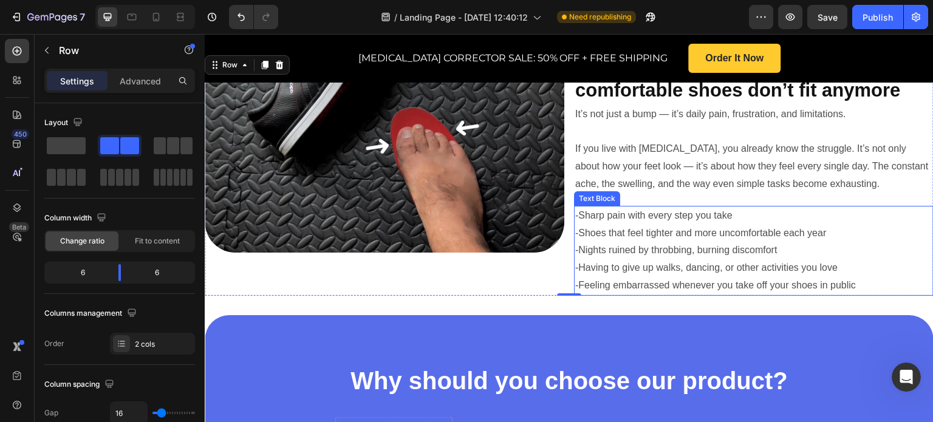
scroll to position [647, 0]
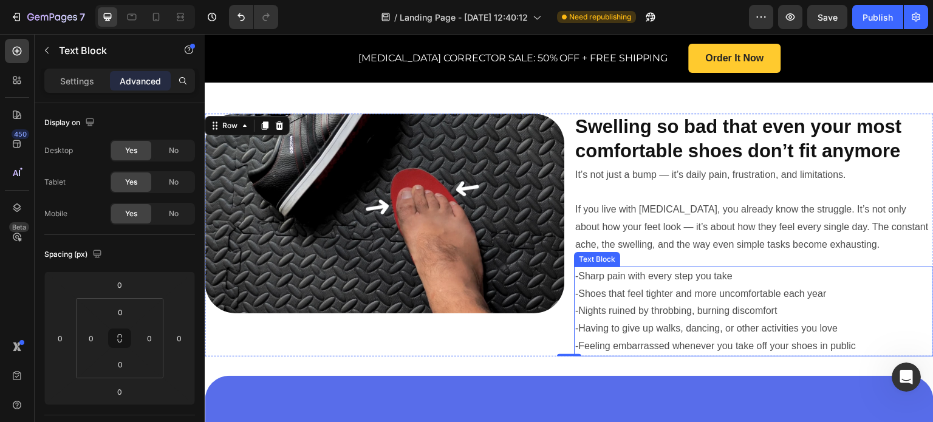
click at [687, 303] on p "-Nights ruined by throbbing, burning discomfort" at bounding box center [753, 312] width 357 height 18
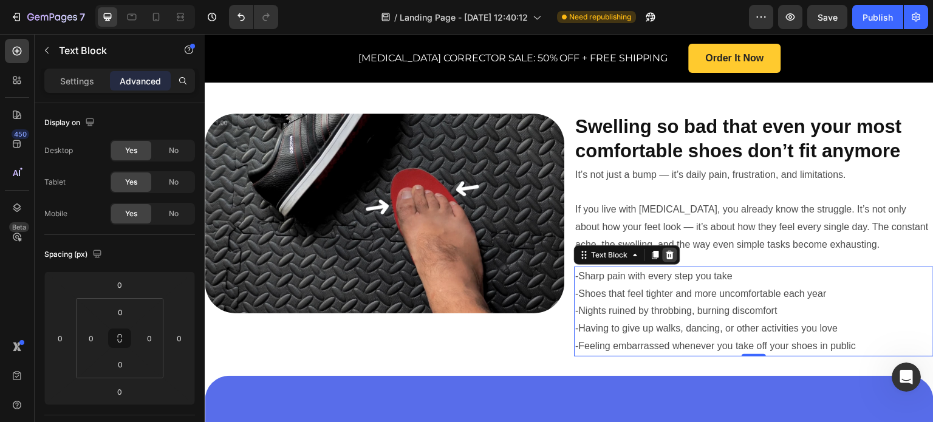
click at [670, 248] on div at bounding box center [670, 255] width 15 height 15
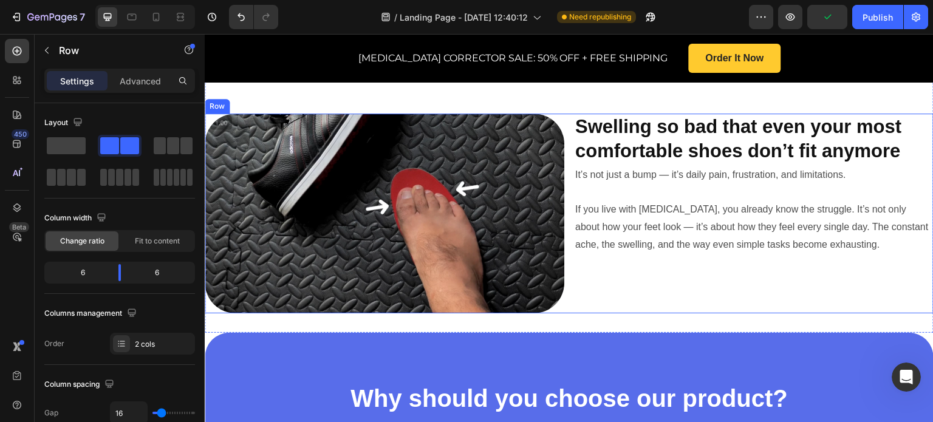
click at [683, 253] on div "Swelling so bad that even your most comfortable shoes don’t fit anymore Heading…" at bounding box center [754, 214] width 360 height 200
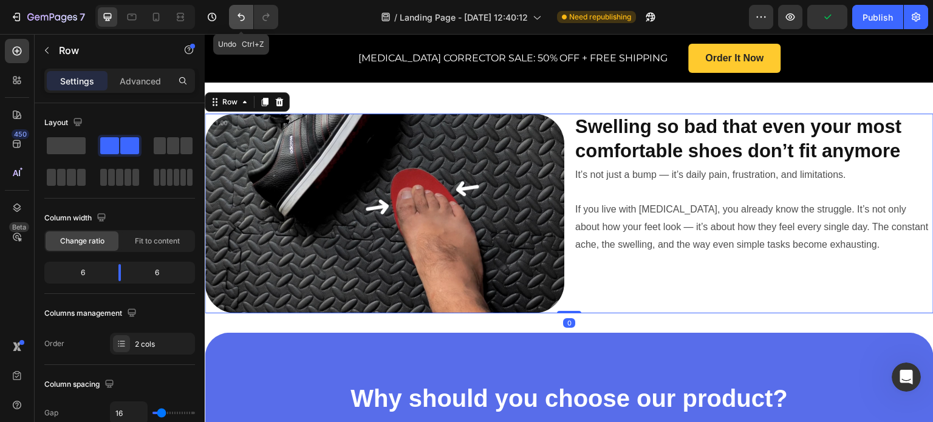
click at [245, 16] on icon "Undo/Redo" at bounding box center [241, 17] width 12 height 12
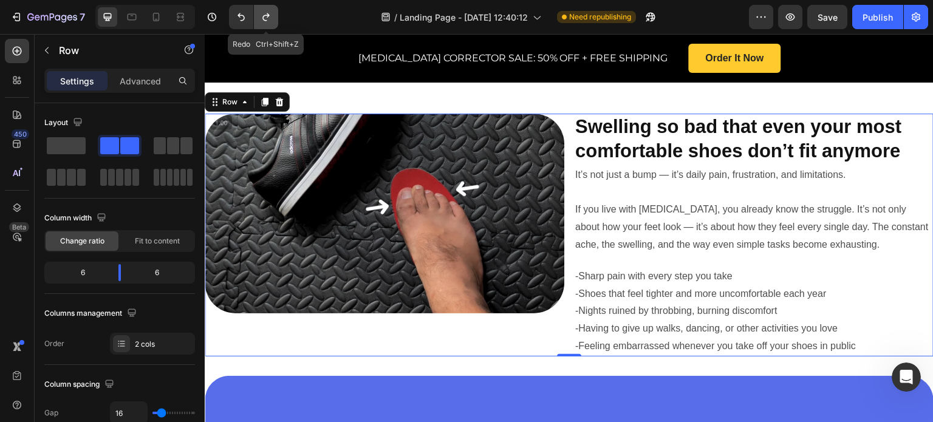
click at [263, 12] on icon "Undo/Redo" at bounding box center [266, 17] width 12 height 12
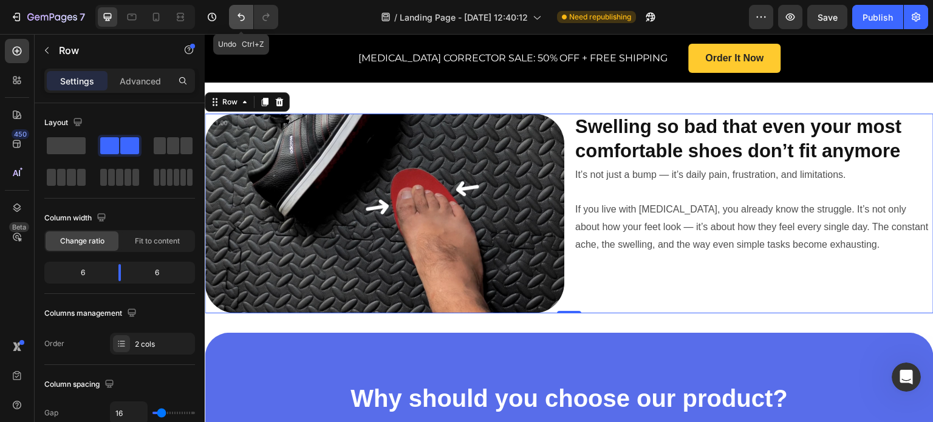
click at [245, 25] on button "Undo/Redo" at bounding box center [241, 17] width 24 height 24
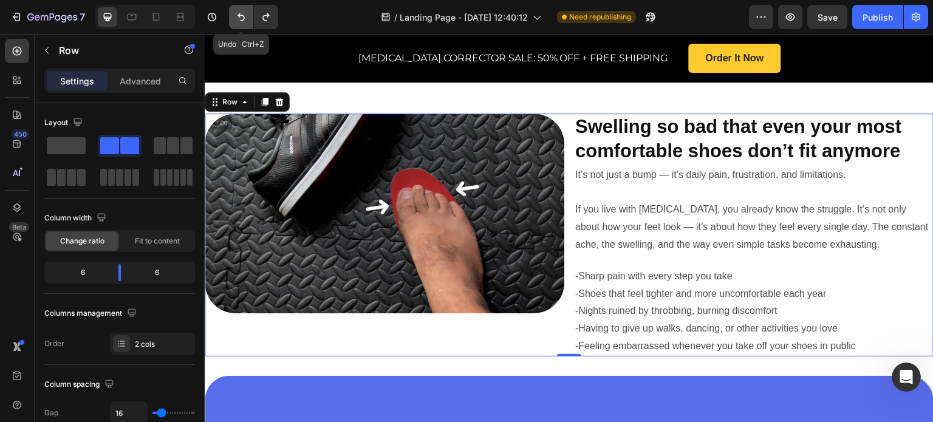
click at [245, 25] on button "Undo/Redo" at bounding box center [241, 17] width 24 height 24
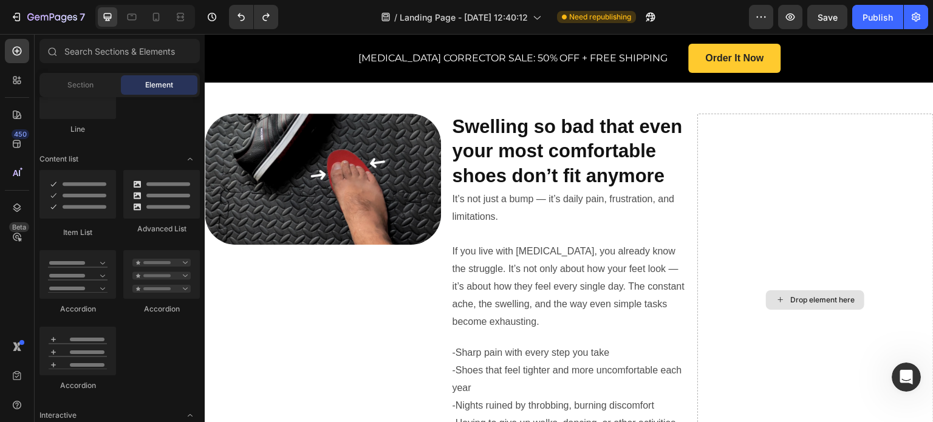
click at [818, 295] on div "Drop element here" at bounding box center [822, 300] width 64 height 10
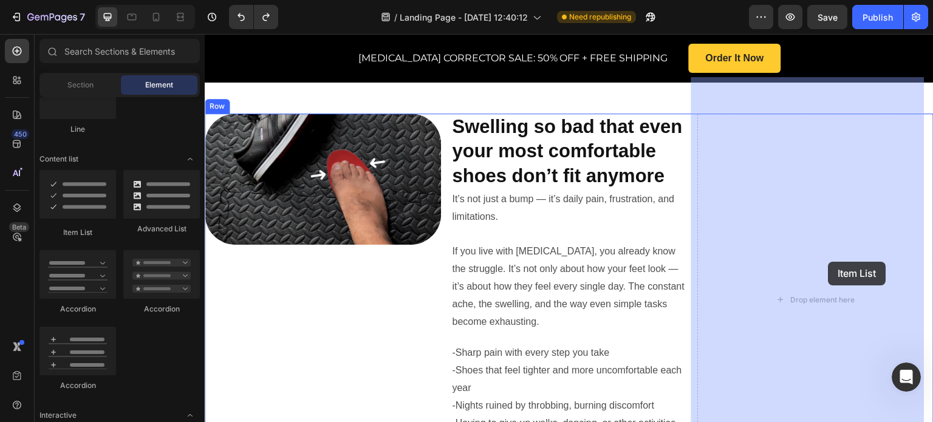
drag, startPoint x: 295, startPoint y: 235, endPoint x: 817, endPoint y: 264, distance: 522.7
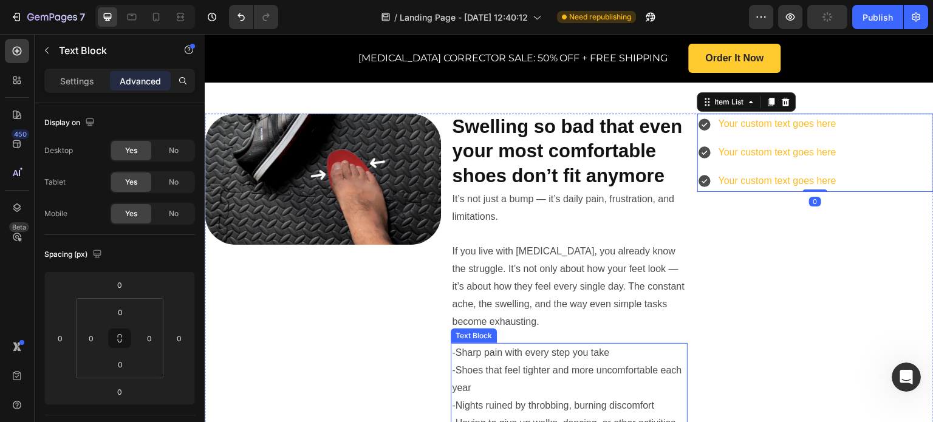
click at [537, 397] on p "-Nights ruined by throbbing, burning discomfort" at bounding box center [569, 406] width 234 height 18
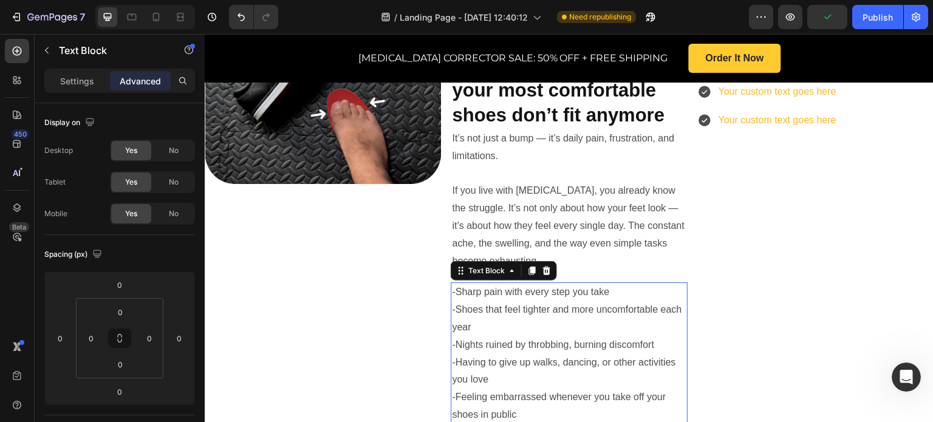
scroll to position [769, 0]
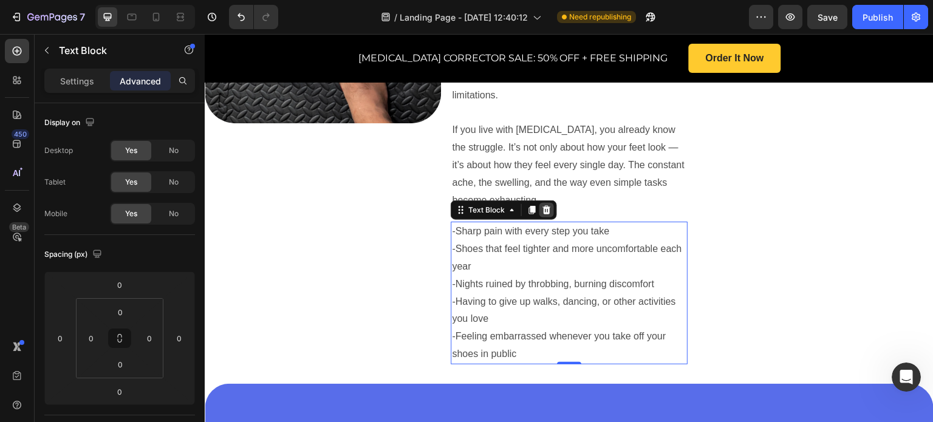
click at [549, 203] on div at bounding box center [547, 210] width 15 height 15
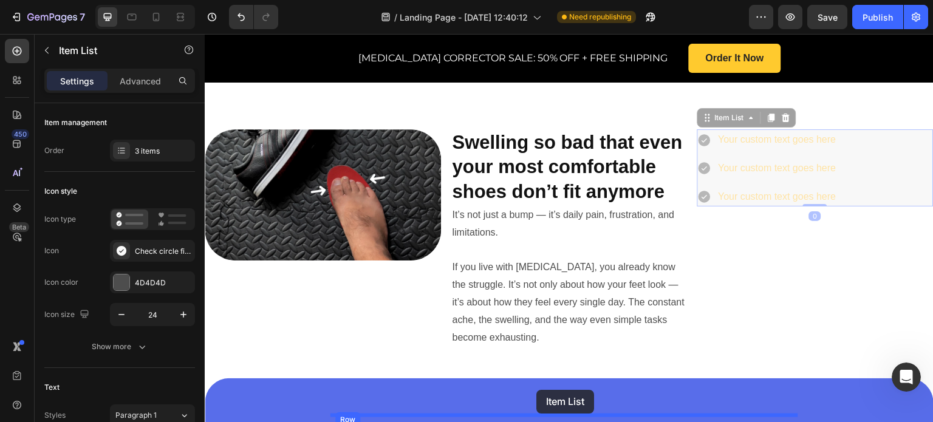
scroll to position [677, 0]
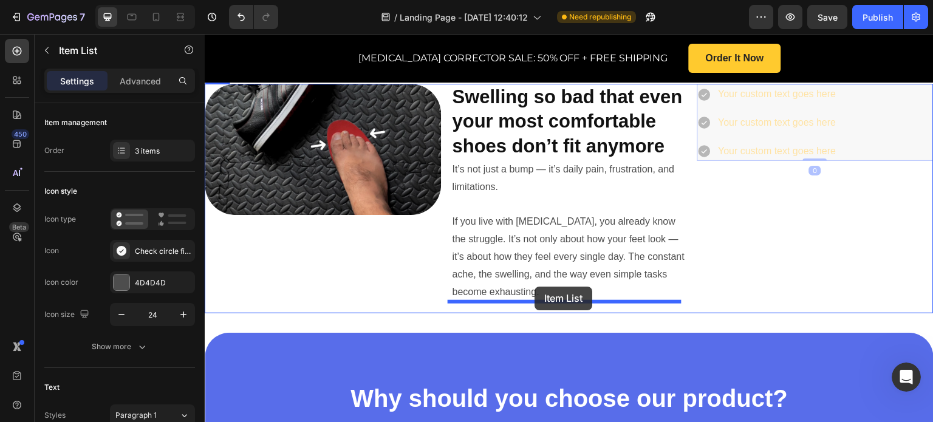
drag, startPoint x: 870, startPoint y: 195, endPoint x: 535, endPoint y: 287, distance: 347.7
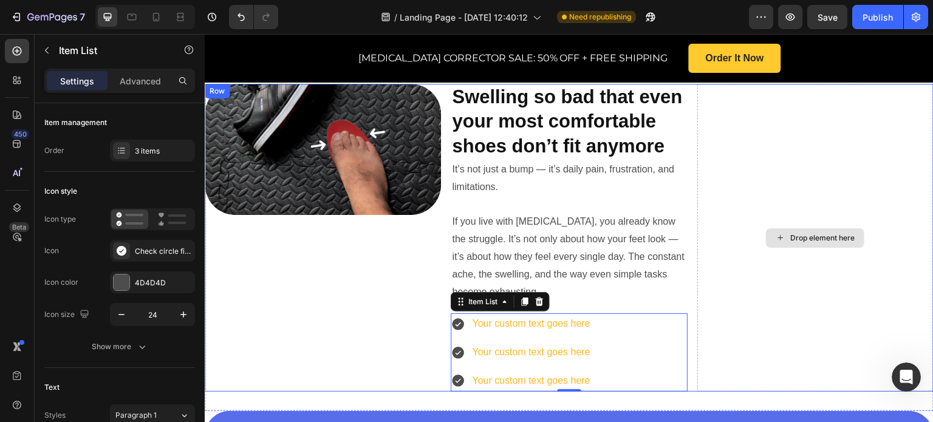
click at [742, 166] on div "Drop element here" at bounding box center [816, 238] width 236 height 308
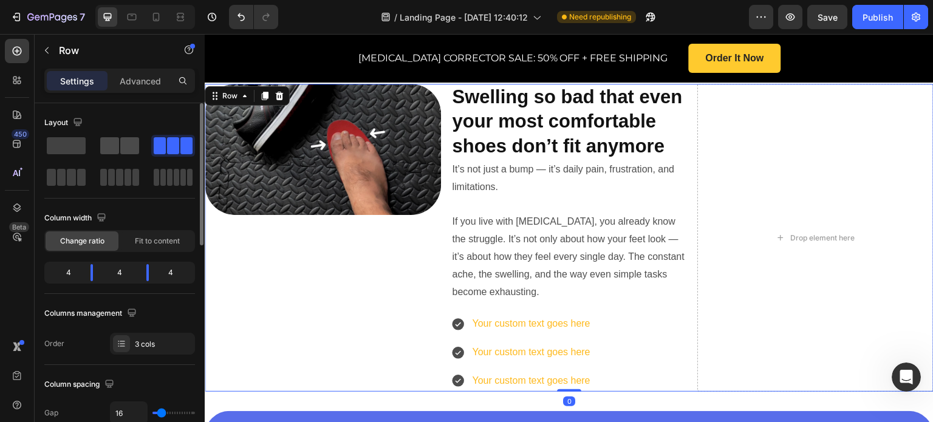
drag, startPoint x: 117, startPoint y: 145, endPoint x: 279, endPoint y: 134, distance: 163.2
click at [117, 145] on span at bounding box center [109, 145] width 19 height 17
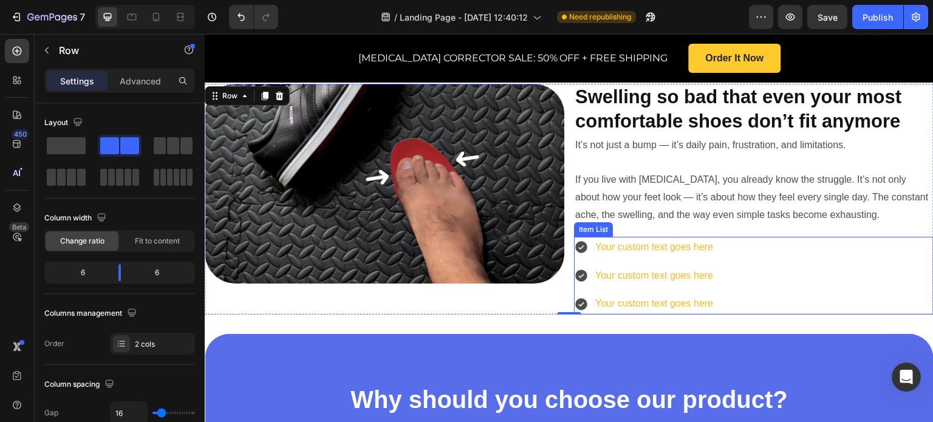
scroll to position [616, 0]
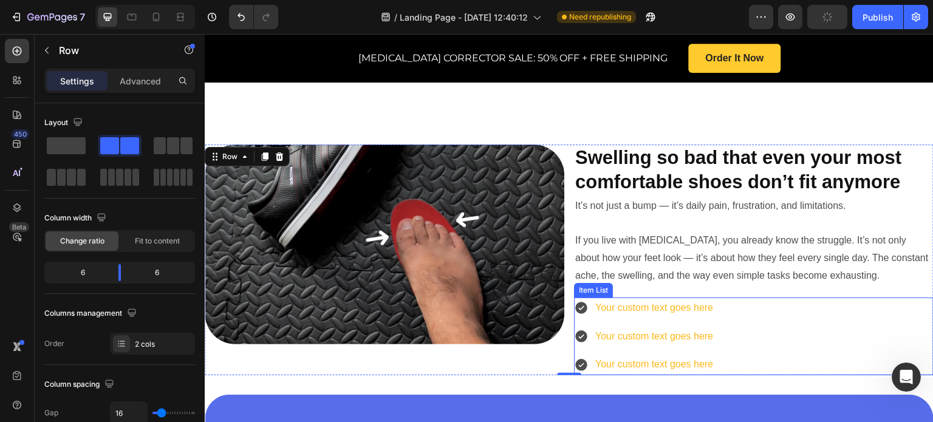
click at [707, 298] on div "Your custom text goes here" at bounding box center [655, 308] width 122 height 21
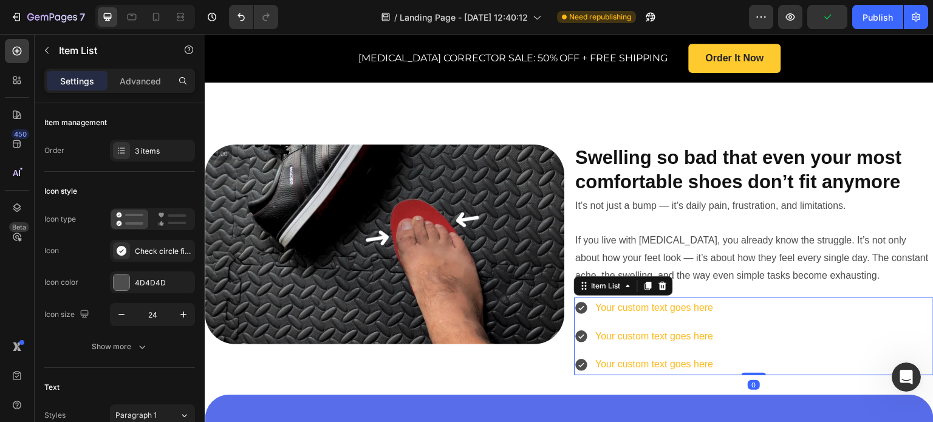
click at [707, 298] on div "Your custom text goes here" at bounding box center [655, 308] width 122 height 21
drag, startPoint x: 710, startPoint y: 269, endPoint x: 685, endPoint y: 273, distance: 25.8
click at [679, 298] on div "Your custom text goes here Your custom text goes here Your custom text goes here" at bounding box center [754, 337] width 360 height 78
click at [704, 300] on p "Your custom text goes here" at bounding box center [654, 309] width 118 height 18
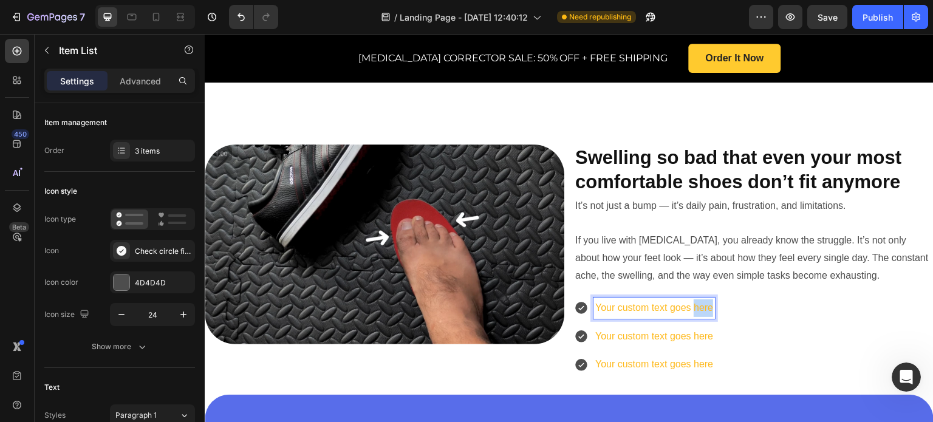
click at [704, 300] on p "Your custom text goes here" at bounding box center [654, 309] width 118 height 18
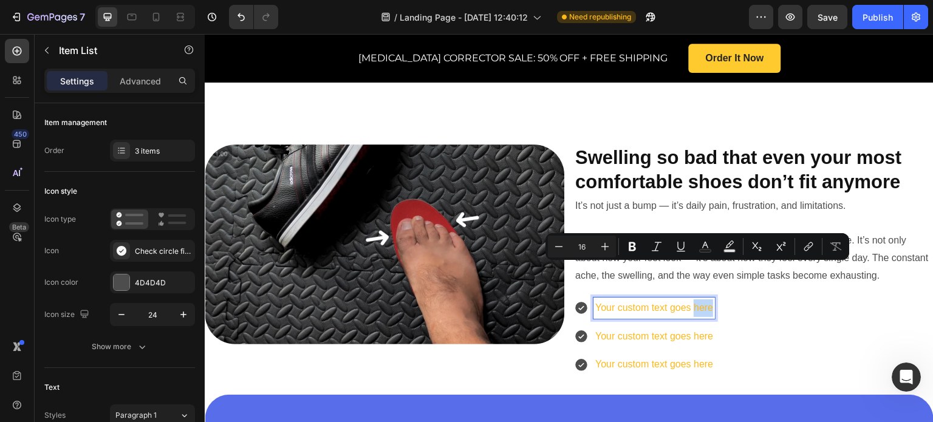
click at [707, 300] on p "Your custom text goes here" at bounding box center [654, 309] width 118 height 18
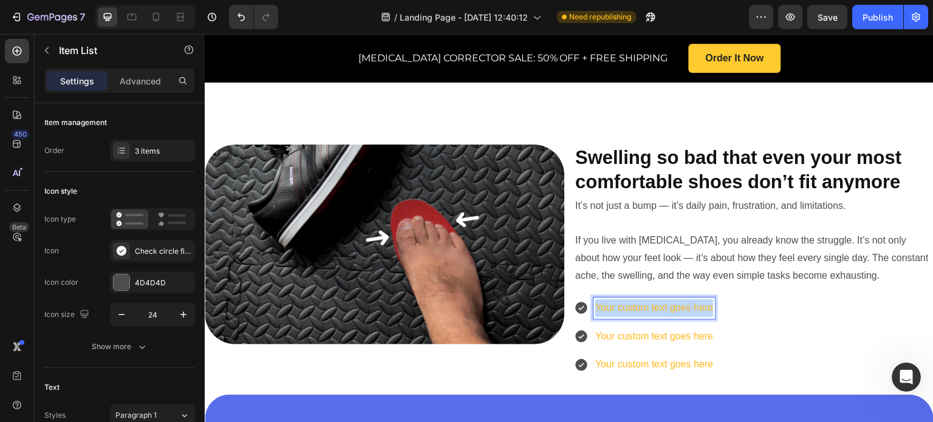
drag, startPoint x: 707, startPoint y: 270, endPoint x: 593, endPoint y: 270, distance: 114.2
click at [595, 300] on p "Your custom text goes here" at bounding box center [654, 309] width 118 height 18
click at [711, 328] on p "Your custom text goes here" at bounding box center [672, 337] width 154 height 18
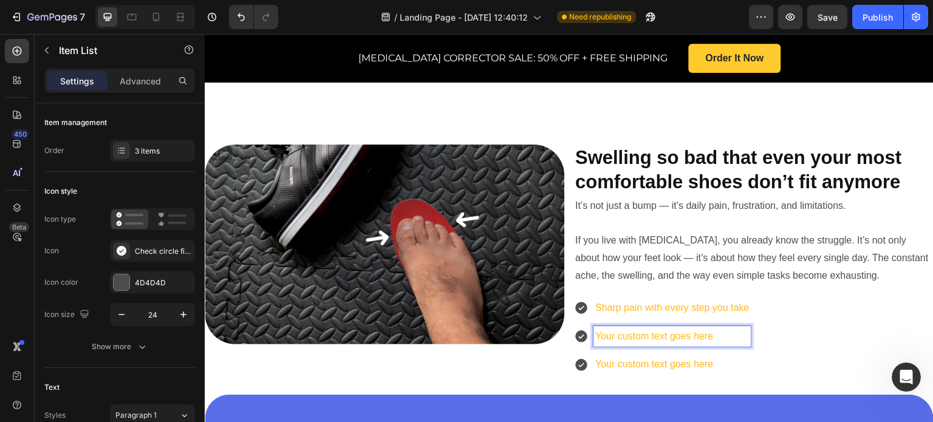
click at [711, 328] on p "Your custom text goes here" at bounding box center [672, 337] width 154 height 18
drag, startPoint x: 708, startPoint y: 299, endPoint x: 591, endPoint y: 301, distance: 117.9
click at [595, 328] on p "Your custom text goes here" at bounding box center [672, 337] width 154 height 18
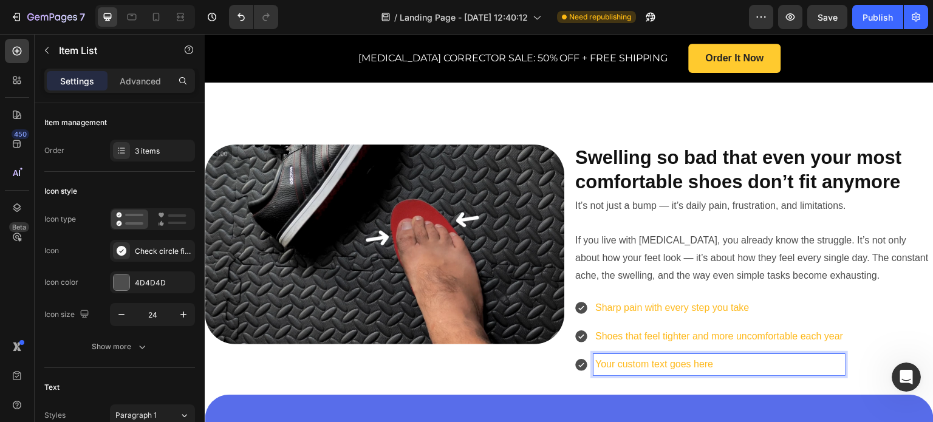
drag, startPoint x: 716, startPoint y: 335, endPoint x: 709, endPoint y: 329, distance: 9.5
click at [715, 356] on p "Your custom text goes here" at bounding box center [719, 365] width 248 height 18
click at [709, 356] on p "Your custom text goes here" at bounding box center [719, 365] width 248 height 18
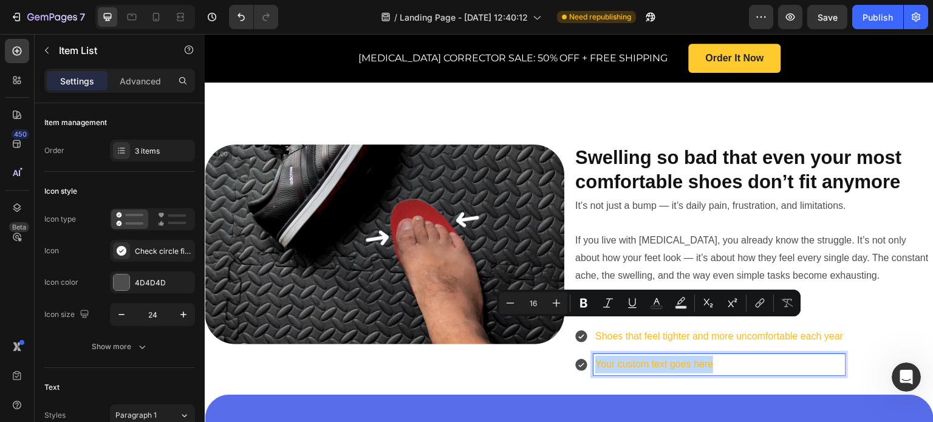
drag, startPoint x: 709, startPoint y: 329, endPoint x: 629, endPoint y: 327, distance: 80.2
click at [629, 356] on p "Your custom text goes here" at bounding box center [719, 365] width 248 height 18
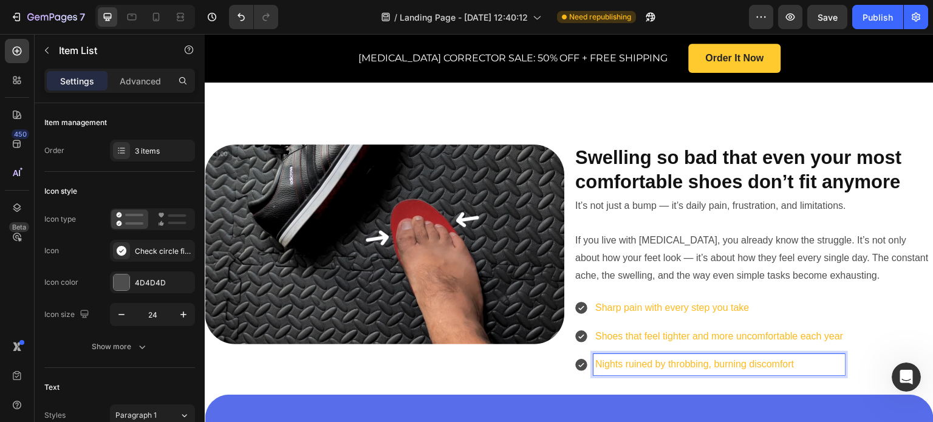
drag, startPoint x: 786, startPoint y: 327, endPoint x: 794, endPoint y: 327, distance: 7.9
click at [792, 356] on p "Nights ruined by throbbing, burning discomfort" at bounding box center [719, 365] width 248 height 18
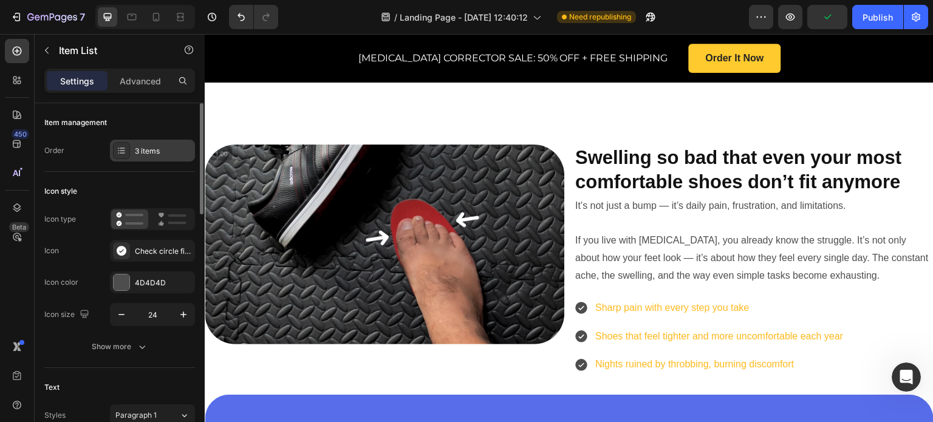
click at [136, 146] on div "3 items" at bounding box center [163, 151] width 57 height 11
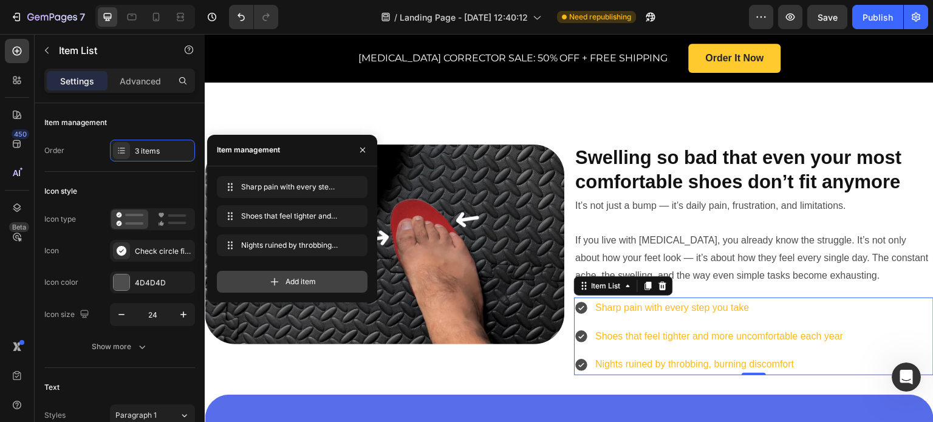
click at [315, 287] on div "Add item" at bounding box center [292, 282] width 151 height 22
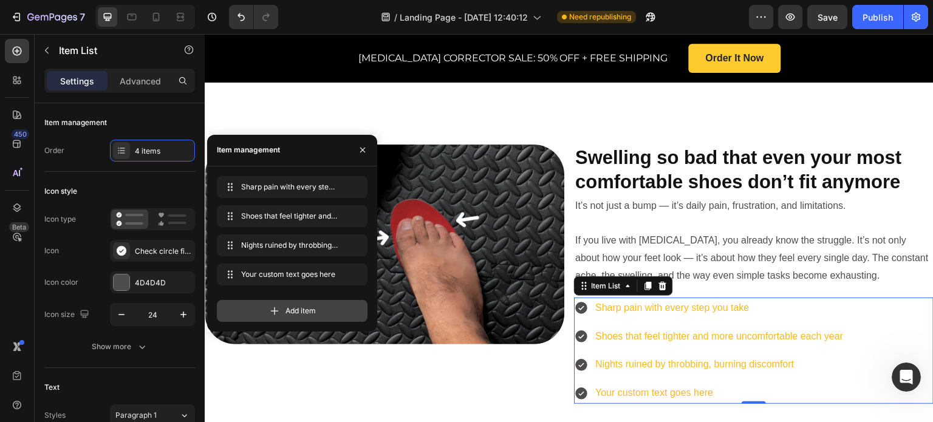
click at [311, 315] on span "Add item" at bounding box center [301, 311] width 30 height 11
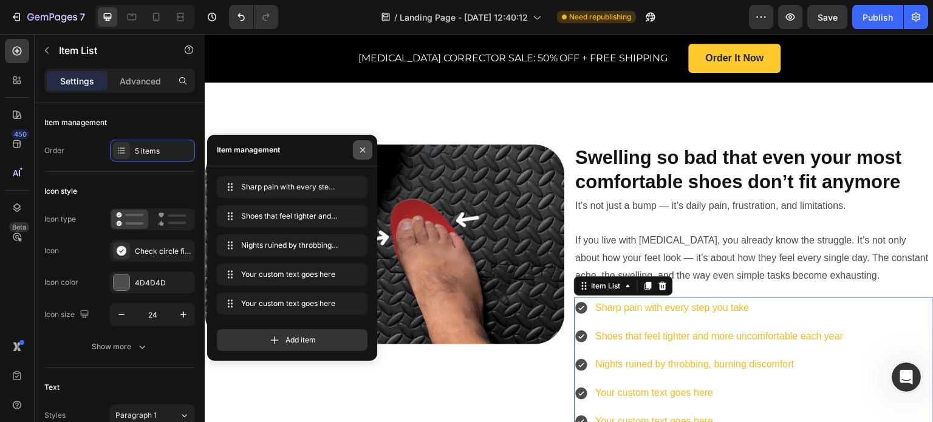
click at [366, 149] on icon "button" at bounding box center [363, 150] width 10 height 10
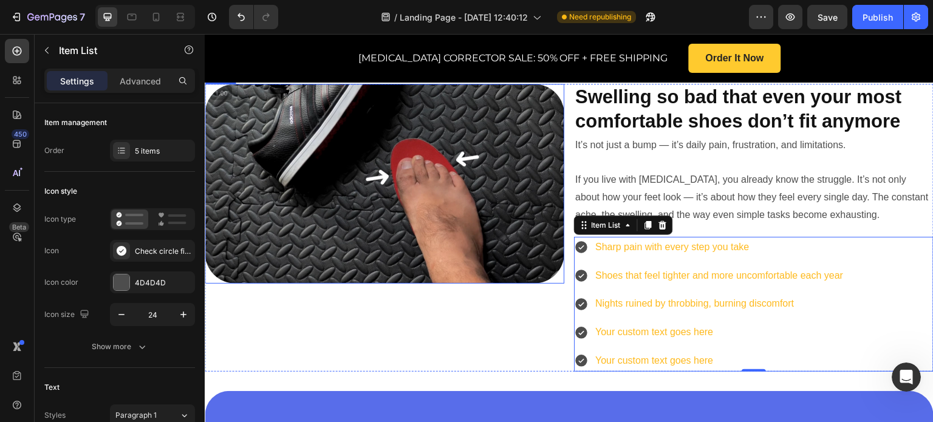
scroll to position [738, 0]
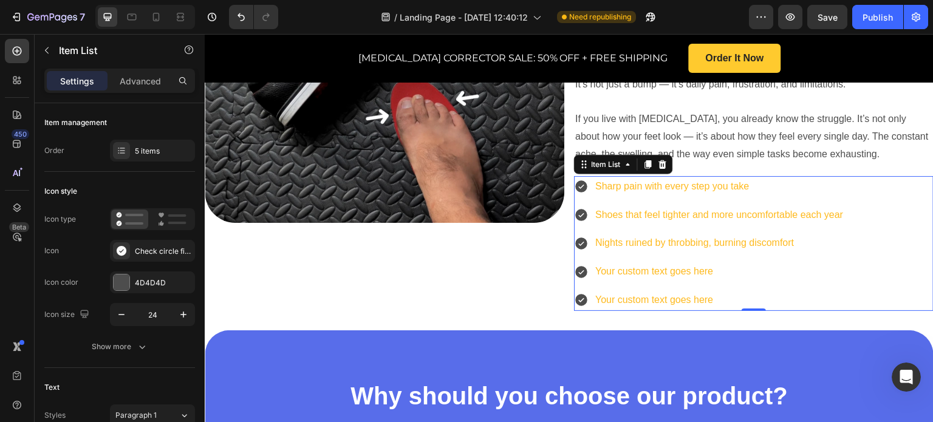
click at [722, 263] on p "Your custom text goes here" at bounding box center [719, 272] width 248 height 18
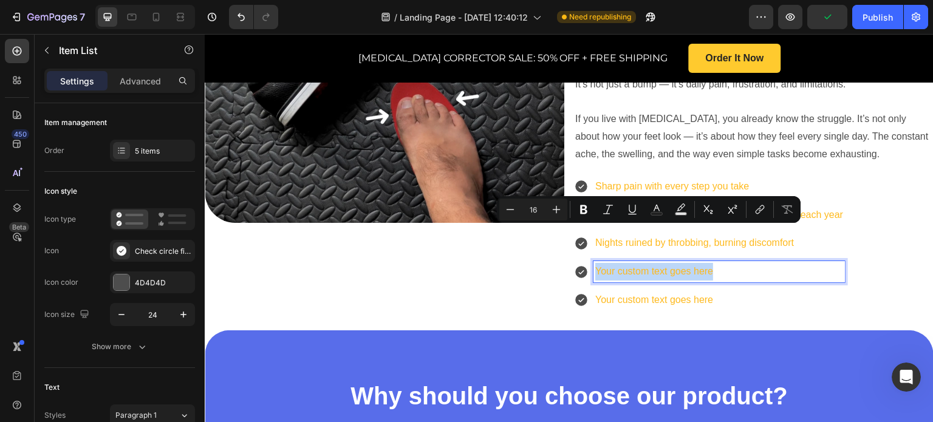
drag, startPoint x: 715, startPoint y: 233, endPoint x: 592, endPoint y: 235, distance: 123.3
click at [595, 263] on p "Your custom text goes here" at bounding box center [719, 272] width 248 height 18
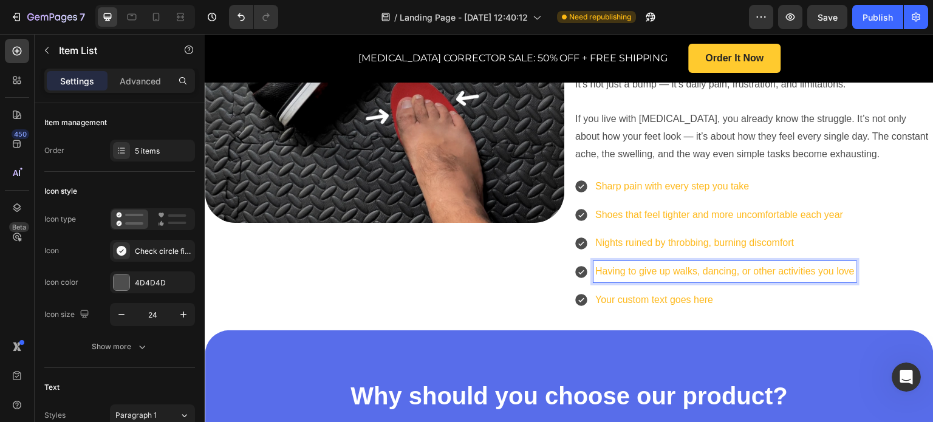
click at [724, 292] on p "Your custom text goes here" at bounding box center [724, 301] width 259 height 18
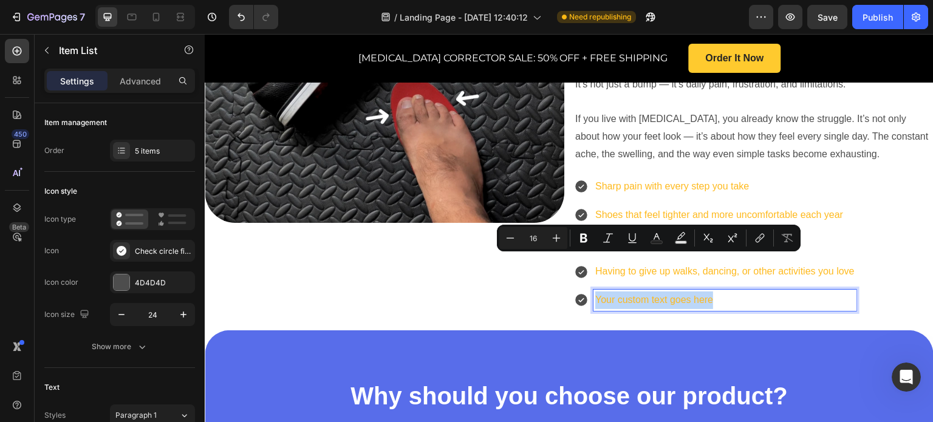
drag, startPoint x: 723, startPoint y: 257, endPoint x: 591, endPoint y: 256, distance: 131.9
click at [595, 292] on p "Your custom text goes here" at bounding box center [724, 301] width 259 height 18
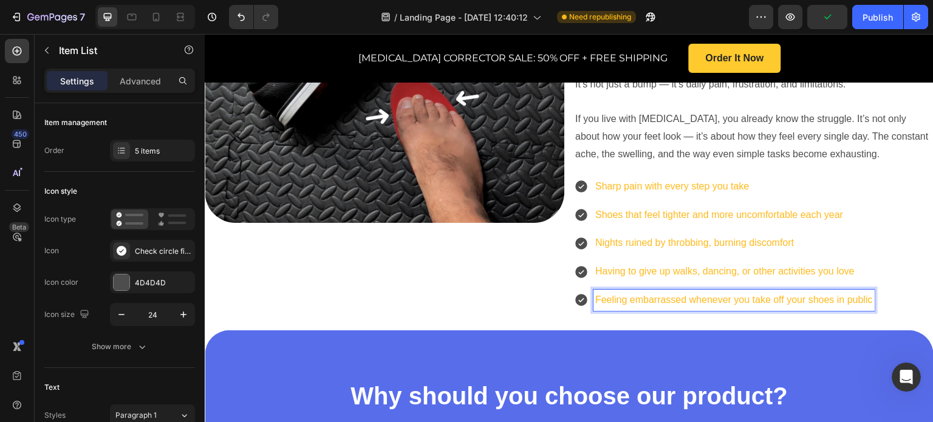
scroll to position [616, 0]
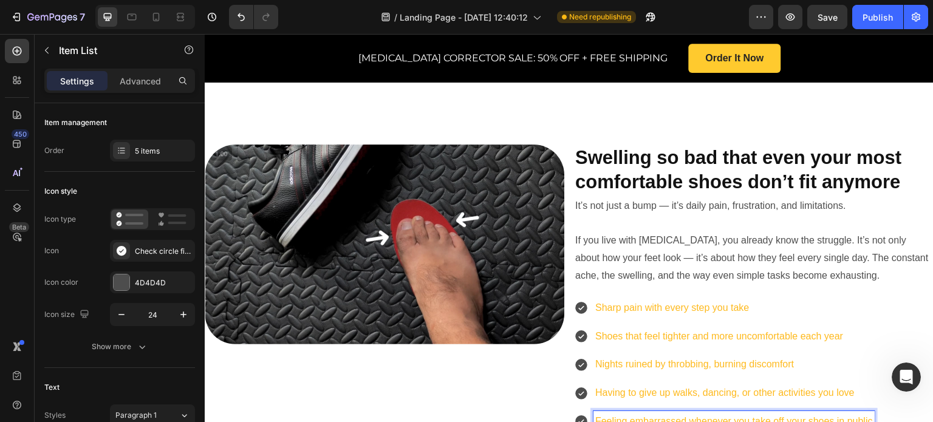
click at [580, 302] on icon at bounding box center [581, 308] width 12 height 12
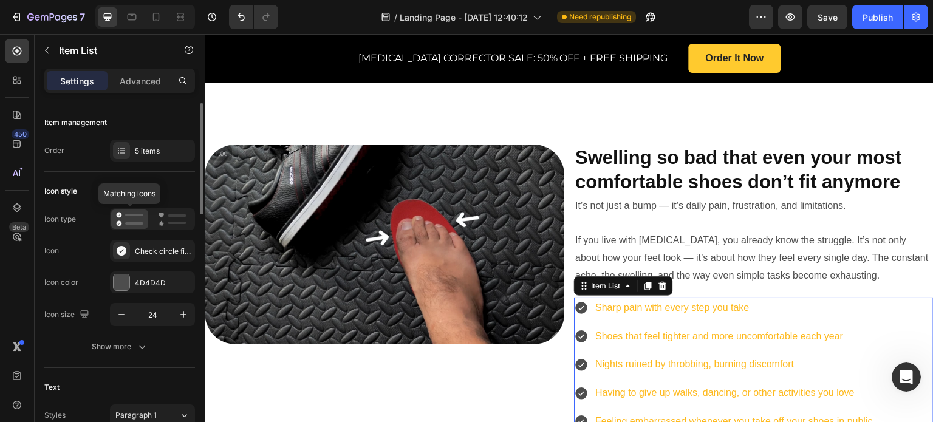
click at [131, 222] on rect at bounding box center [134, 223] width 18 height 2
click at [129, 286] on div at bounding box center [122, 283] width 16 height 16
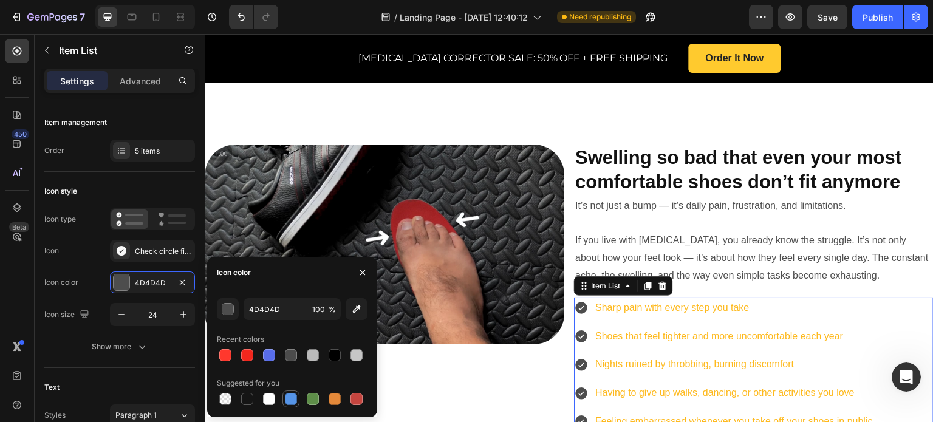
click at [297, 402] on div at bounding box center [291, 399] width 17 height 17
type input "5594E7"
click at [365, 270] on icon "button" at bounding box center [363, 273] width 10 height 10
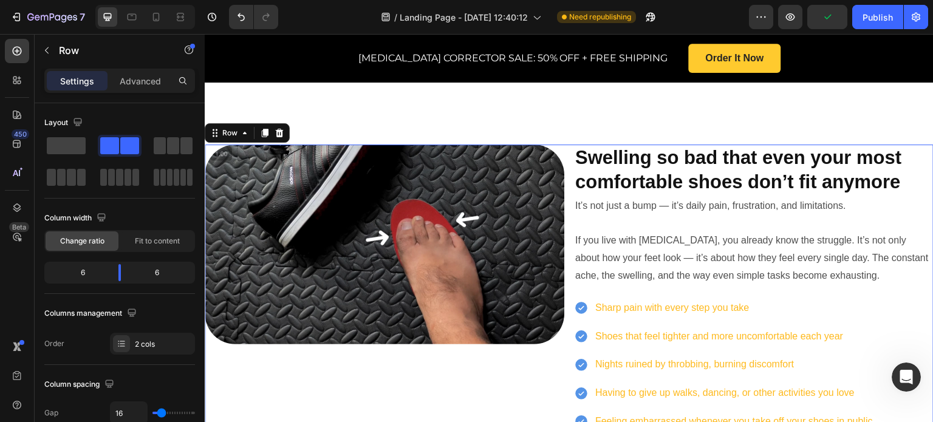
click at [507, 343] on div "Image" at bounding box center [385, 289] width 360 height 288
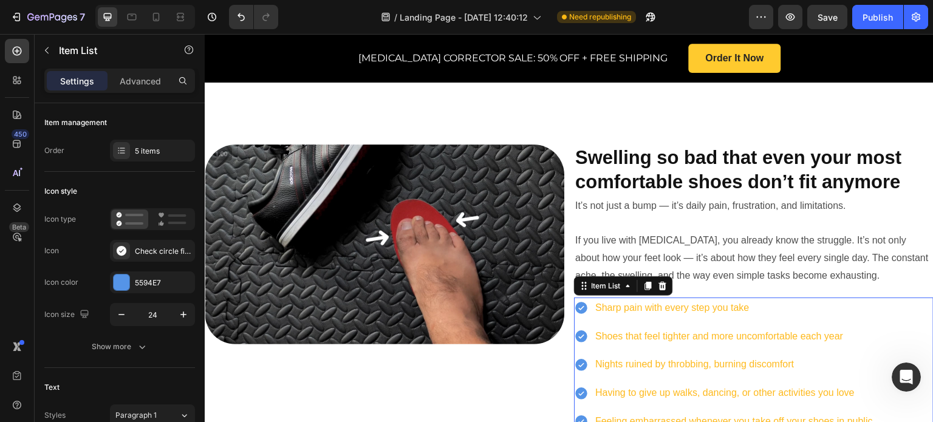
click at [685, 356] on p "Nights ruined by throbbing, burning discomfort" at bounding box center [734, 365] width 278 height 18
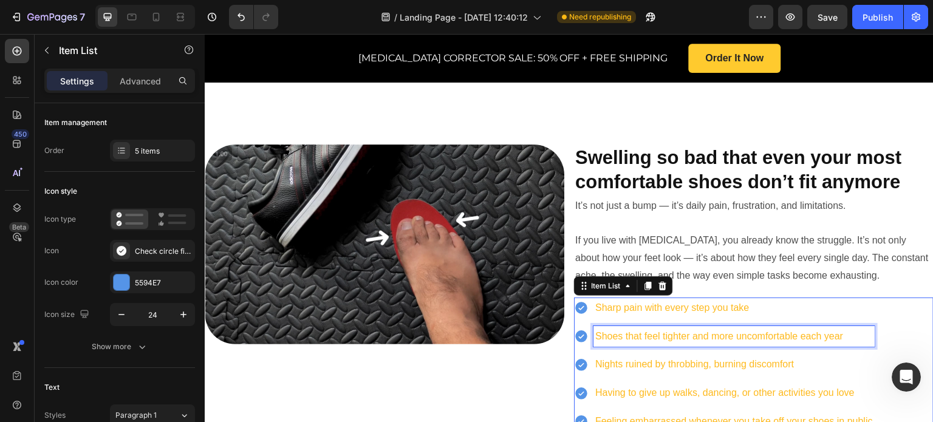
drag, startPoint x: 834, startPoint y: 292, endPoint x: 891, endPoint y: 292, distance: 57.1
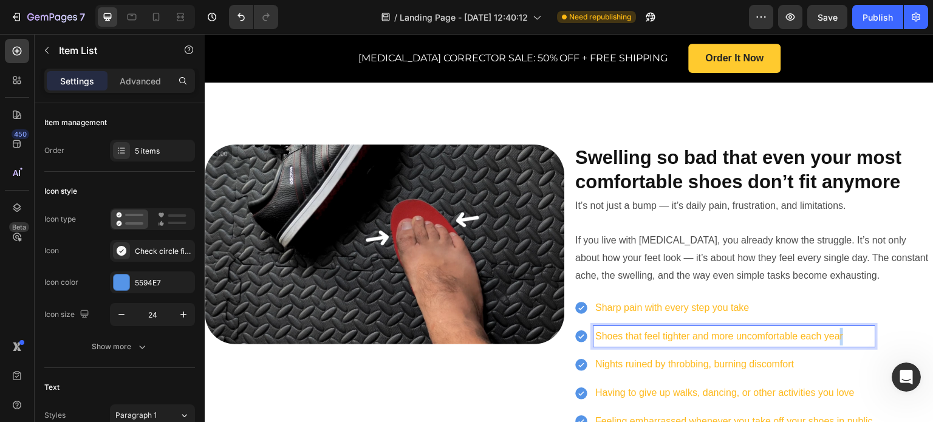
click at [907, 298] on div "Sharp pain with every step you take Shoes that feel tighter and more uncomforta…" at bounding box center [754, 365] width 360 height 135
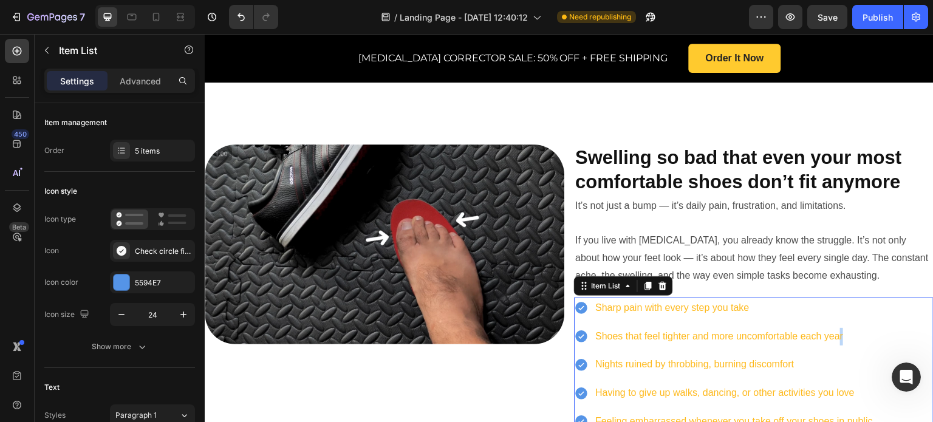
click at [914, 318] on div "Sharp pain with every step you take Shoes that feel tighter and more uncomforta…" at bounding box center [754, 365] width 360 height 135
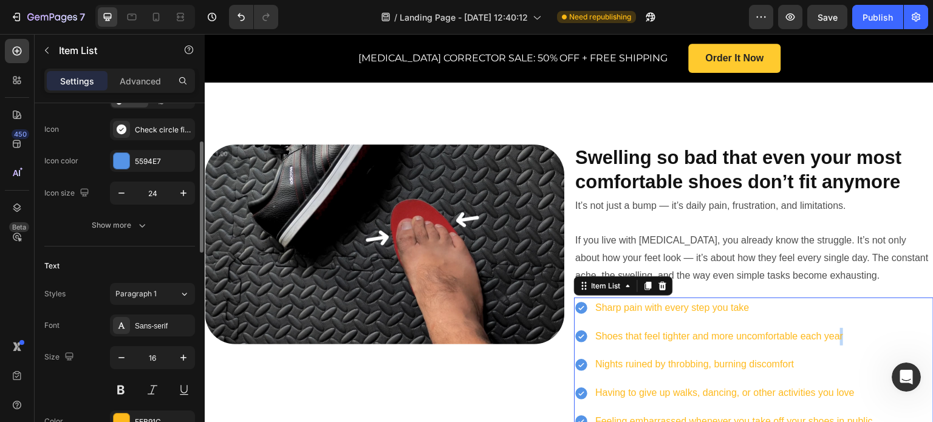
scroll to position [182, 0]
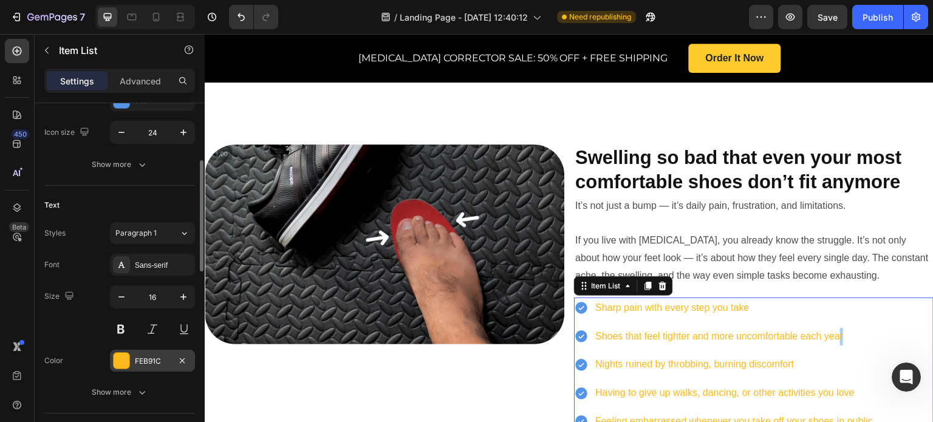
click at [124, 363] on div at bounding box center [122, 361] width 16 height 16
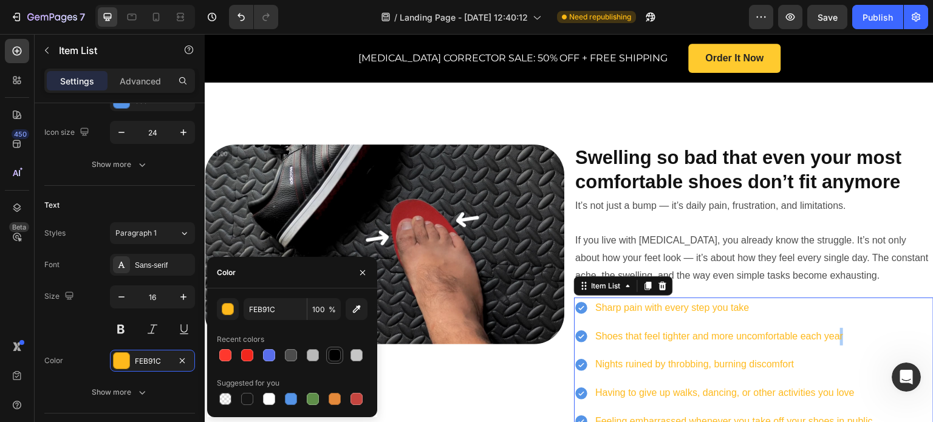
click at [336, 356] on div at bounding box center [335, 355] width 12 height 12
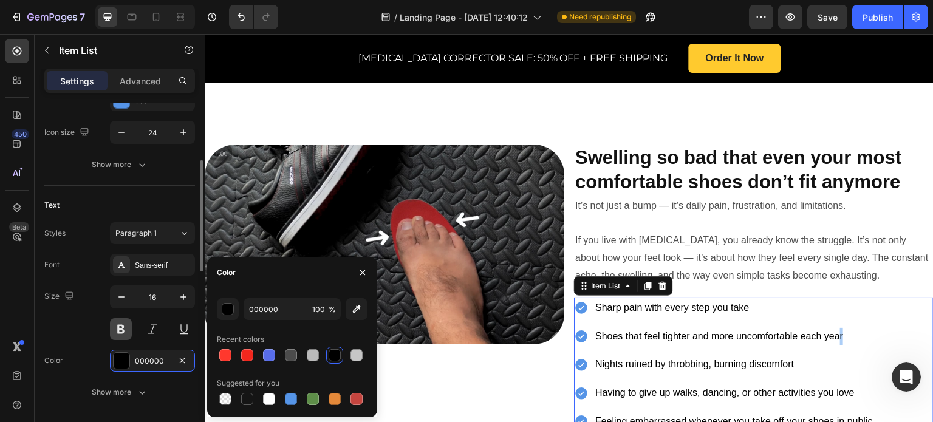
click at [121, 330] on button at bounding box center [121, 329] width 22 height 22
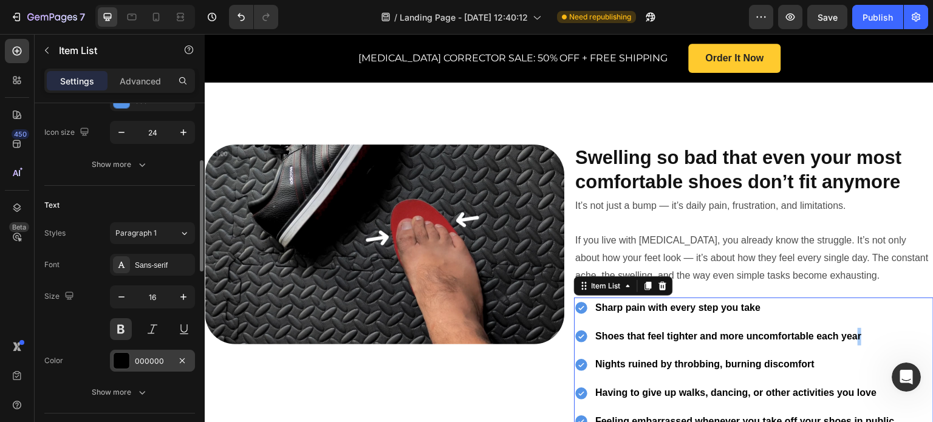
click at [151, 351] on div "000000" at bounding box center [152, 361] width 85 height 22
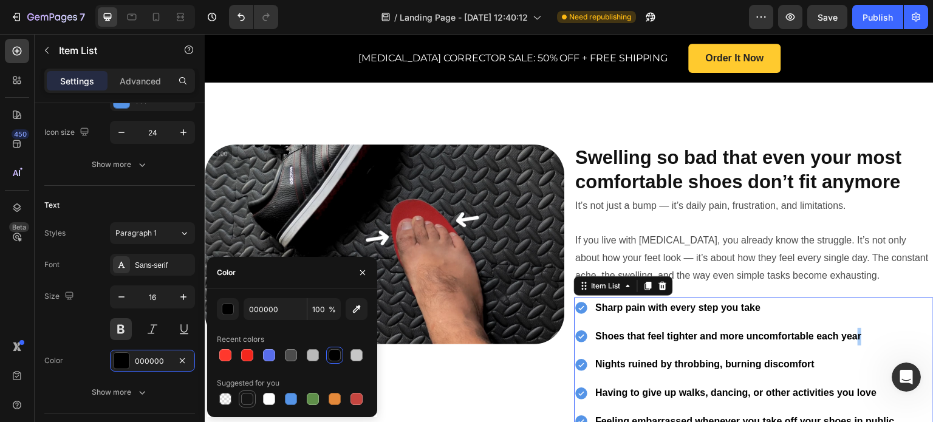
click at [251, 399] on div at bounding box center [247, 399] width 12 height 12
click at [250, 402] on div at bounding box center [247, 399] width 12 height 12
click at [335, 357] on div at bounding box center [335, 355] width 12 height 12
click at [242, 396] on div at bounding box center [247, 399] width 12 height 12
click at [294, 353] on div at bounding box center [291, 355] width 12 height 12
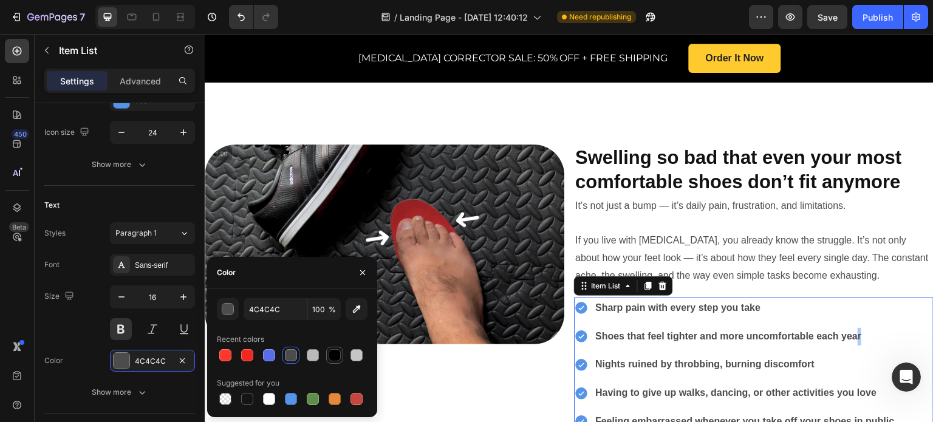
click at [332, 357] on div at bounding box center [335, 355] width 12 height 12
type input "000000"
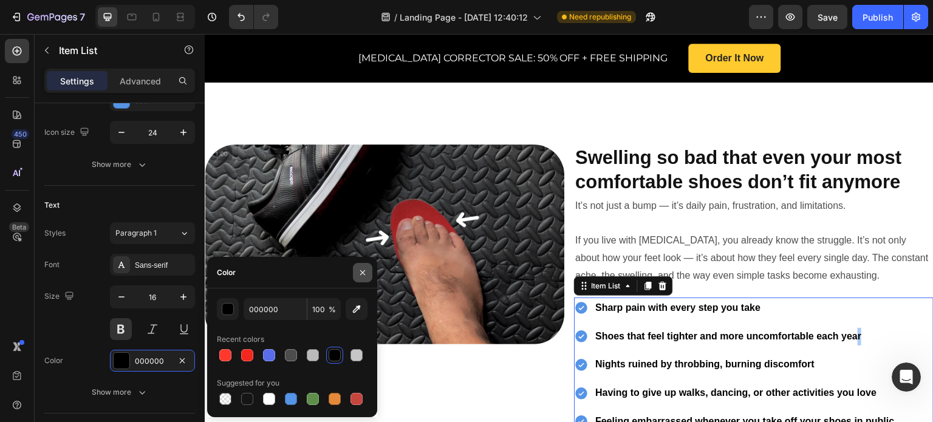
click at [364, 267] on button "button" at bounding box center [362, 272] width 19 height 19
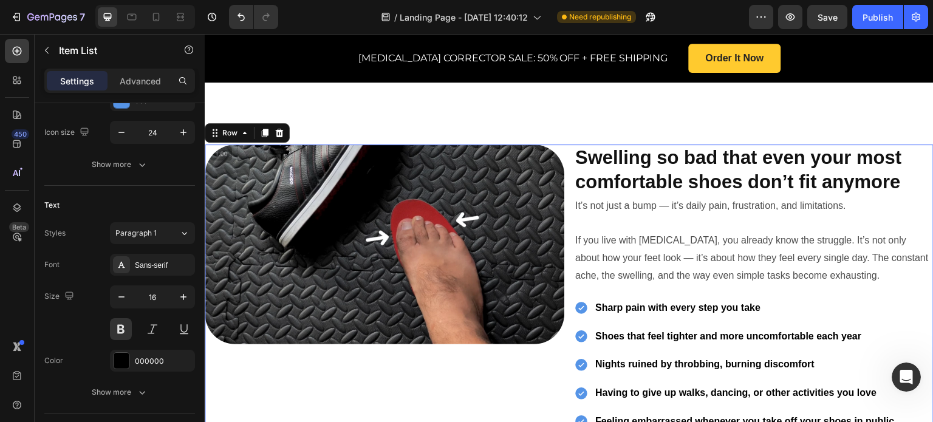
click at [523, 356] on div "Image" at bounding box center [385, 289] width 360 height 288
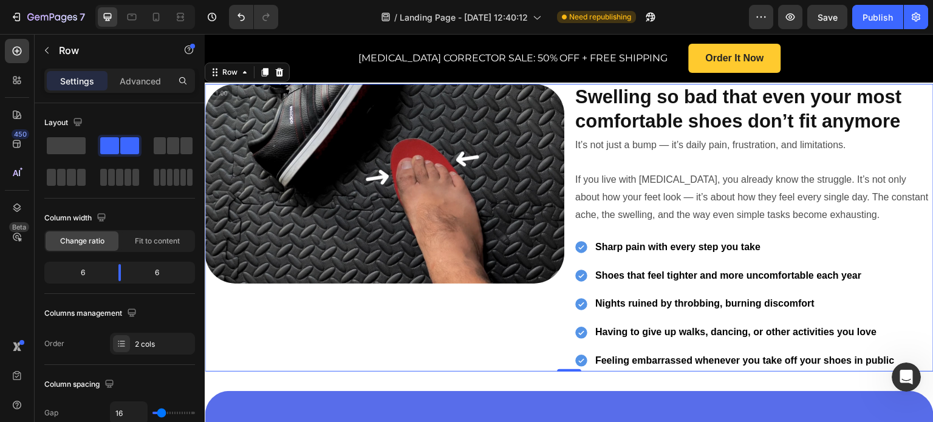
scroll to position [555, 0]
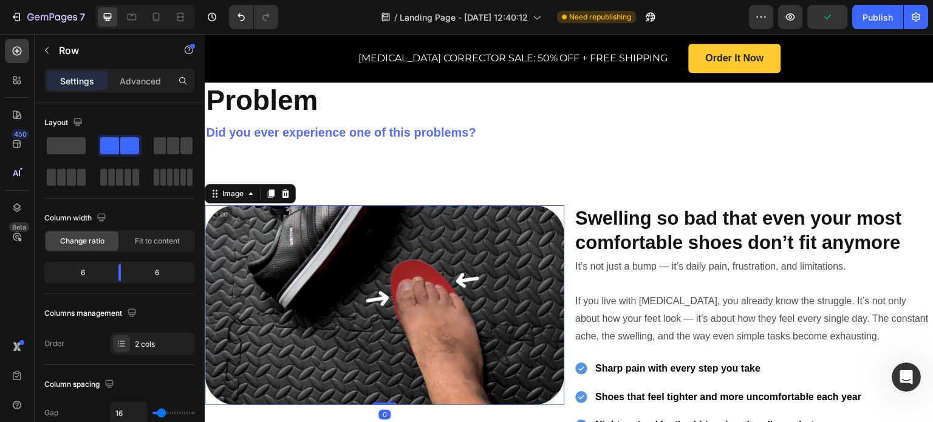
click at [436, 301] on img at bounding box center [385, 305] width 360 height 200
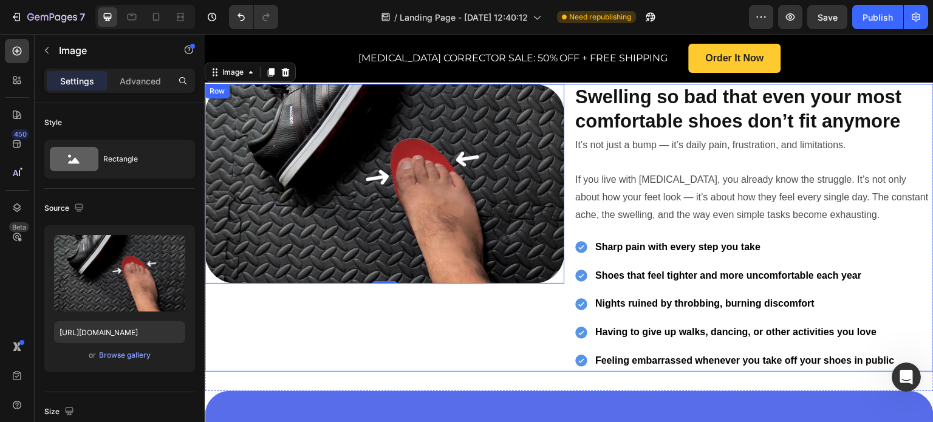
scroll to position [616, 0]
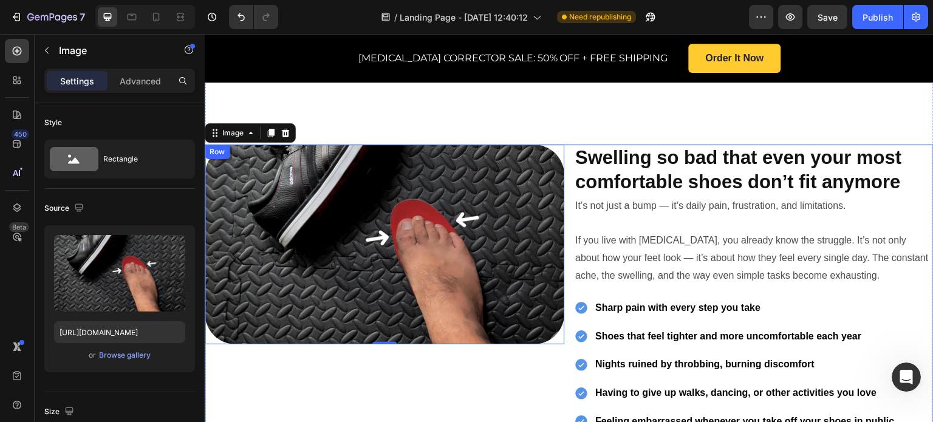
click at [498, 353] on div "Image 0" at bounding box center [385, 289] width 360 height 288
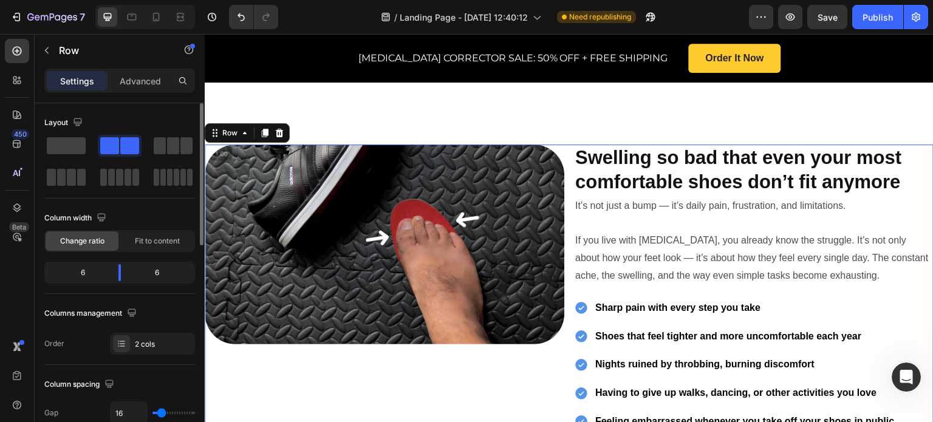
scroll to position [61, 0]
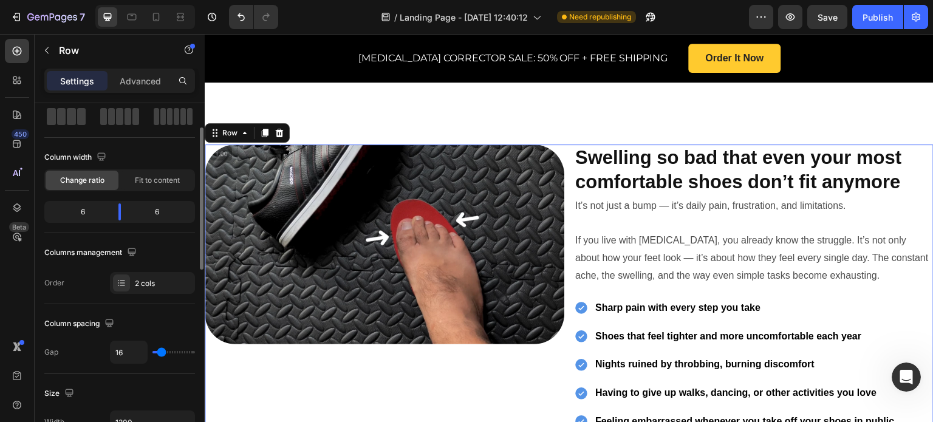
type input "27"
type input "29"
type input "32"
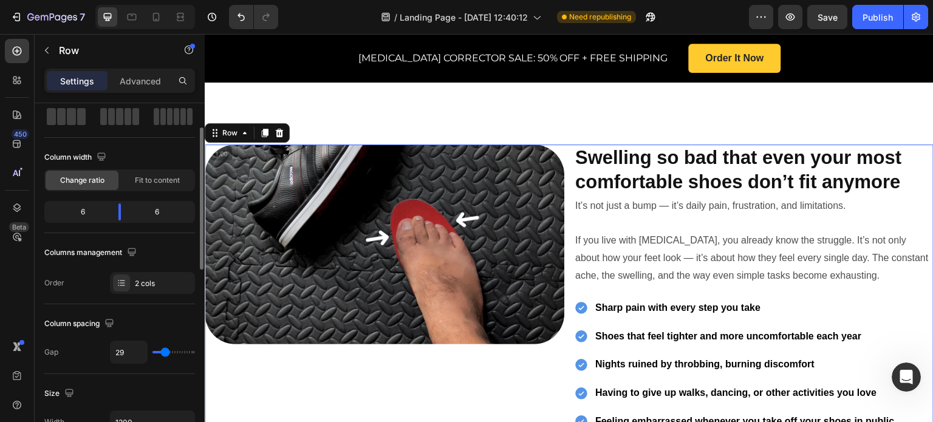
type input "32"
type input "34"
type input "36"
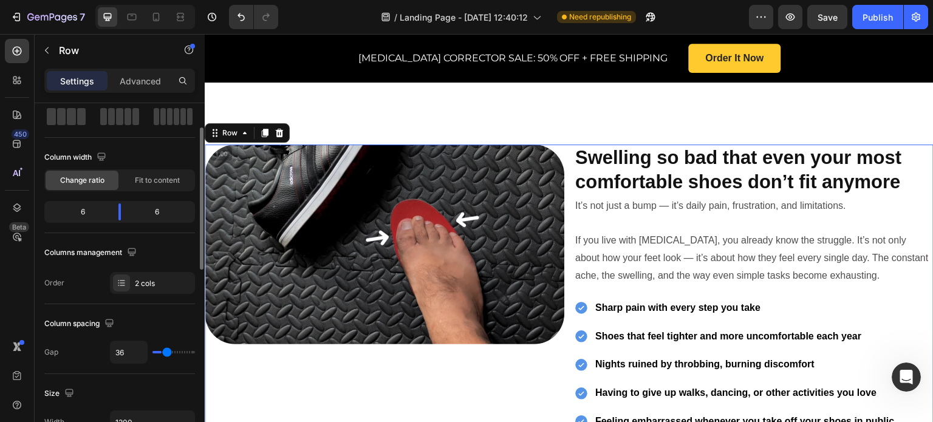
type input "38"
type input "41"
type input "43"
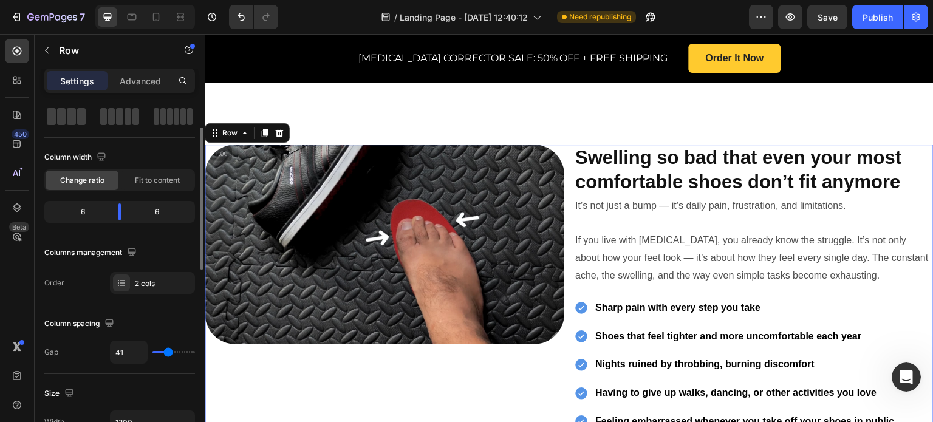
type input "43"
type input "45"
type input "47"
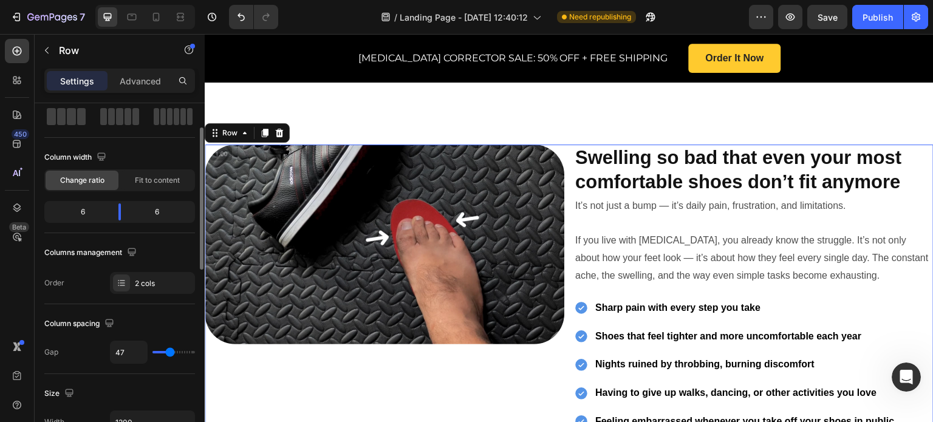
type input "50"
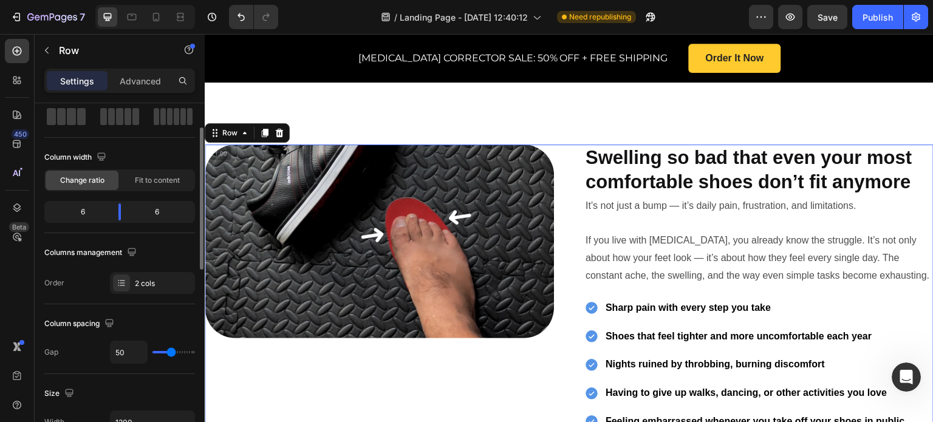
type input "52"
type input "54"
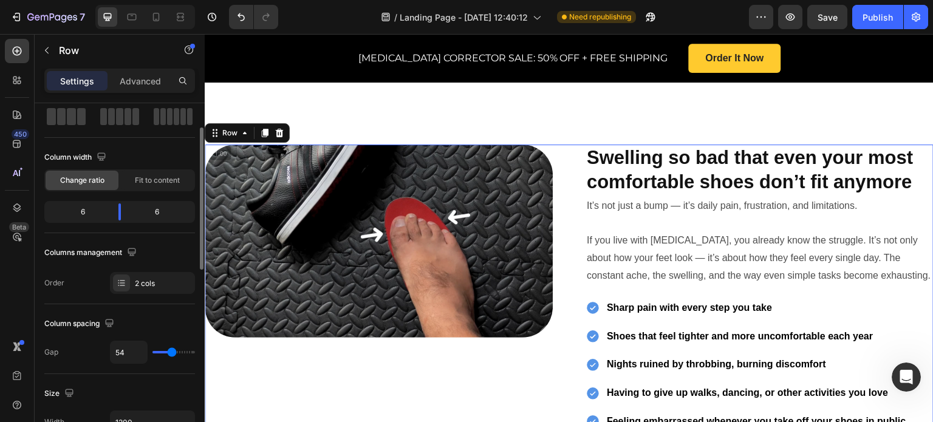
type input "50"
type input "36"
type input "29"
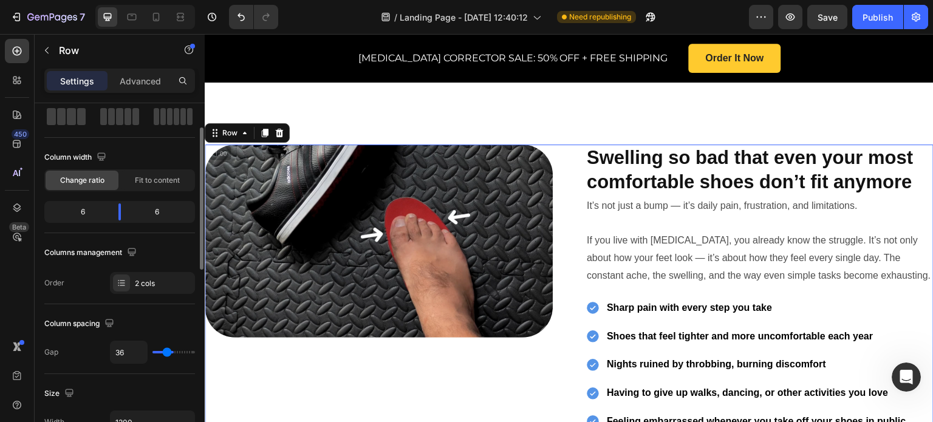
type input "29"
type input "22"
type input "18"
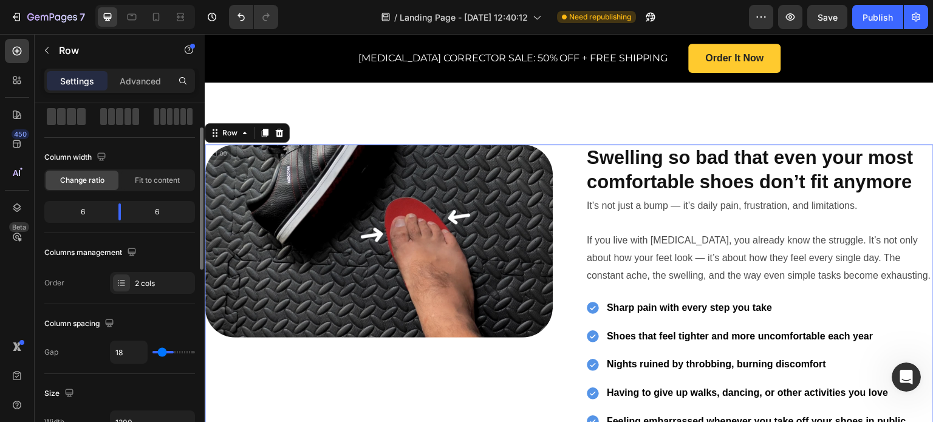
type input "13"
type input "9"
type input "6"
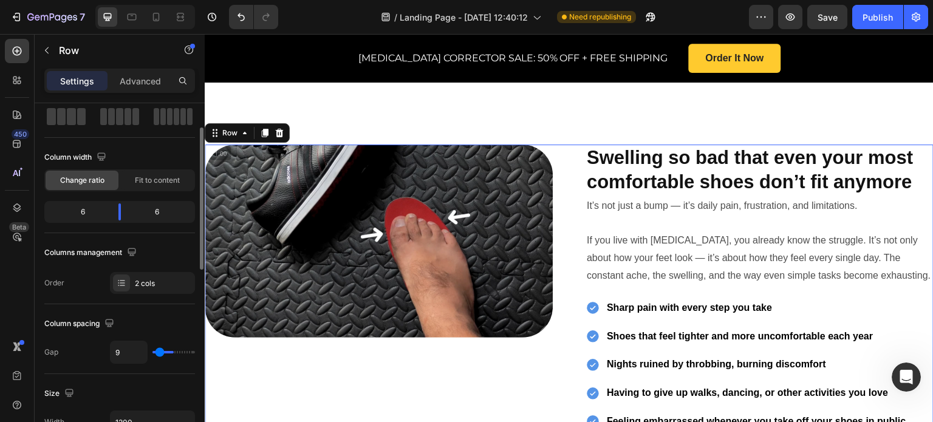
type input "6"
type input "0"
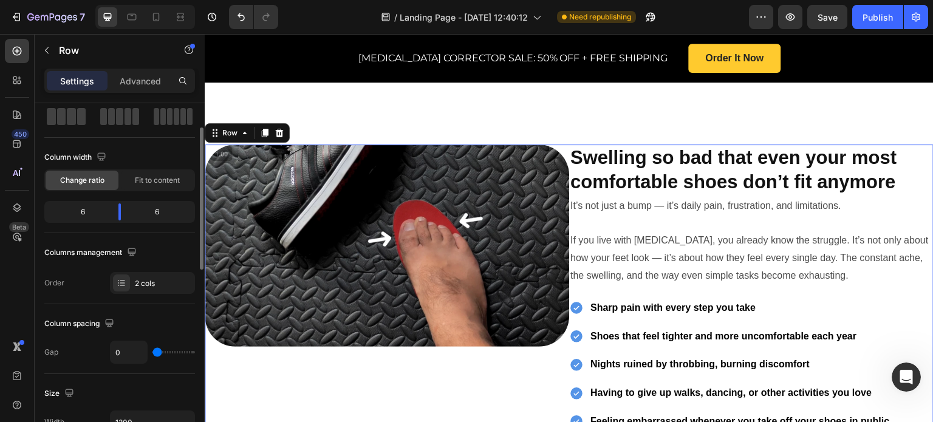
type input "2"
type input "9"
type input "15"
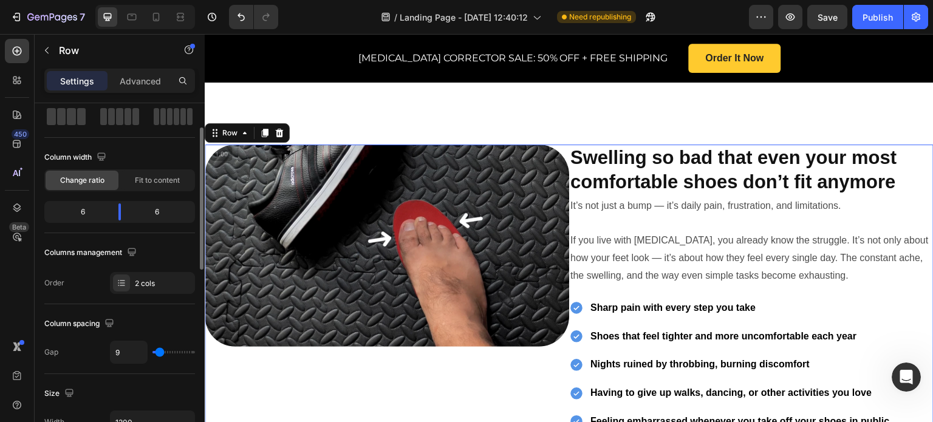
type input "15"
type input "16"
type input "20"
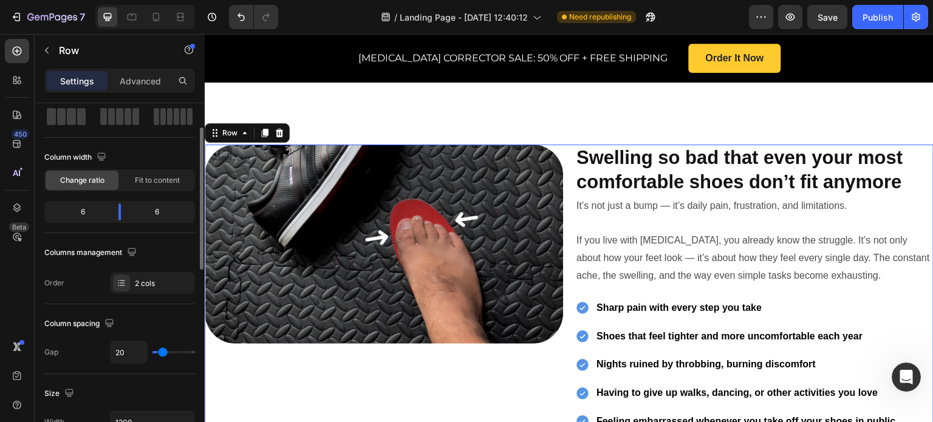
type input "27"
type input "32"
type input "38"
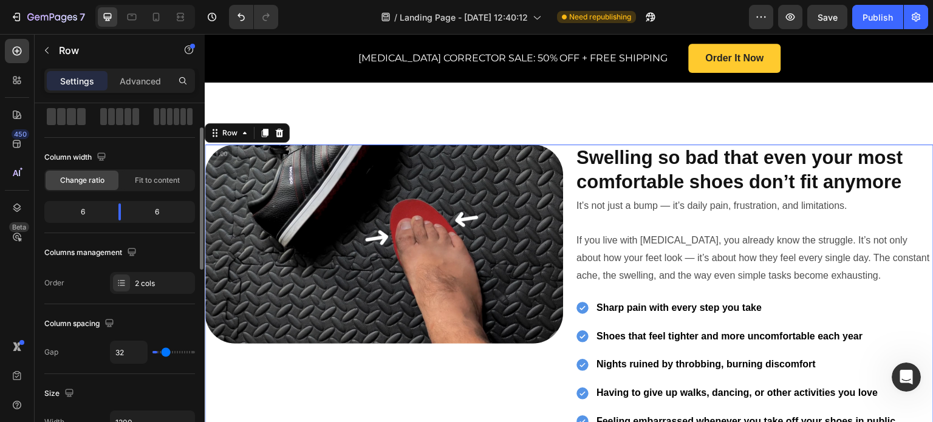
type input "38"
type input "43"
type input "47"
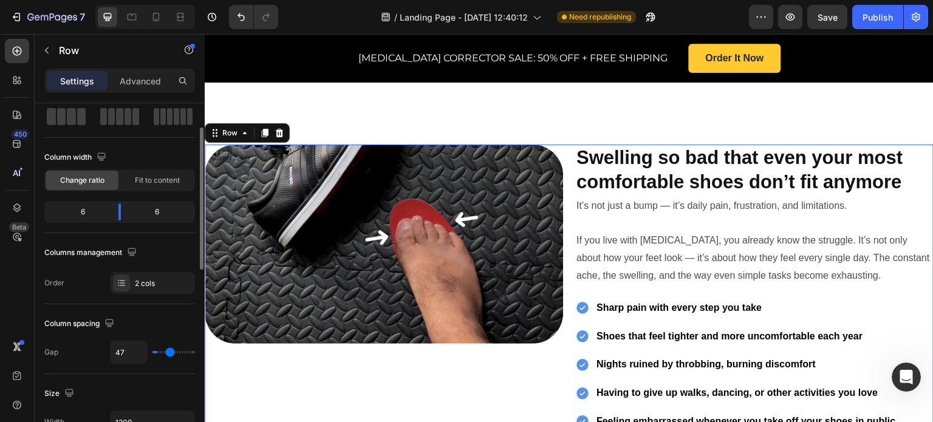
type input "50"
type input "47"
type input "40"
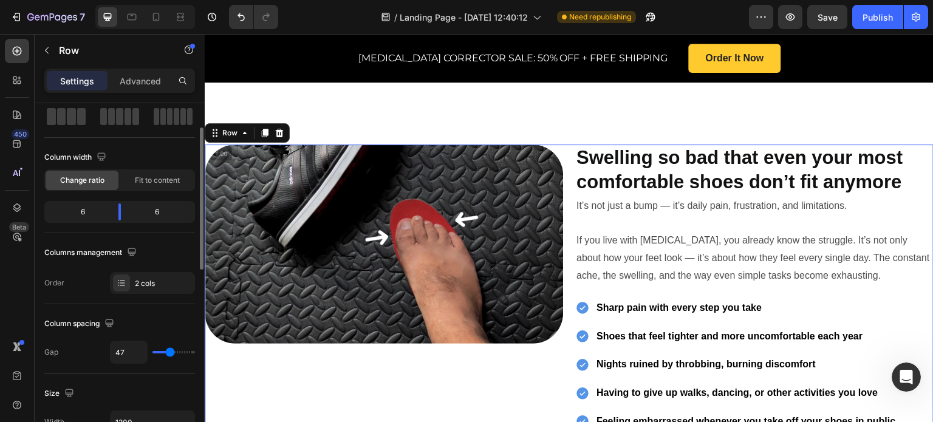
type input "40"
type input "31"
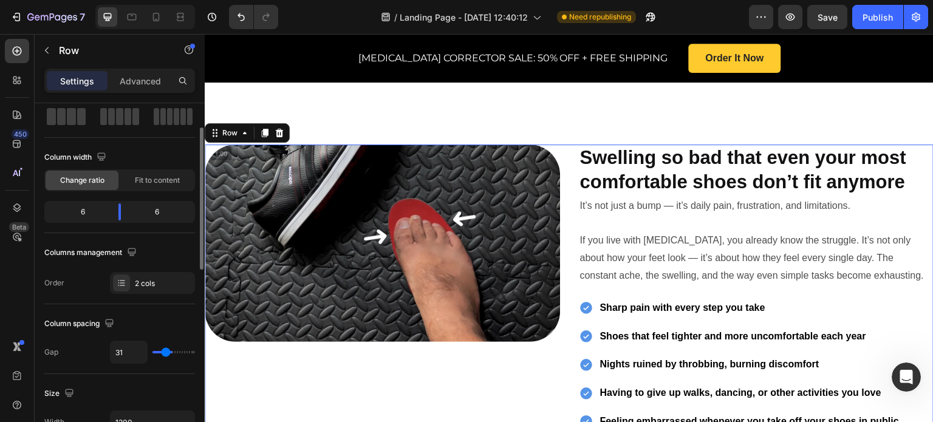
type input "24"
type input "15"
type input "9"
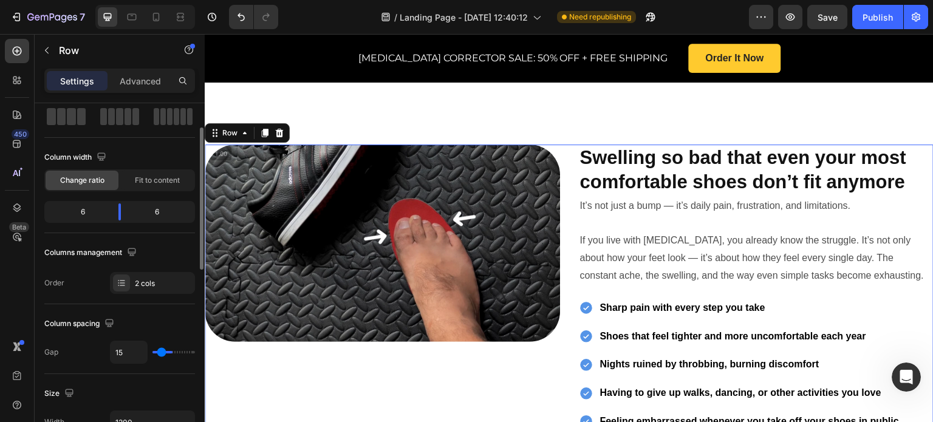
type input "9"
type input "2"
type input "0"
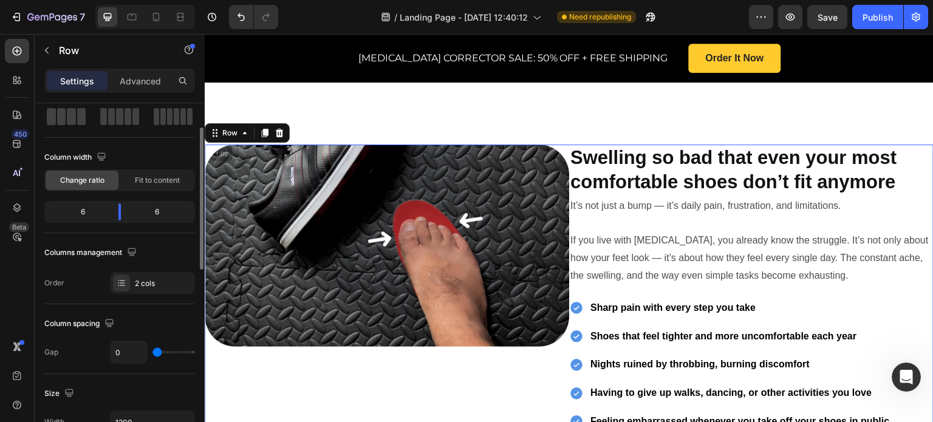
type input "6"
type input "9"
type input "11"
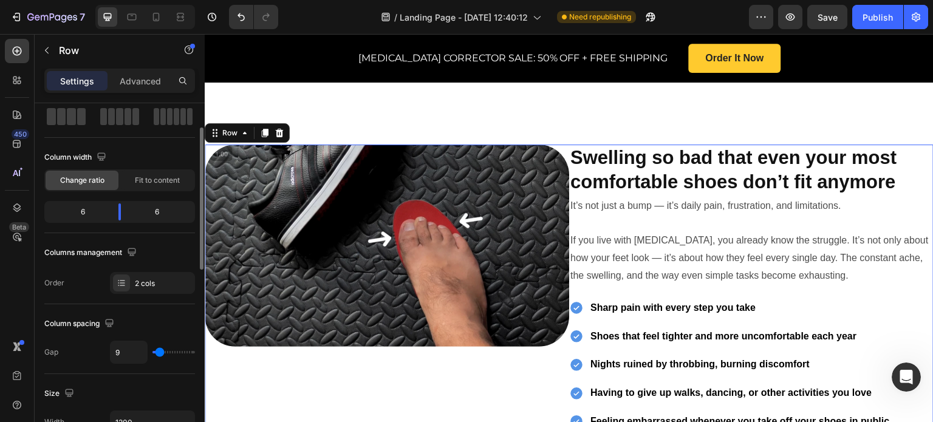
type input "11"
type input "15"
type input "16"
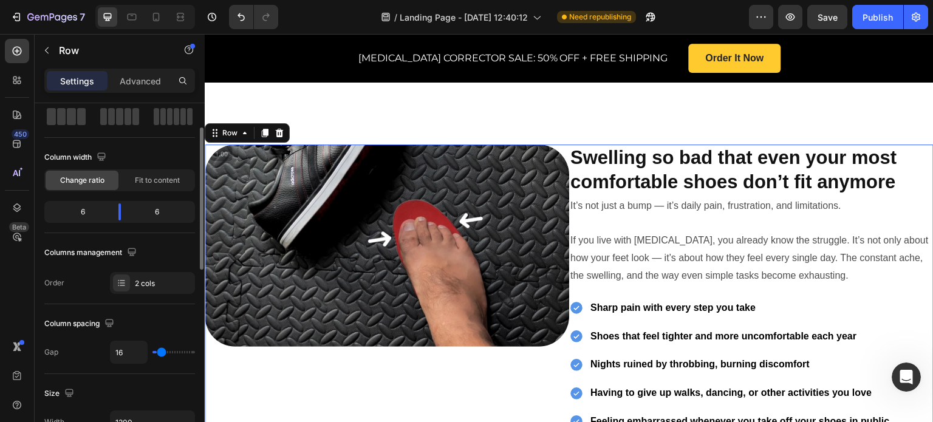
type input "18"
type input "20"
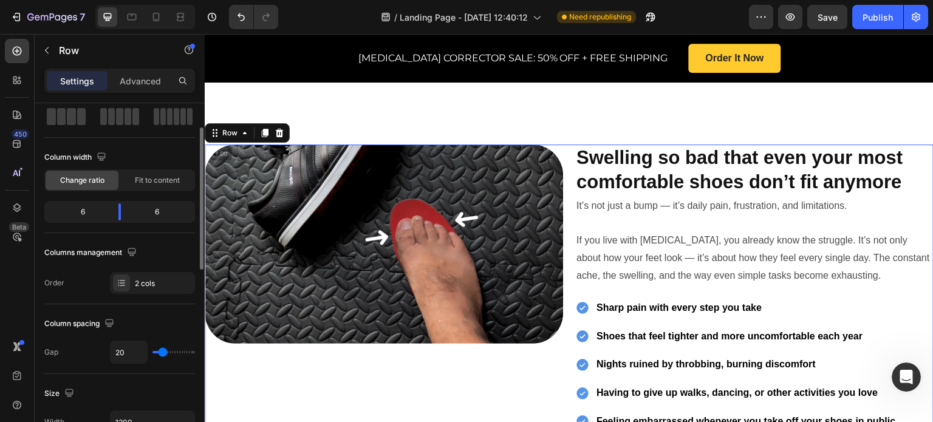
type input "24"
type input "25"
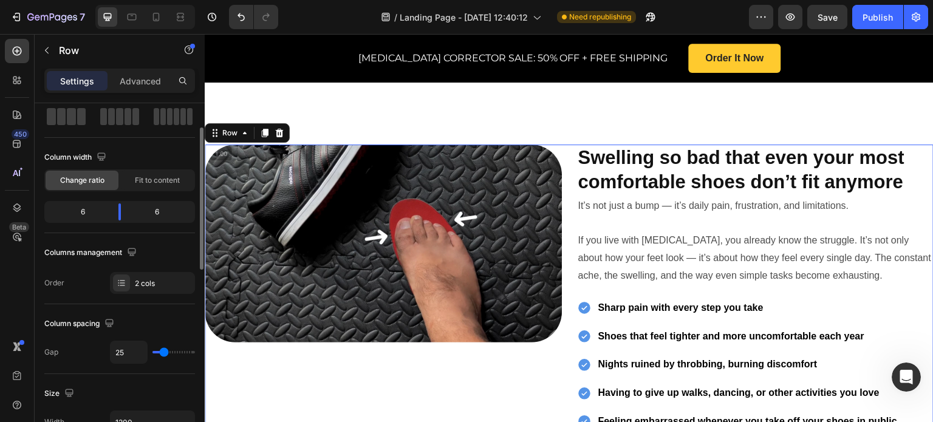
type input "24"
type input "22"
type input "20"
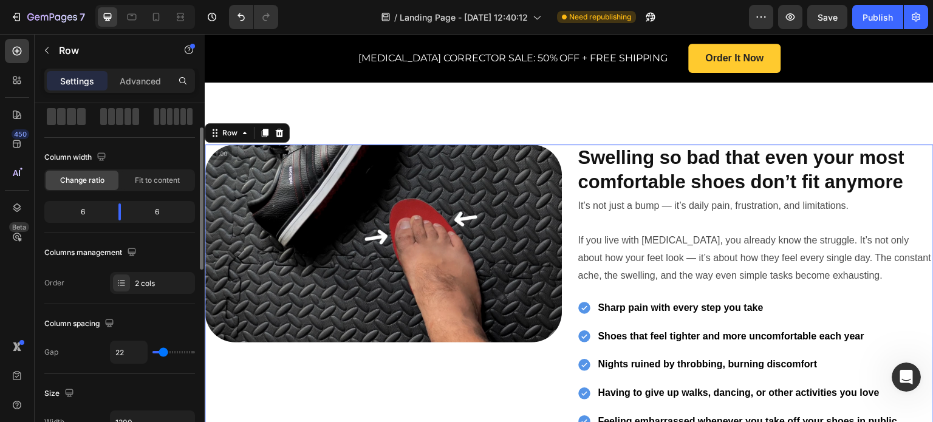
type input "20"
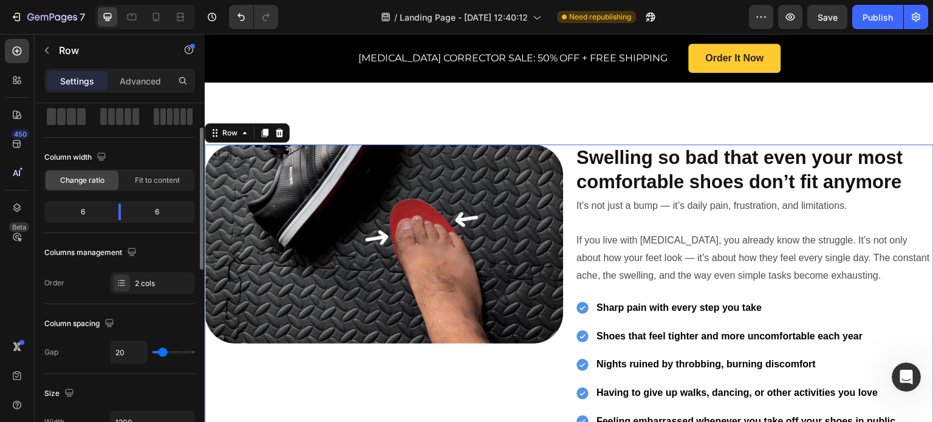
type input "18"
type input "15"
type input "13"
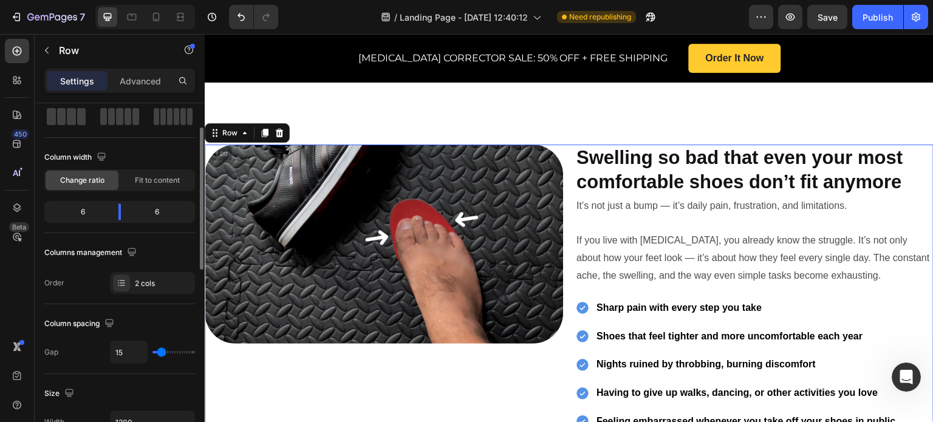
type input "13"
type input "11"
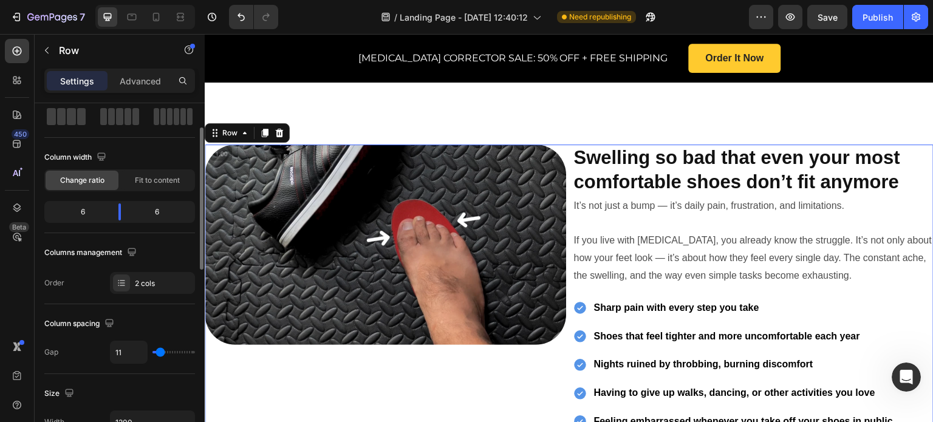
type input "15"
type input "16"
type input "18"
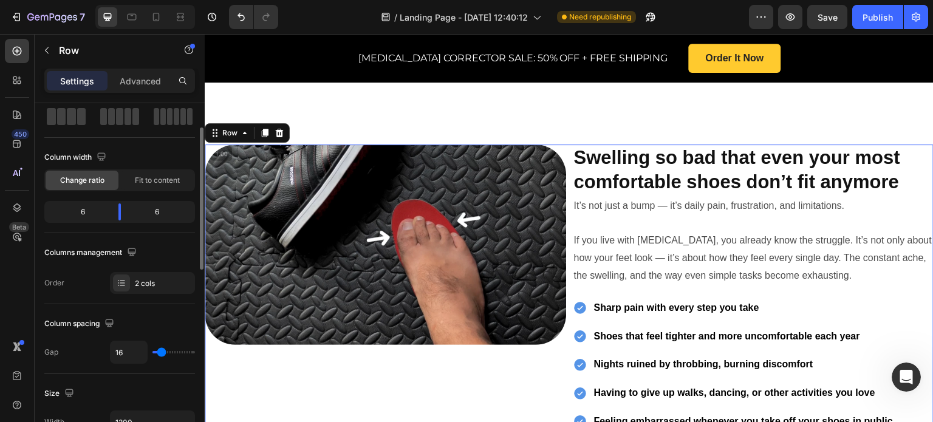
type input "18"
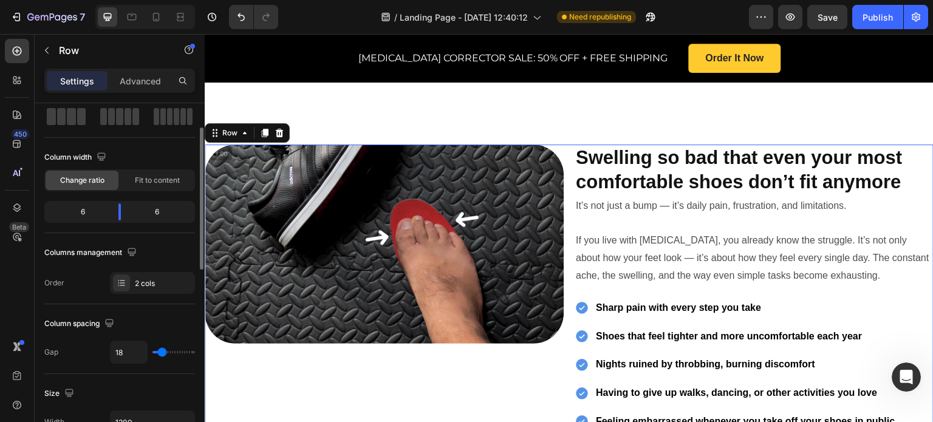
type input "20"
type input "18"
type input "13"
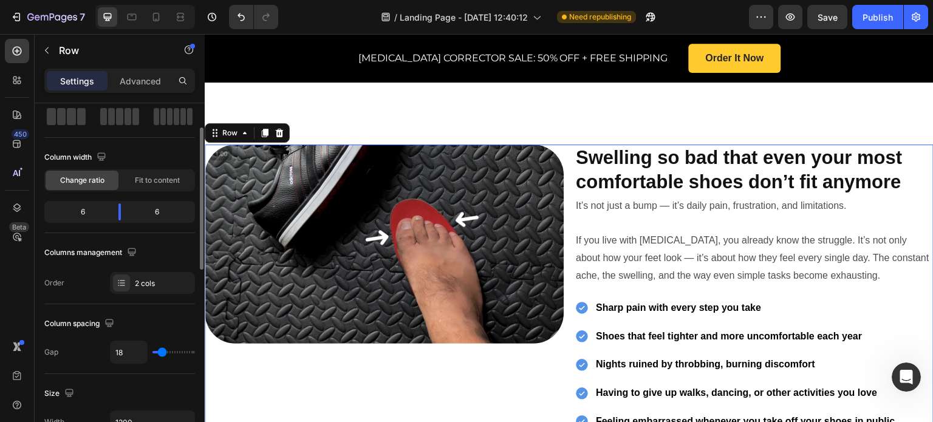
type input "13"
type input "11"
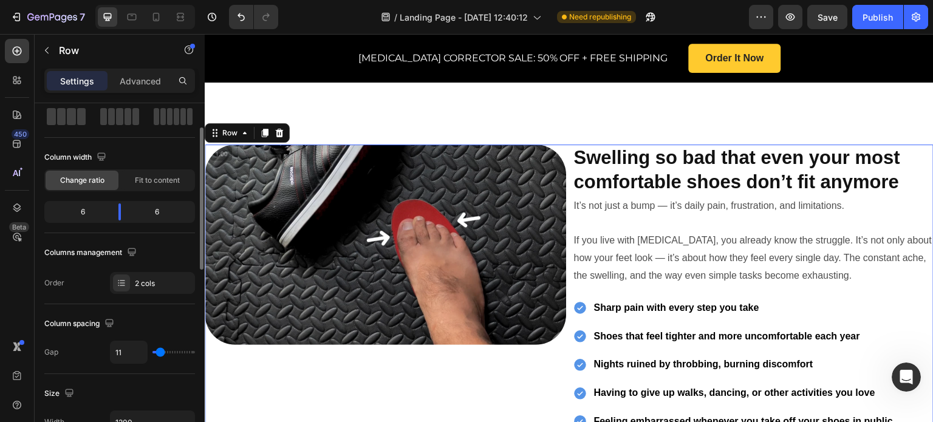
type input "6"
type input "2"
type input "0"
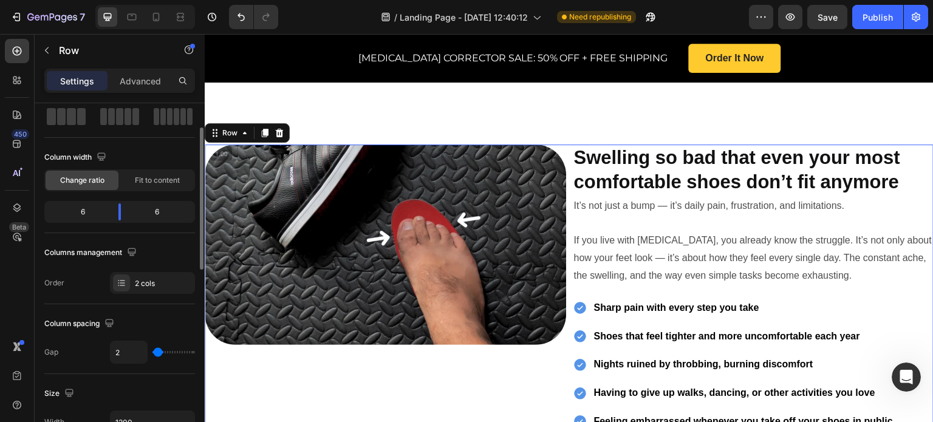
type input "0"
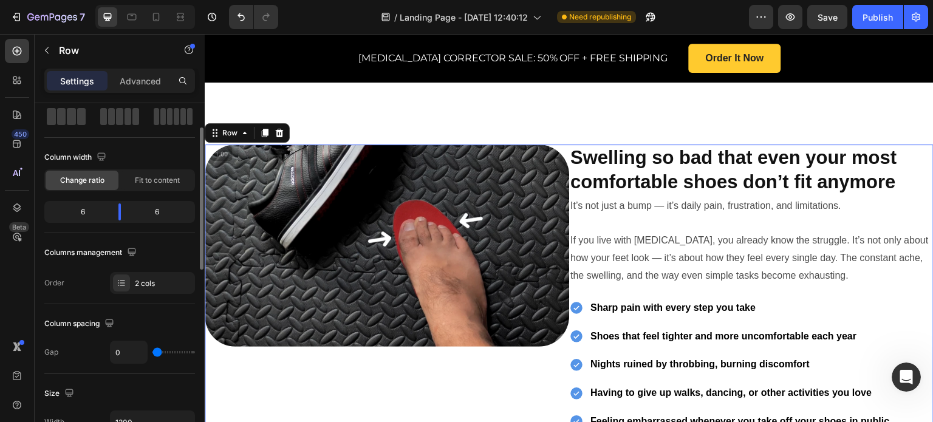
type input "2"
type input "8"
type input "9"
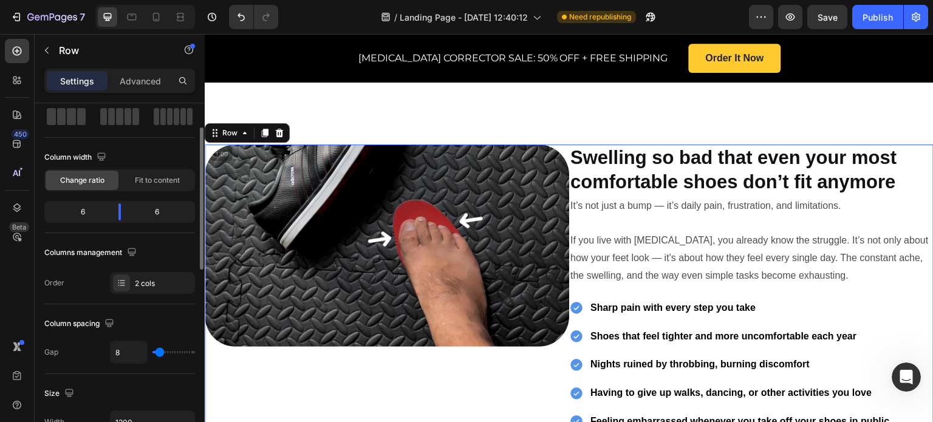
type input "9"
type input "11"
type input "15"
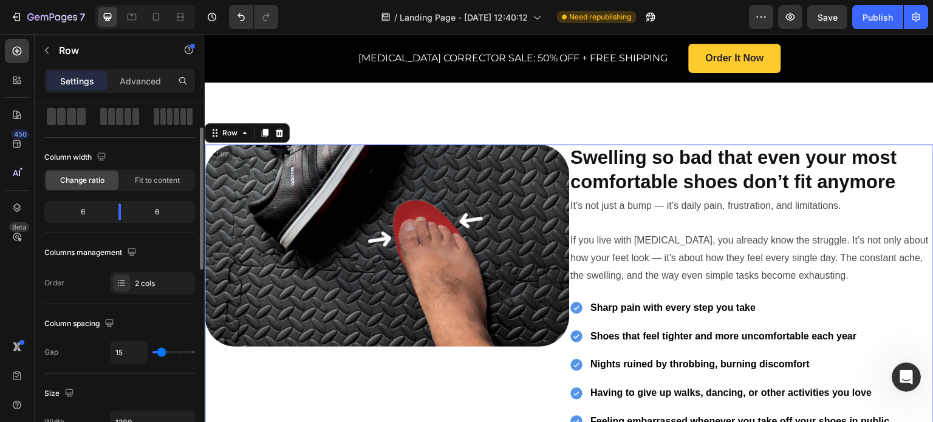
type input "16"
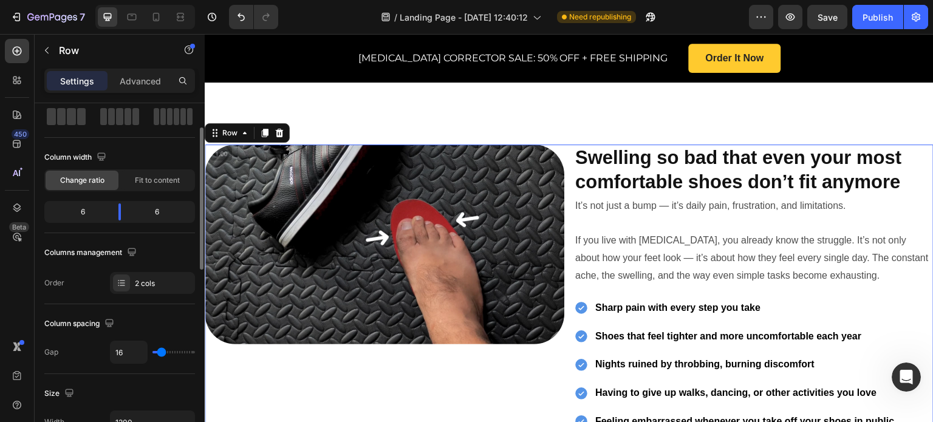
type input "18"
type input "15"
click at [161, 352] on input "range" at bounding box center [174, 352] width 43 height 2
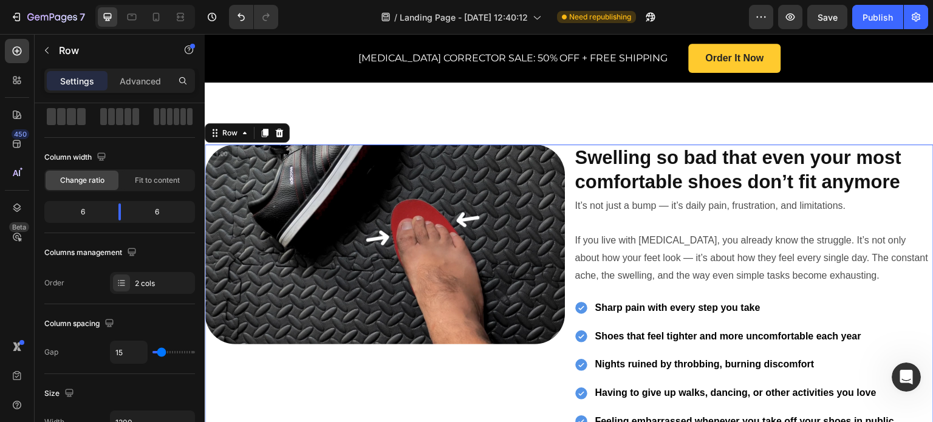
click at [425, 338] on div "Image" at bounding box center [385, 289] width 360 height 288
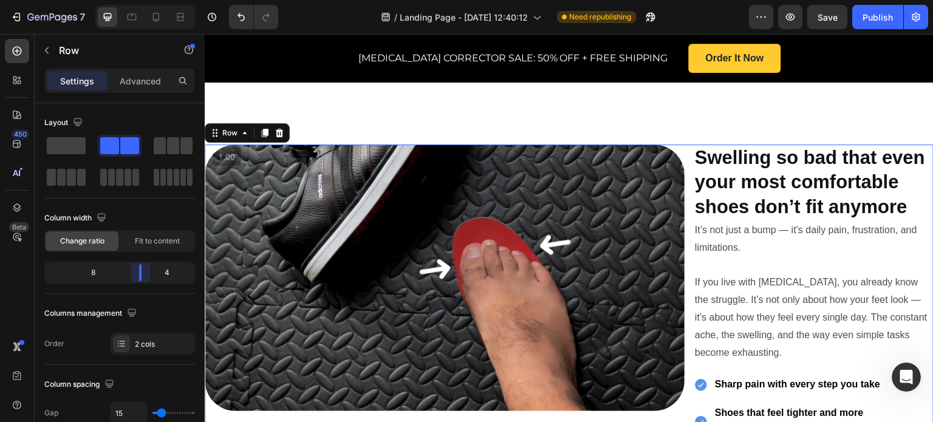
drag, startPoint x: 122, startPoint y: 275, endPoint x: 332, endPoint y: 277, distance: 209.6
click at [141, 29] on body "7 / Landing Page - Sep 20, 12:40:12 Need republishing Preview Save Publish 450 …" at bounding box center [466, 29] width 933 height 0
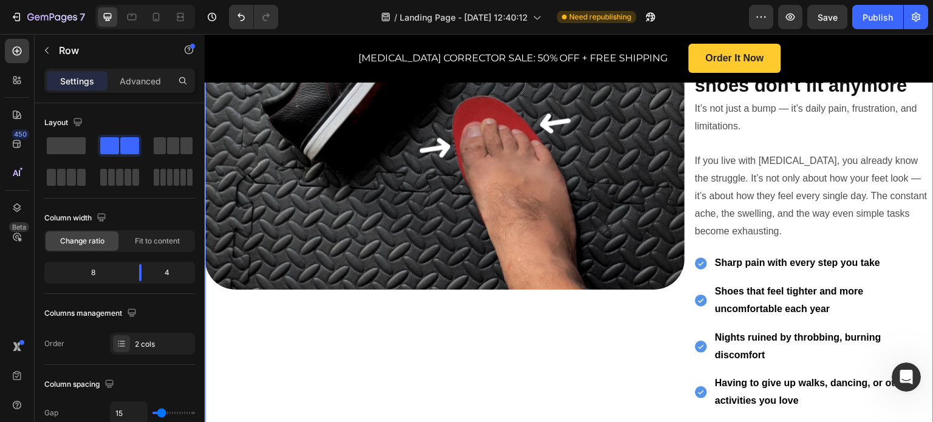
scroll to position [616, 0]
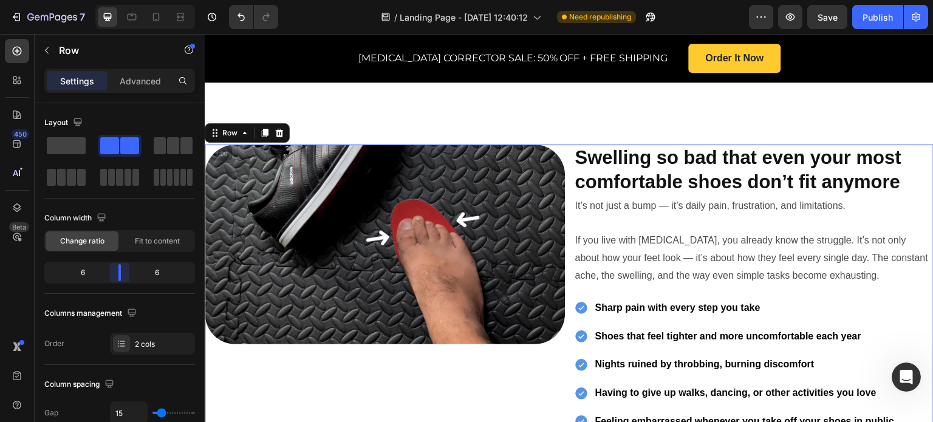
drag, startPoint x: 136, startPoint y: 272, endPoint x: 37, endPoint y: 279, distance: 99.4
click at [122, 29] on body "7 / Landing Page - Sep 20, 12:40:12 Need republishing Preview Save Publish 450 …" at bounding box center [466, 29] width 933 height 0
click at [329, 348] on div "Image" at bounding box center [385, 289] width 360 height 288
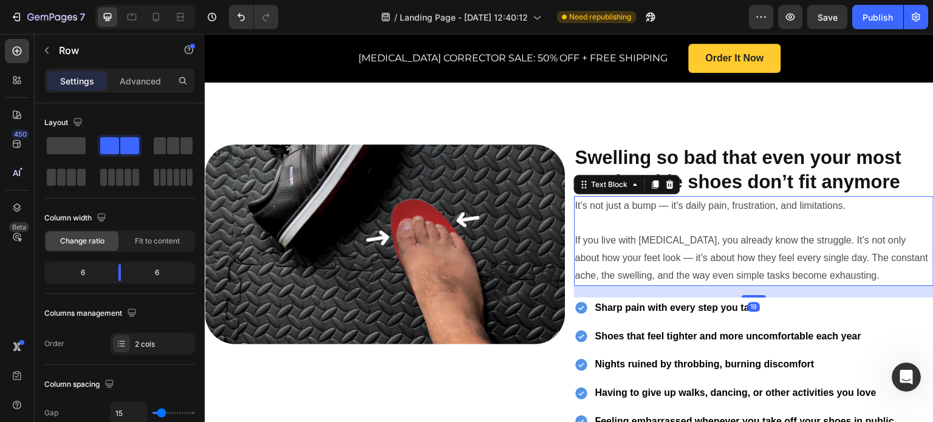
click at [660, 232] on p "If you live with [MEDICAL_DATA], you already know the struggle. It’s not only a…" at bounding box center [754, 258] width 358 height 52
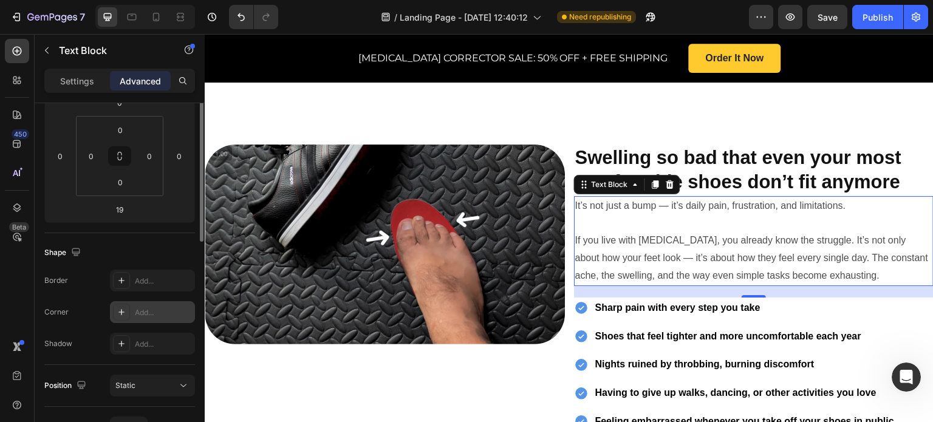
scroll to position [0, 0]
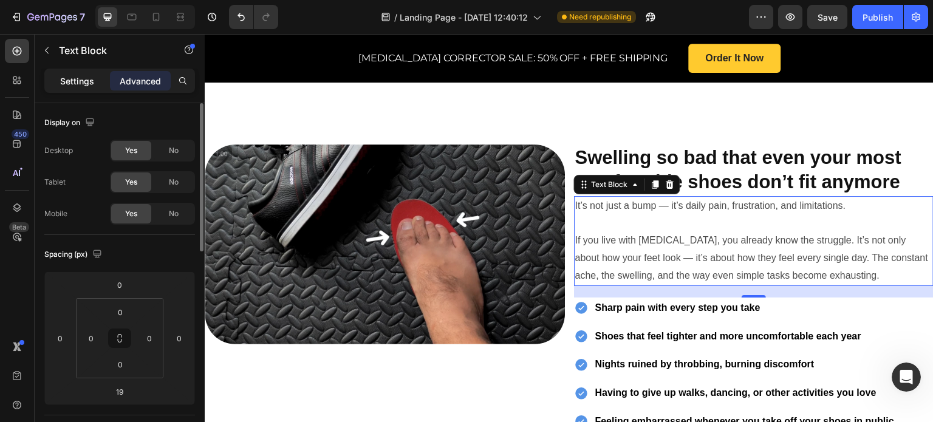
click at [75, 77] on p "Settings" at bounding box center [77, 81] width 34 height 13
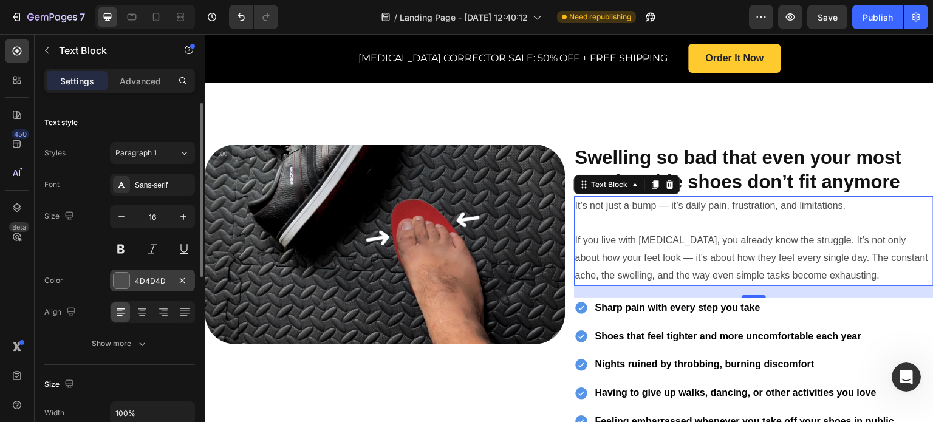
click at [122, 274] on div at bounding box center [122, 281] width 16 height 16
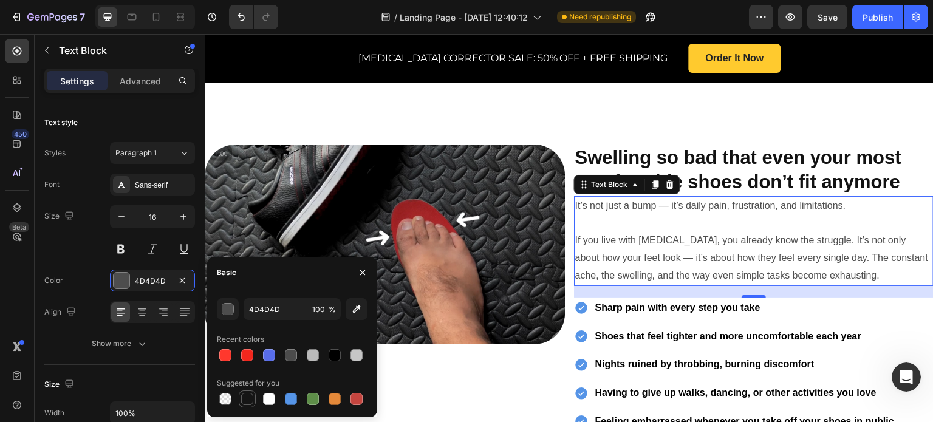
click at [249, 402] on div at bounding box center [247, 399] width 12 height 12
type input "151515"
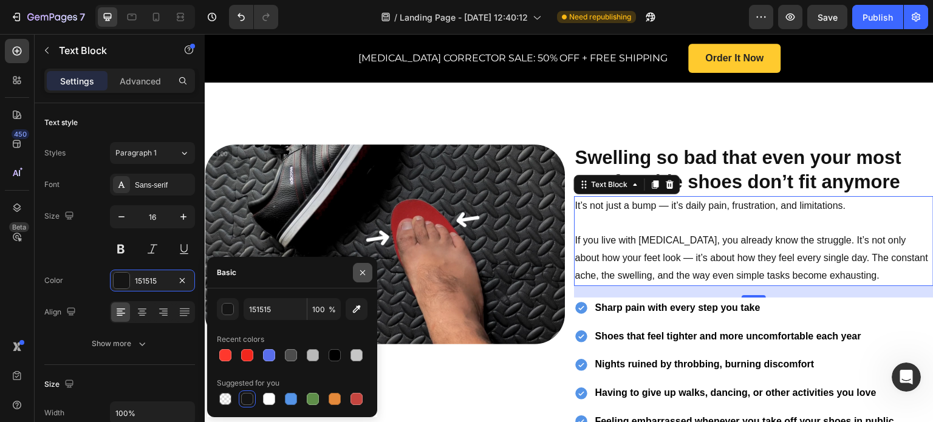
click at [362, 273] on icon "button" at bounding box center [362, 272] width 5 height 5
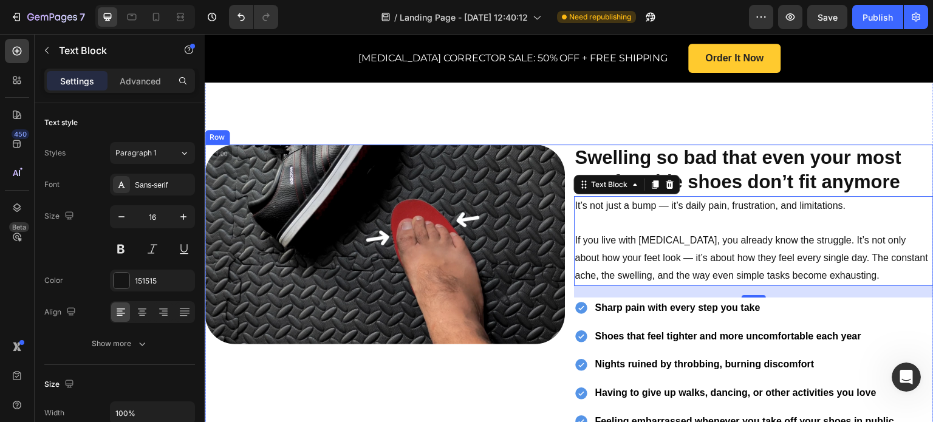
click at [414, 351] on div "Image" at bounding box center [385, 289] width 360 height 288
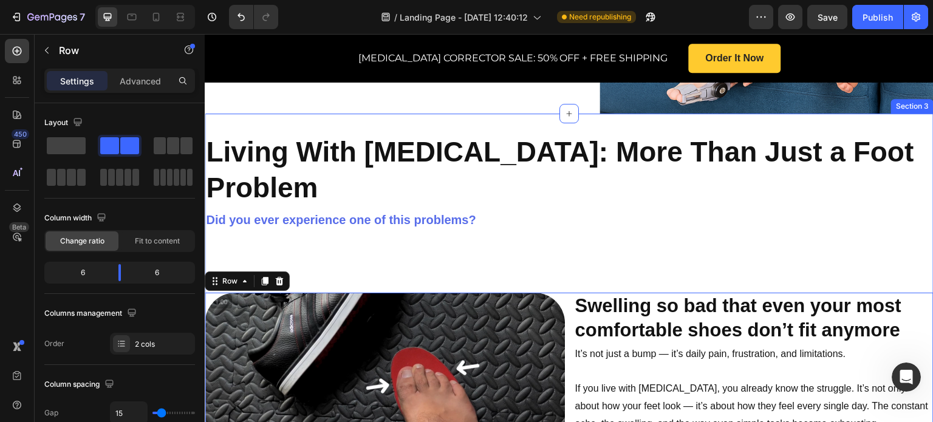
scroll to position [434, 0]
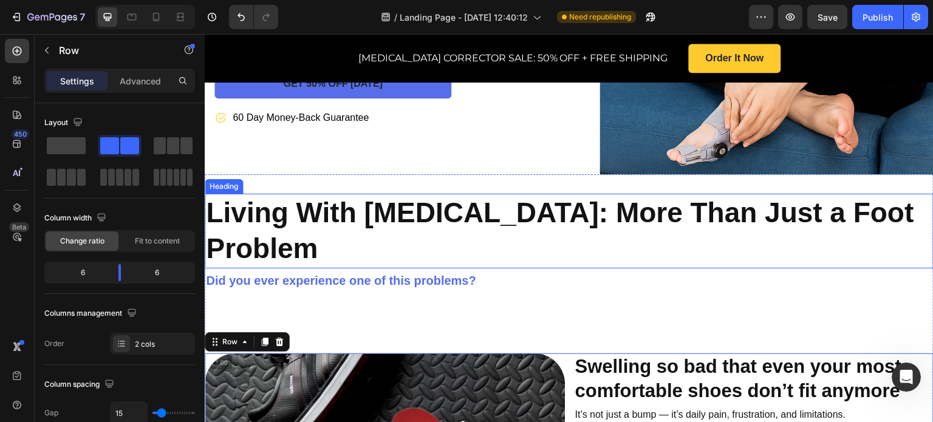
click at [542, 194] on h2 "Living With Bunions: More Than Just a Foot Problem" at bounding box center [569, 231] width 729 height 75
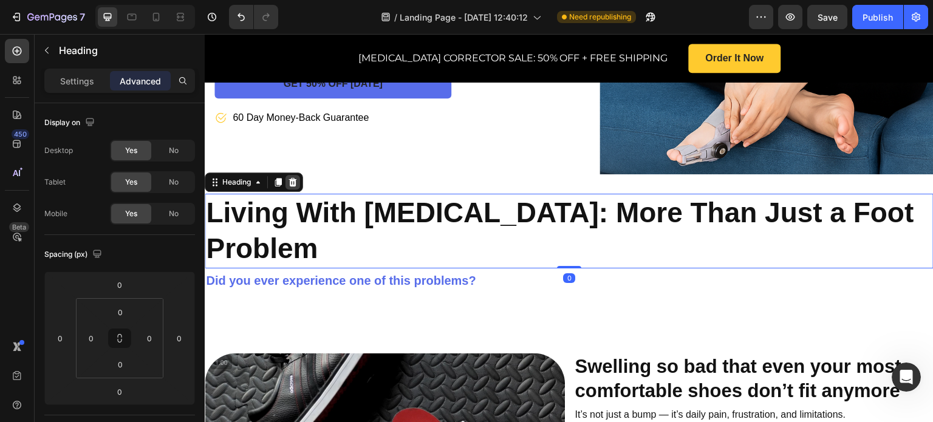
click at [294, 177] on icon at bounding box center [293, 181] width 8 height 9
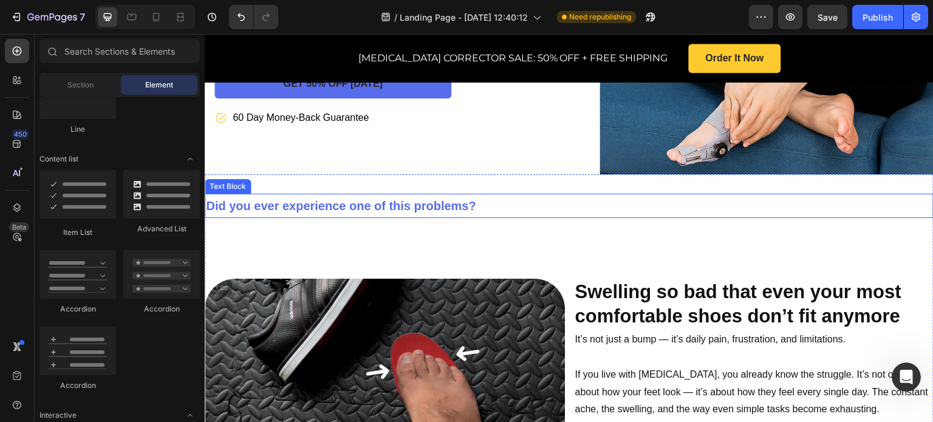
click at [317, 195] on p "Did you ever experience one of this problems?" at bounding box center [569, 206] width 727 height 22
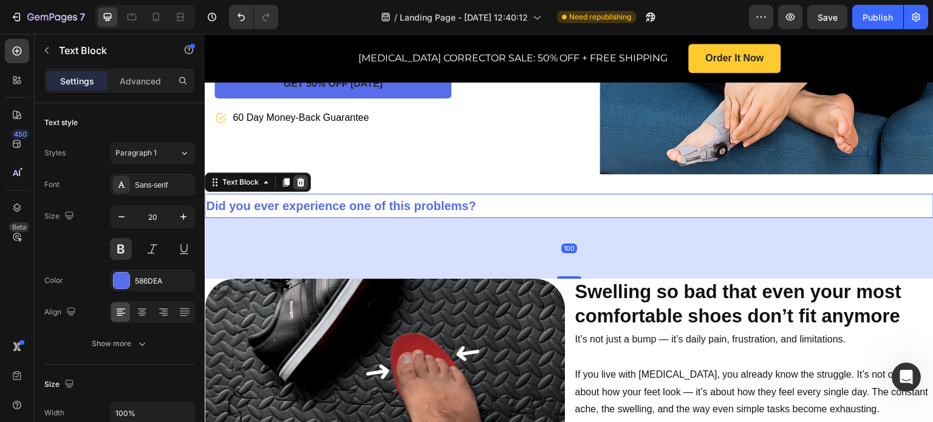
click at [294, 175] on div at bounding box center [300, 182] width 15 height 15
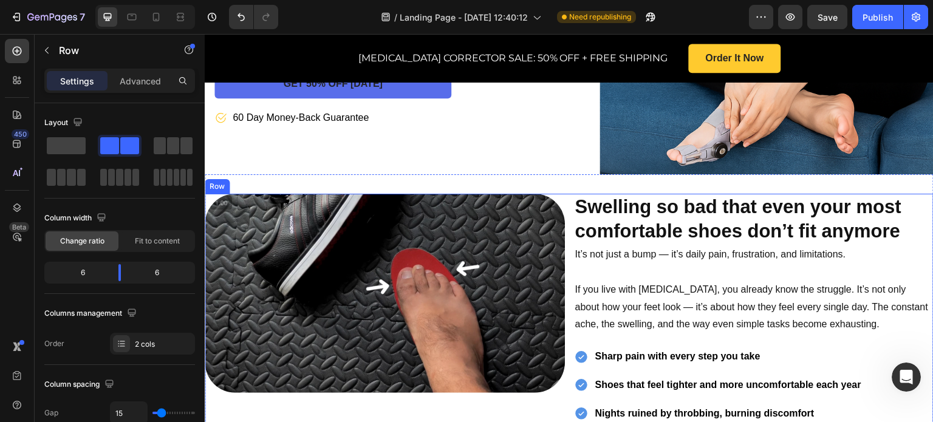
click at [425, 390] on div "Image" at bounding box center [385, 338] width 360 height 288
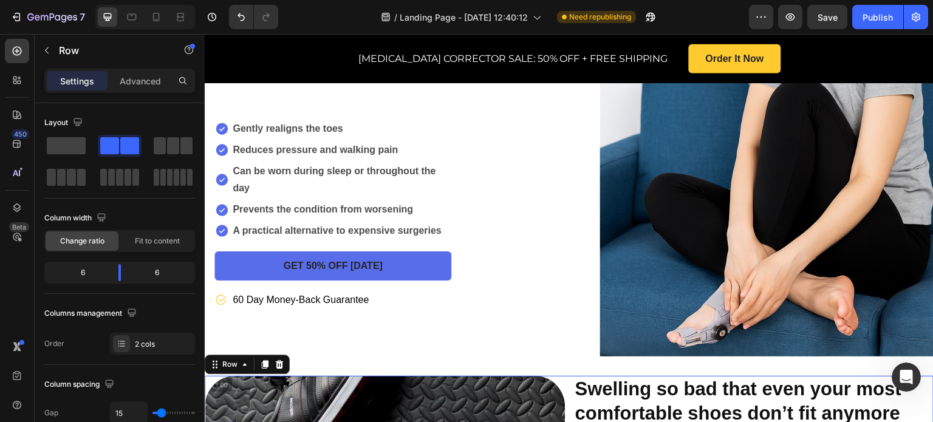
scroll to position [312, 0]
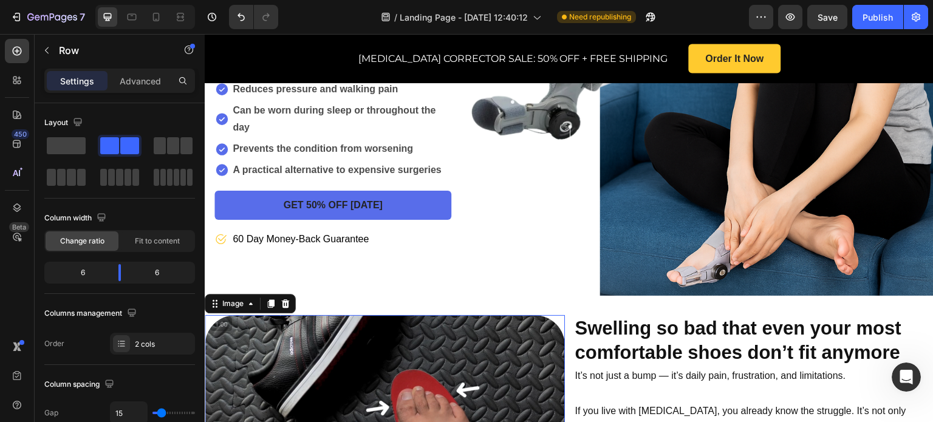
click at [560, 315] on div at bounding box center [385, 415] width 360 height 200
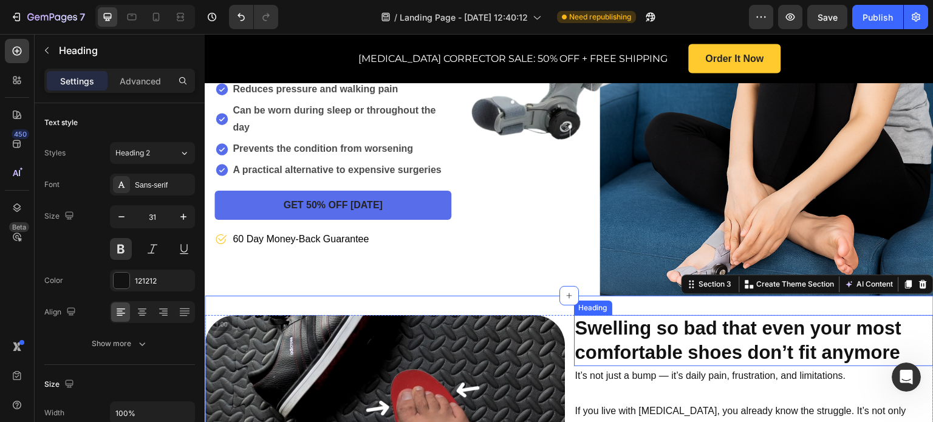
click at [575, 317] on p "Swelling so bad that even your most comfortable shoes don’t fit anymore" at bounding box center [754, 341] width 358 height 49
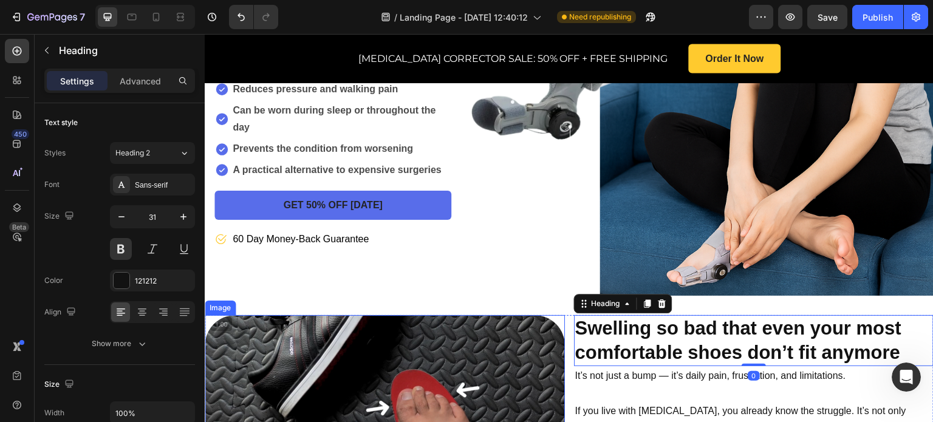
click at [543, 315] on img at bounding box center [385, 415] width 360 height 200
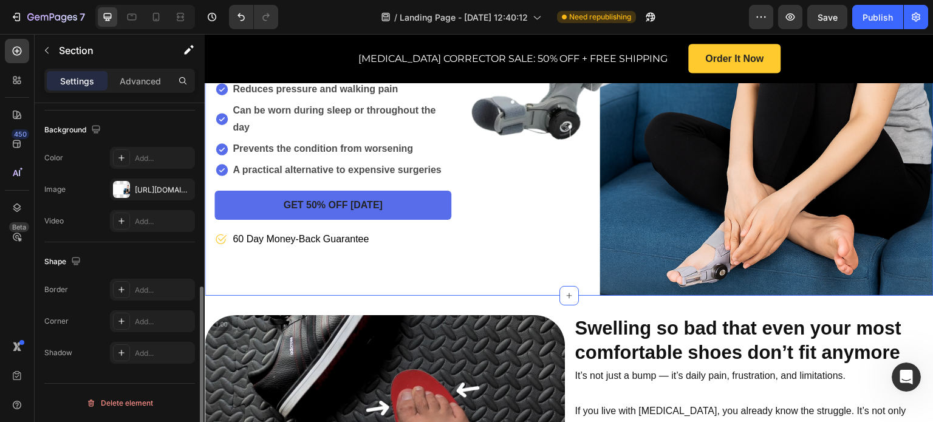
scroll to position [0, 0]
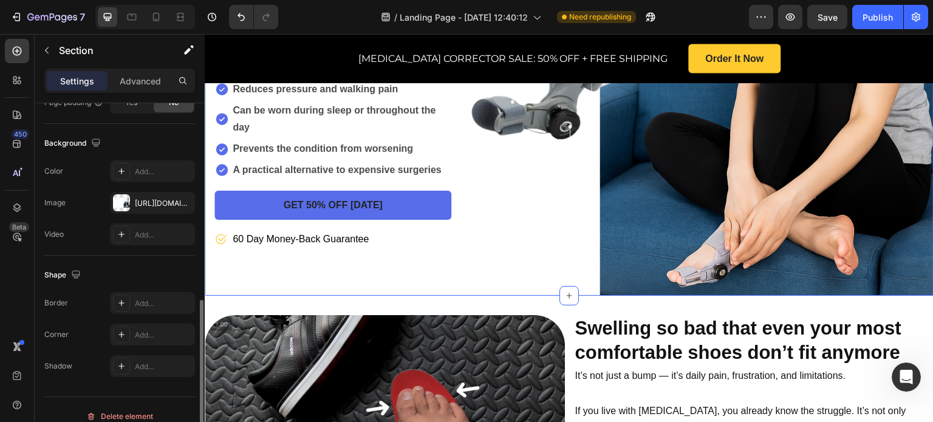
click at [643, 248] on div "Suffering From Bunions, Pain, and Discomfort When Walking? Discover the correct…" at bounding box center [569, 45] width 729 height 501
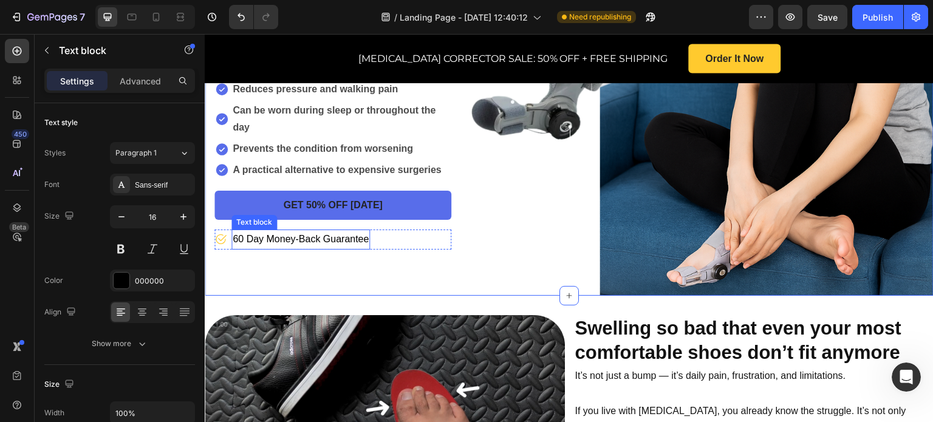
click at [361, 231] on p "60 Day Money-Back Guarantee" at bounding box center [301, 240] width 136 height 18
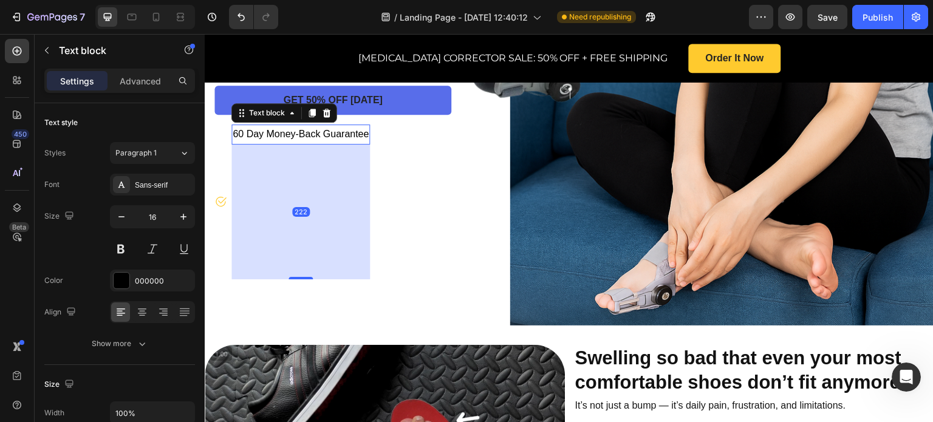
scroll to position [296, 0]
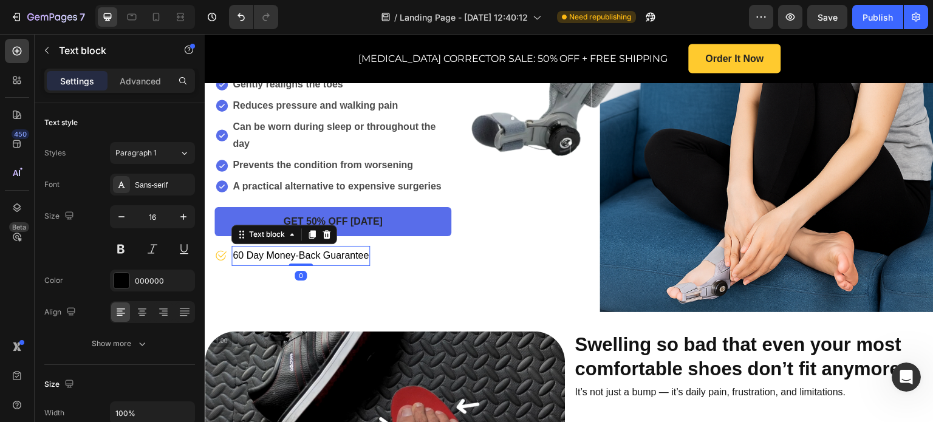
drag, startPoint x: 298, startPoint y: 221, endPoint x: 318, endPoint y: 219, distance: 20.2
click at [318, 246] on div "60 Day Money-Back Guarantee Text block 0" at bounding box center [300, 256] width 139 height 20
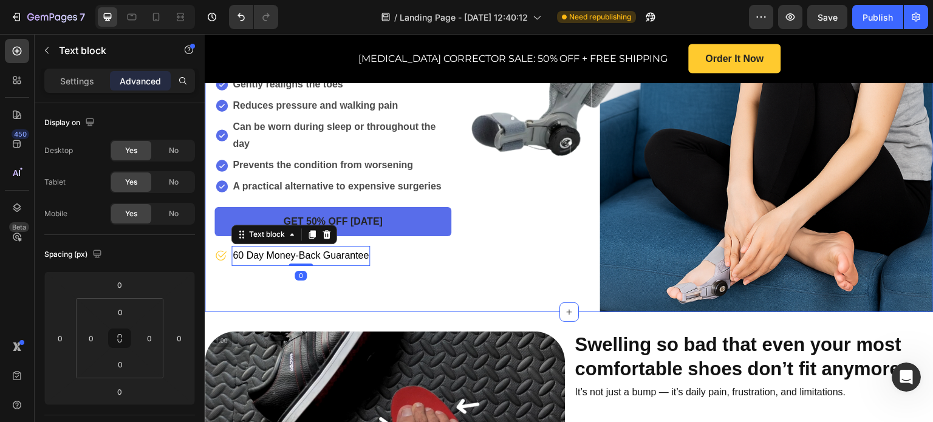
click at [377, 284] on div "Suffering From Bunions, Pain, and Discomfort When Walking? Discover the correct…" at bounding box center [569, 62] width 729 height 501
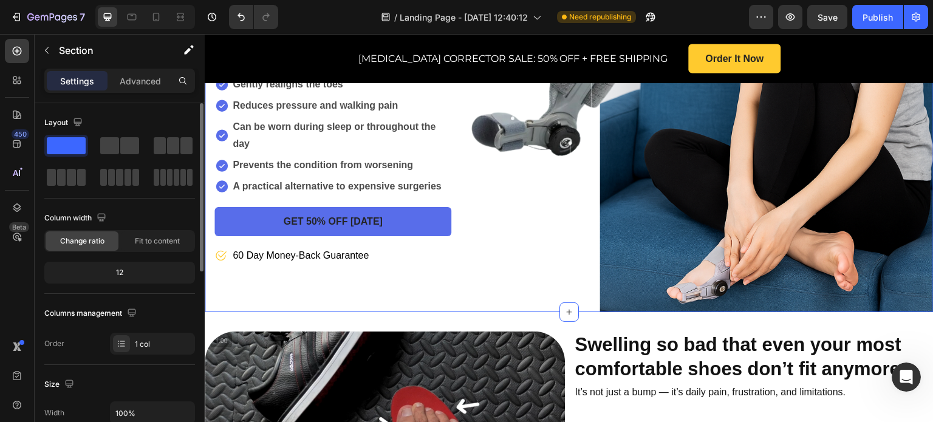
scroll to position [61, 0]
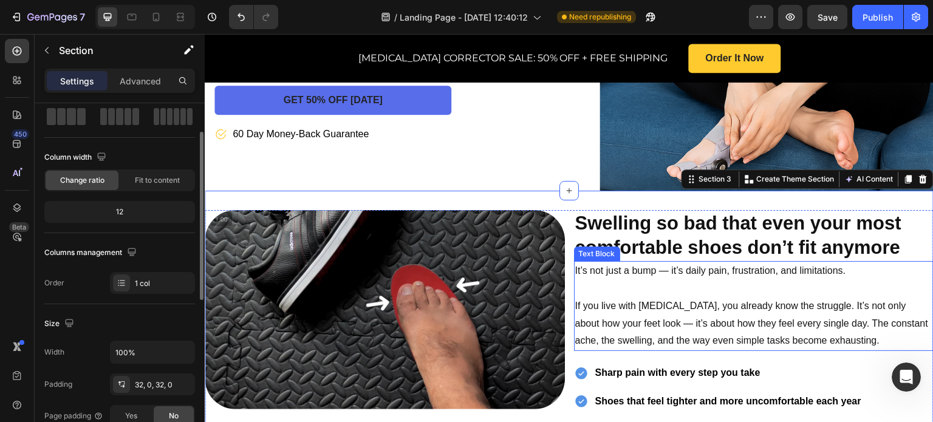
scroll to position [539, 0]
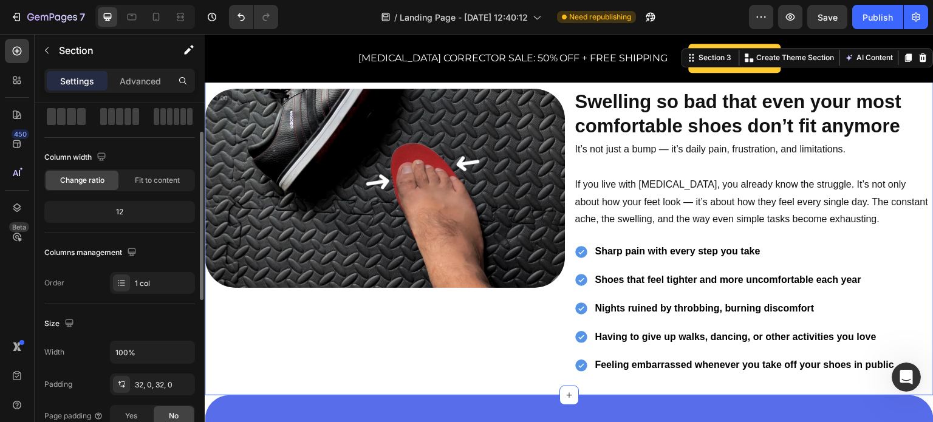
click at [588, 356] on div "Image Swelling so bad that even your most comfortable shoes don’t fit anymore H…" at bounding box center [569, 232] width 729 height 327
click at [595, 366] on div "Image Swelling so bad that even your most comfortable shoes don’t fit anymore H…" at bounding box center [569, 232] width 729 height 327
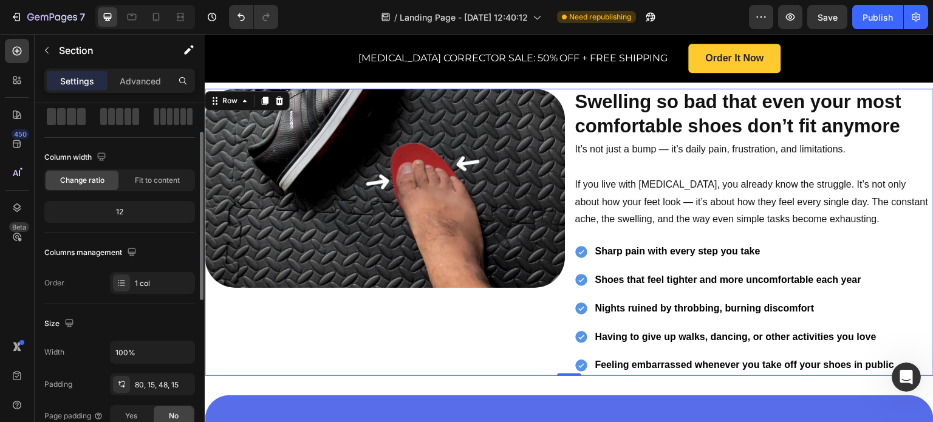
click at [532, 340] on div "Image" at bounding box center [385, 233] width 360 height 288
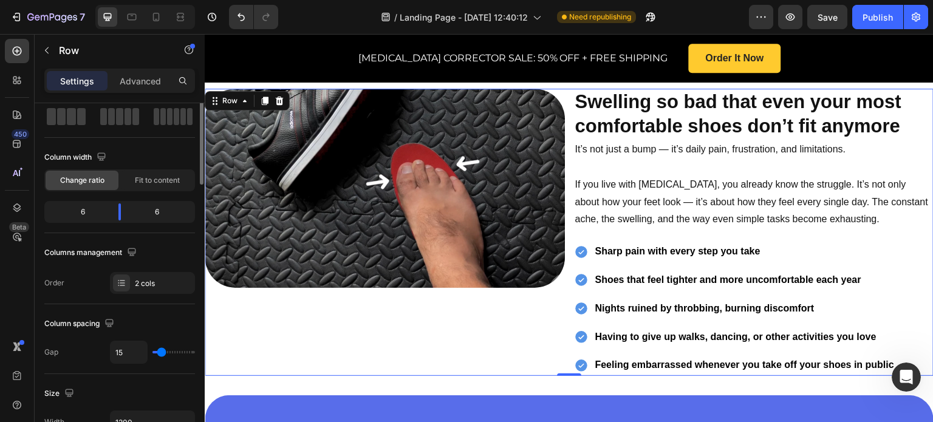
scroll to position [0, 0]
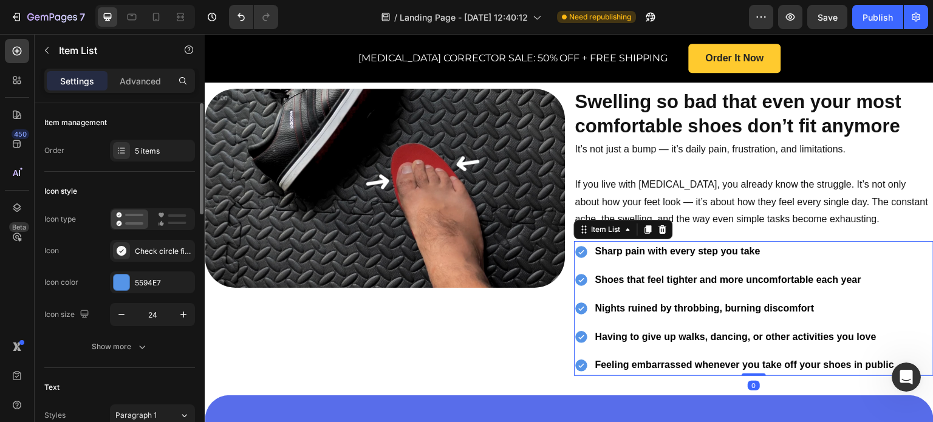
click at [610, 357] on p "Feeling embarrassed whenever you take off your shoes in public" at bounding box center [745, 366] width 300 height 18
drag, startPoint x: 750, startPoint y: 347, endPoint x: 741, endPoint y: 343, distance: 10.4
click at [741, 343] on div "Sharp pain with every step you take Shoes that feel tighter and more uncomforta…" at bounding box center [754, 308] width 360 height 135
type input "100%"
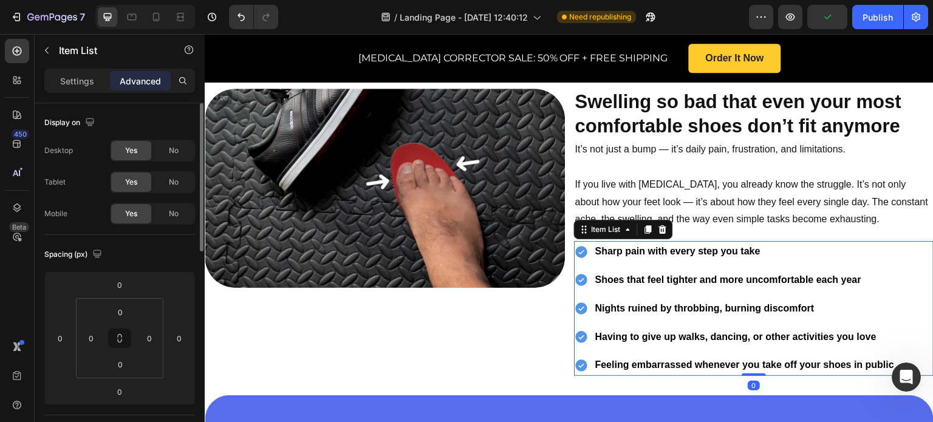
scroll to position [357, 0]
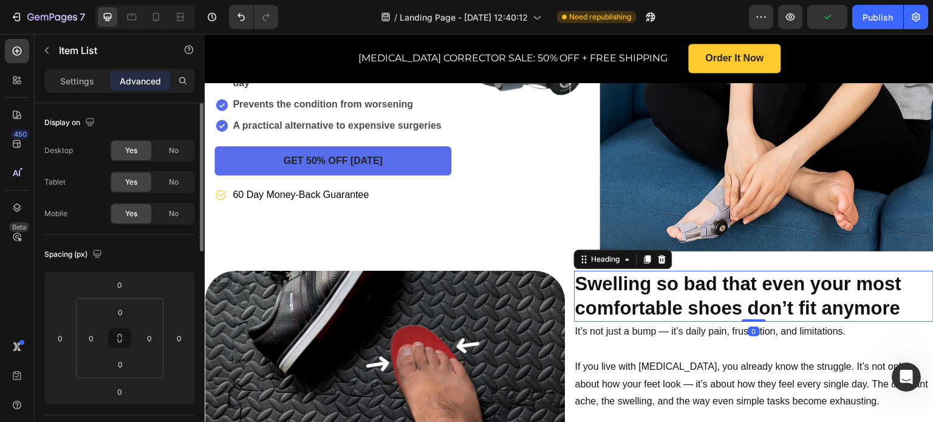
click at [654, 272] on p "Swelling so bad that even your most comfortable shoes don’t fit anymore" at bounding box center [754, 296] width 358 height 49
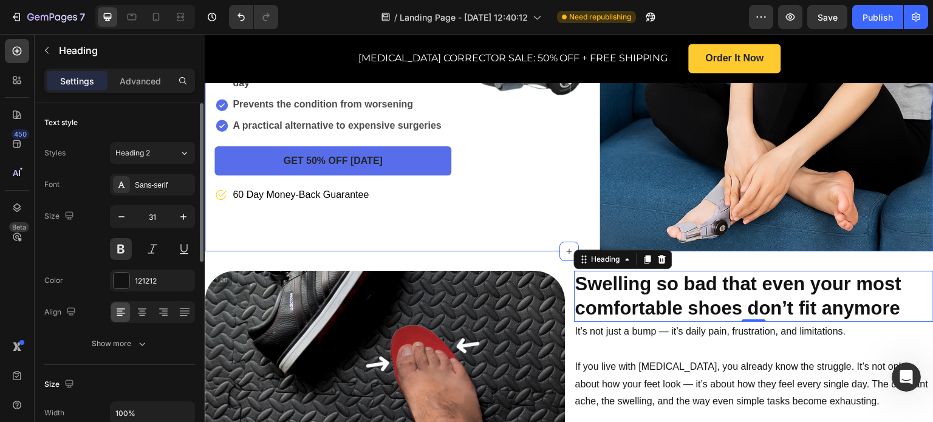
click at [729, 219] on div "Suffering From Bunions, Pain, and Discomfort When Walking? Discover the correct…" at bounding box center [569, 1] width 729 height 501
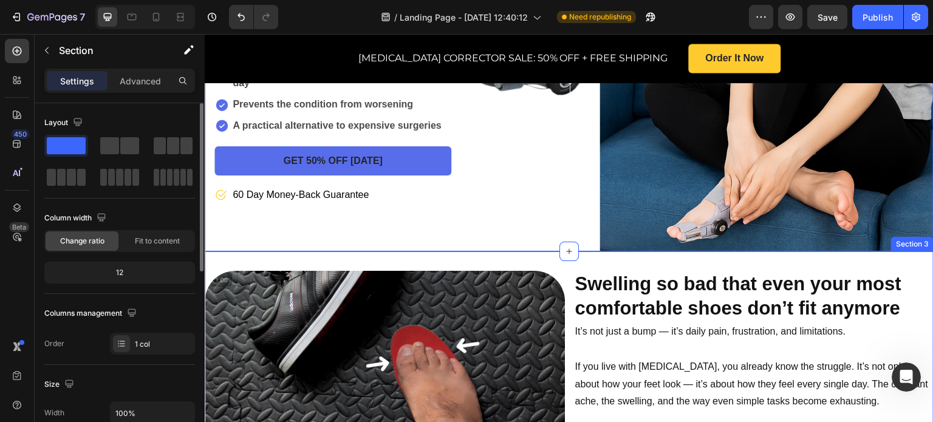
scroll to position [235, 0]
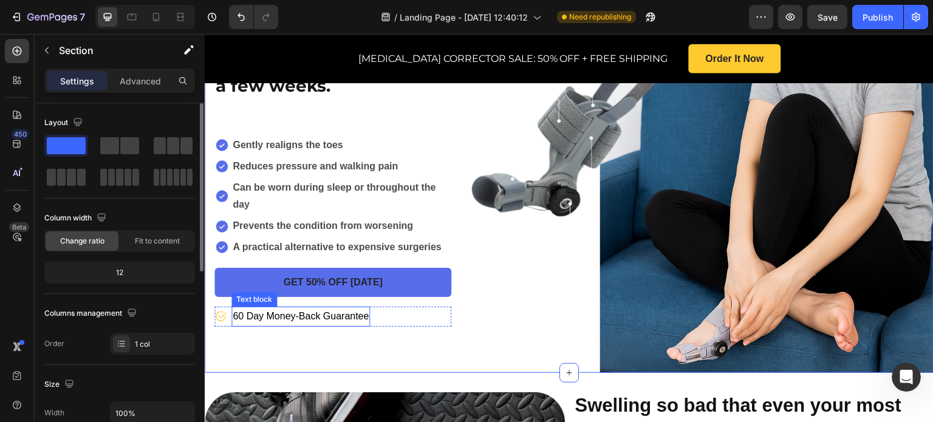
click at [323, 308] on p "60 Day Money-Back Guarantee" at bounding box center [301, 317] width 136 height 18
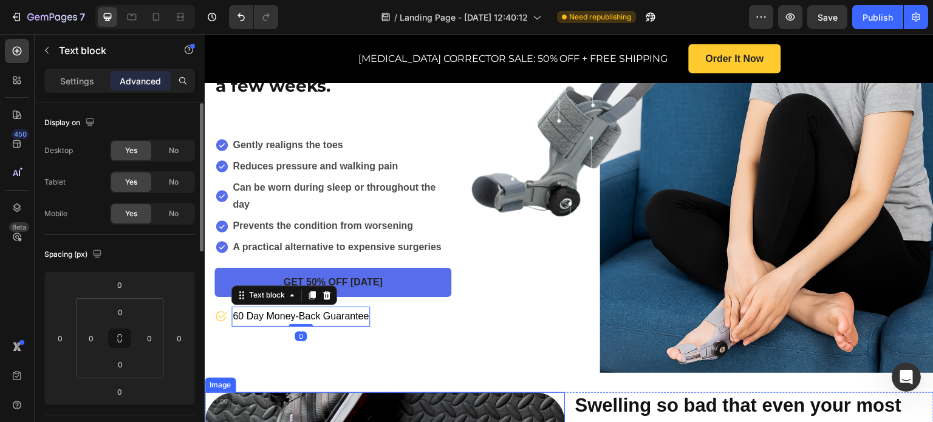
scroll to position [357, 0]
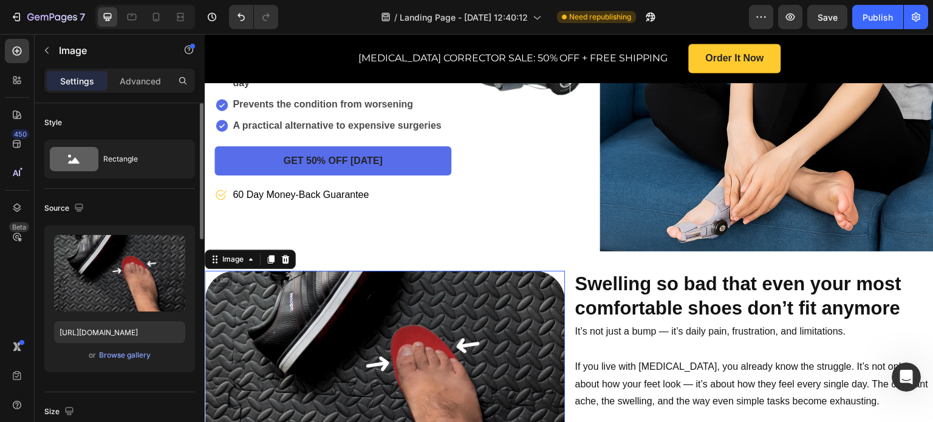
click at [504, 271] on img at bounding box center [385, 371] width 360 height 200
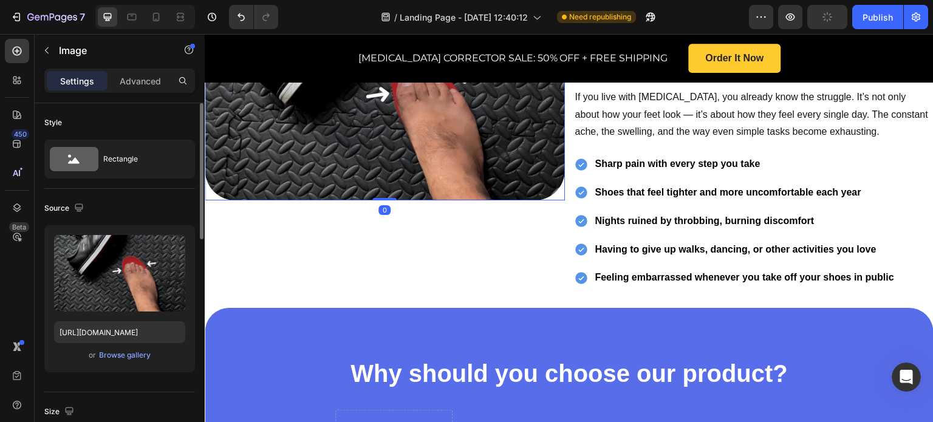
scroll to position [539, 0]
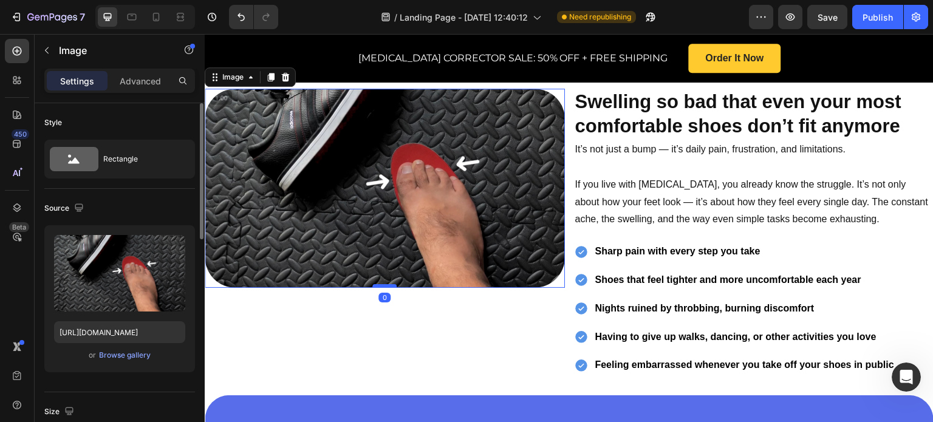
click at [381, 284] on div at bounding box center [384, 286] width 24 height 4
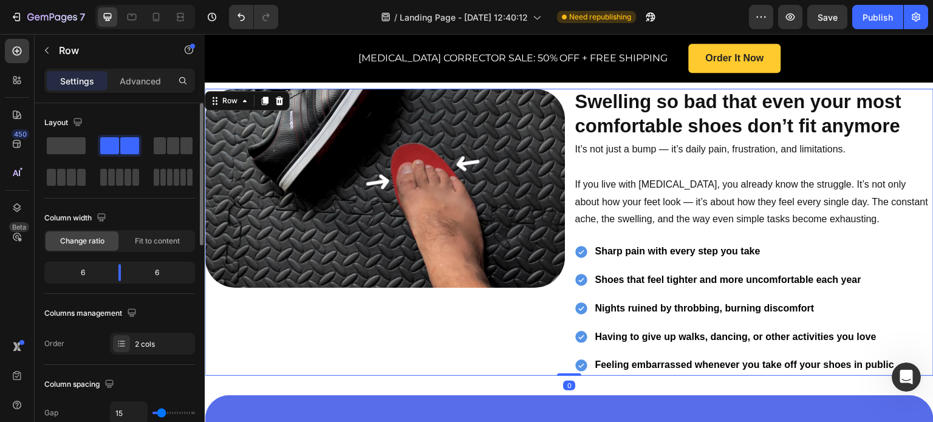
click at [448, 334] on div "Image" at bounding box center [385, 233] width 360 height 288
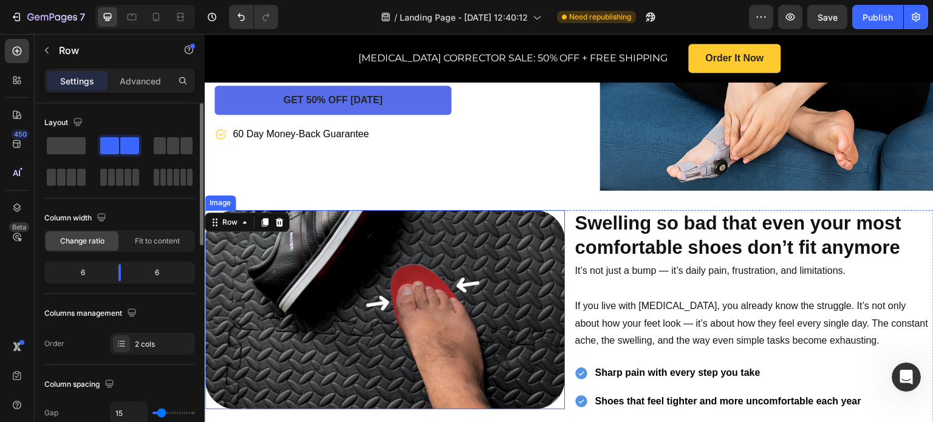
scroll to position [478, 0]
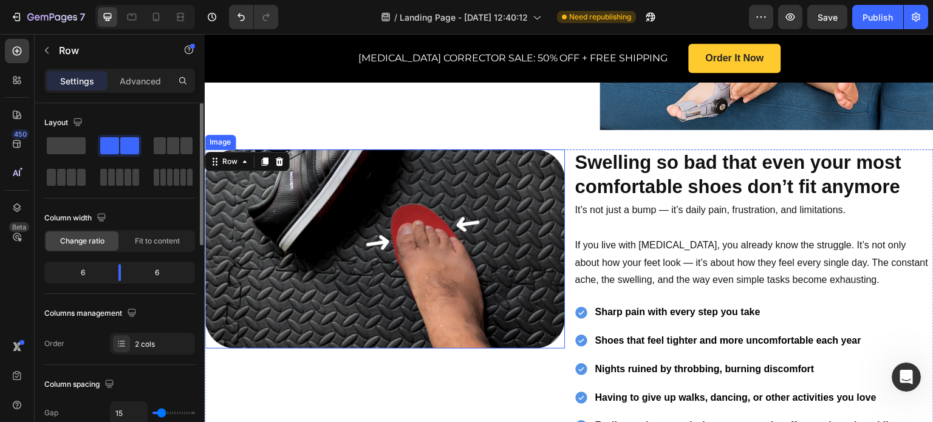
click at [452, 253] on img at bounding box center [385, 249] width 360 height 200
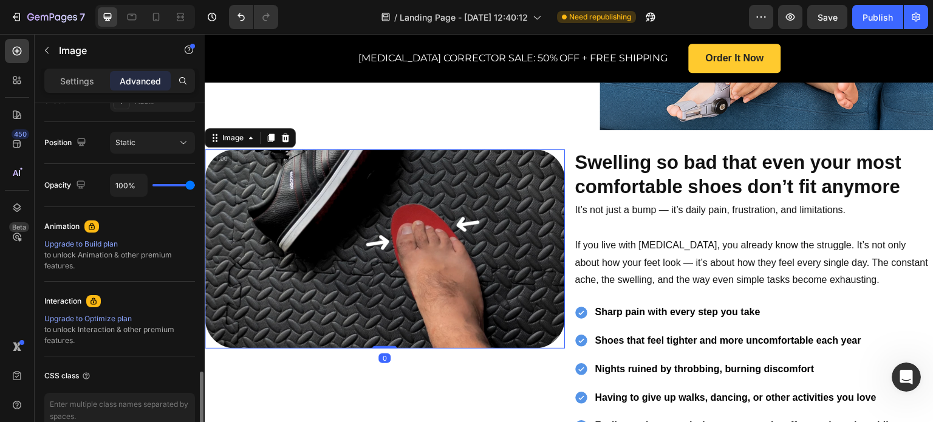
scroll to position [489, 0]
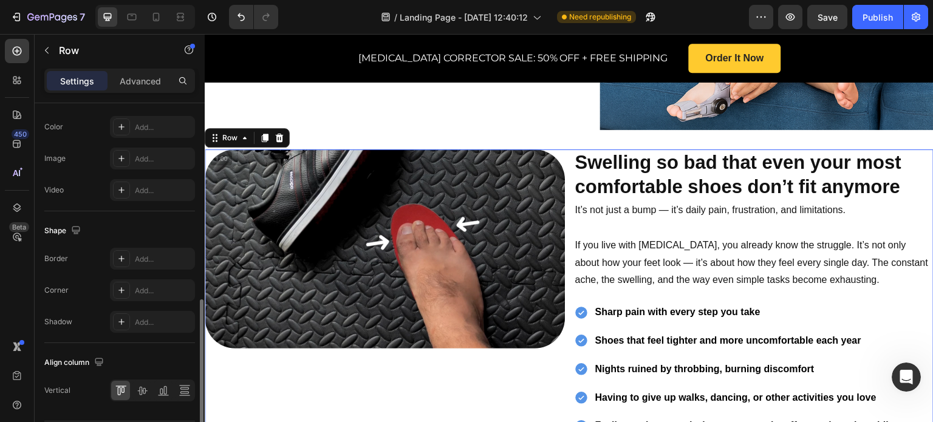
click at [344, 368] on div "Image" at bounding box center [385, 293] width 360 height 288
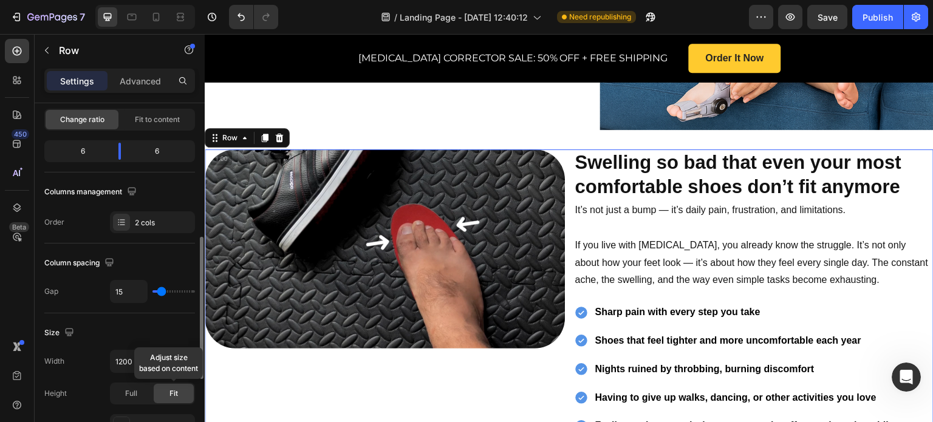
scroll to position [182, 0]
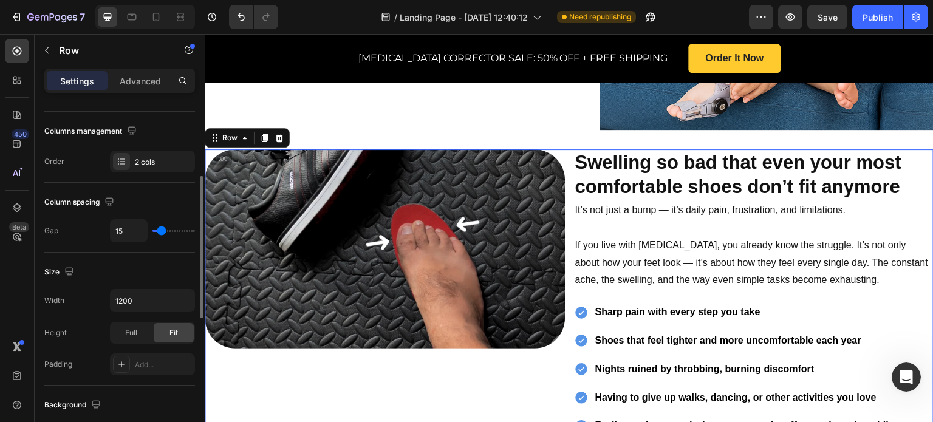
type input "16"
type input "18"
type input "20"
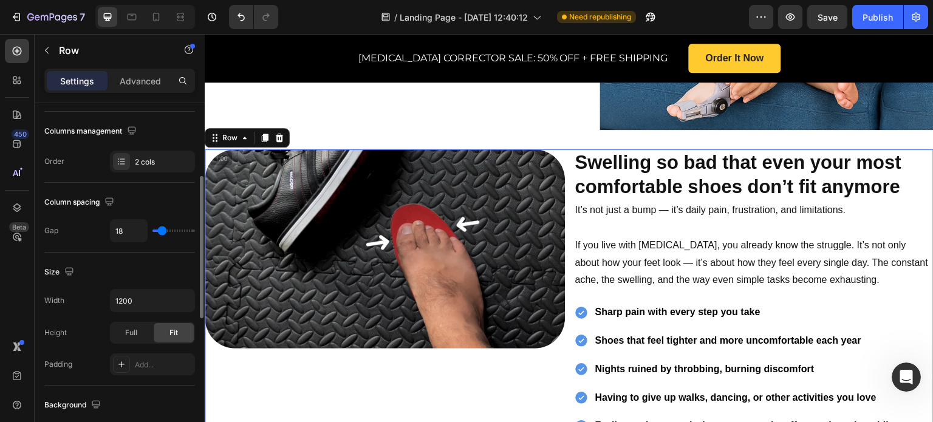
type input "20"
type input "24"
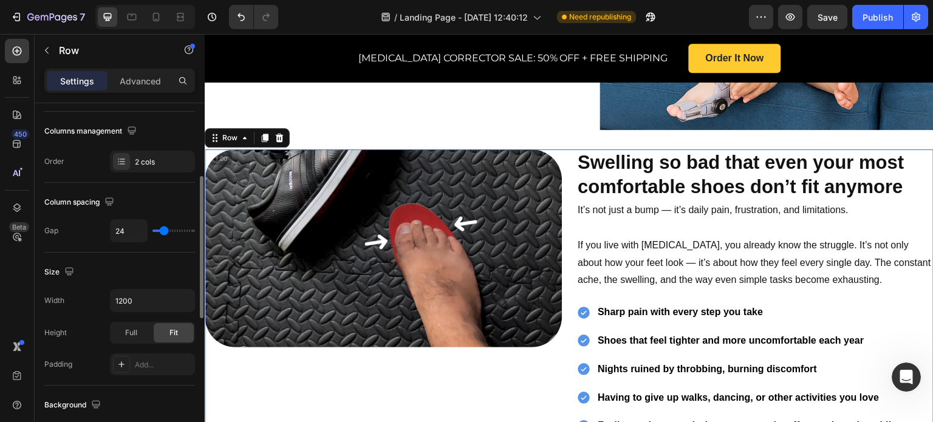
type input "25"
type input "29"
type input "34"
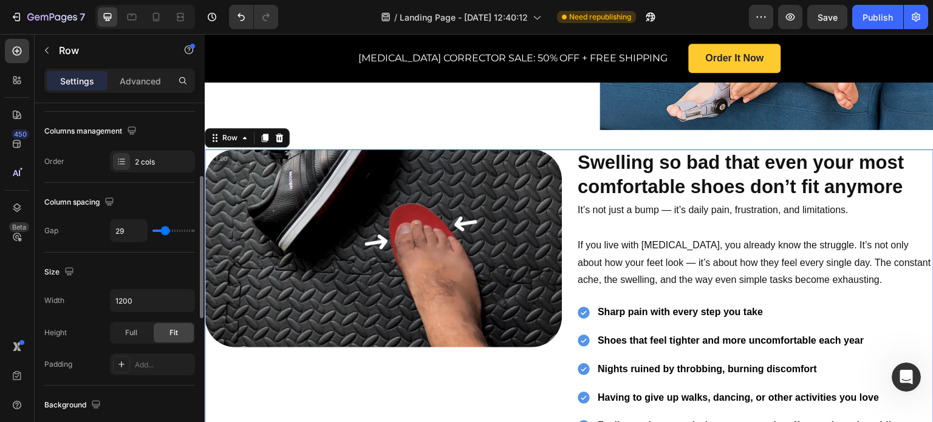
type input "34"
type input "36"
type input "41"
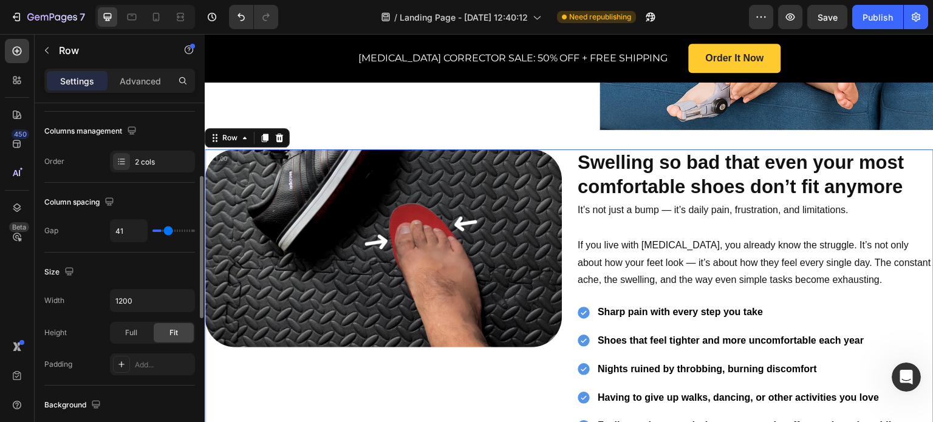
type input "43"
type input "45"
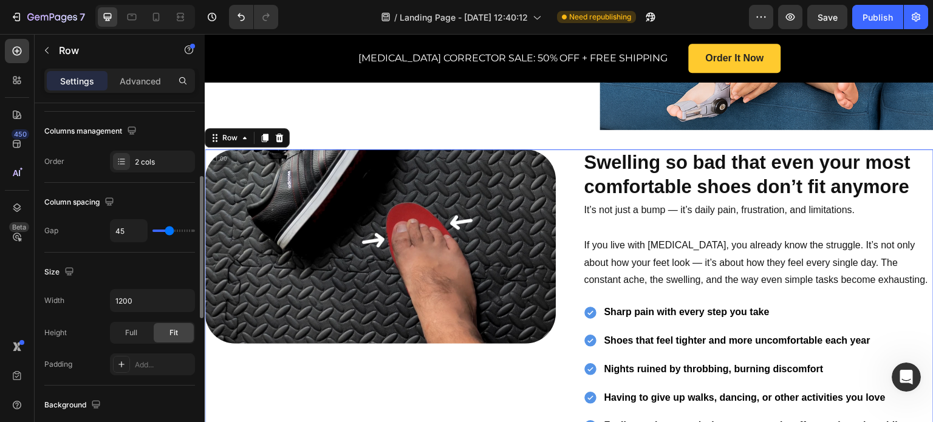
type input "41"
type input "40"
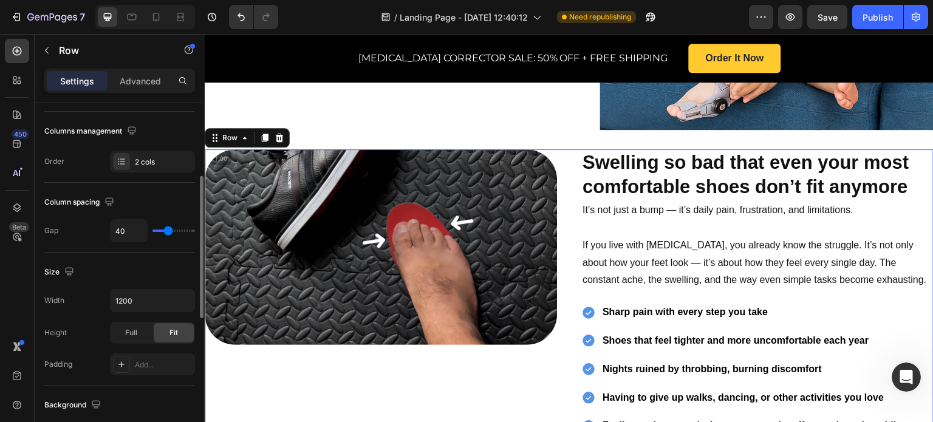
type input "38"
type input "36"
type input "32"
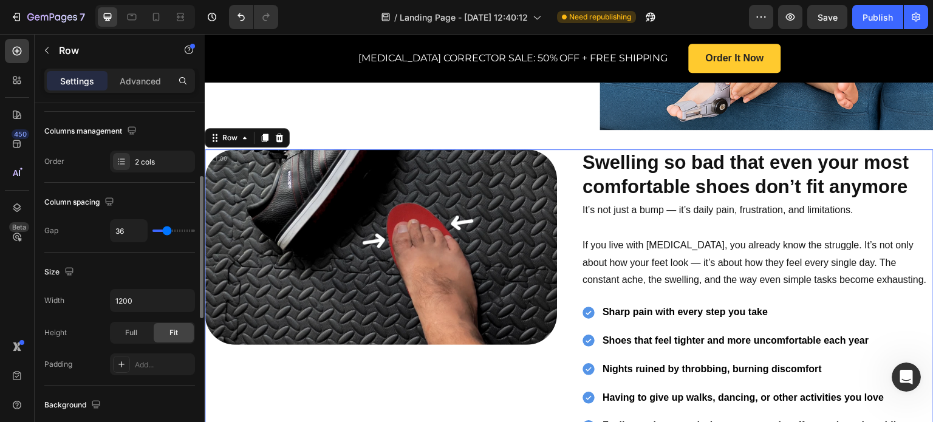
type input "32"
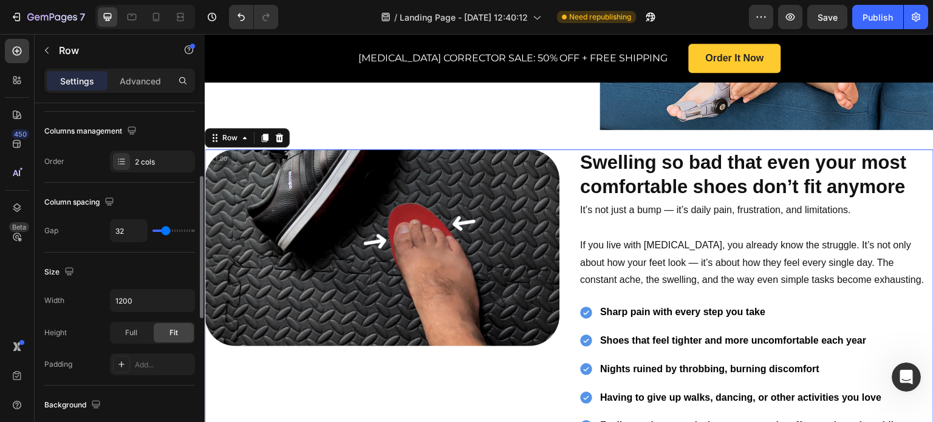
type input "31"
type input "29"
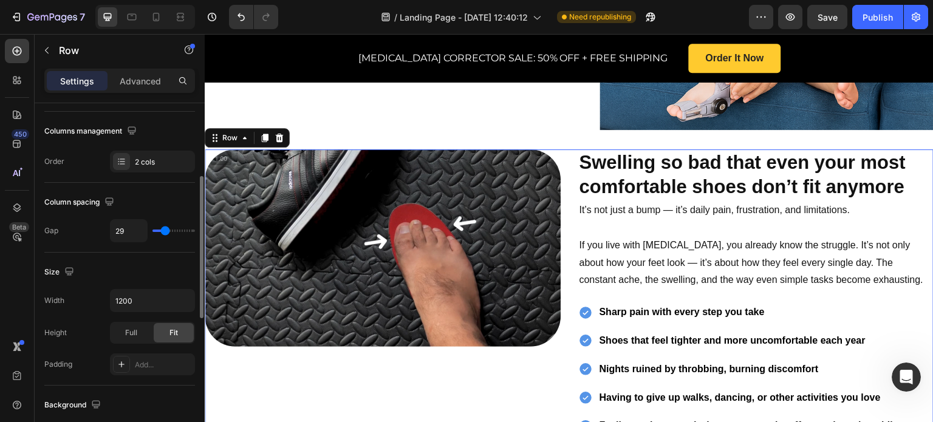
type input "29"
click at [165, 232] on input "range" at bounding box center [174, 231] width 43 height 2
click at [374, 379] on div "Image" at bounding box center [383, 293] width 356 height 288
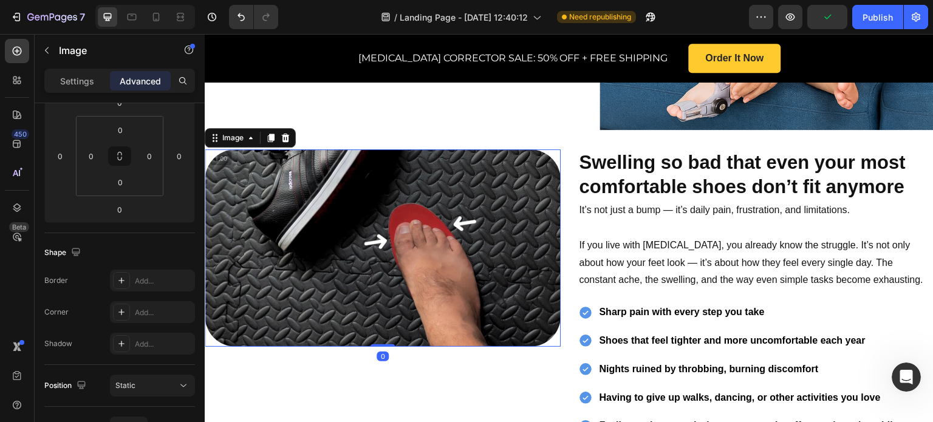
click at [350, 272] on img at bounding box center [383, 247] width 356 height 197
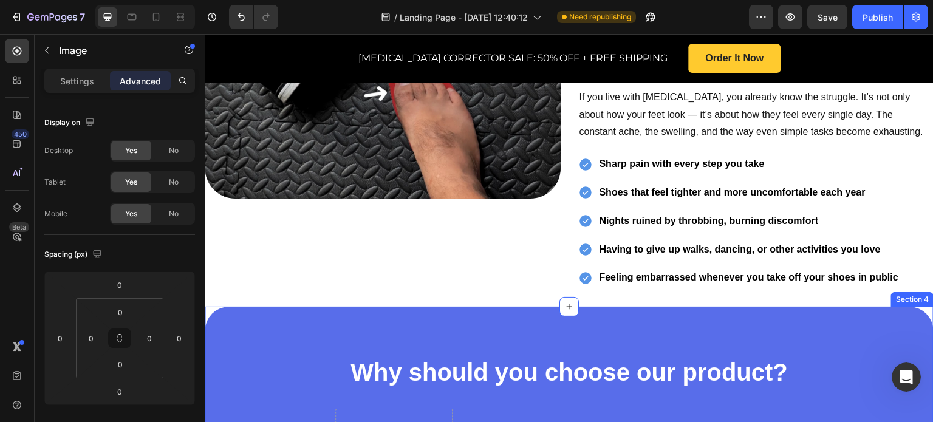
scroll to position [660, 0]
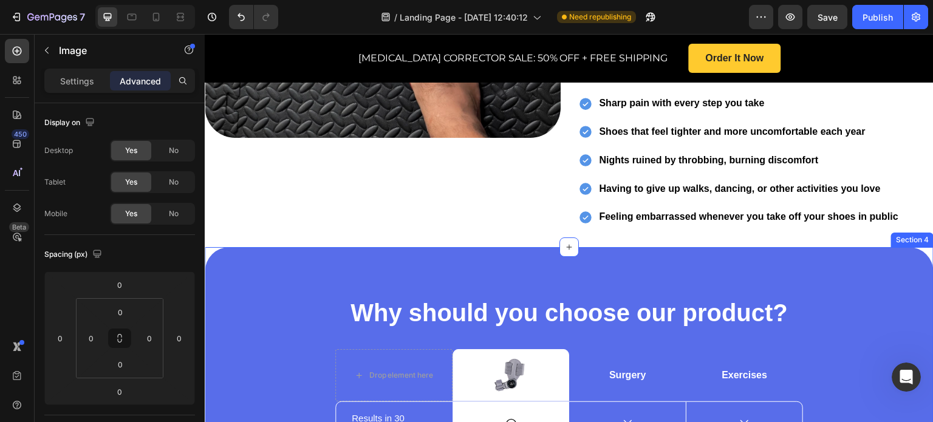
click at [262, 279] on div "Why should you choose our product? Heading Drop element here Image Row Surgery …" at bounding box center [569, 429] width 729 height 364
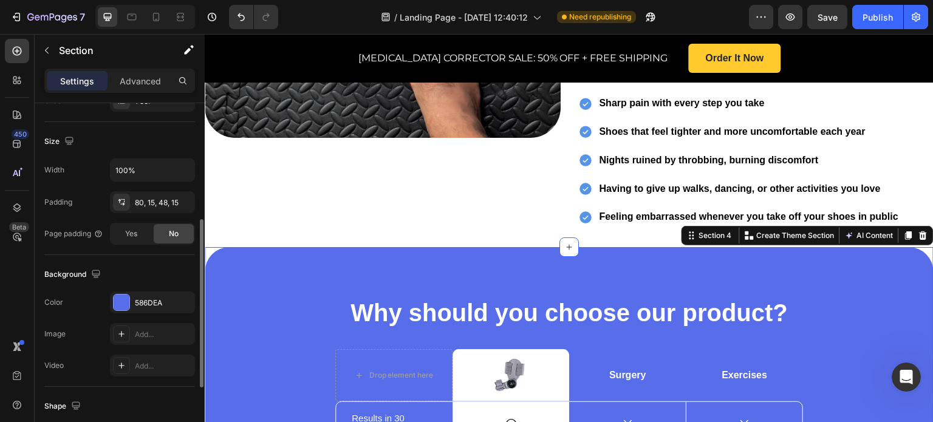
scroll to position [365, 0]
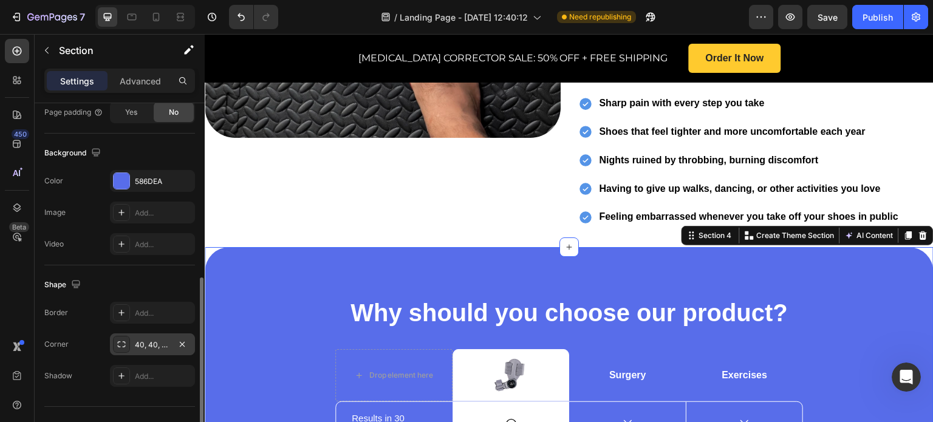
click at [132, 349] on div "40, 40, 40, 40" at bounding box center [152, 345] width 85 height 22
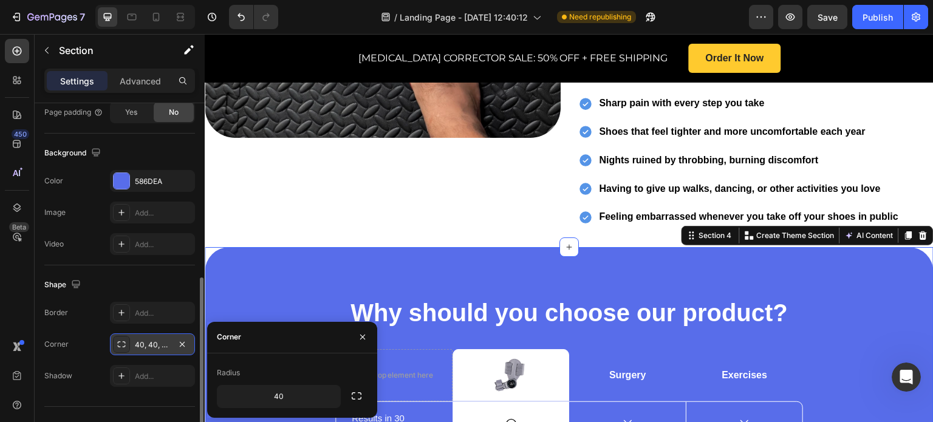
click at [115, 346] on div at bounding box center [121, 344] width 17 height 17
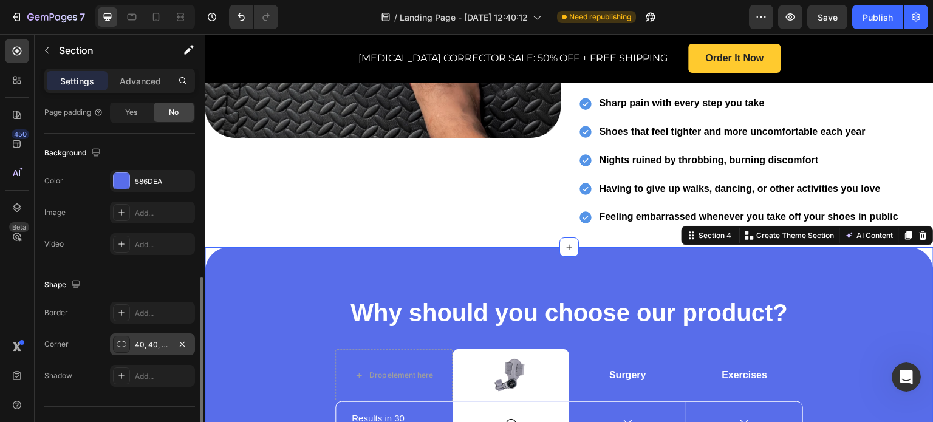
click at [117, 346] on icon at bounding box center [122, 345] width 10 height 10
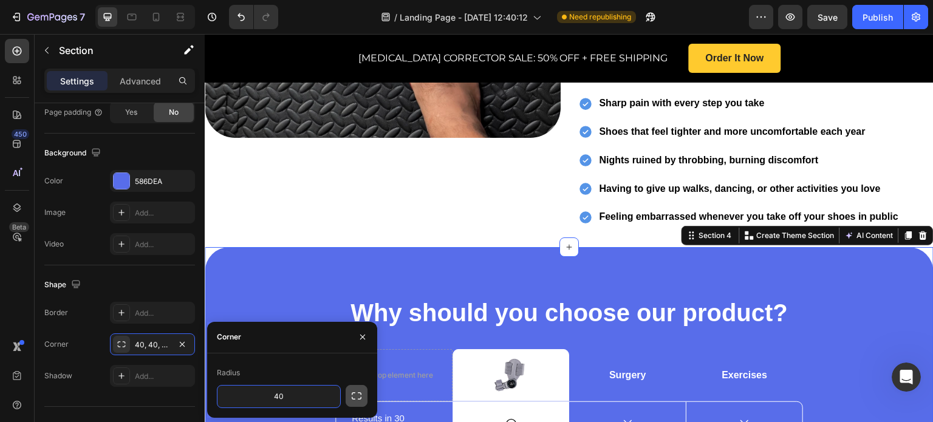
click at [357, 393] on icon "button" at bounding box center [357, 396] width 12 height 12
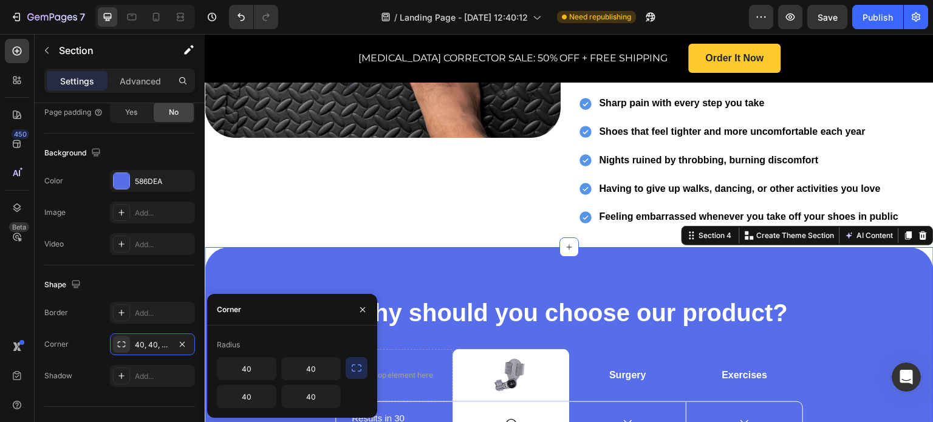
click at [354, 364] on icon "button" at bounding box center [357, 368] width 12 height 12
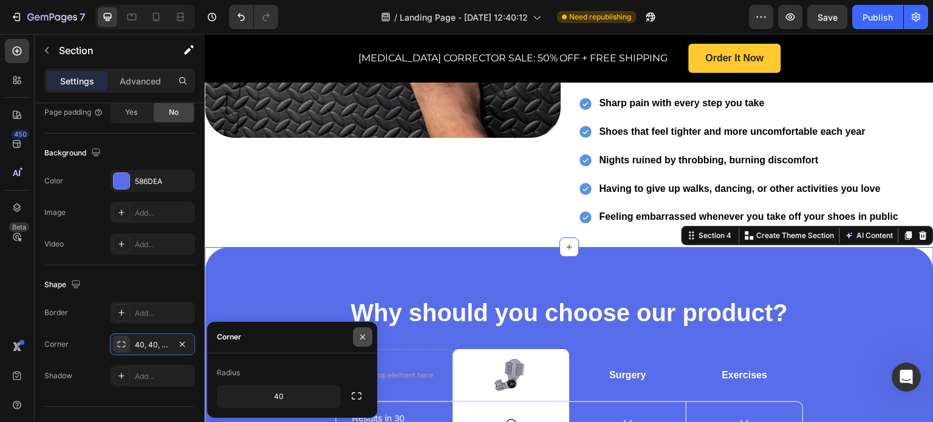
click at [362, 340] on icon "button" at bounding box center [363, 337] width 10 height 10
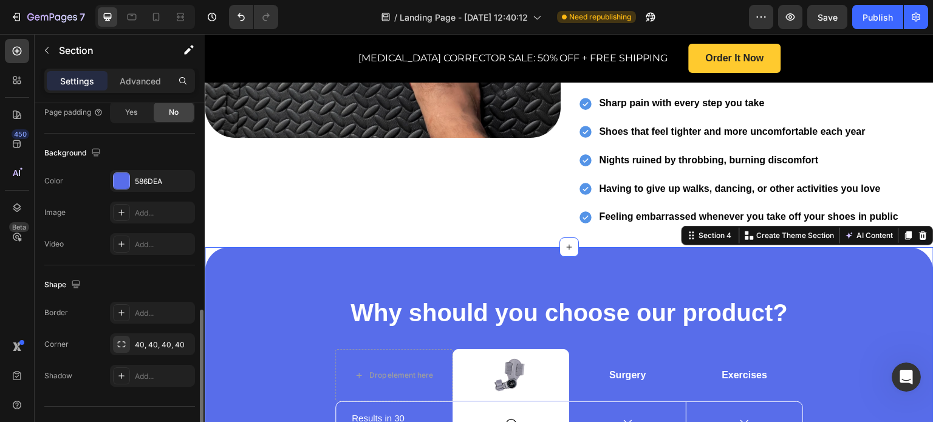
scroll to position [386, 0]
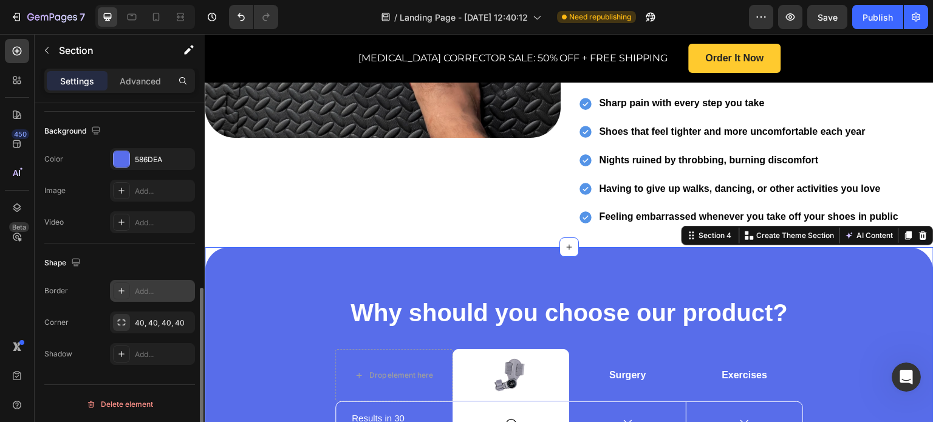
click at [135, 298] on div "Add..." at bounding box center [152, 291] width 85 height 22
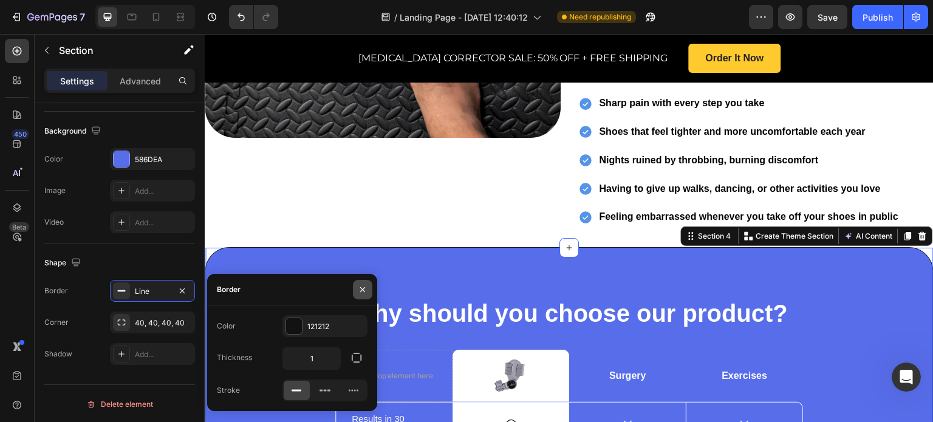
drag, startPoint x: 365, startPoint y: 286, endPoint x: 159, endPoint y: 253, distance: 208.7
click at [365, 286] on icon "button" at bounding box center [363, 290] width 10 height 10
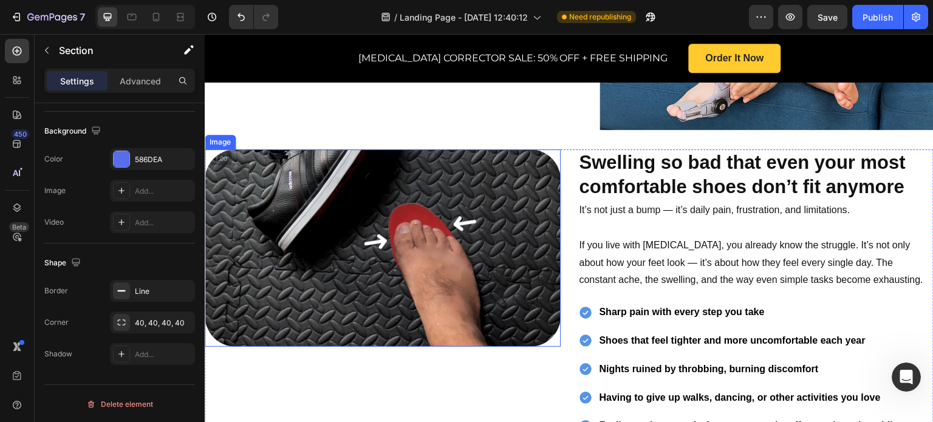
scroll to position [539, 0]
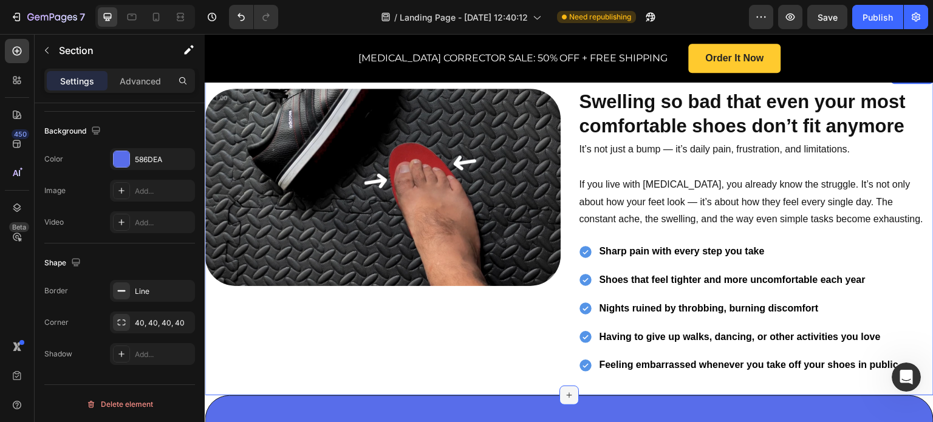
click at [564, 391] on icon at bounding box center [569, 396] width 10 height 10
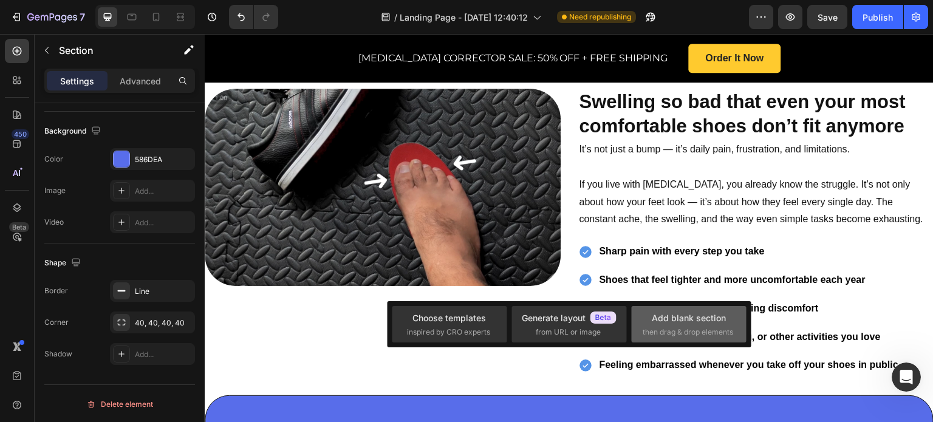
click at [680, 320] on div "Add blank section" at bounding box center [689, 318] width 74 height 13
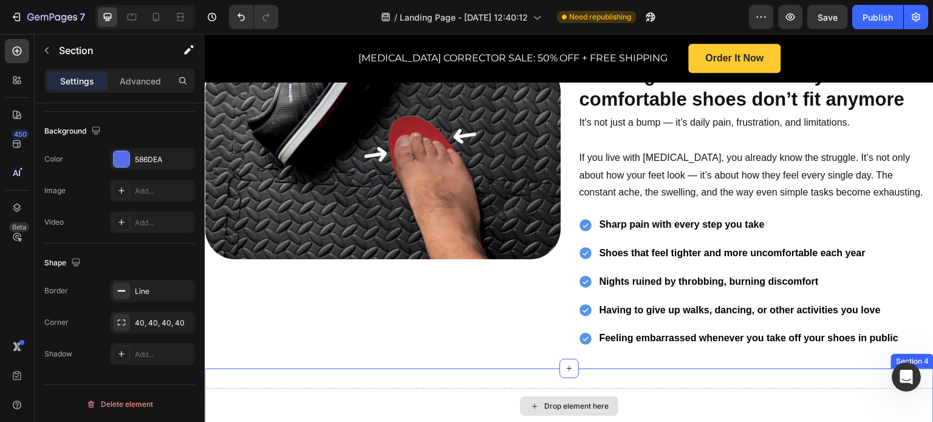
scroll to position [660, 0]
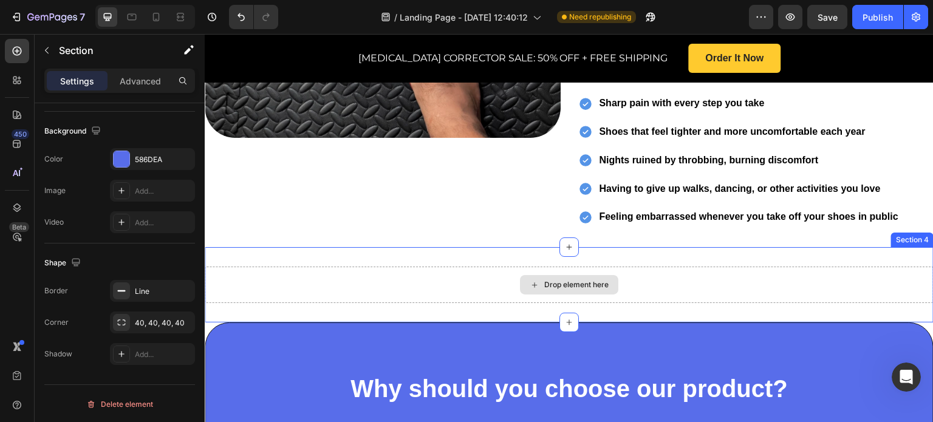
click at [561, 275] on div "Drop element here" at bounding box center [569, 284] width 98 height 19
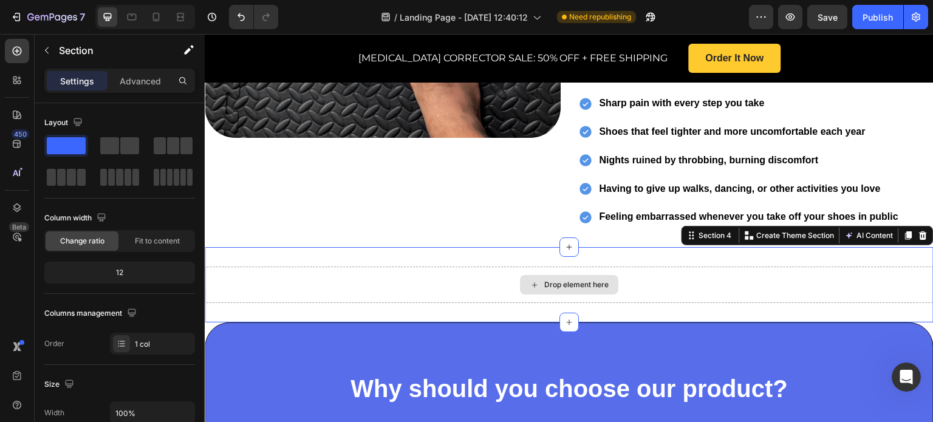
click at [460, 273] on div "Drop element here" at bounding box center [569, 285] width 729 height 36
click at [75, 122] on icon "button" at bounding box center [78, 122] width 8 height 8
click at [75, 122] on icon "button" at bounding box center [78, 122] width 12 height 12
click at [187, 145] on span at bounding box center [186, 145] width 12 height 17
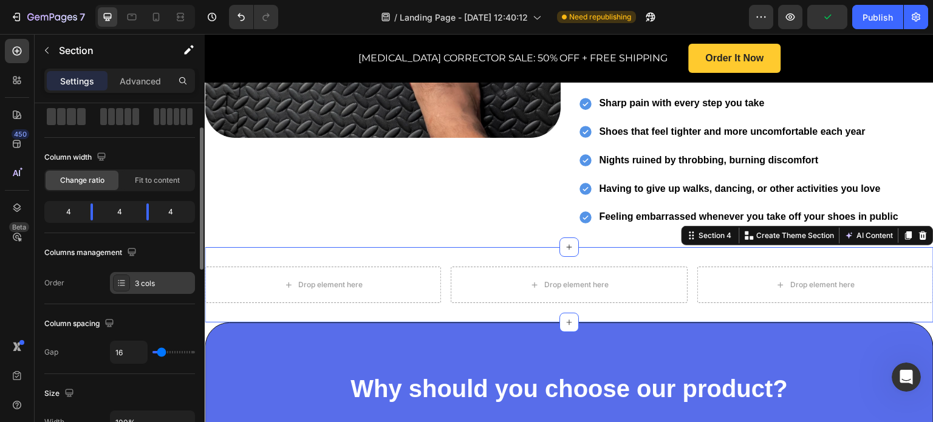
scroll to position [122, 0]
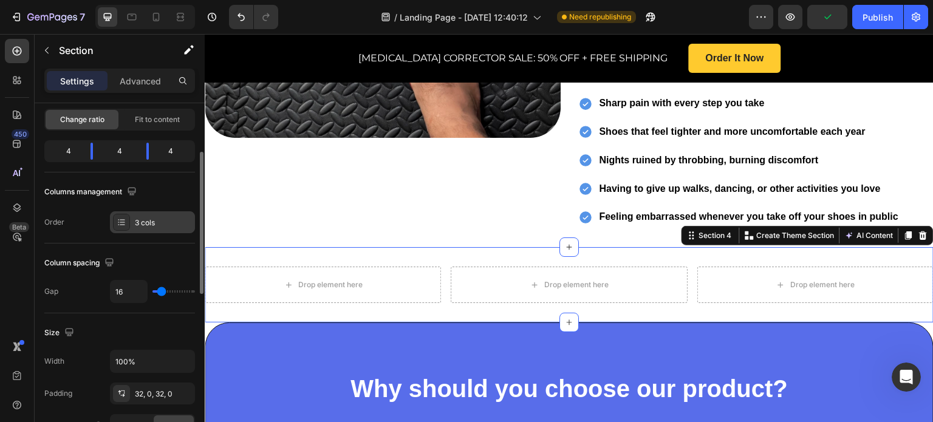
click at [132, 231] on div "3 cols" at bounding box center [152, 222] width 85 height 22
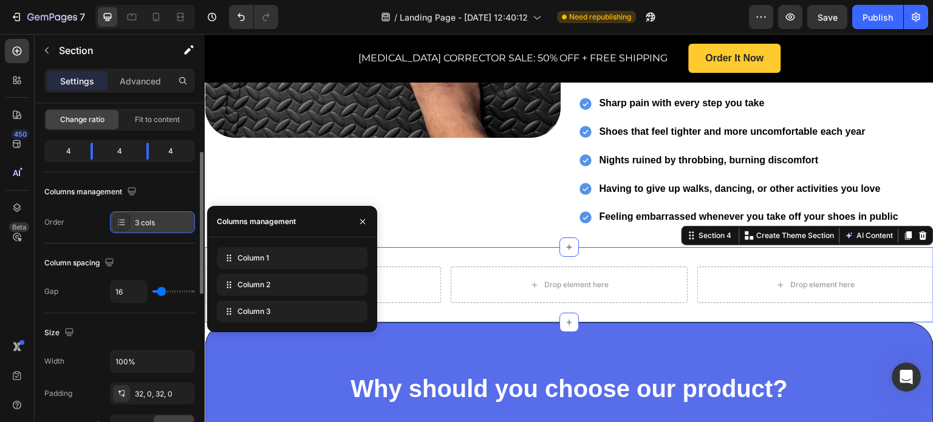
click at [140, 223] on div "3 cols" at bounding box center [163, 223] width 57 height 11
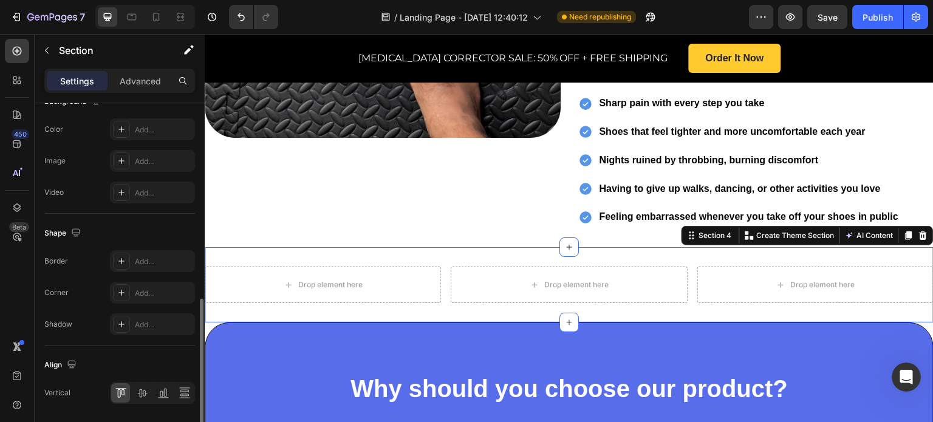
scroll to position [524, 0]
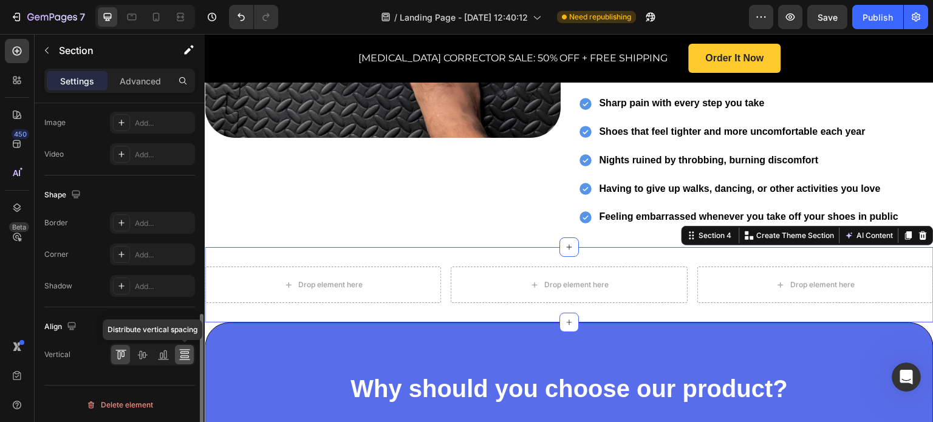
click at [177, 348] on div at bounding box center [184, 354] width 19 height 19
click at [165, 345] on div at bounding box center [163, 354] width 19 height 19
drag, startPoint x: 141, startPoint y: 351, endPoint x: 117, endPoint y: 352, distance: 23.7
click at [140, 351] on icon at bounding box center [142, 355] width 12 height 12
click at [117, 352] on icon at bounding box center [121, 355] width 12 height 12
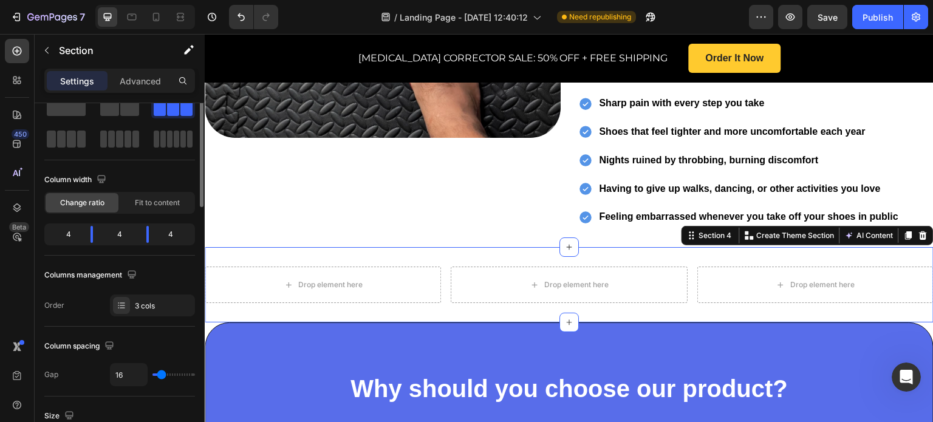
scroll to position [0, 0]
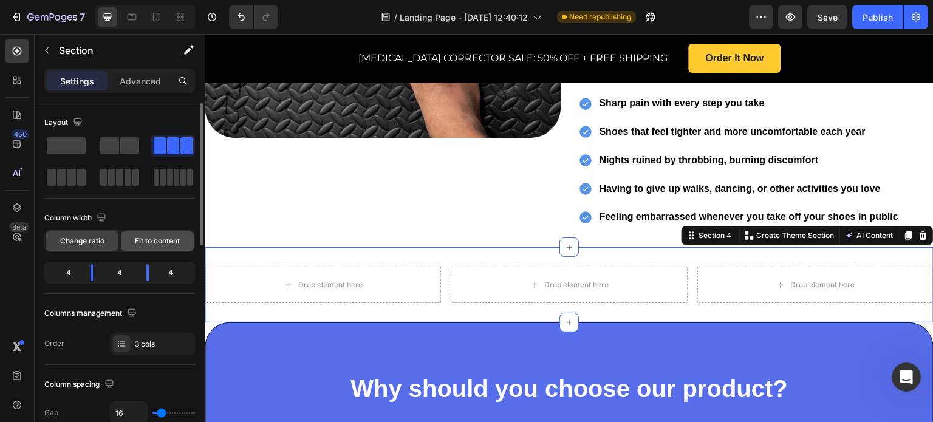
click at [138, 244] on span "Fit to content" at bounding box center [157, 241] width 45 height 11
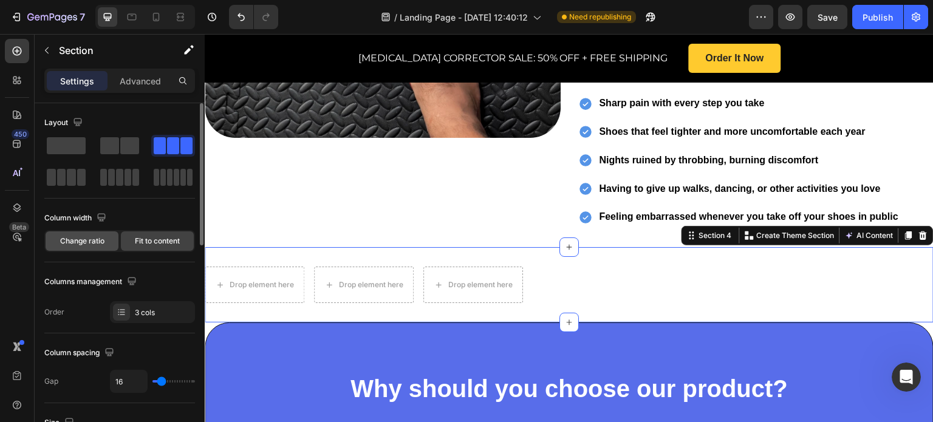
click at [90, 240] on span "Change ratio" at bounding box center [82, 241] width 44 height 11
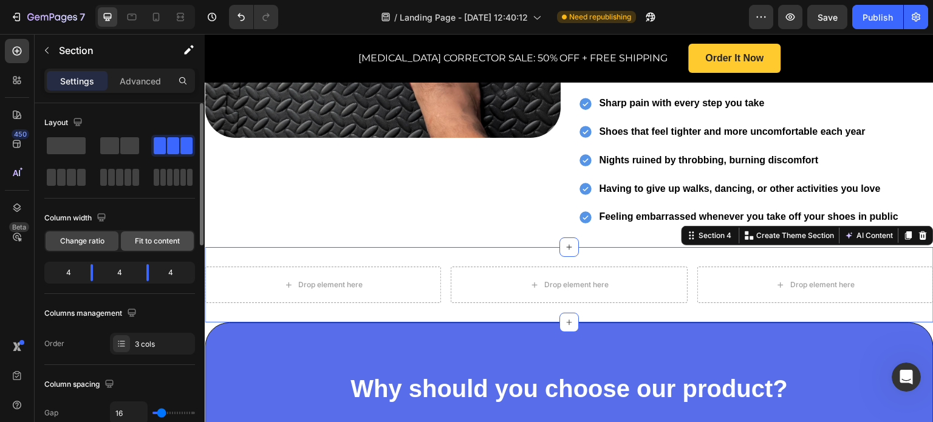
click at [157, 239] on span "Fit to content" at bounding box center [157, 241] width 45 height 11
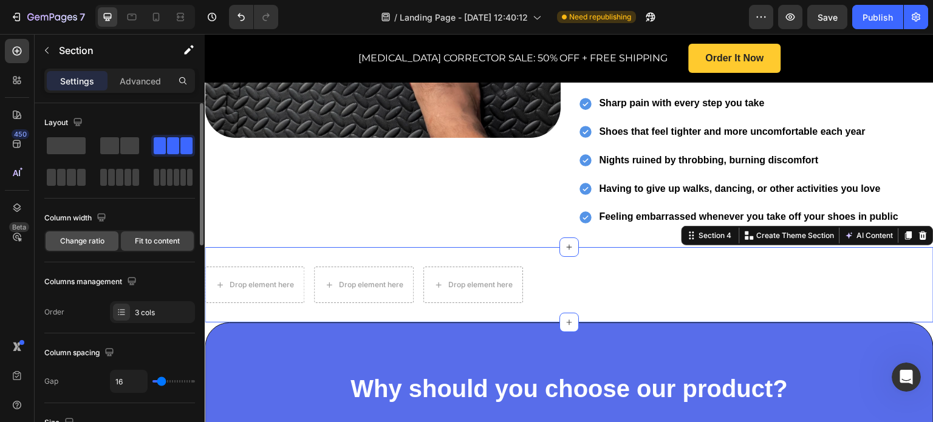
click at [90, 238] on span "Change ratio" at bounding box center [82, 241] width 44 height 11
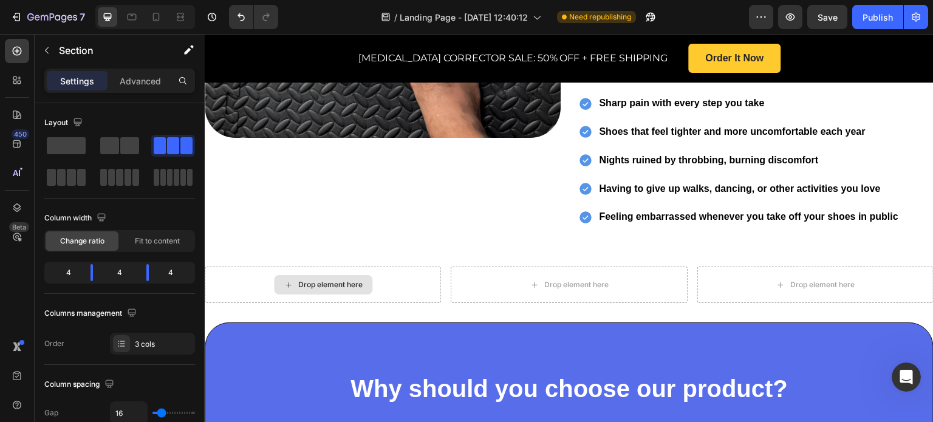
click at [312, 284] on div "Drop element here" at bounding box center [330, 285] width 64 height 10
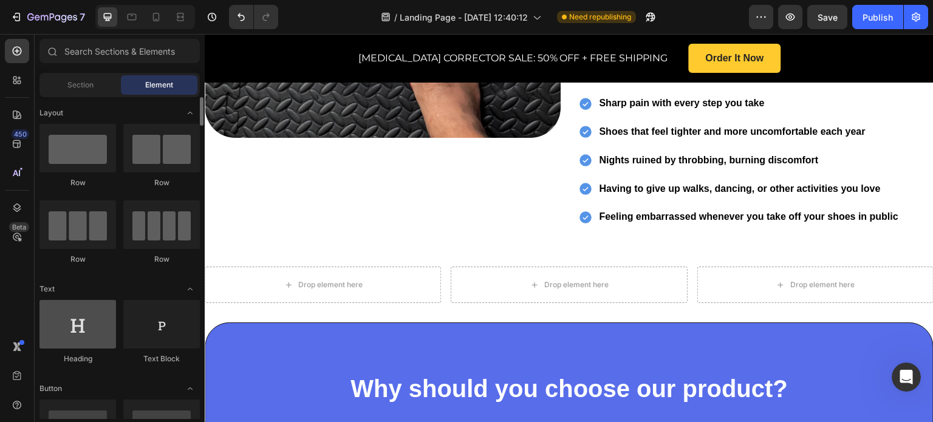
scroll to position [122, 0]
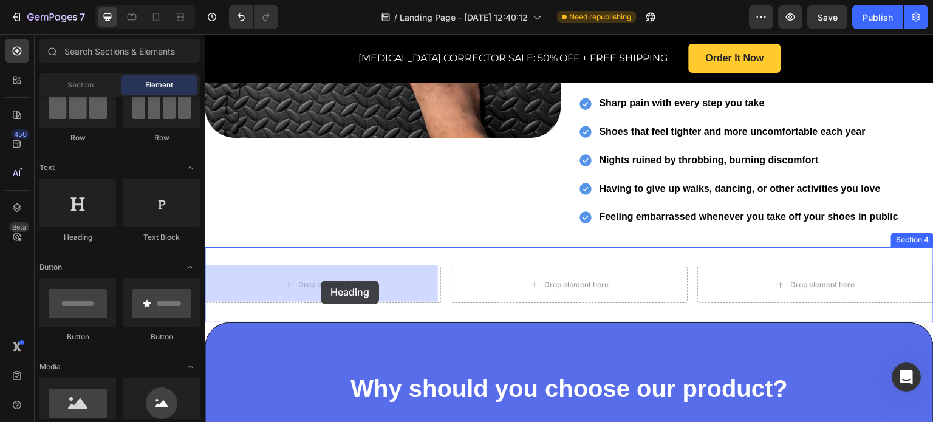
drag, startPoint x: 278, startPoint y: 253, endPoint x: 321, endPoint y: 281, distance: 51.1
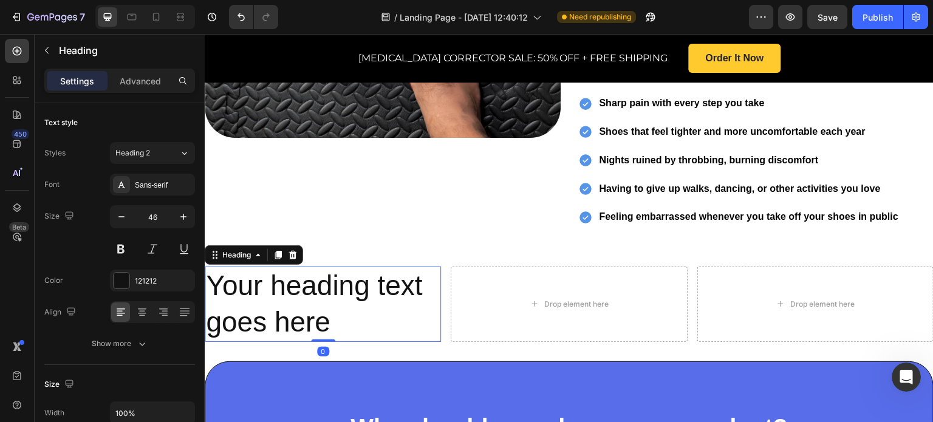
click at [351, 320] on h2 "Your heading text goes here" at bounding box center [323, 304] width 236 height 75
click at [334, 319] on p "Your heading text goes here" at bounding box center [323, 304] width 234 height 73
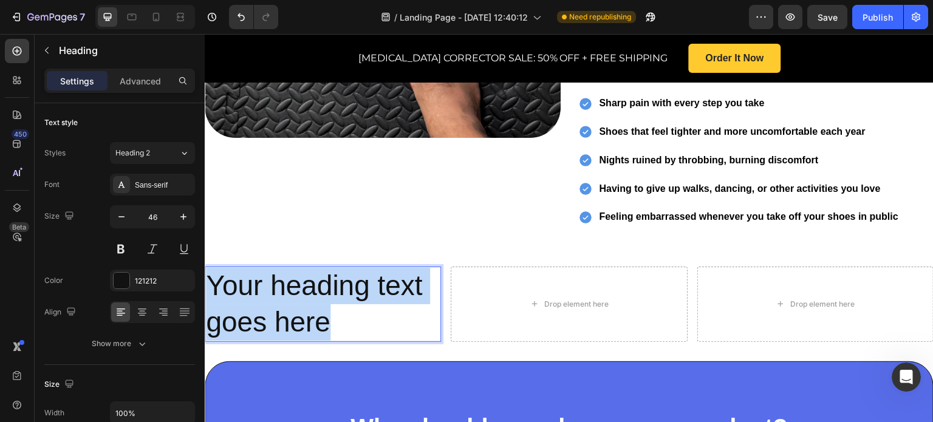
drag, startPoint x: 334, startPoint y: 319, endPoint x: 210, endPoint y: 286, distance: 127.8
click at [210, 286] on p "Your heading text goes here" at bounding box center [323, 304] width 234 height 73
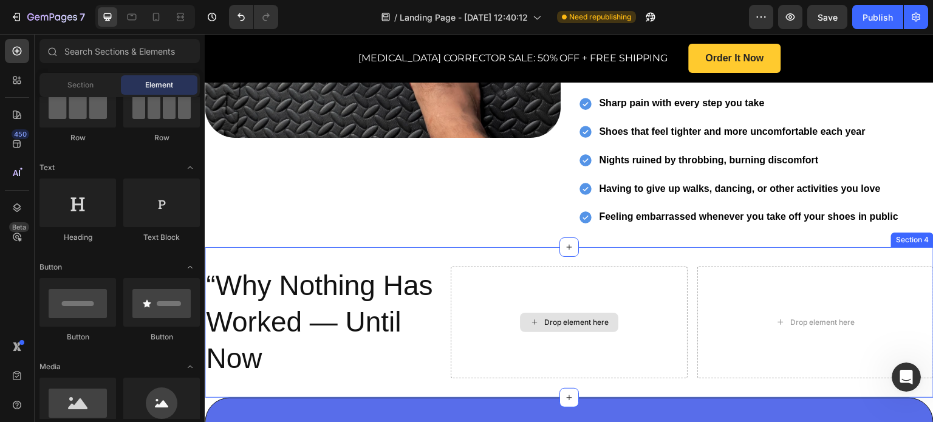
click at [546, 318] on div "Drop element here" at bounding box center [576, 323] width 64 height 10
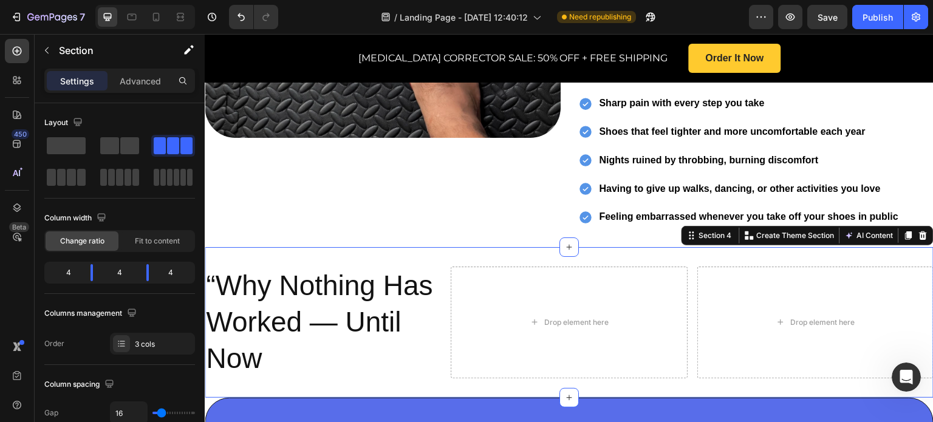
click at [450, 261] on div "“Why Nothing Has Worked — Until Now Heading Drop element here Drop element here…" at bounding box center [569, 322] width 729 height 150
click at [32, 185] on div "450 Beta" at bounding box center [17, 228] width 35 height 388
drag, startPoint x: 53, startPoint y: 179, endPoint x: 60, endPoint y: 174, distance: 8.6
click at [53, 175] on span at bounding box center [51, 177] width 9 height 17
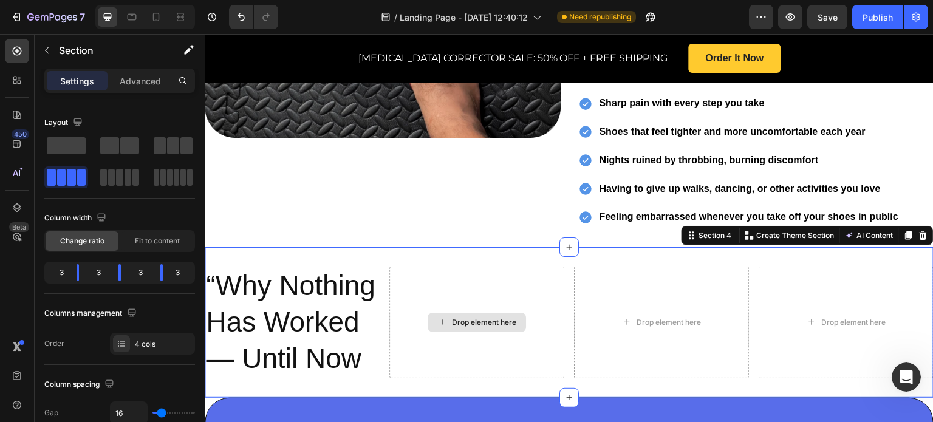
scroll to position [721, 0]
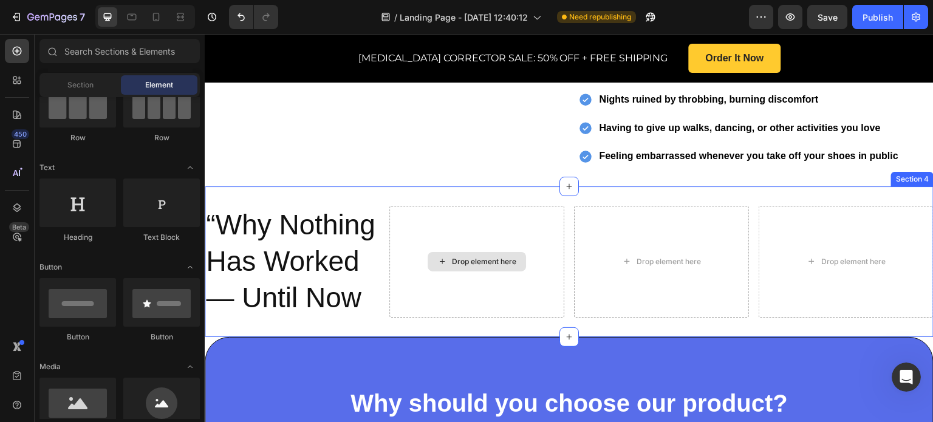
click at [452, 267] on div "Drop element here" at bounding box center [484, 262] width 64 height 10
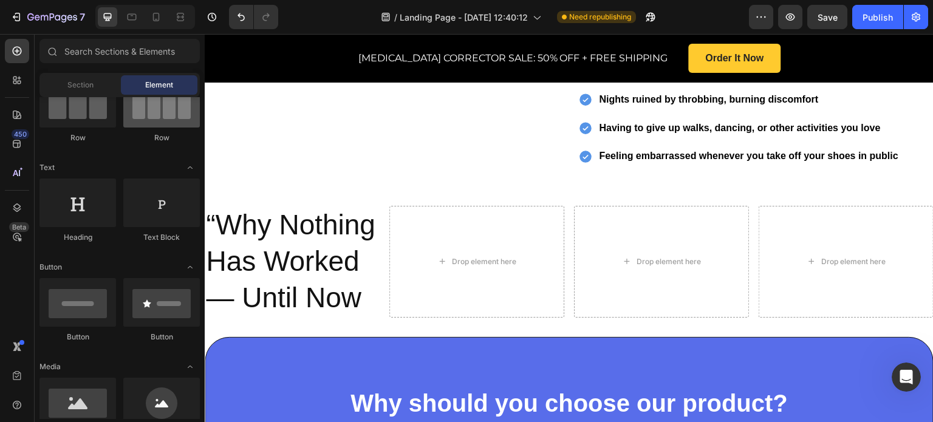
scroll to position [61, 0]
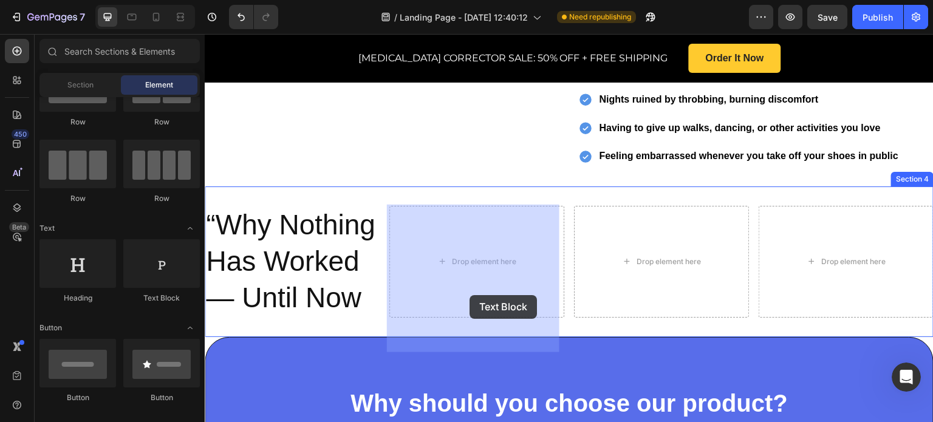
drag, startPoint x: 351, startPoint y: 316, endPoint x: 461, endPoint y: 286, distance: 114.1
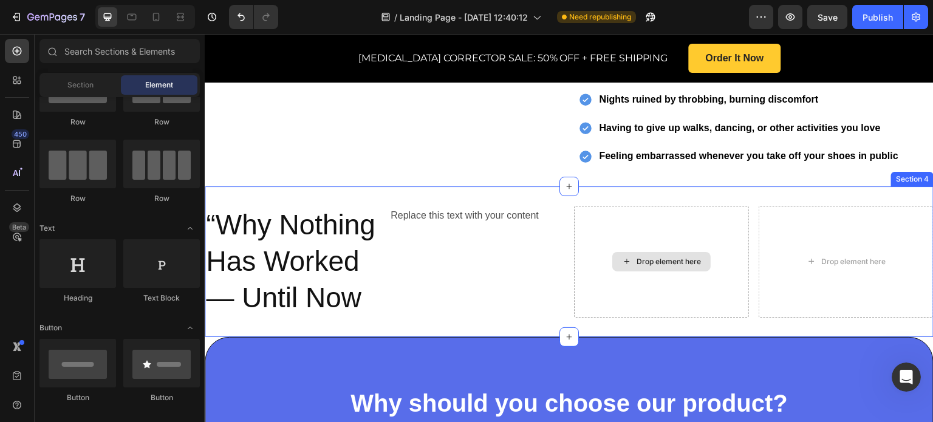
click at [653, 267] on div "Drop element here" at bounding box center [669, 262] width 64 height 10
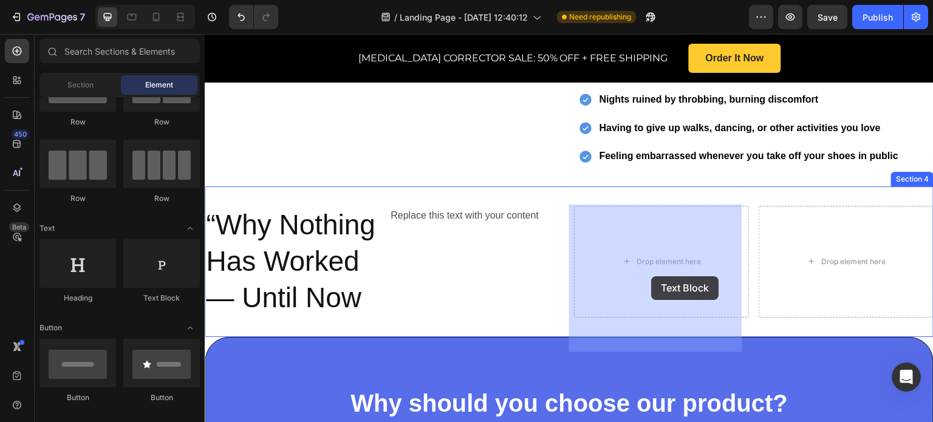
drag, startPoint x: 371, startPoint y: 325, endPoint x: 652, endPoint y: 276, distance: 284.9
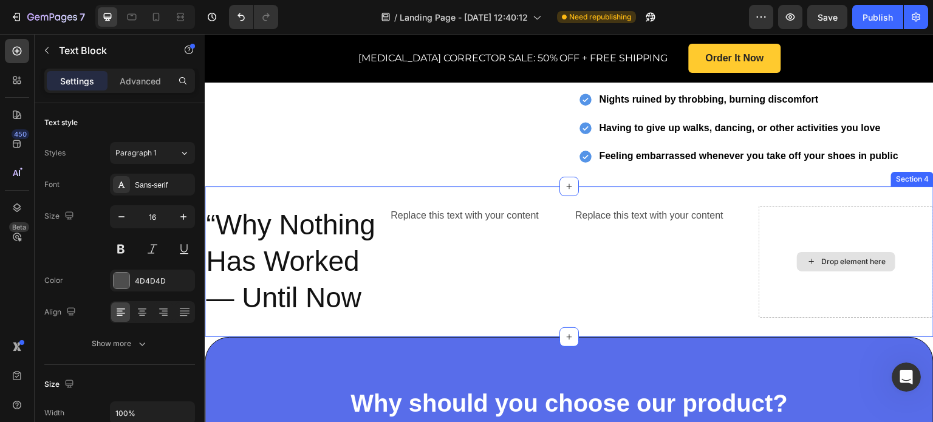
click at [827, 267] on div "Drop element here" at bounding box center [853, 262] width 64 height 10
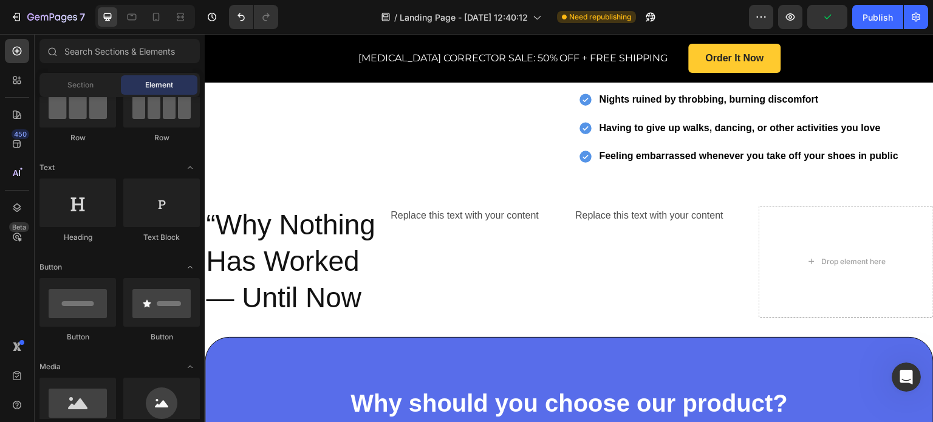
scroll to position [182, 0]
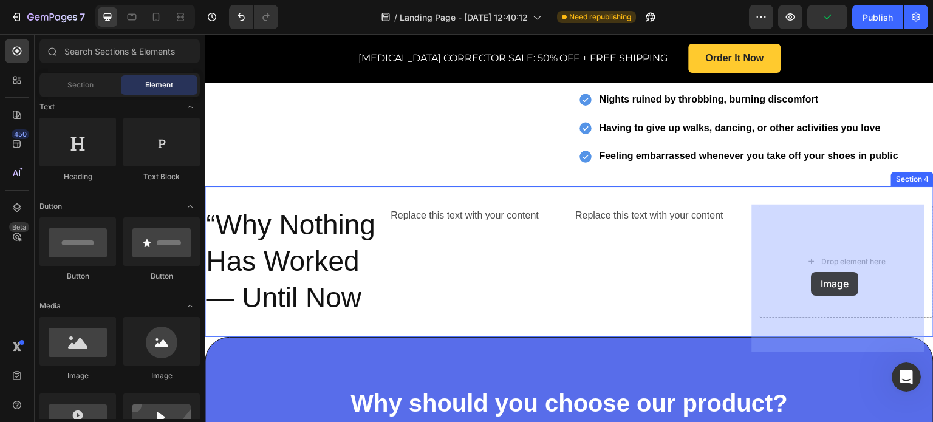
drag, startPoint x: 290, startPoint y: 381, endPoint x: 812, endPoint y: 272, distance: 532.5
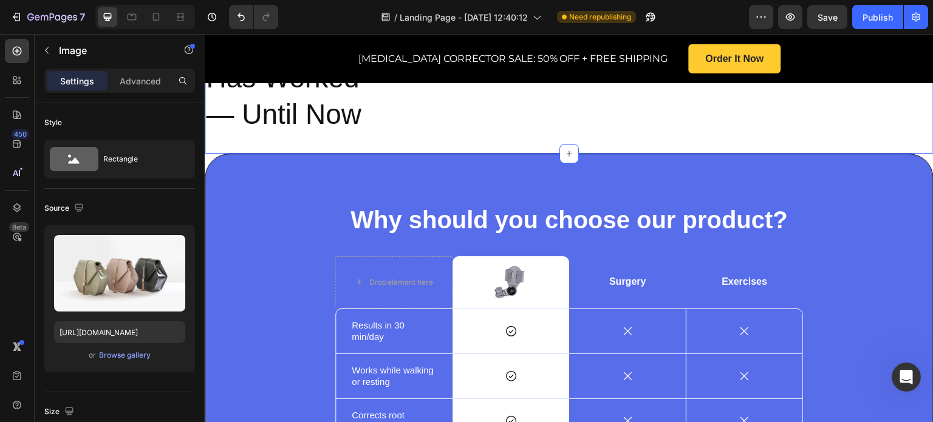
scroll to position [782, 0]
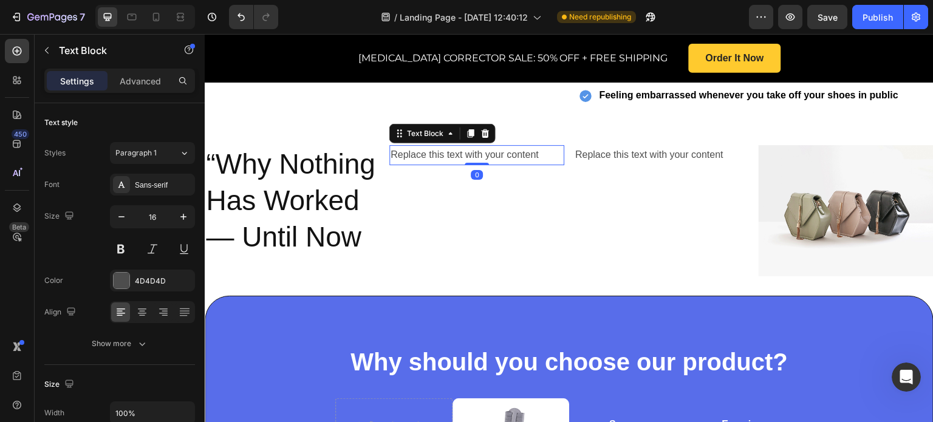
click at [462, 156] on div "Replace this text with your content" at bounding box center [476, 155] width 175 height 20
click at [537, 156] on div "Replace this text with your content" at bounding box center [476, 155] width 175 height 20
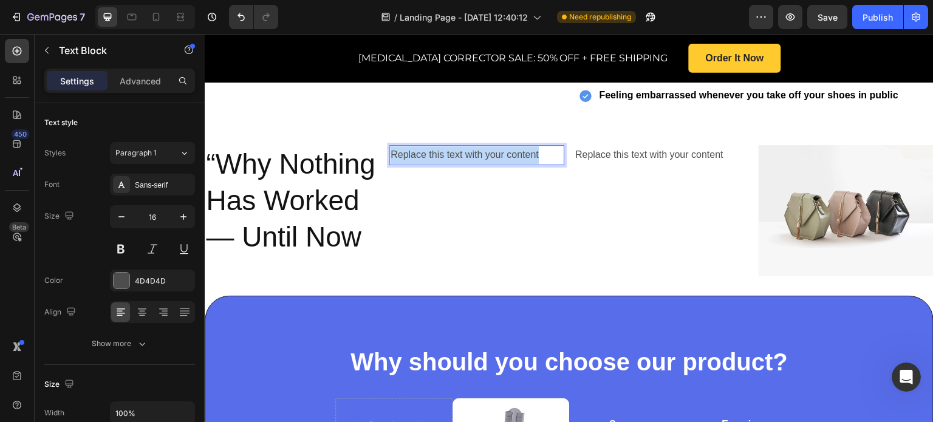
drag, startPoint x: 536, startPoint y: 156, endPoint x: 389, endPoint y: 157, distance: 146.4
click at [391, 157] on p "Replace this text with your content" at bounding box center [477, 155] width 173 height 18
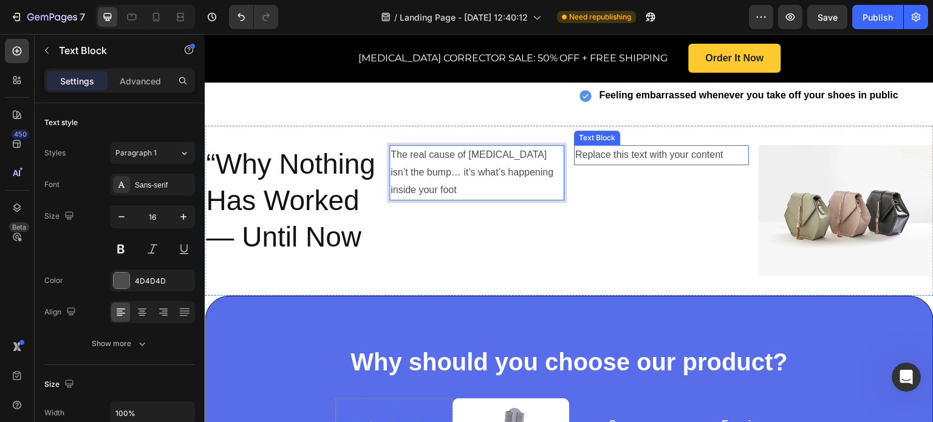
click at [597, 154] on div "Replace this text with your content" at bounding box center [661, 155] width 175 height 20
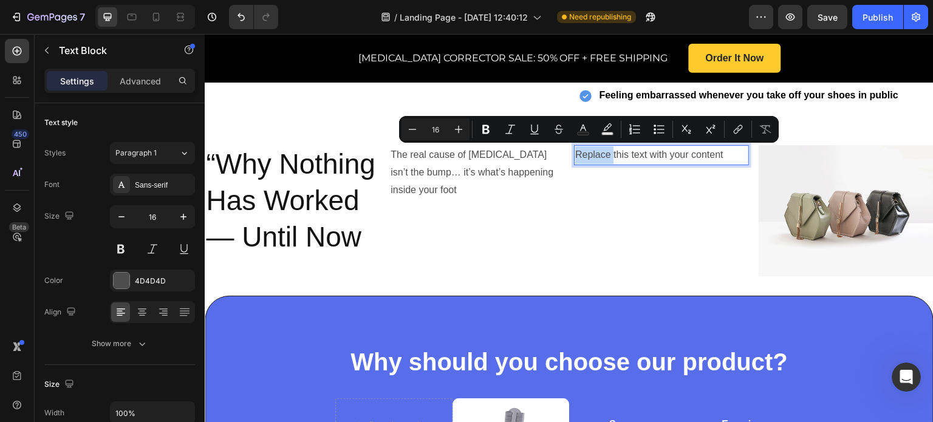
click at [577, 151] on p "Replace this text with your content" at bounding box center [661, 155] width 173 height 18
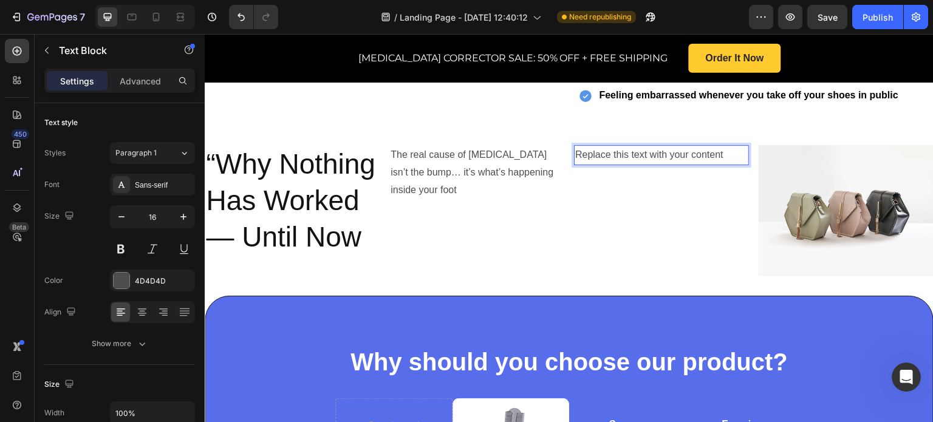
click at [575, 151] on p "Replace this text with your content" at bounding box center [661, 155] width 173 height 18
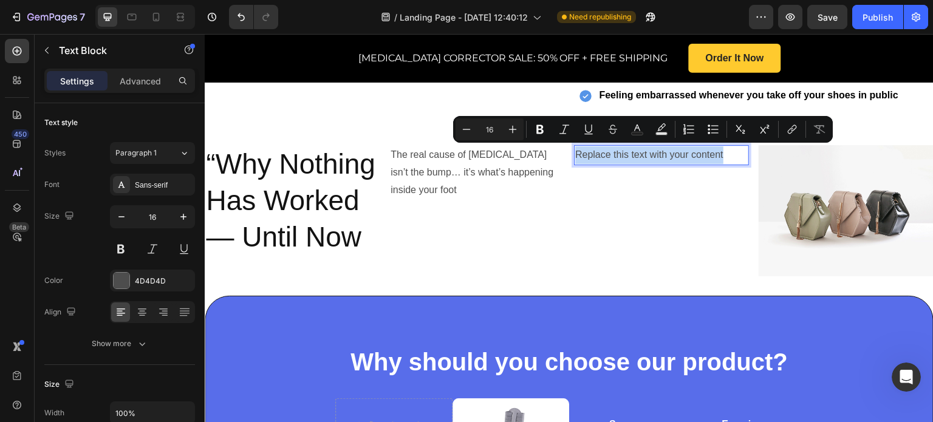
drag, startPoint x: 572, startPoint y: 151, endPoint x: 712, endPoint y: 148, distance: 140.4
click at [712, 148] on p "Replace this text with your content" at bounding box center [661, 155] width 173 height 18
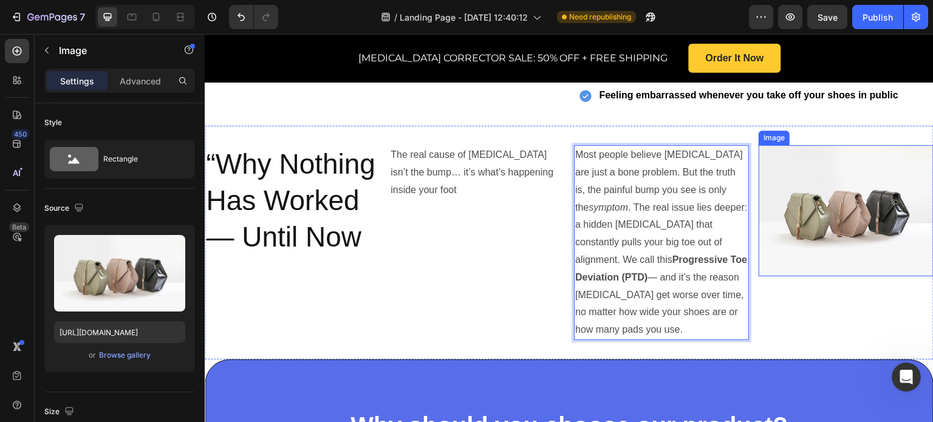
click at [806, 194] on img at bounding box center [846, 210] width 175 height 131
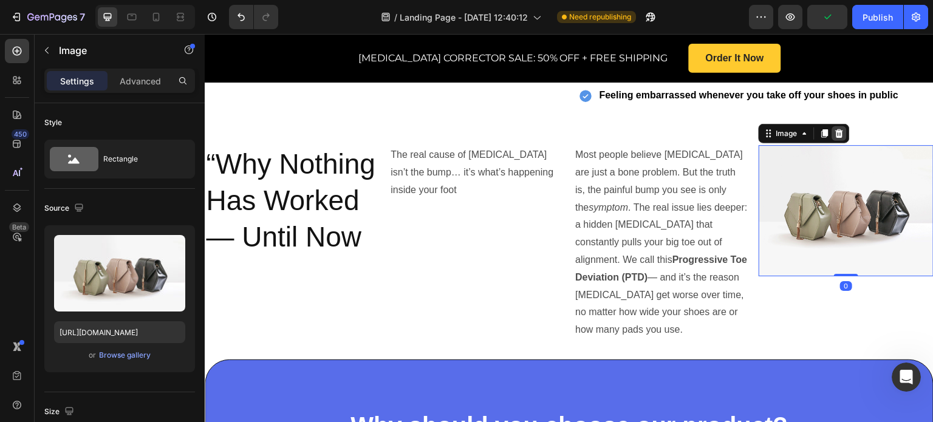
click at [836, 129] on icon at bounding box center [840, 133] width 8 height 9
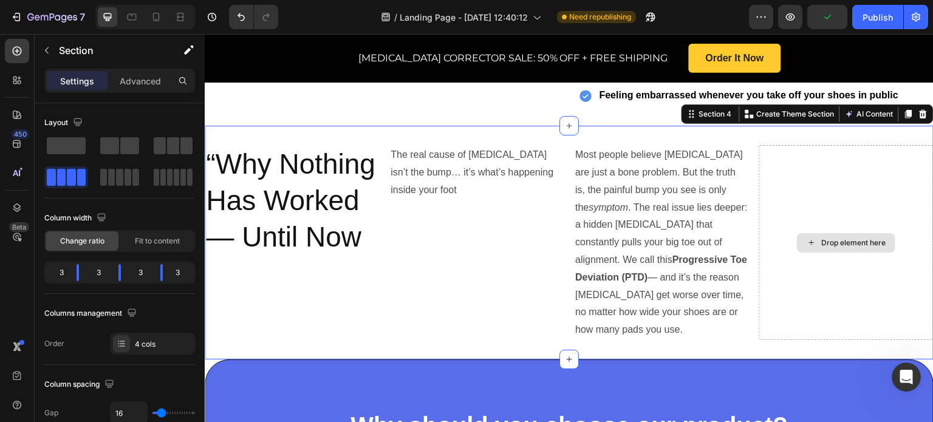
click at [823, 194] on div "Drop element here" at bounding box center [846, 242] width 175 height 195
drag, startPoint x: 185, startPoint y: 144, endPoint x: 25, endPoint y: 117, distance: 162.1
click at [185, 144] on span at bounding box center [186, 145] width 12 height 17
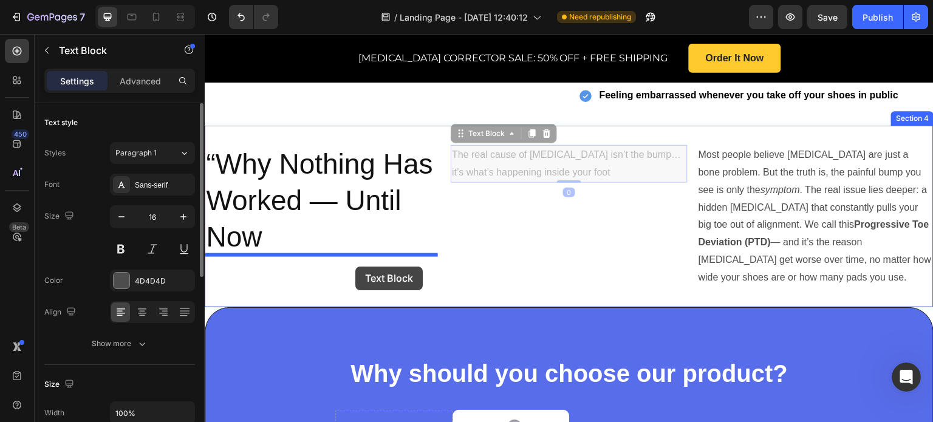
drag, startPoint x: 555, startPoint y: 163, endPoint x: 363, endPoint y: 262, distance: 215.8
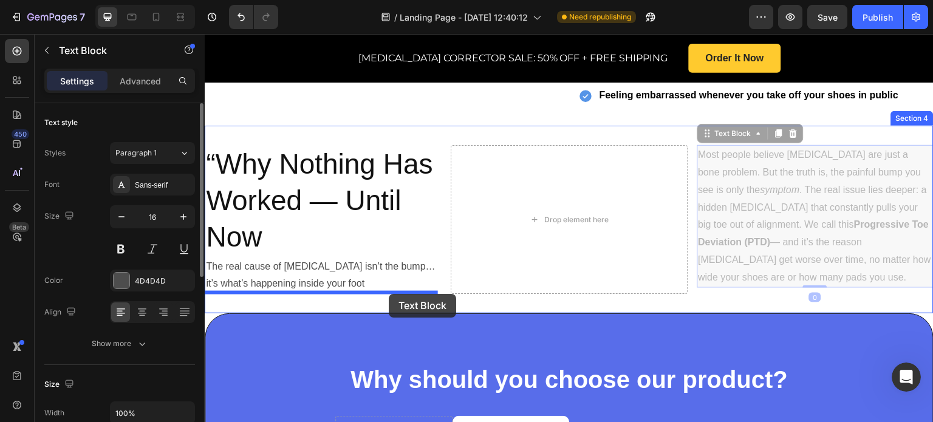
drag, startPoint x: 767, startPoint y: 187, endPoint x: 391, endPoint y: 293, distance: 390.3
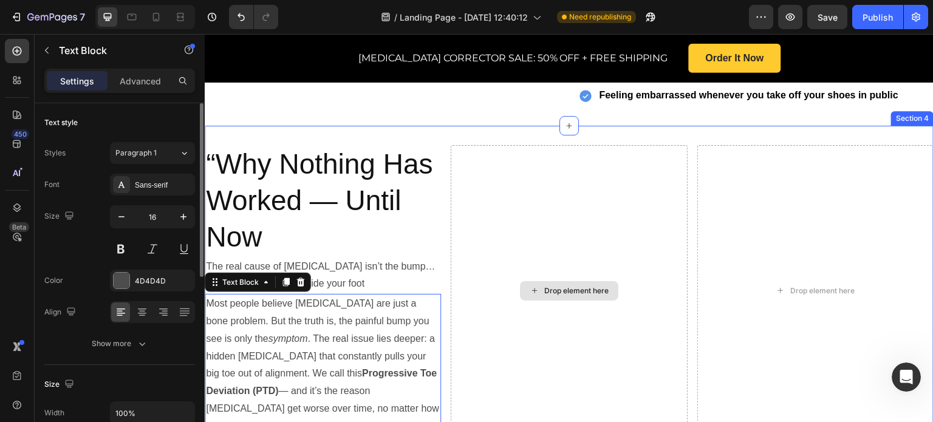
click at [451, 245] on div "Drop element here" at bounding box center [569, 290] width 236 height 291
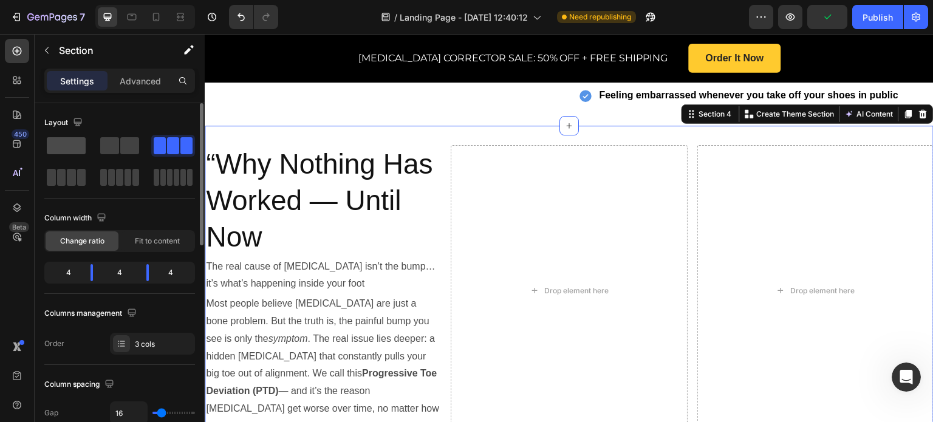
click at [71, 144] on span at bounding box center [66, 145] width 39 height 17
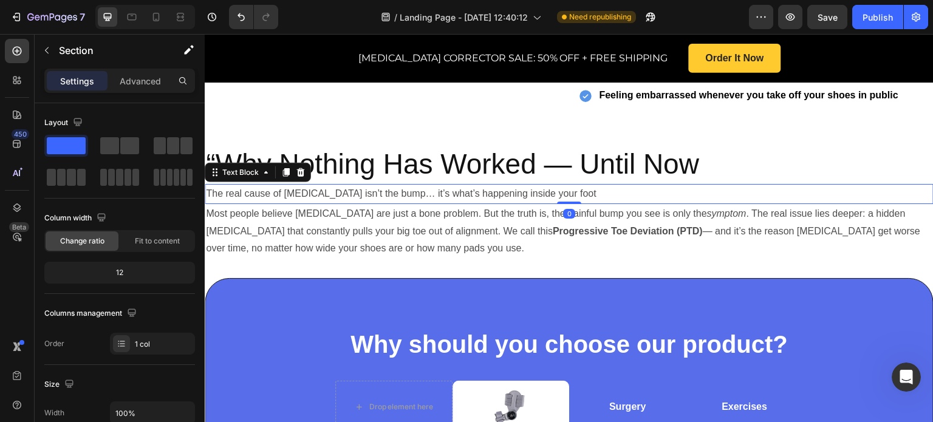
click at [586, 190] on p "The real cause of bunions isn’t the bump… it’s what’s happening inside your foot" at bounding box center [569, 194] width 727 height 18
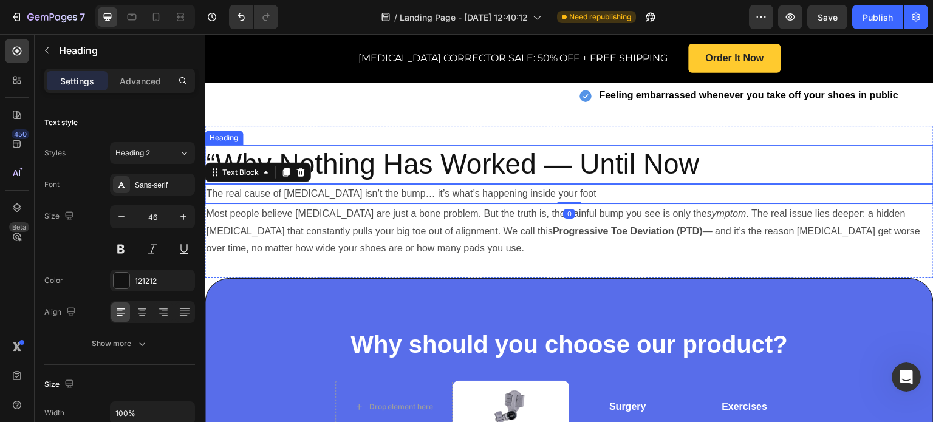
click at [521, 174] on p "“Why Nothing Has Worked — Until Now" at bounding box center [569, 164] width 727 height 36
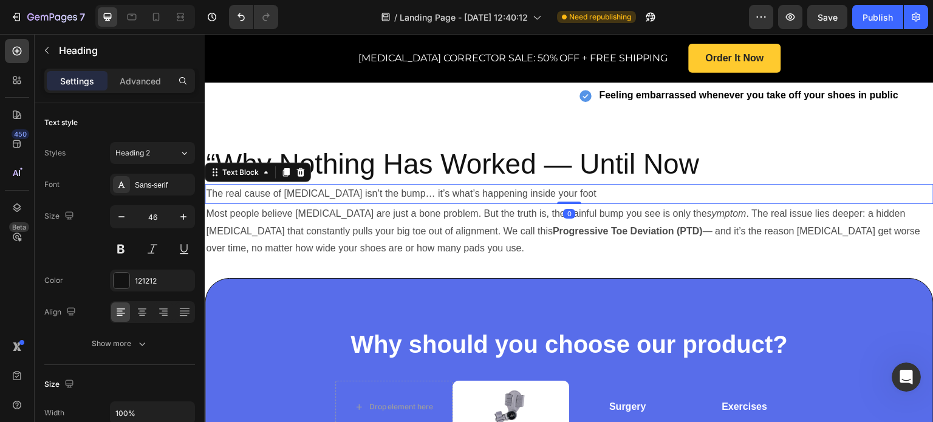
click at [385, 194] on p "The real cause of bunions isn’t the bump… it’s what’s happening inside your foot" at bounding box center [569, 194] width 727 height 18
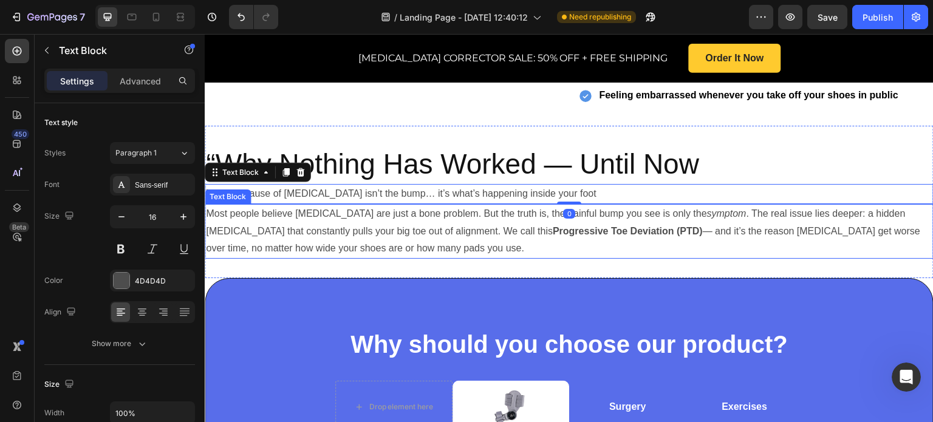
click at [324, 237] on p "Most people believe bunions are just a bone problem. But the truth is, the pain…" at bounding box center [569, 231] width 727 height 52
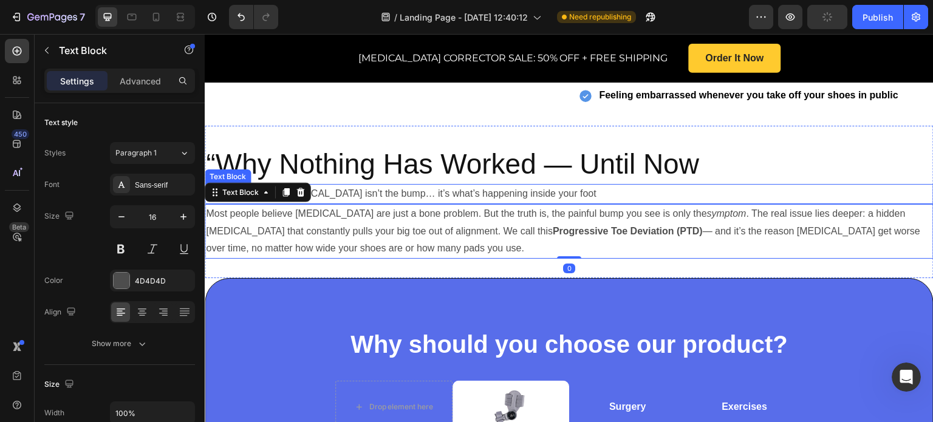
click at [542, 193] on p "The real cause of bunions isn’t the bump… it’s what’s happening inside your foot" at bounding box center [569, 194] width 727 height 18
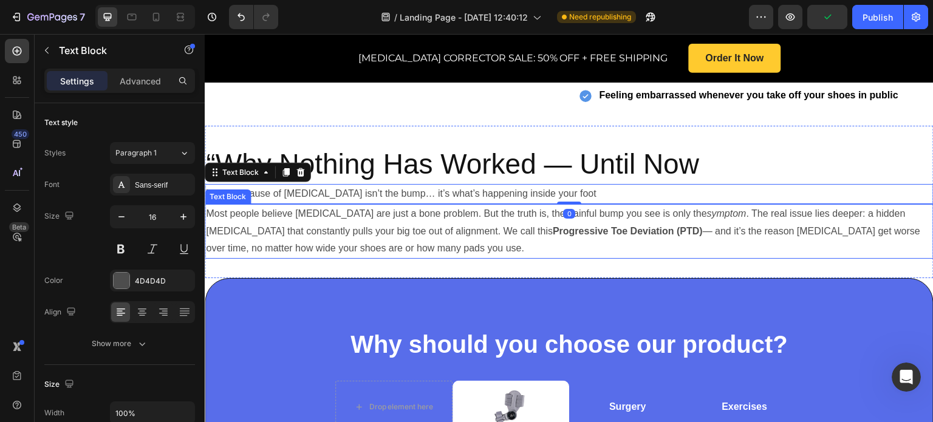
click at [559, 205] on p "Most people believe bunions are just a bone problem. But the truth is, the pain…" at bounding box center [569, 231] width 727 height 52
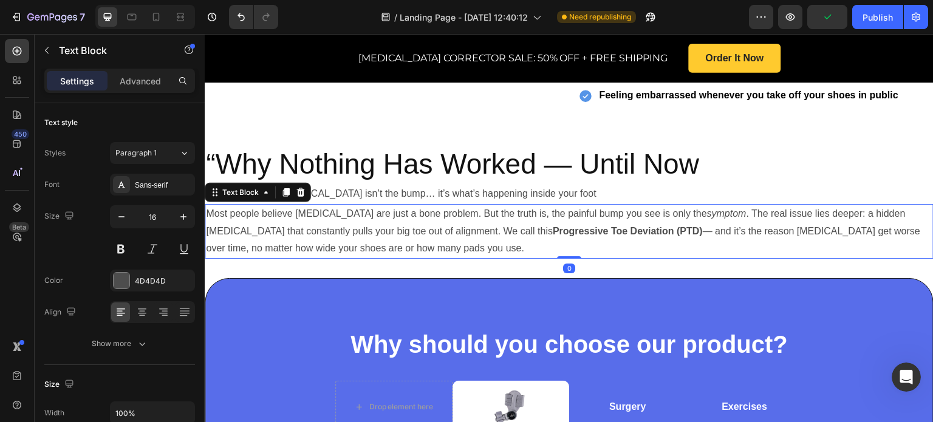
click at [557, 191] on p "The real cause of bunions isn’t the bump… it’s what’s happening inside your foot" at bounding box center [569, 194] width 727 height 18
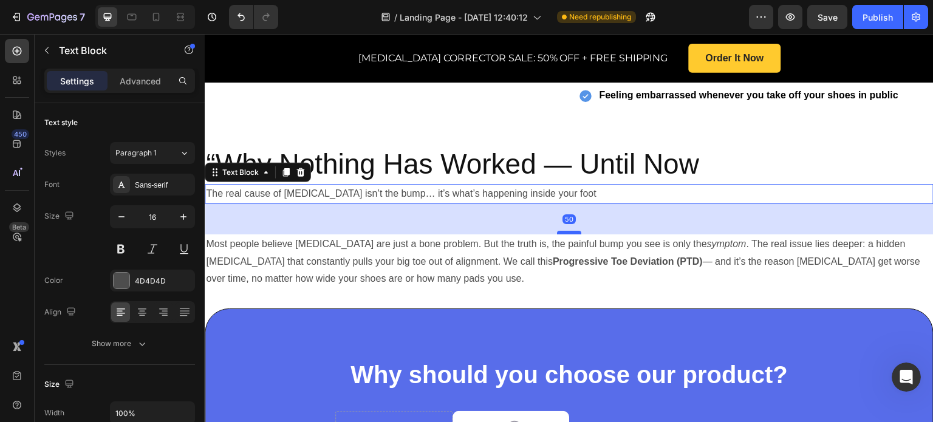
drag, startPoint x: 568, startPoint y: 201, endPoint x: 558, endPoint y: 231, distance: 32.1
click at [558, 231] on div at bounding box center [569, 233] width 24 height 4
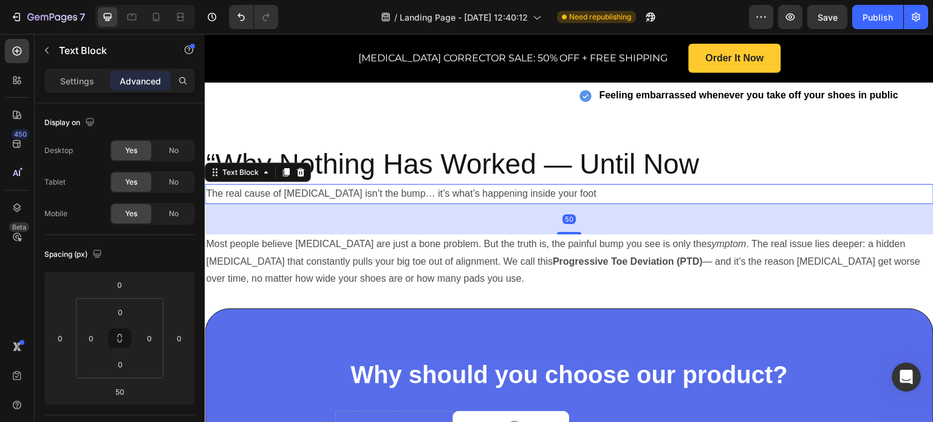
click at [533, 214] on div "50" at bounding box center [569, 219] width 729 height 30
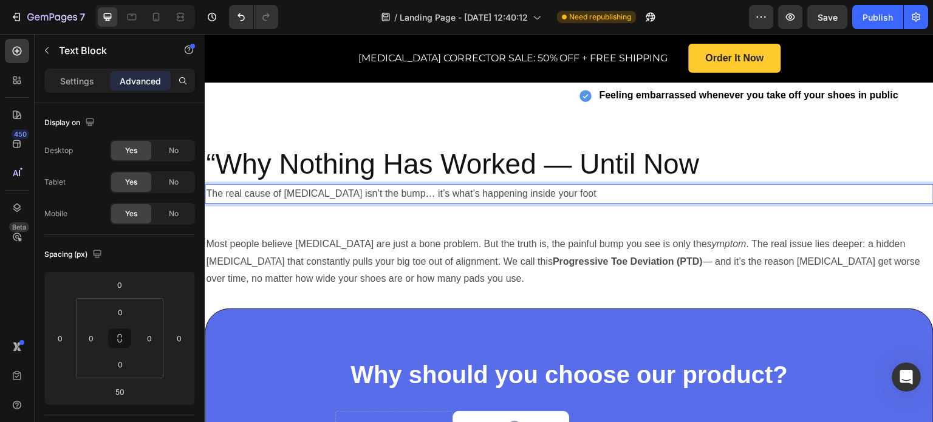
click at [581, 191] on p "The real cause of bunions isn’t the bump… it’s what’s happening inside your foot" at bounding box center [569, 194] width 727 height 18
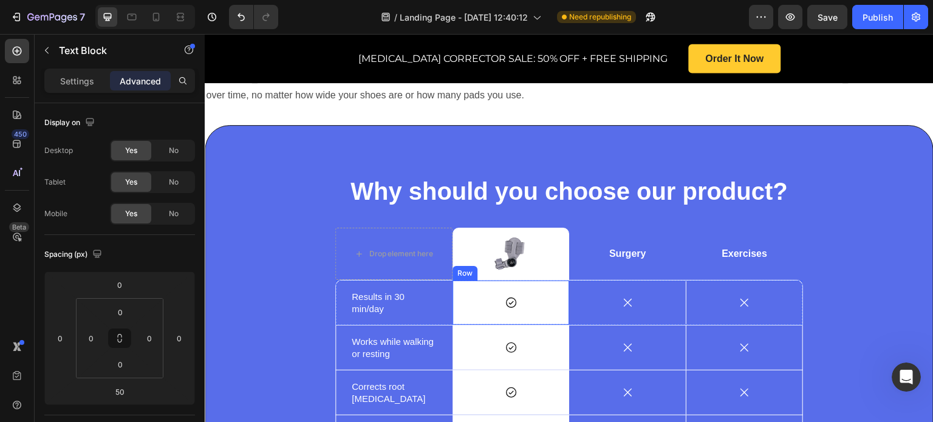
scroll to position [721, 0]
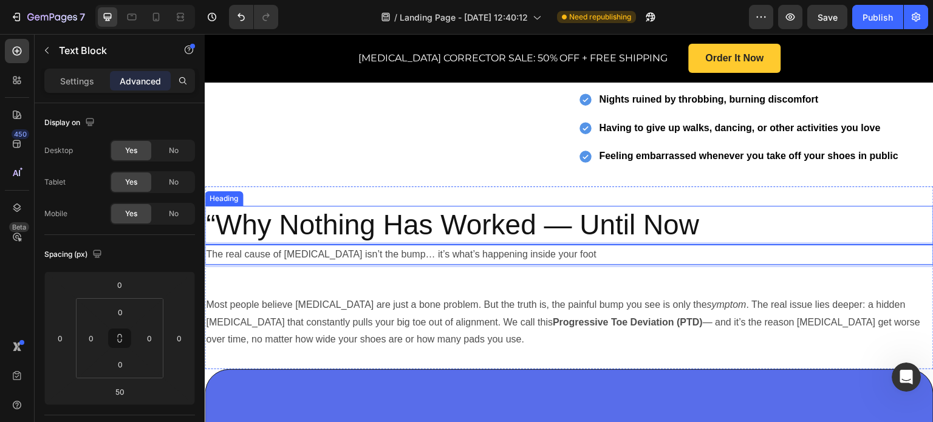
click at [759, 234] on p "“Why Nothing Has Worked — Until Now" at bounding box center [569, 225] width 727 height 36
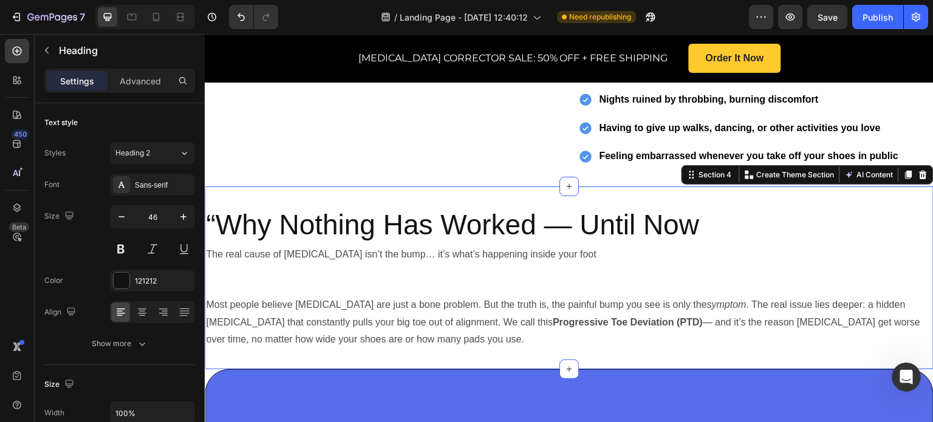
click at [855, 273] on div "“Why Nothing Has Worked — Until Now Heading The real cause of bunions isn’t the…" at bounding box center [569, 278] width 729 height 144
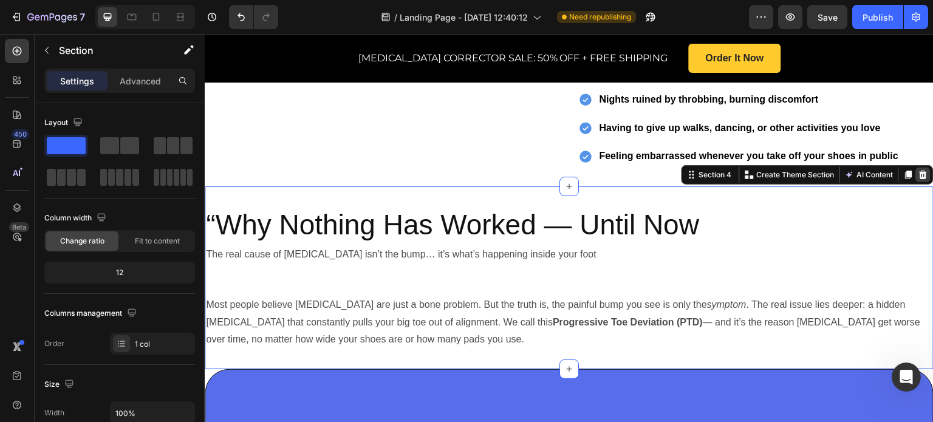
click at [920, 174] on icon at bounding box center [924, 175] width 8 height 9
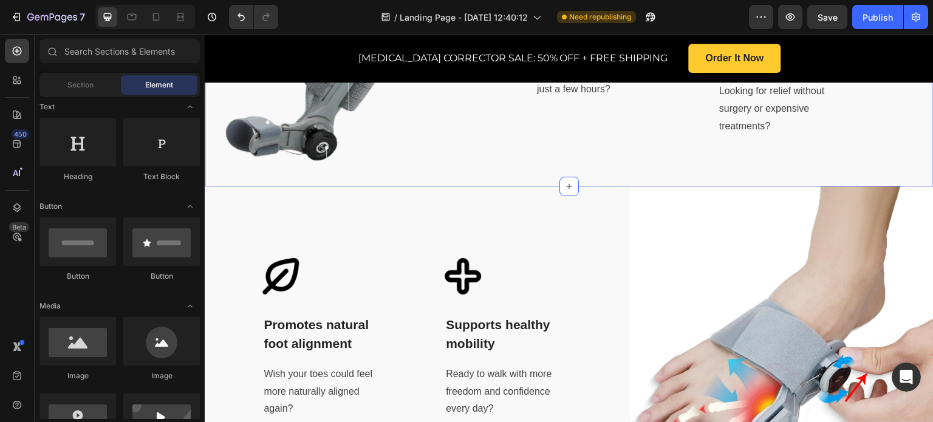
scroll to position [1450, 0]
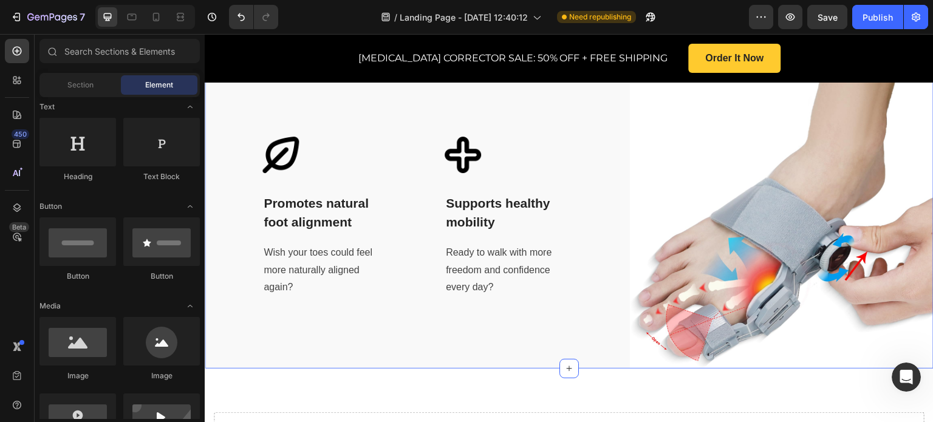
click at [566, 347] on div "Image Promotes natural foot alignment Text block Wish your toes could feel more…" at bounding box center [417, 217] width 425 height 304
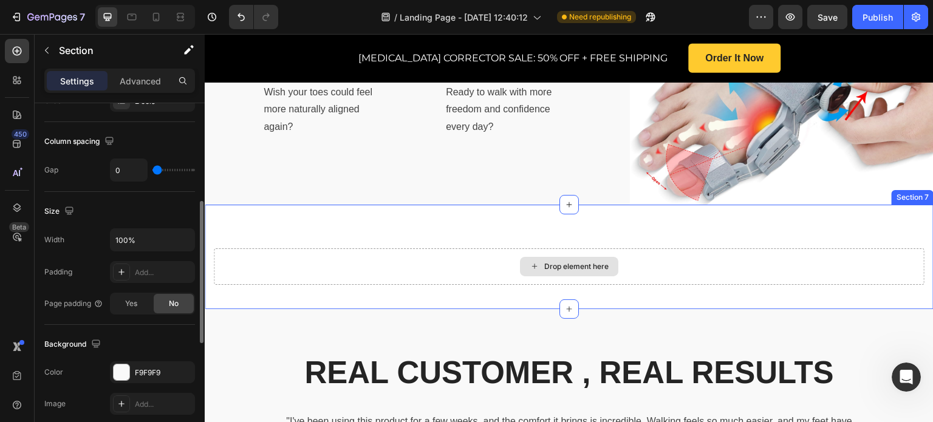
scroll to position [1547, 0]
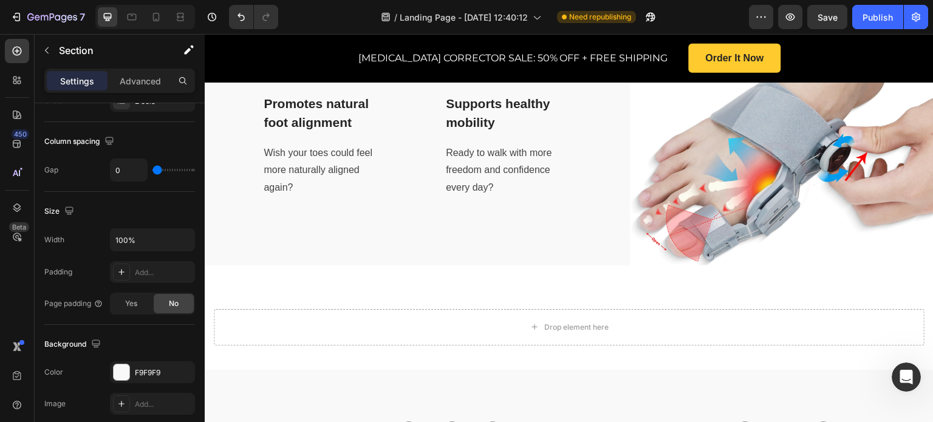
click at [418, 247] on div "Image Promotes natural foot alignment Text block Wish your toes could feel more…" at bounding box center [417, 117] width 425 height 304
click at [135, 374] on div "F9F9F9" at bounding box center [152, 373] width 35 height 11
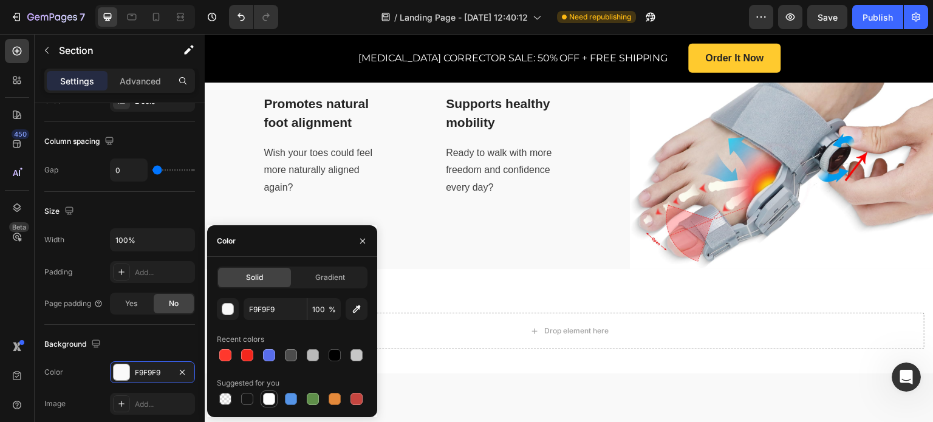
click at [273, 397] on div at bounding box center [269, 399] width 12 height 12
type input "FFFFFF"
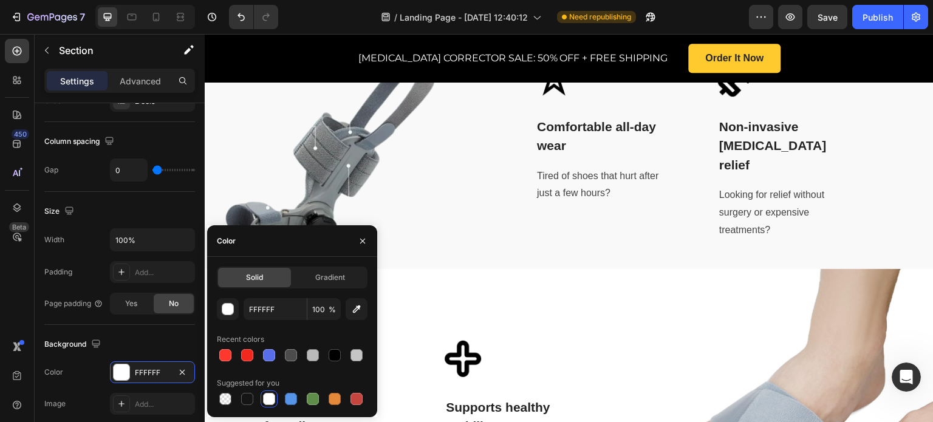
scroll to position [1304, 0]
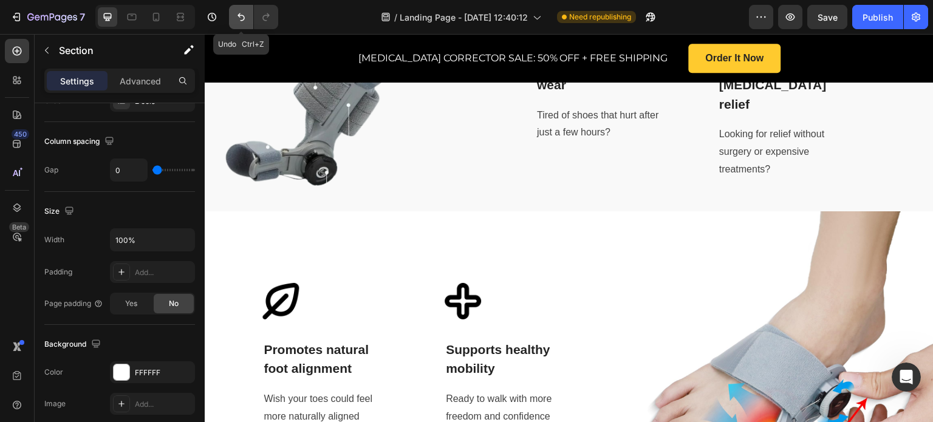
click at [236, 12] on icon "Undo/Redo" at bounding box center [241, 17] width 12 height 12
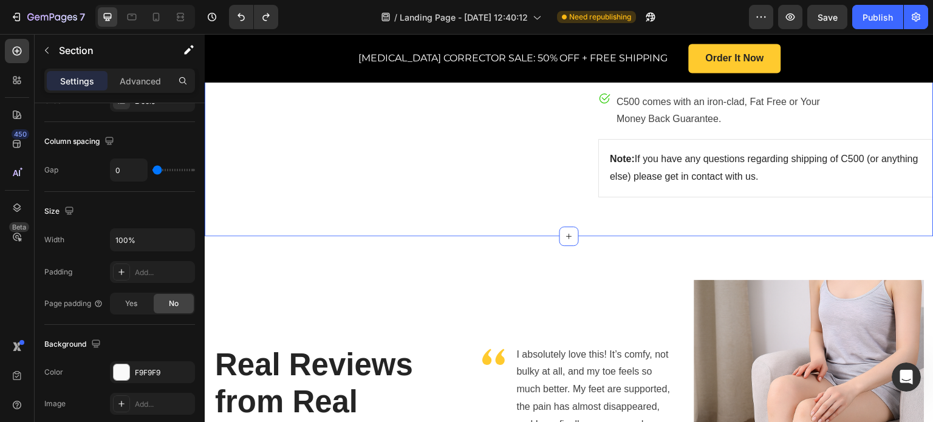
scroll to position [3248, 0]
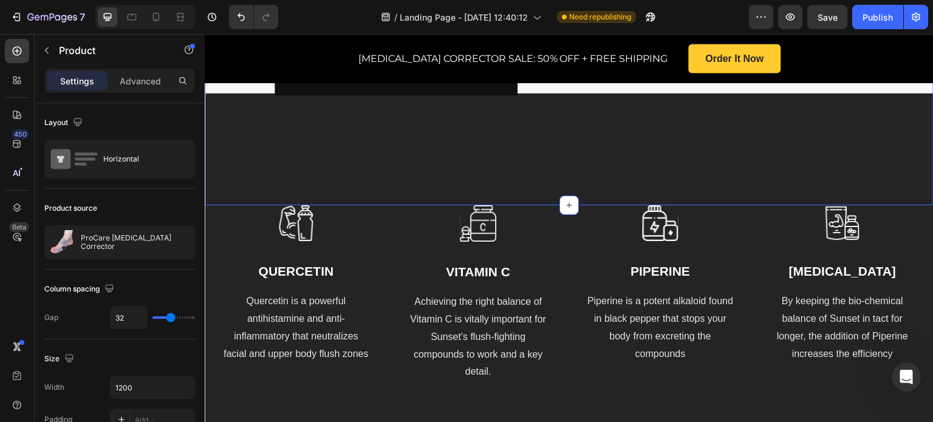
scroll to position [2370, 0]
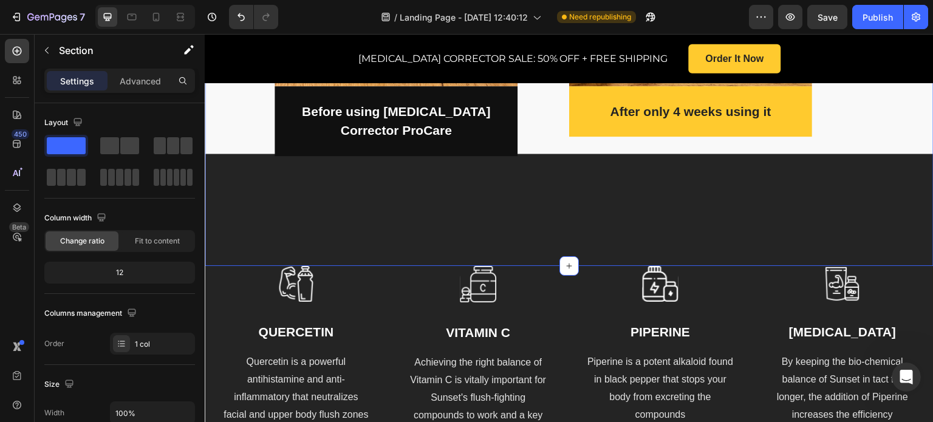
scroll to position [2430, 0]
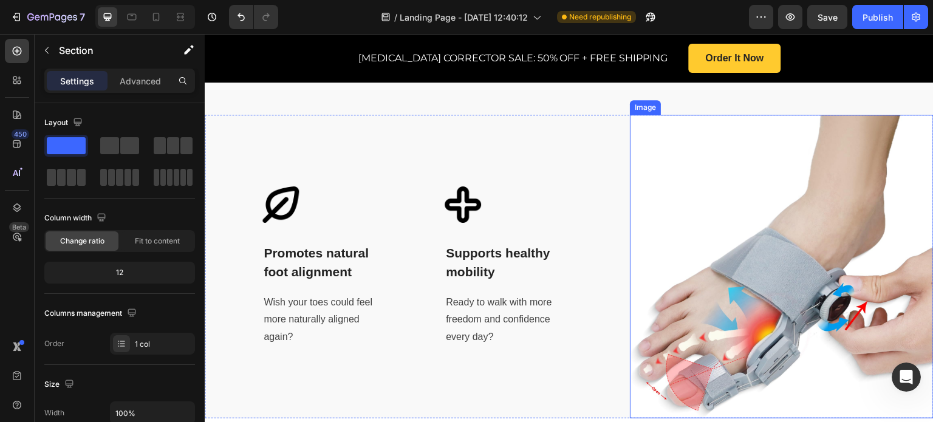
scroll to position [1215, 0]
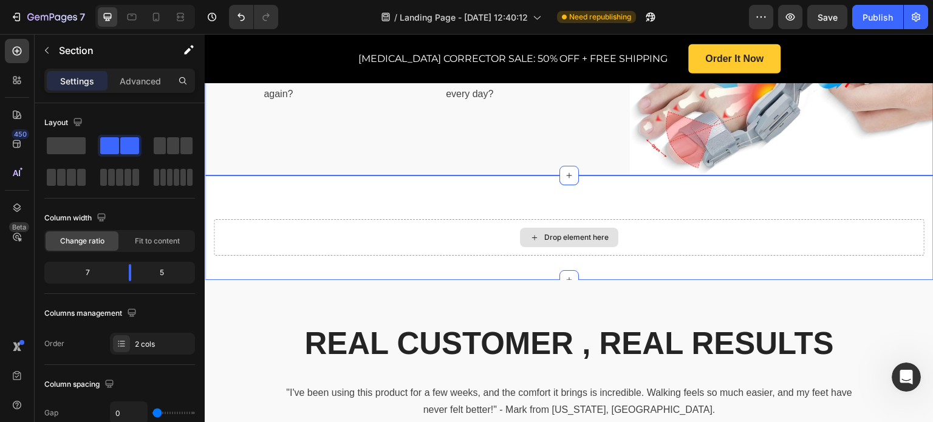
scroll to position [1580, 0]
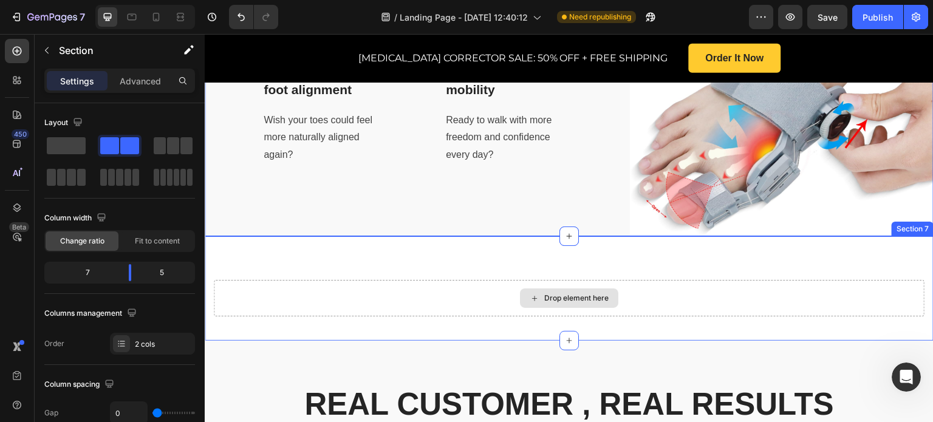
click at [821, 304] on div "Drop element here" at bounding box center [569, 298] width 711 height 36
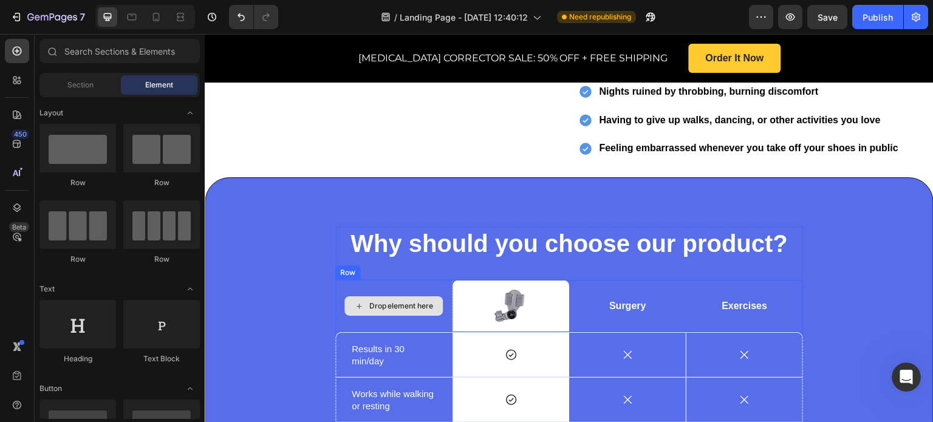
scroll to position [668, 0]
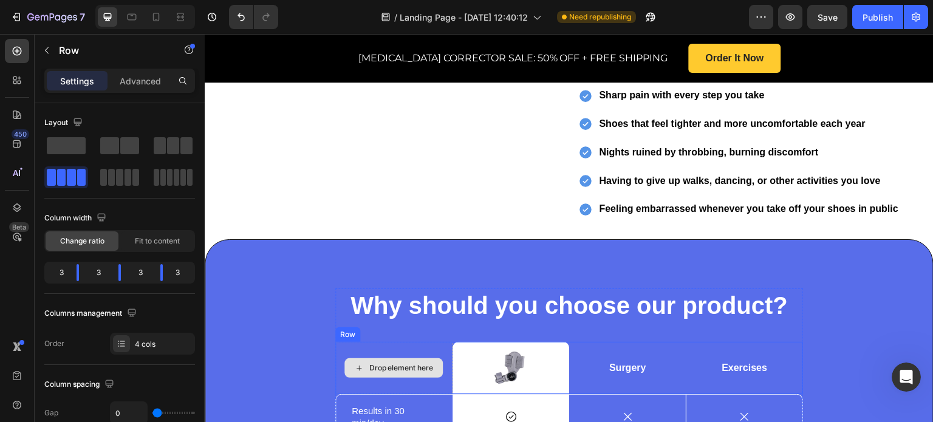
click at [399, 346] on div "Drop element here" at bounding box center [393, 368] width 117 height 52
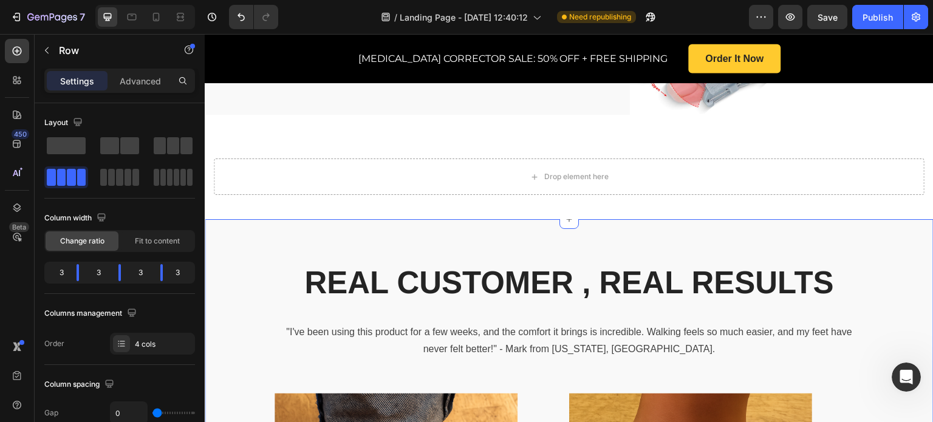
scroll to position [1641, 0]
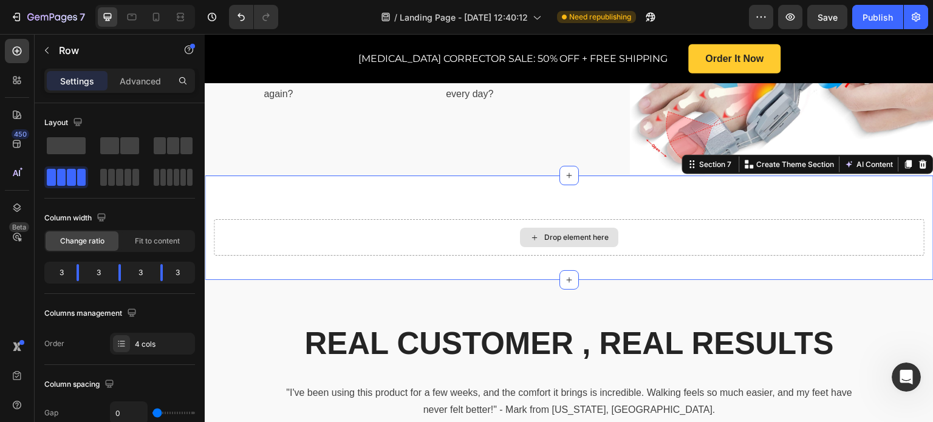
click at [482, 227] on div "Drop element here" at bounding box center [569, 237] width 711 height 36
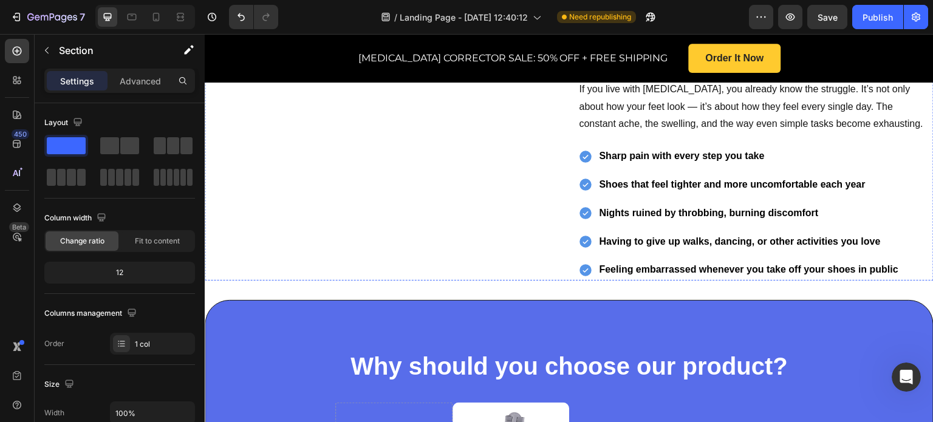
scroll to position [486, 0]
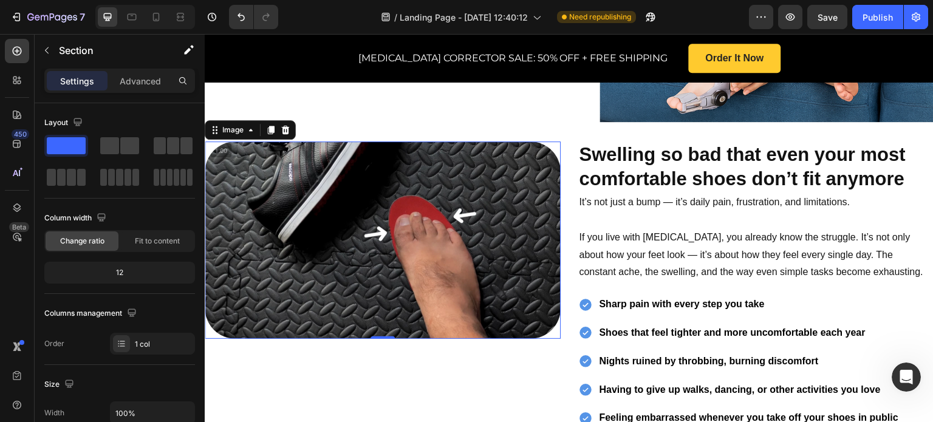
click at [492, 204] on img at bounding box center [383, 240] width 356 height 197
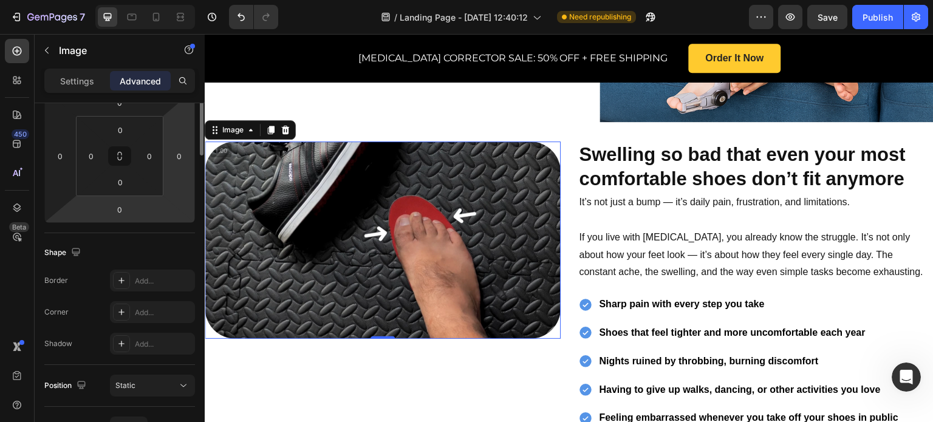
scroll to position [0, 0]
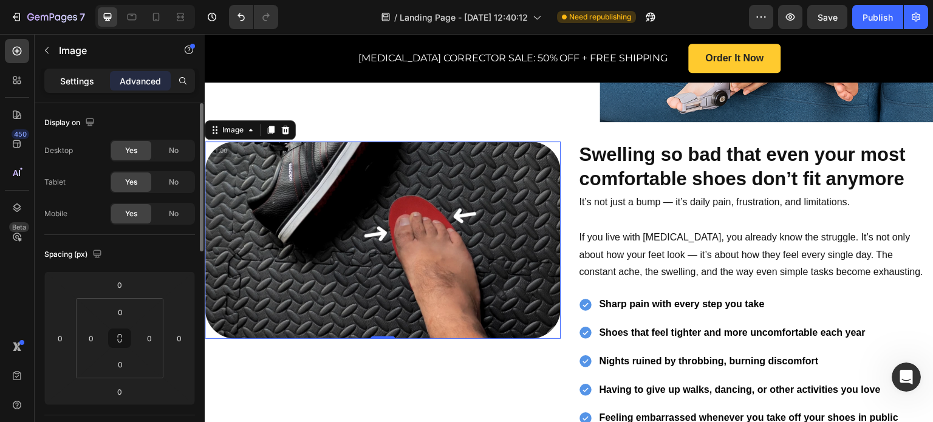
click at [81, 87] on div "Settings" at bounding box center [77, 80] width 61 height 19
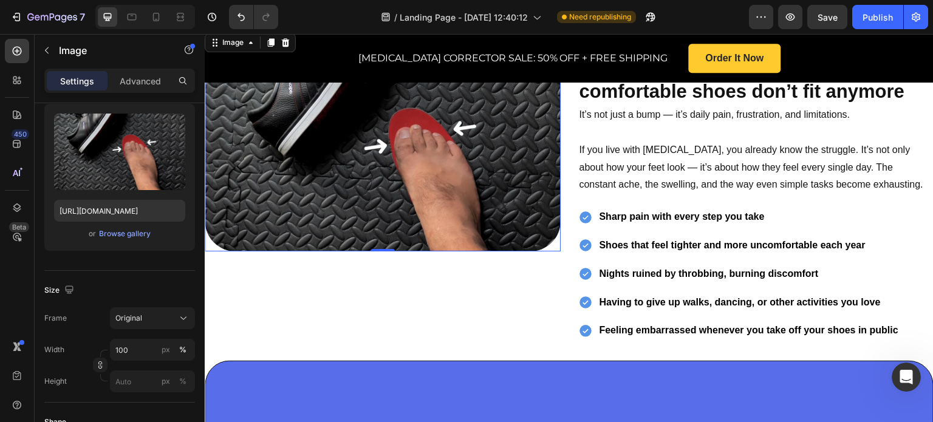
scroll to position [425, 0]
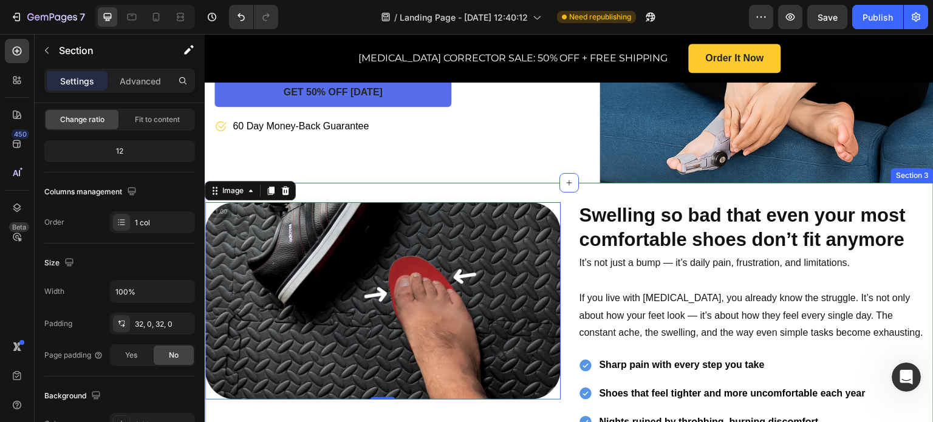
click at [540, 183] on div "Image 0 Swelling so bad that even your most comfortable shoes don’t fit anymore…" at bounding box center [569, 346] width 729 height 327
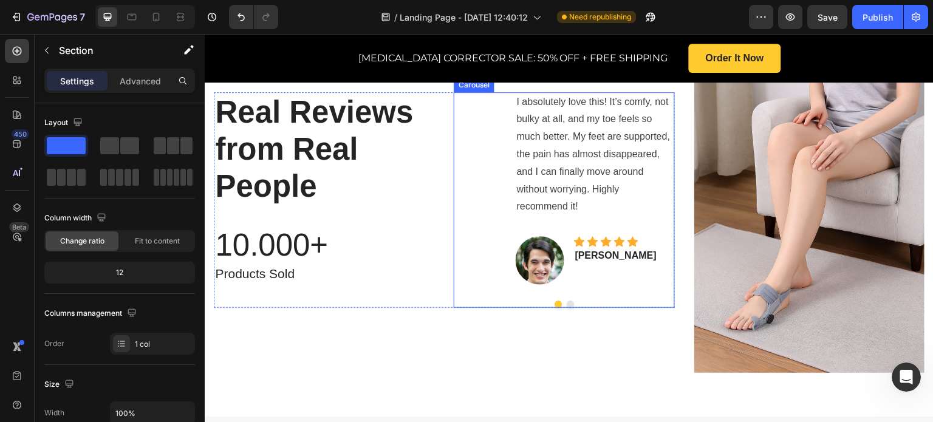
scroll to position [3463, 0]
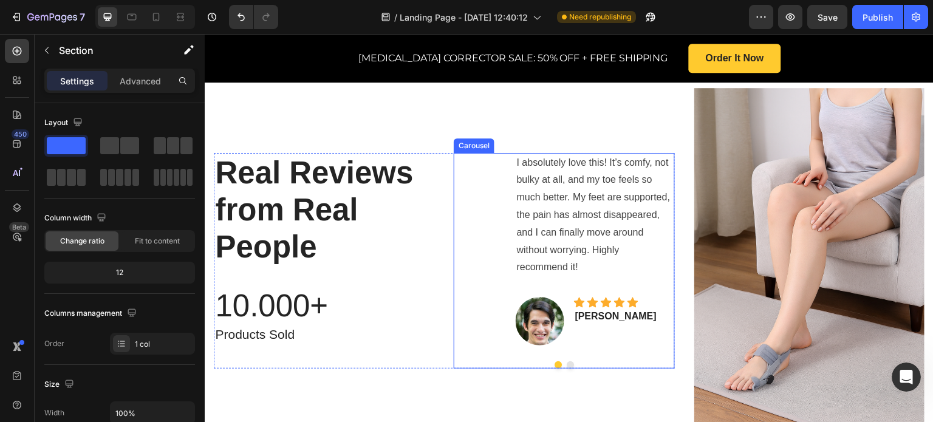
click at [567, 363] on button "Dot" at bounding box center [570, 365] width 7 height 7
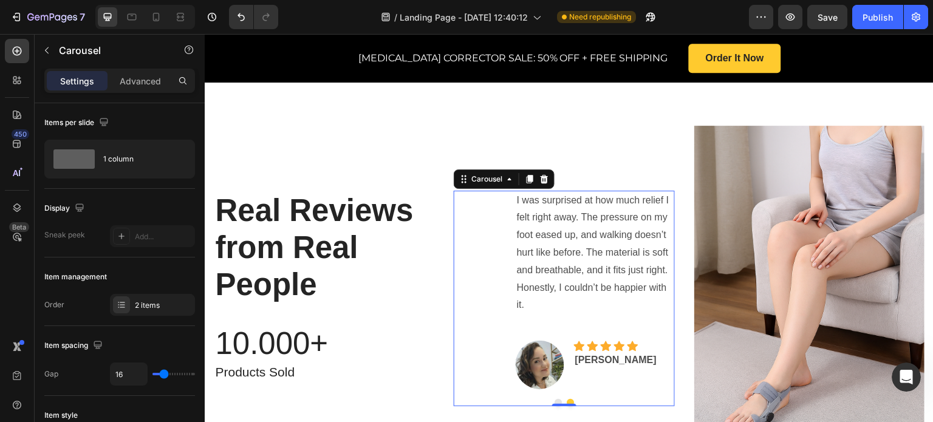
click at [555, 399] on button "Dot" at bounding box center [558, 402] width 7 height 7
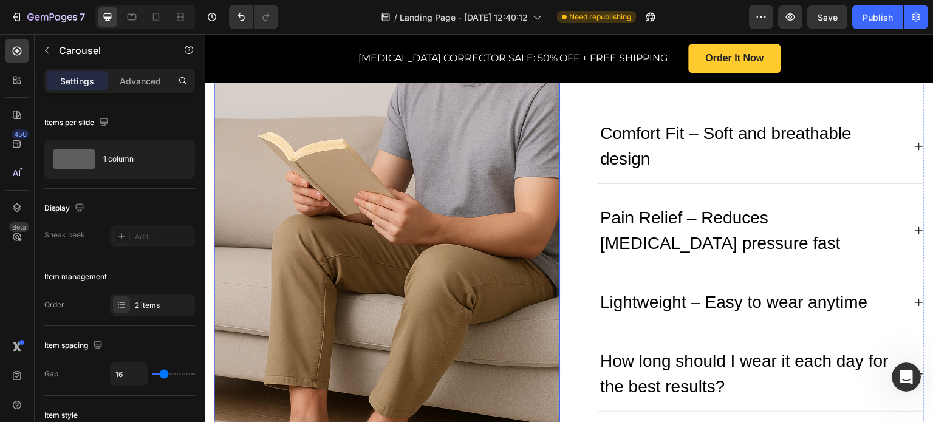
scroll to position [3767, 0]
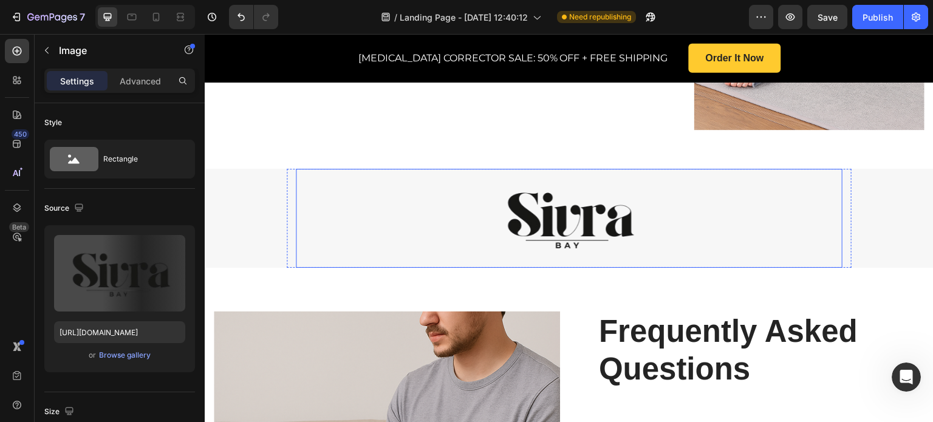
click at [373, 231] on div at bounding box center [569, 218] width 547 height 99
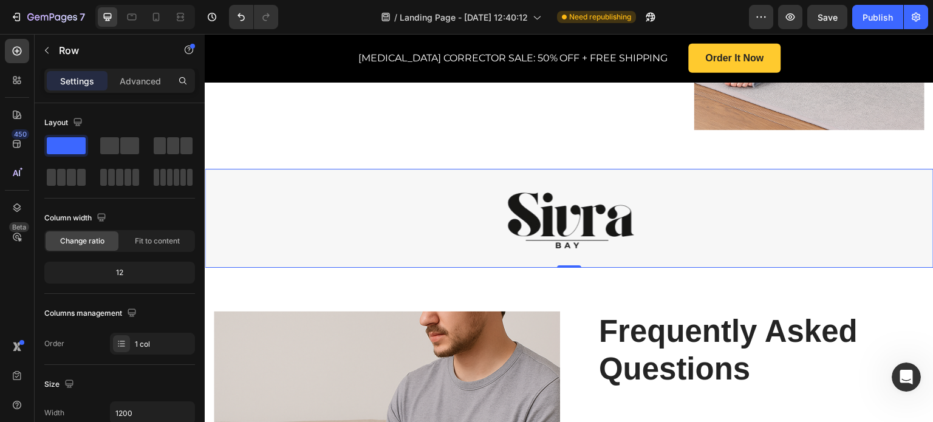
click at [249, 221] on div "Image Row" at bounding box center [569, 218] width 729 height 99
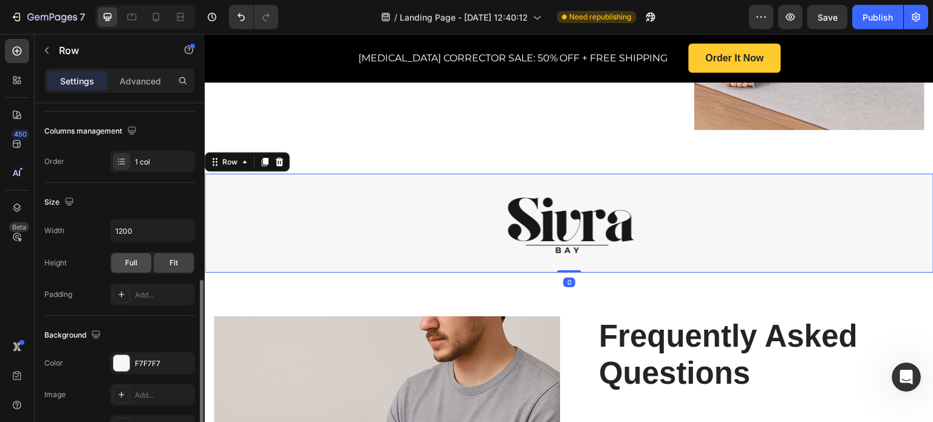
scroll to position [243, 0]
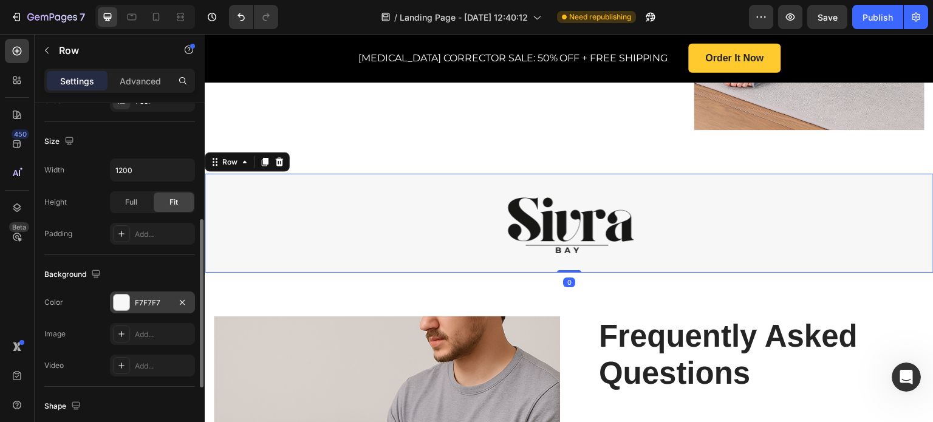
click at [123, 301] on div at bounding box center [122, 303] width 16 height 16
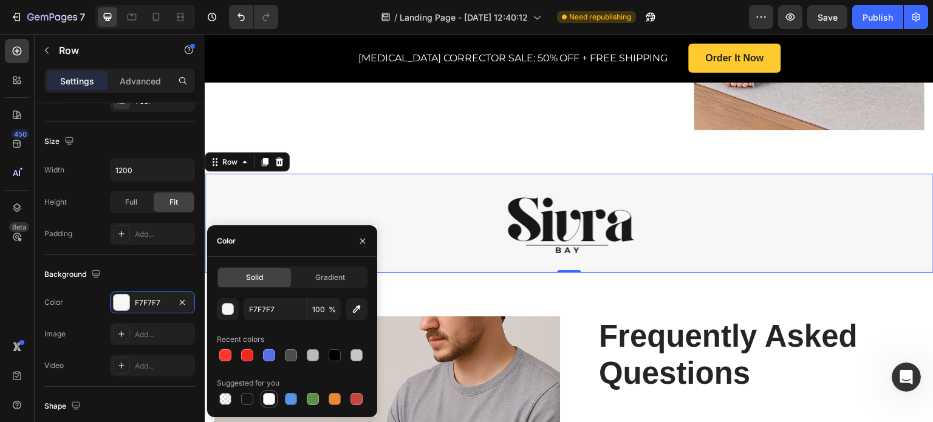
click at [268, 399] on div at bounding box center [269, 399] width 12 height 12
type input "FFFFFF"
click at [355, 235] on button "button" at bounding box center [362, 240] width 19 height 19
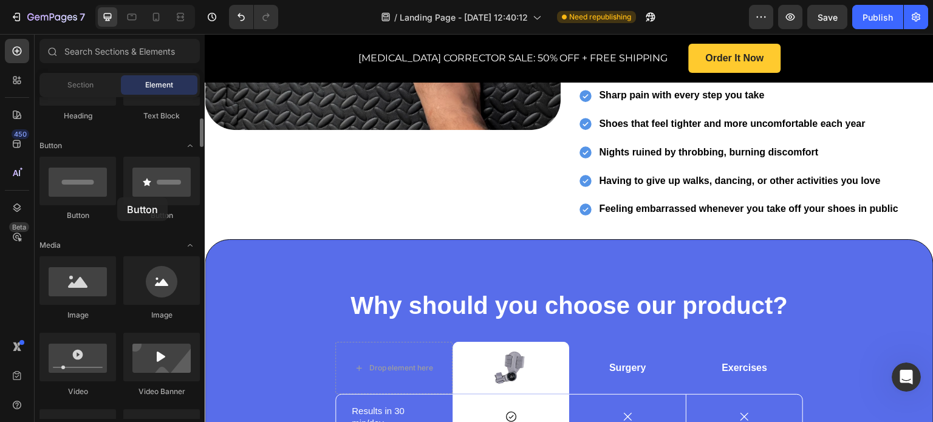
drag, startPoint x: 190, startPoint y: 182, endPoint x: 117, endPoint y: 197, distance: 74.5
click at [117, 197] on div "Button Button" at bounding box center [119, 194] width 160 height 75
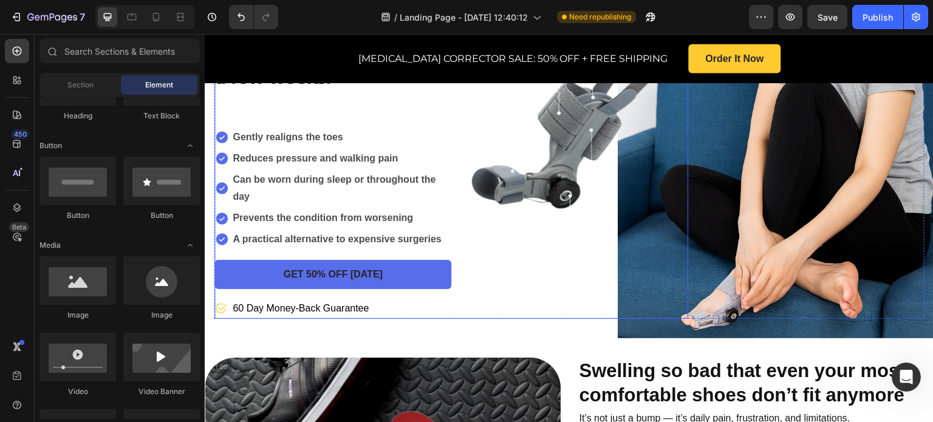
scroll to position [304, 0]
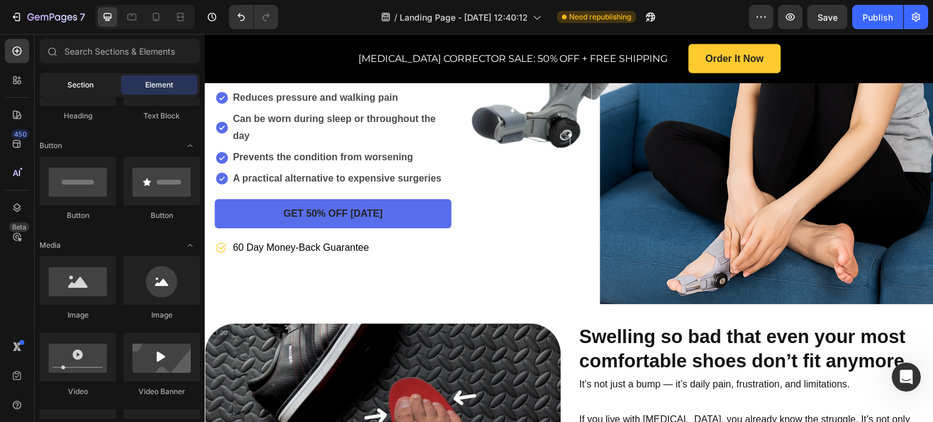
click at [67, 78] on div "Section" at bounding box center [80, 84] width 77 height 19
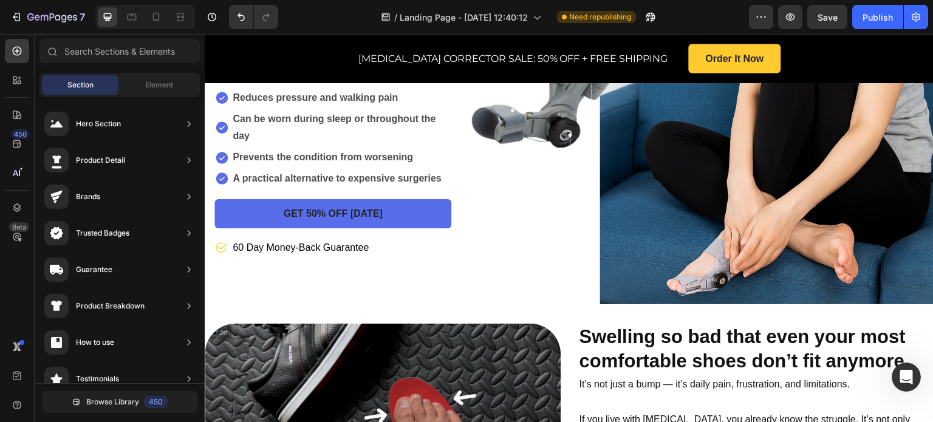
click at [140, 74] on div "Section Element" at bounding box center [119, 85] width 160 height 24
click at [145, 77] on div "Element" at bounding box center [159, 84] width 77 height 19
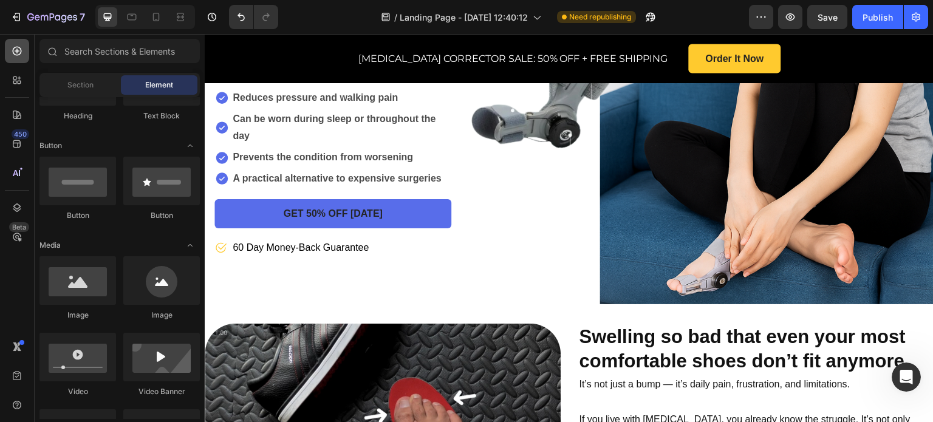
click at [18, 51] on icon at bounding box center [17, 51] width 5 height 5
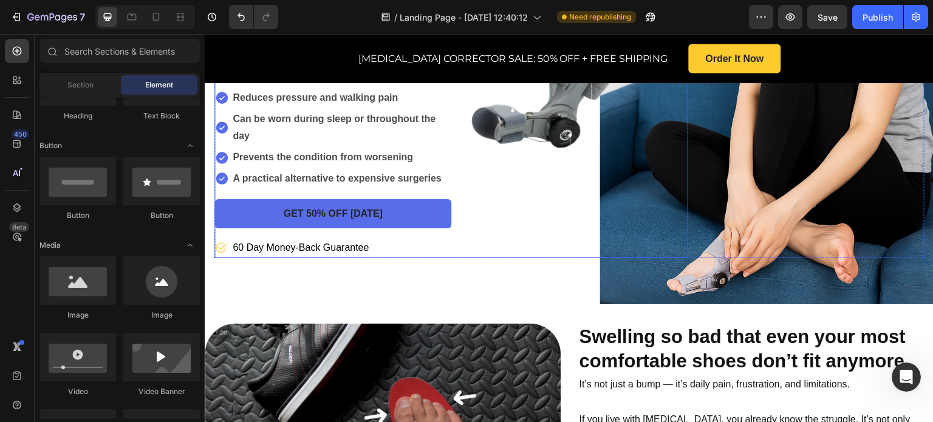
click at [594, 194] on div "Image" at bounding box center [569, 54] width 237 height 408
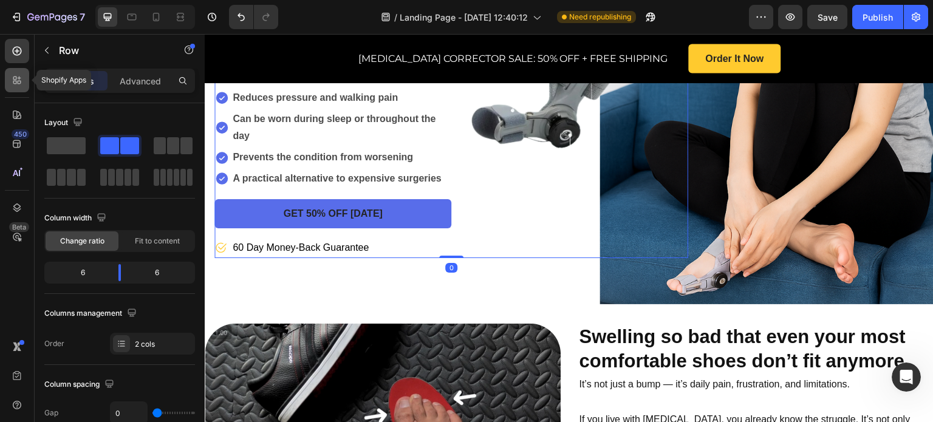
click at [19, 69] on div at bounding box center [17, 80] width 24 height 24
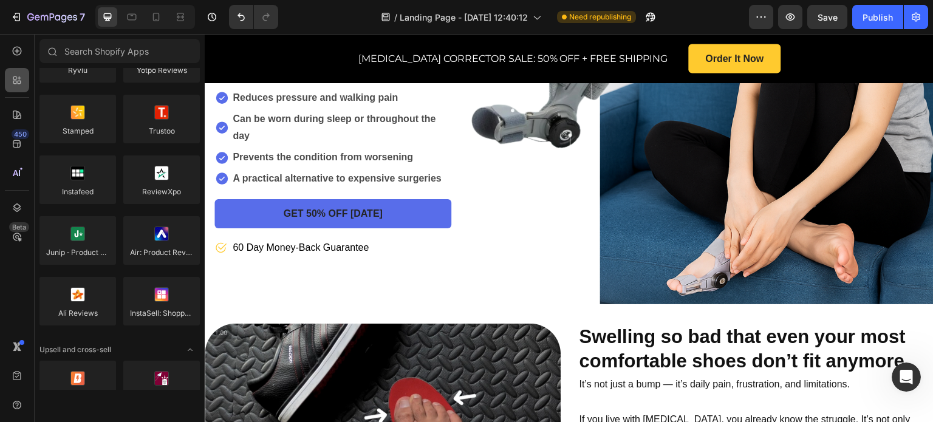
click at [10, 46] on div at bounding box center [17, 51] width 24 height 24
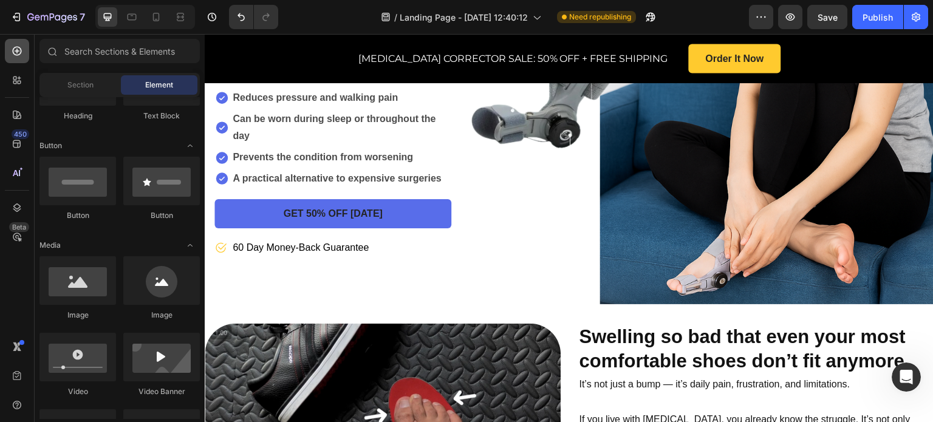
click at [15, 50] on icon at bounding box center [17, 51] width 12 height 12
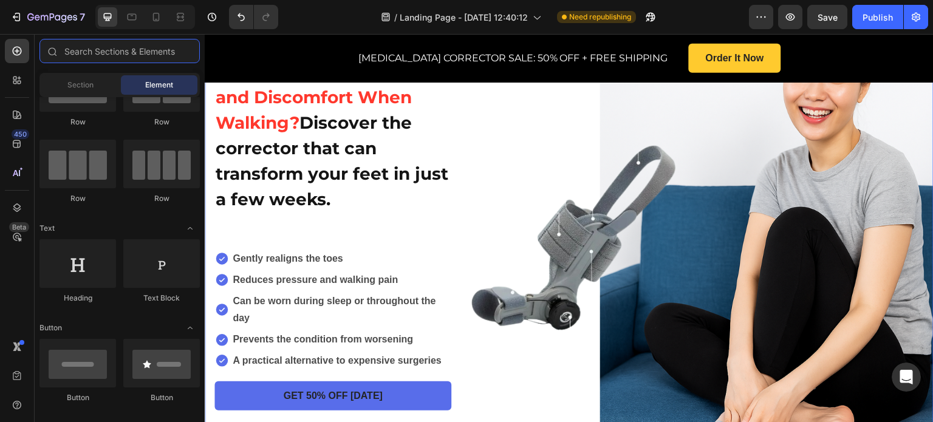
scroll to position [365, 0]
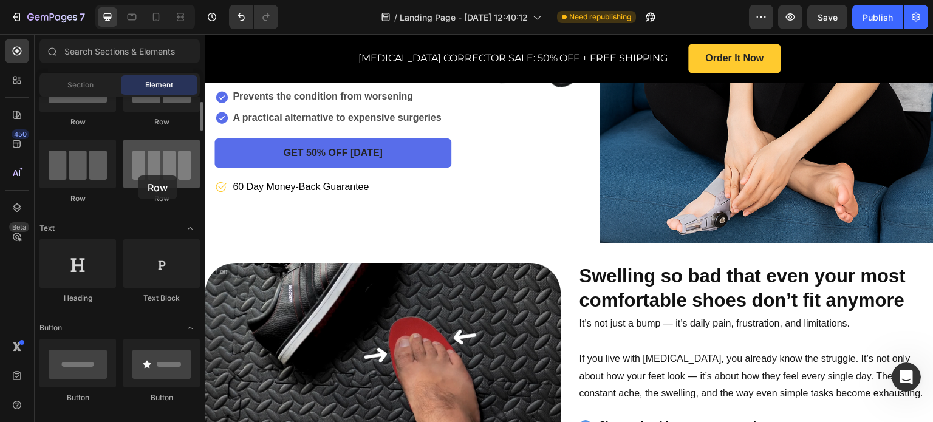
drag, startPoint x: 176, startPoint y: 187, endPoint x: 138, endPoint y: 176, distance: 39.4
click at [138, 176] on div at bounding box center [161, 164] width 77 height 49
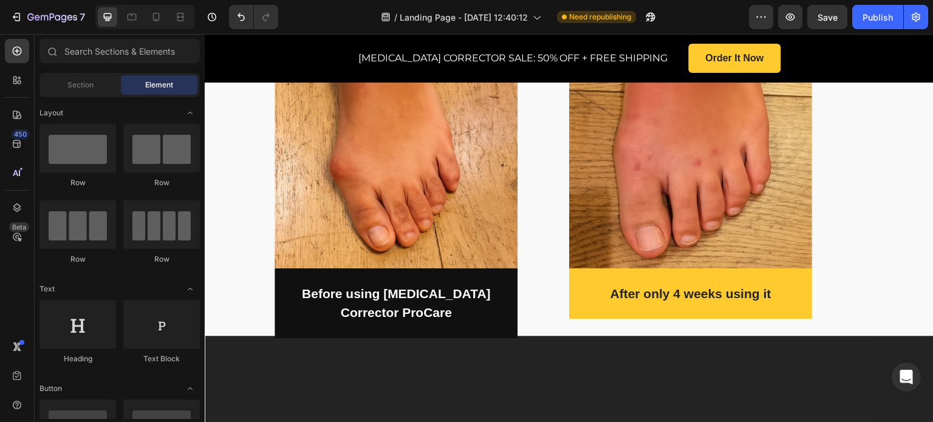
scroll to position [2248, 0]
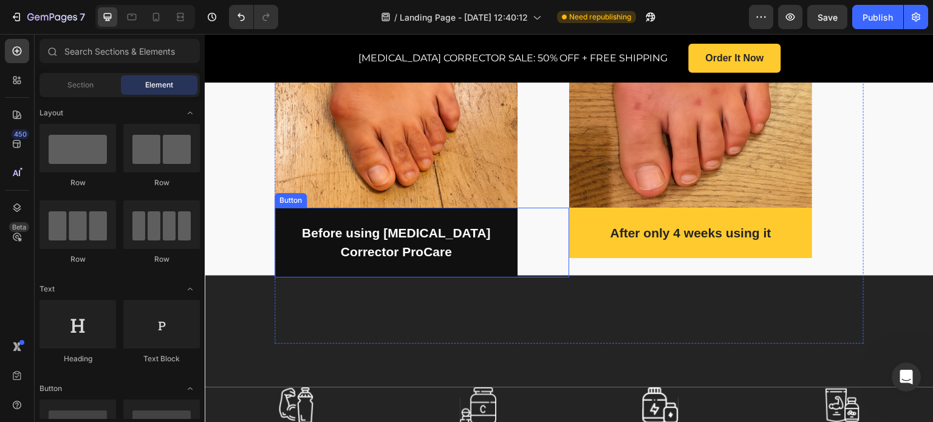
click at [551, 216] on div "Before using [MEDICAL_DATA] Corrector ProCare Button" at bounding box center [422, 243] width 295 height 70
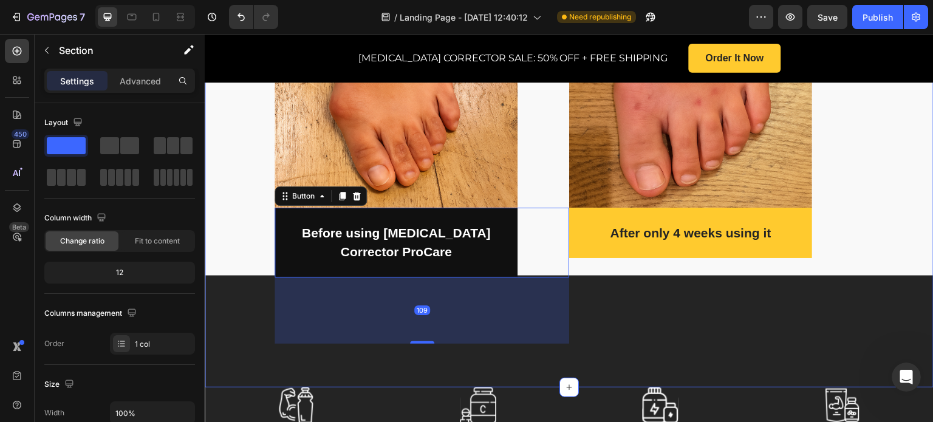
click at [904, 219] on div "REAL CUSTOMER , REAL RESULTS Heading "I've been using this product for a few we…" at bounding box center [569, 28] width 729 height 631
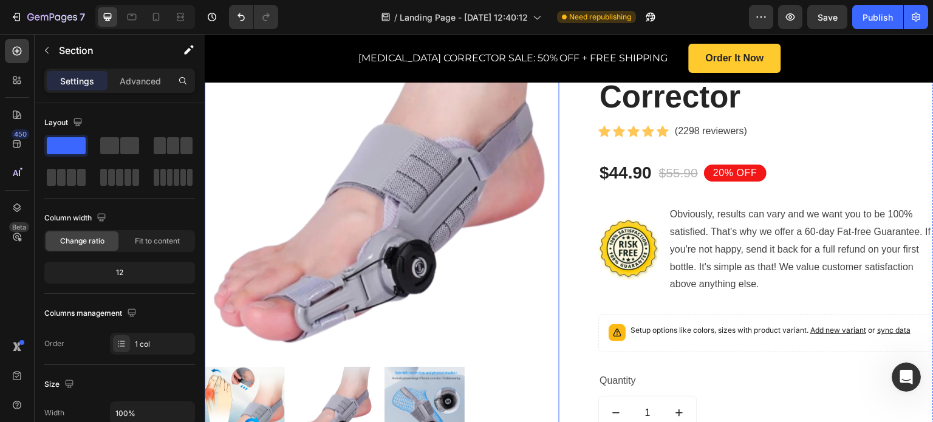
scroll to position [2977, 0]
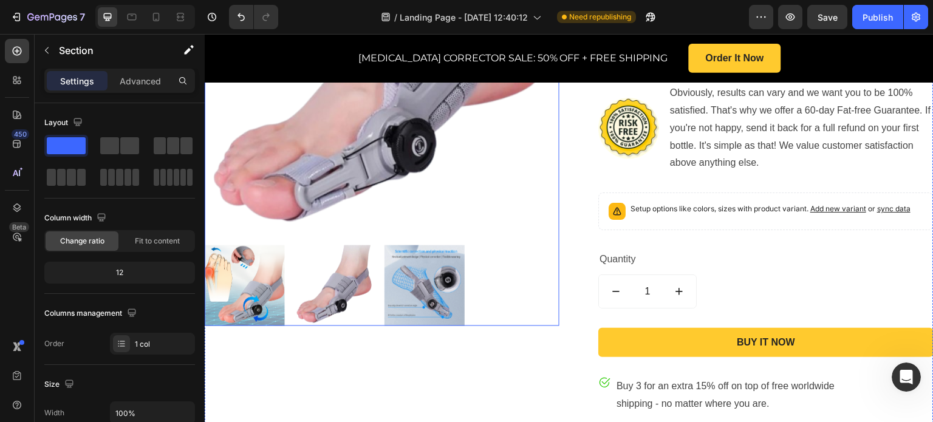
click at [336, 286] on img at bounding box center [335, 285] width 80 height 80
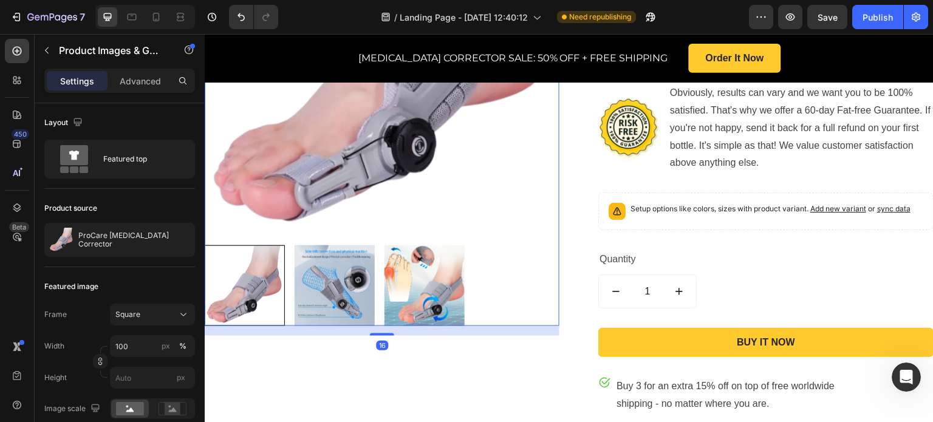
scroll to position [2916, 0]
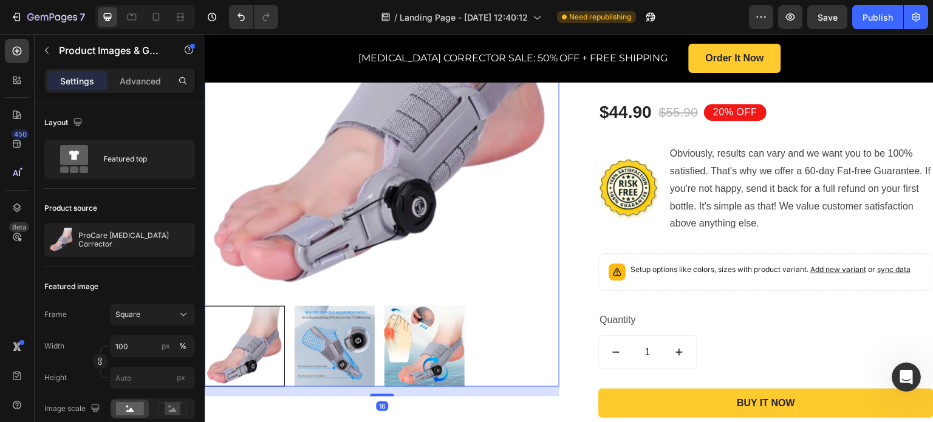
click at [310, 323] on img at bounding box center [335, 346] width 80 height 80
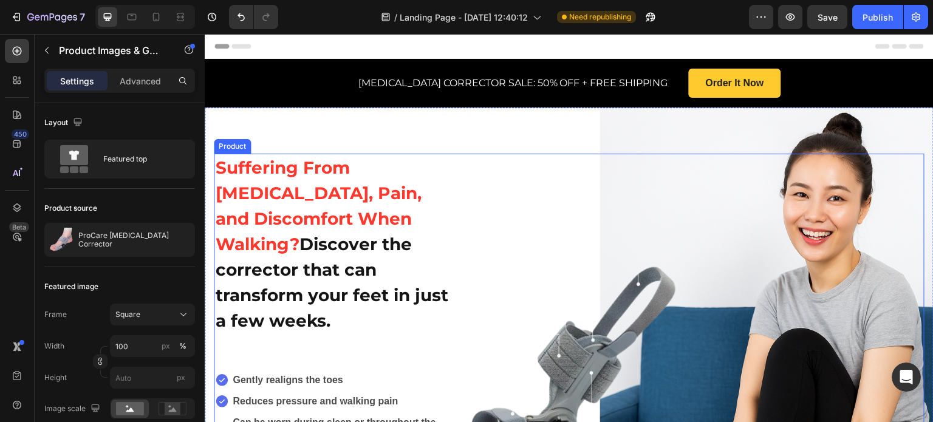
scroll to position [0, 0]
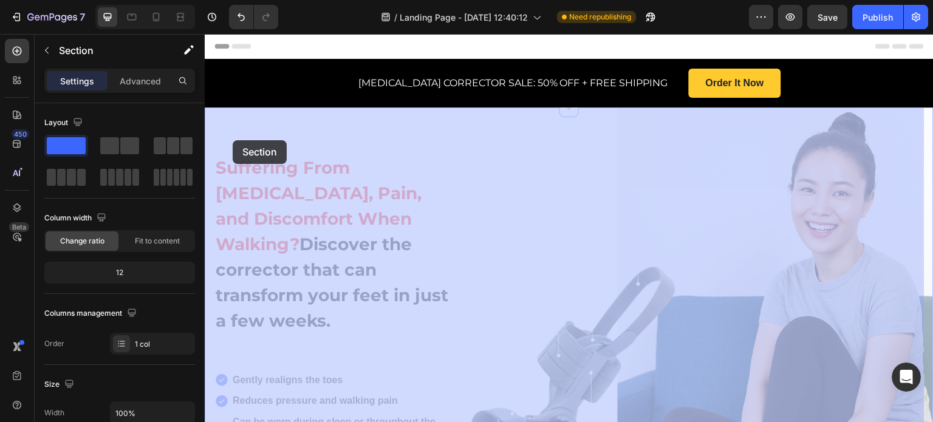
drag, startPoint x: 219, startPoint y: 140, endPoint x: 233, endPoint y: 140, distance: 13.4
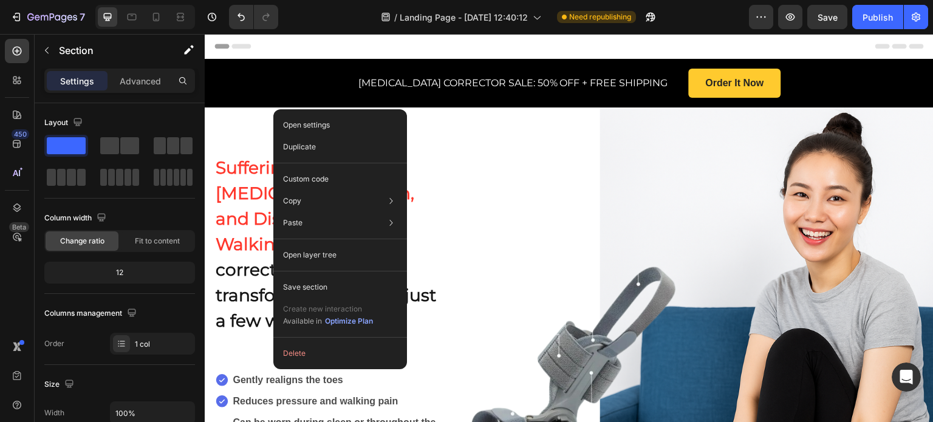
click at [416, 52] on div "Header" at bounding box center [569, 46] width 710 height 24
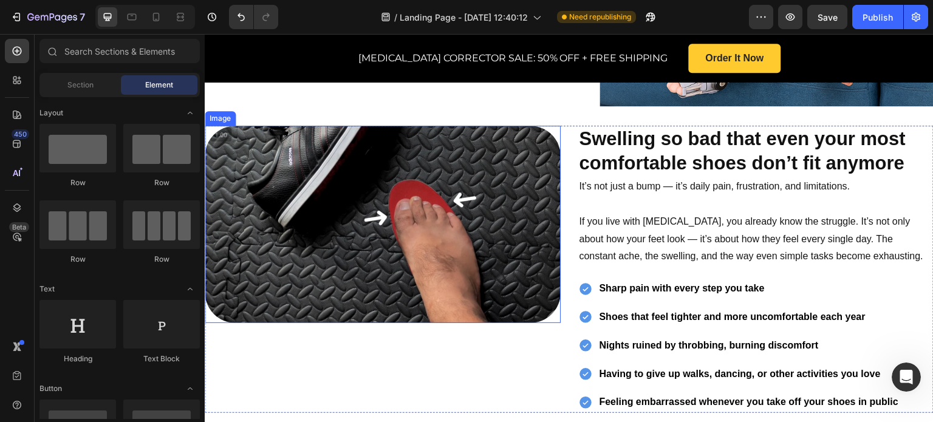
scroll to position [2995, 0]
